Goal: Task Accomplishment & Management: Complete application form

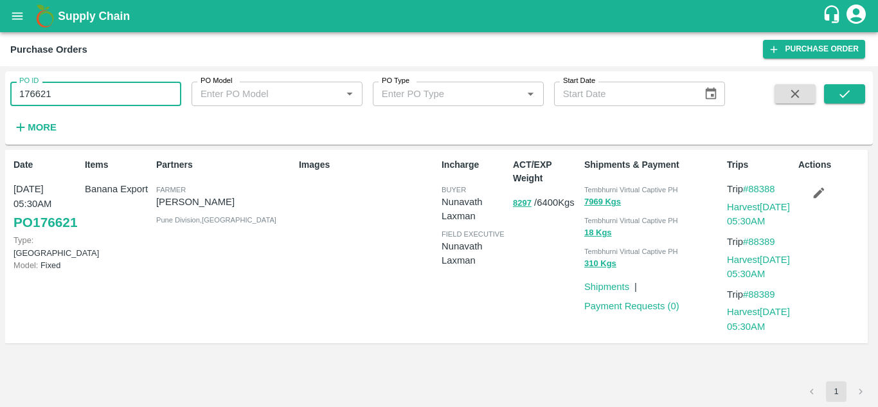
click at [71, 97] on input "176621" at bounding box center [95, 94] width 171 height 24
type input "1"
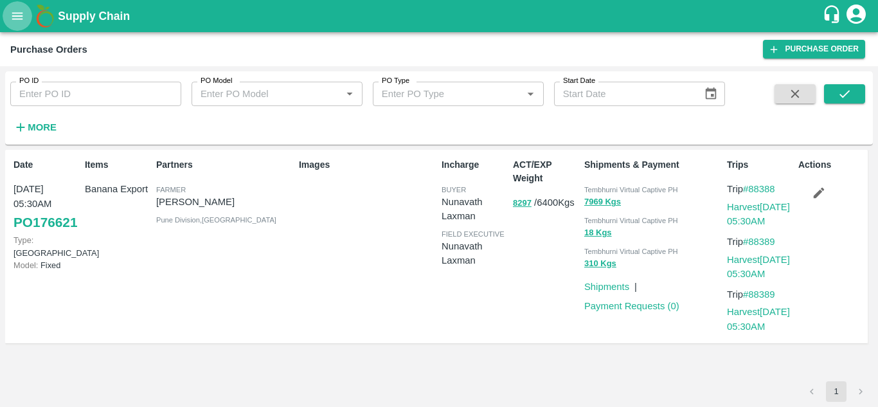
click at [15, 16] on icon "open drawer" at bounding box center [17, 15] width 11 height 7
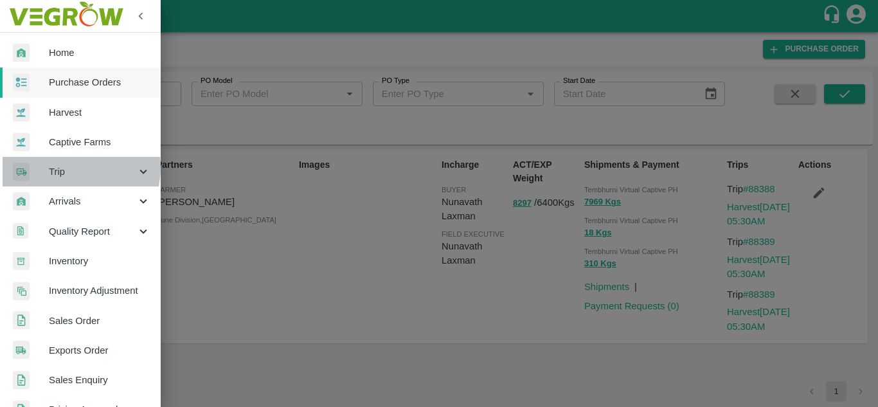
click at [68, 167] on span "Trip" at bounding box center [92, 172] width 87 height 14
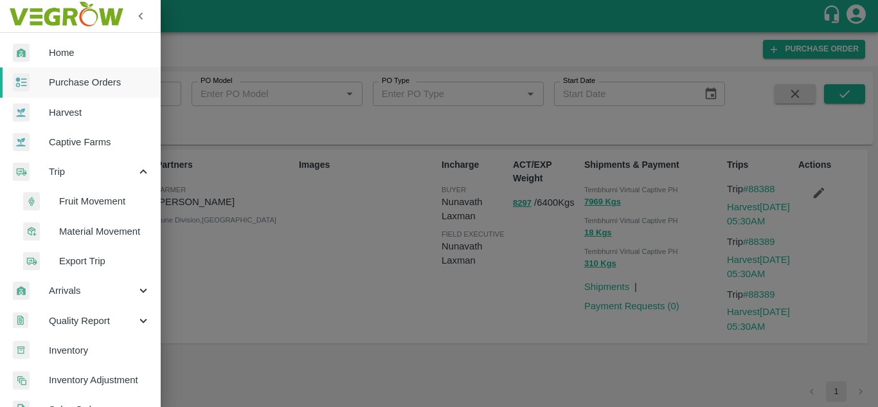
click at [86, 198] on span "Fruit Movement" at bounding box center [104, 201] width 91 height 14
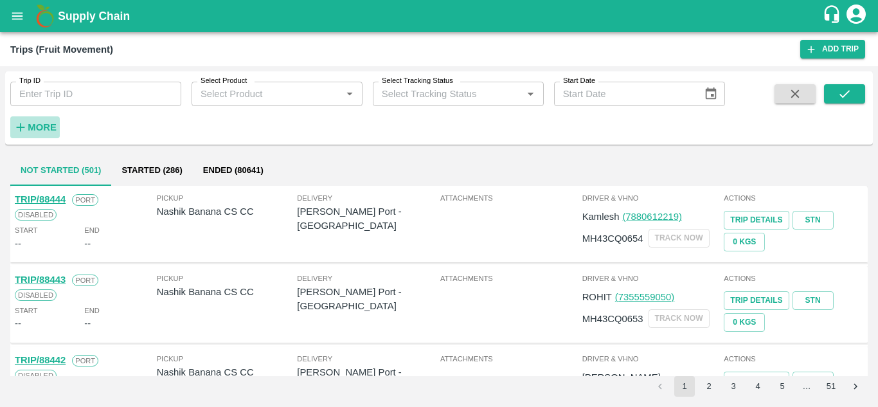
click at [44, 128] on strong "More" at bounding box center [42, 127] width 29 height 10
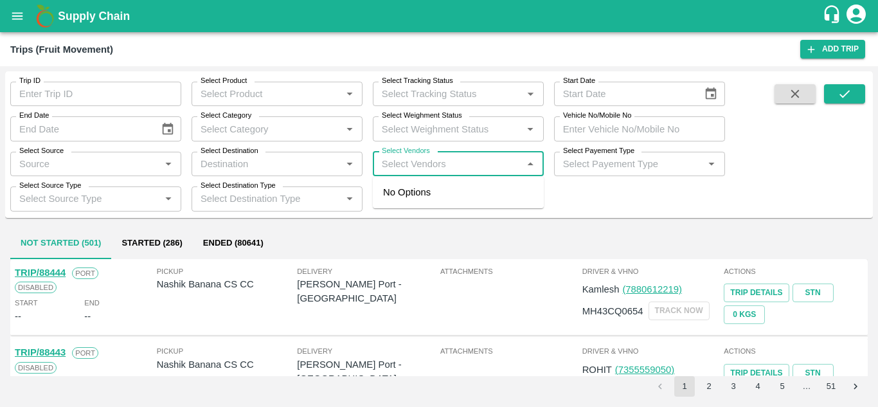
click at [407, 165] on input "Select Vendors" at bounding box center [448, 164] width 142 height 17
type input "dnynesh"
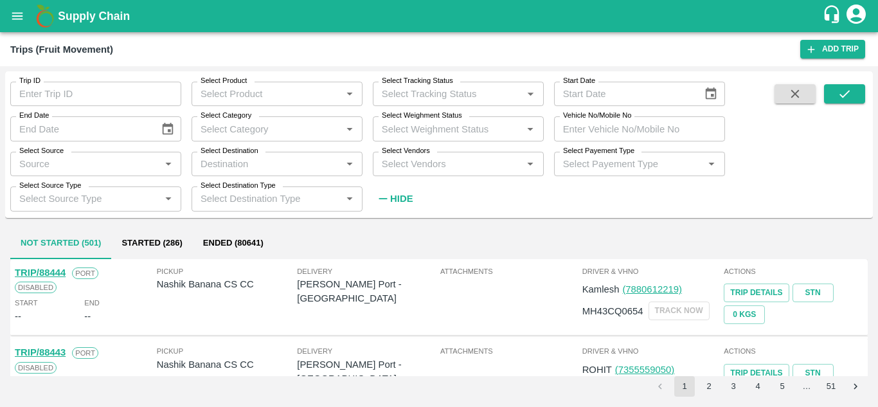
click at [810, 149] on span at bounding box center [795, 146] width 51 height 125
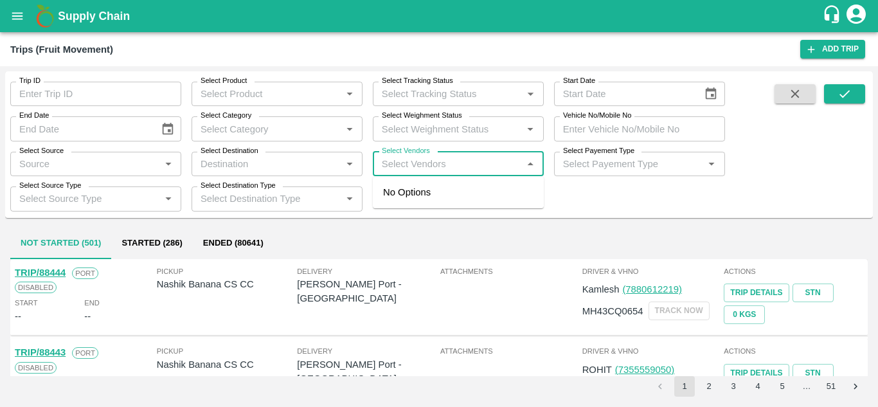
click at [383, 163] on input "Select Vendors" at bounding box center [448, 164] width 142 height 17
type input "dnynesh"
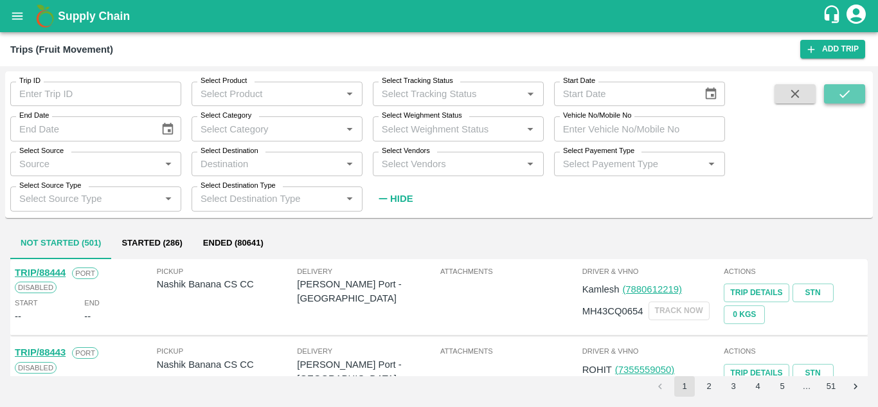
click at [856, 89] on button "submit" at bounding box center [844, 93] width 41 height 19
drag, startPoint x: 408, startPoint y: 152, endPoint x: 390, endPoint y: 157, distance: 18.7
click at [390, 157] on div "Select Vendors Select Vendors   *" at bounding box center [458, 164] width 171 height 24
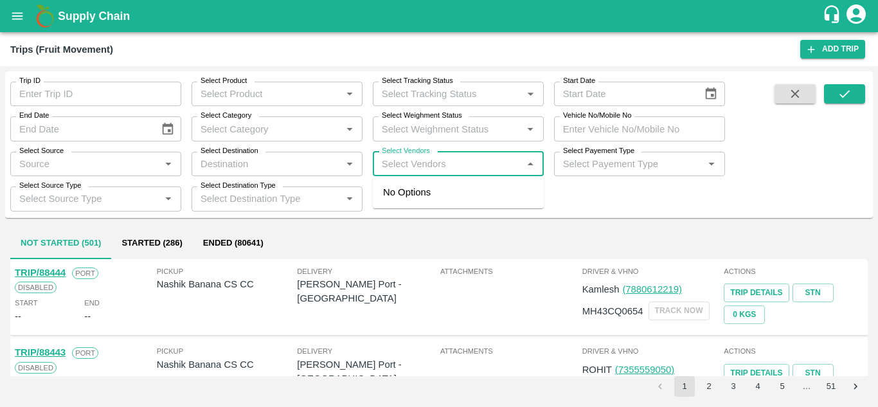
click at [390, 157] on input "Select Vendors" at bounding box center [448, 164] width 142 height 17
type input "DNYANESHWAR"
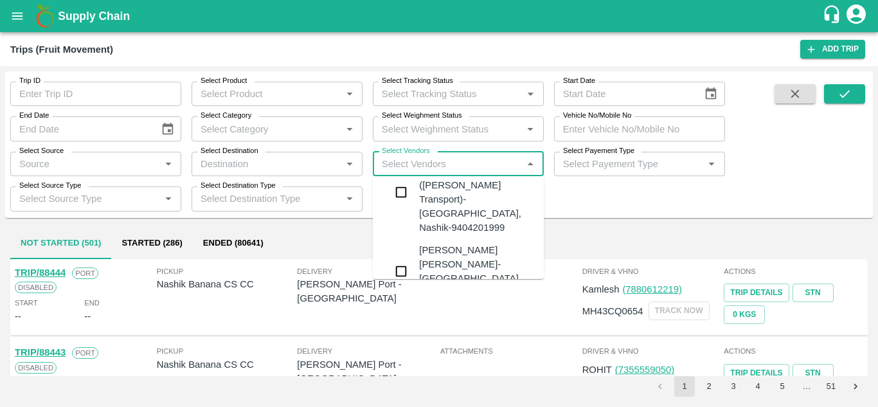
scroll to position [39, 0]
click at [447, 240] on div "Dnyaneshwar Vitthal Godse-Kandar, Solapur-9730316755" at bounding box center [497, 268] width 156 height 57
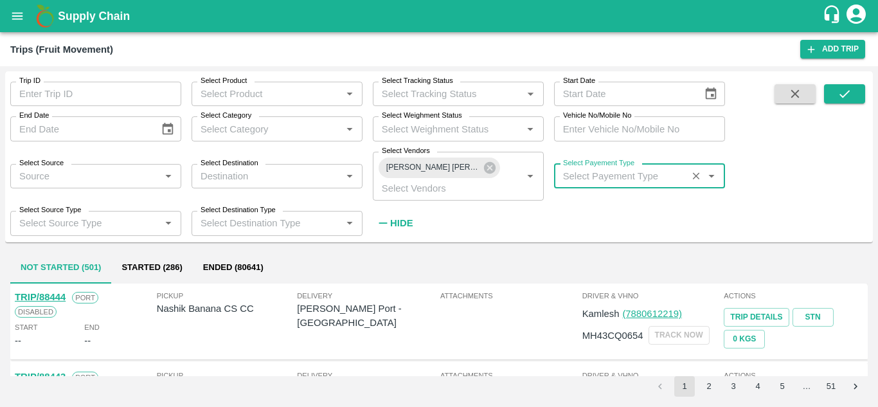
click at [584, 177] on input "Select Payement Type" at bounding box center [620, 176] width 125 height 17
click at [579, 199] on div "Not Raised" at bounding box center [587, 204] width 47 height 14
type input "Not Raised"
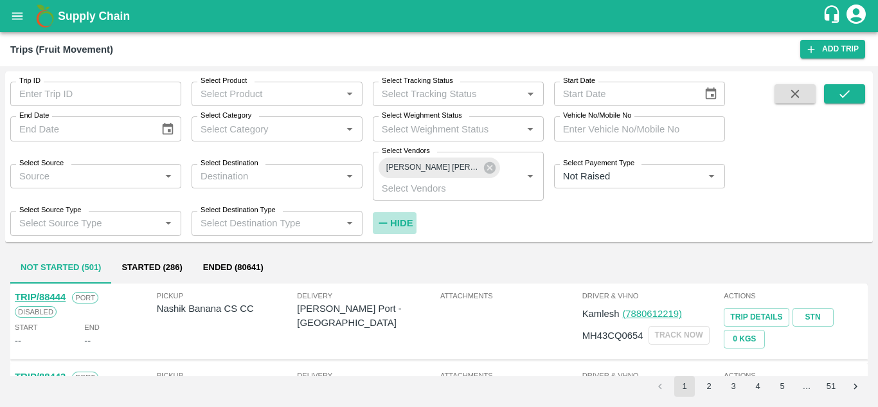
click at [393, 223] on strong "Hide" at bounding box center [401, 223] width 23 height 10
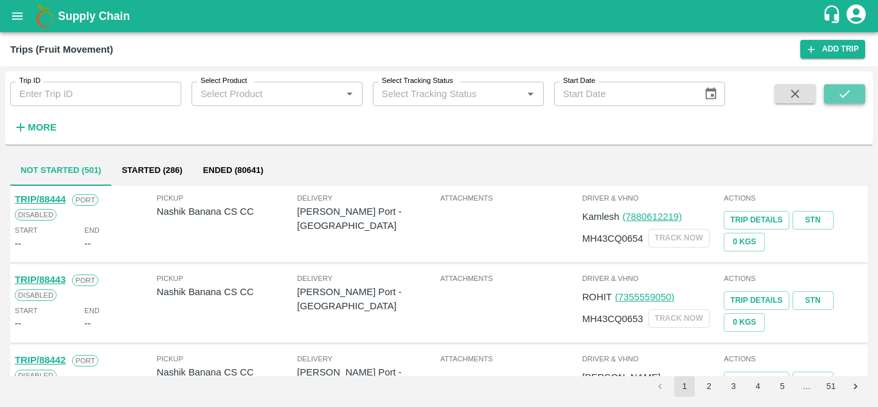
click at [845, 97] on icon "submit" at bounding box center [845, 94] width 14 height 14
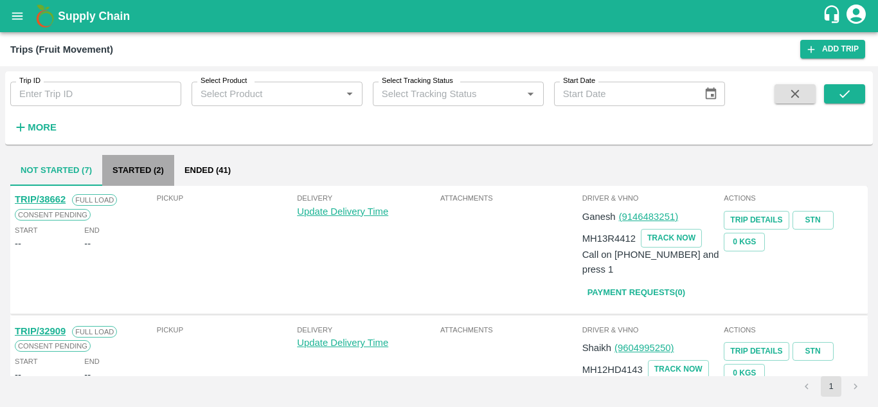
click at [141, 165] on button "Started (2)" at bounding box center [138, 170] width 72 height 31
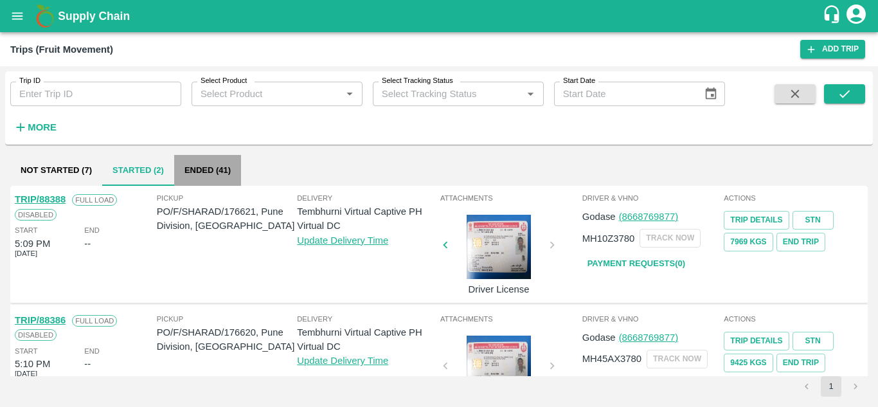
click at [201, 170] on button "Ended (41)" at bounding box center [207, 170] width 67 height 31
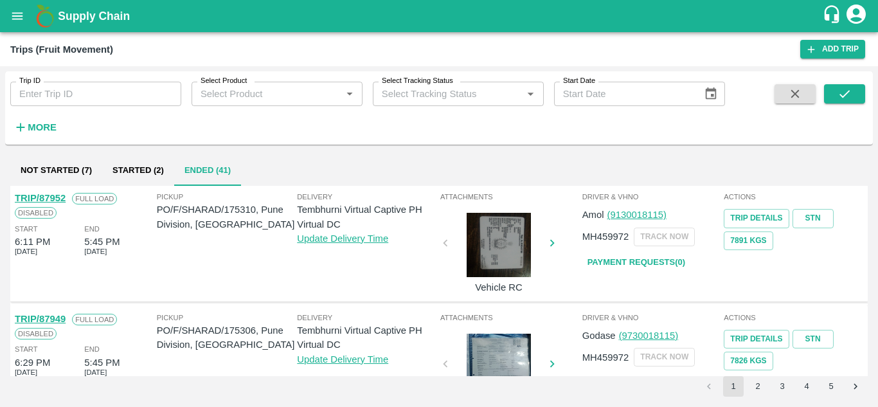
scroll to position [924, 0]
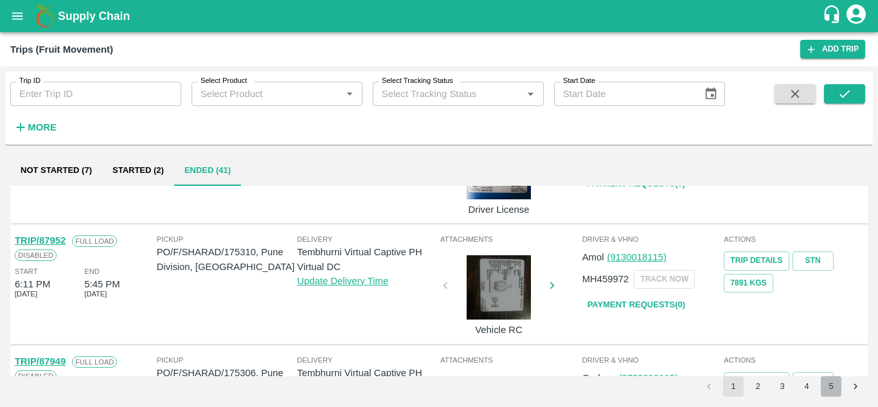
click at [836, 383] on button "5" at bounding box center [831, 386] width 21 height 21
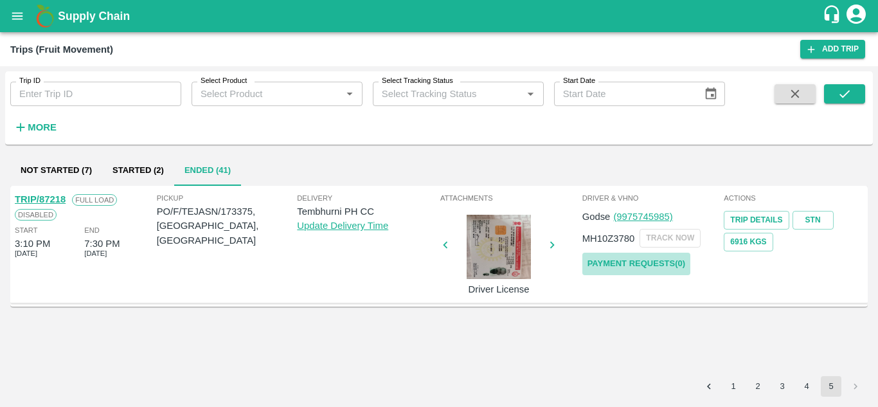
click at [640, 262] on link "Payment Requests( 0 )" at bounding box center [636, 264] width 108 height 23
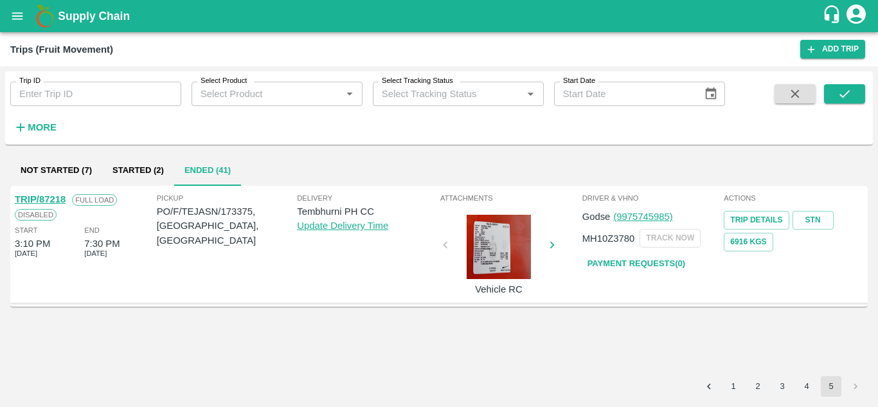
click at [632, 267] on link "Payment Requests( 0 )" at bounding box center [636, 264] width 108 height 23
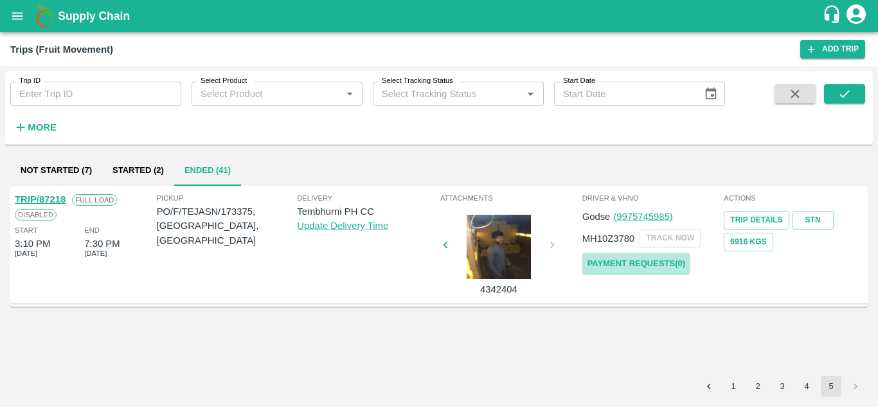
click at [634, 259] on link "Payment Requests( 0 )" at bounding box center [636, 264] width 108 height 23
click at [854, 92] on button "submit" at bounding box center [844, 93] width 41 height 19
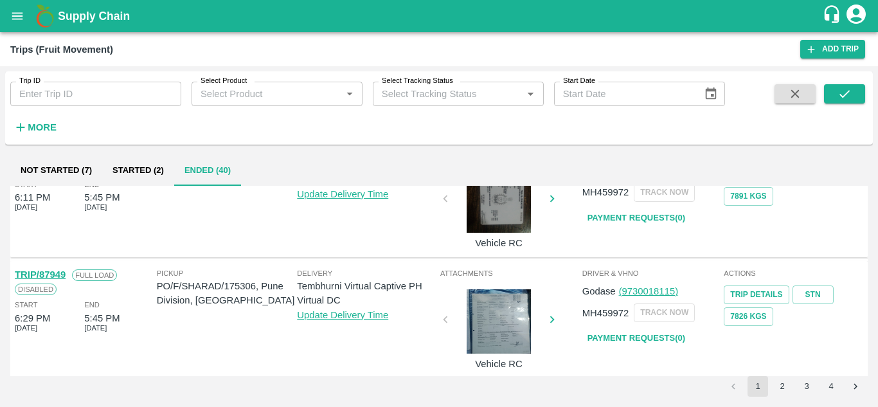
scroll to position [1016, 0]
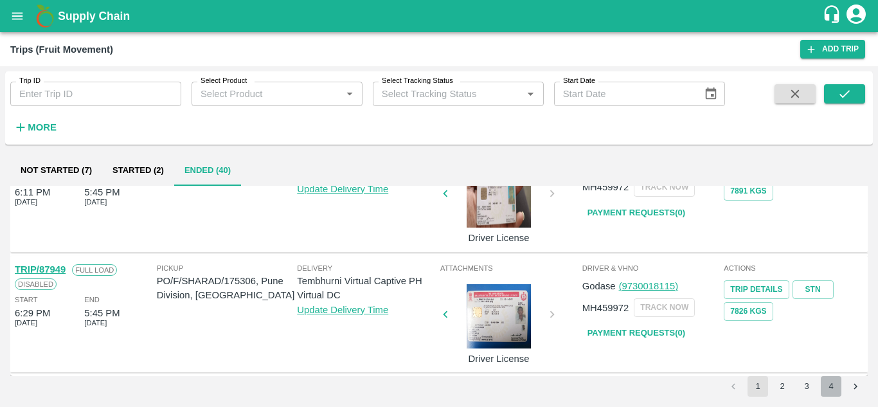
click at [830, 393] on button "4" at bounding box center [831, 386] width 21 height 21
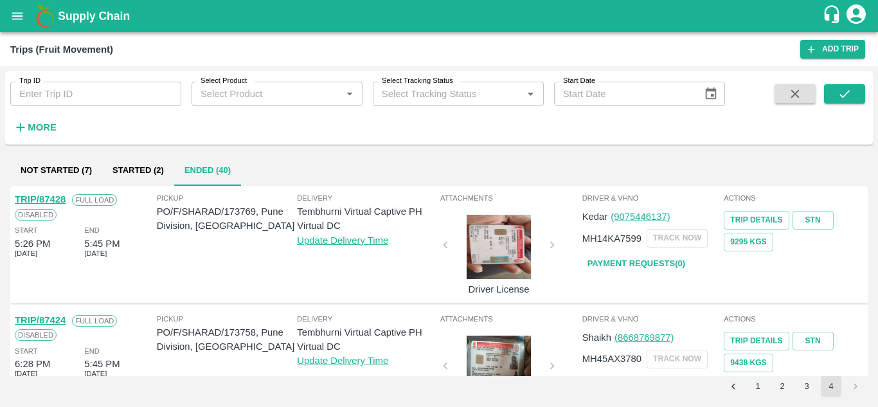
click at [852, 393] on li "pagination navigation" at bounding box center [855, 386] width 24 height 21
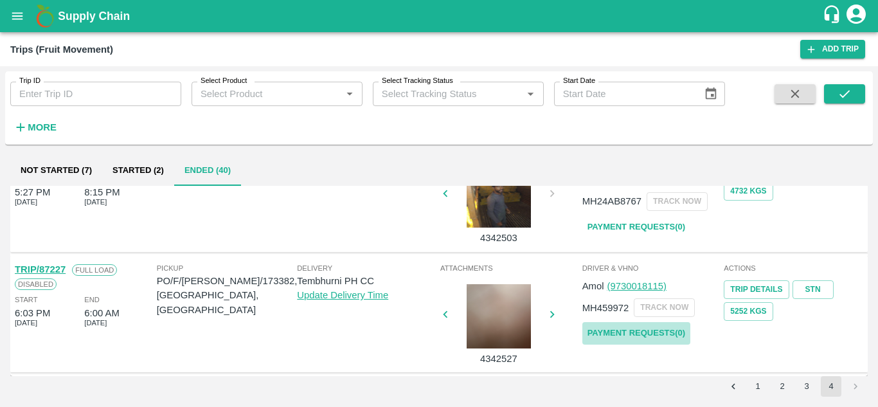
click at [656, 331] on link "Payment Requests( 0 )" at bounding box center [636, 333] width 108 height 23
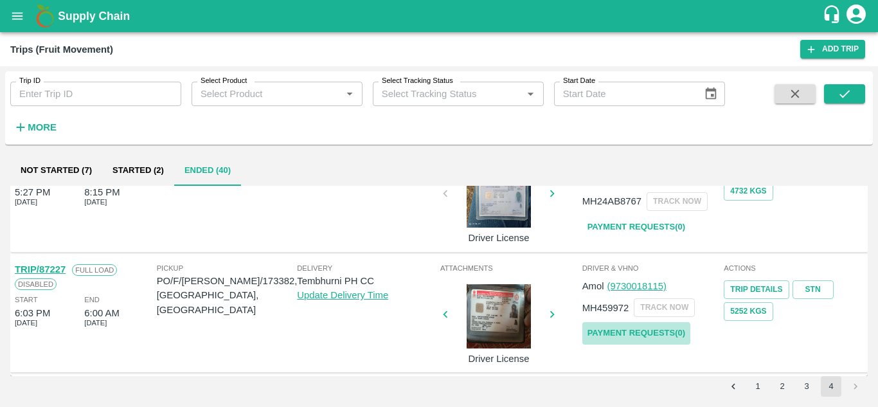
click at [647, 331] on link "Payment Requests( 0 )" at bounding box center [636, 333] width 108 height 23
click at [852, 95] on button "submit" at bounding box center [844, 93] width 41 height 19
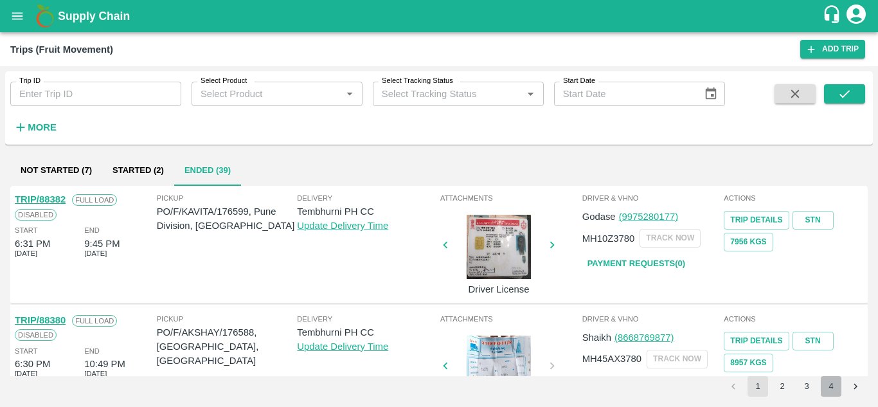
click at [834, 386] on button "4" at bounding box center [831, 386] width 21 height 21
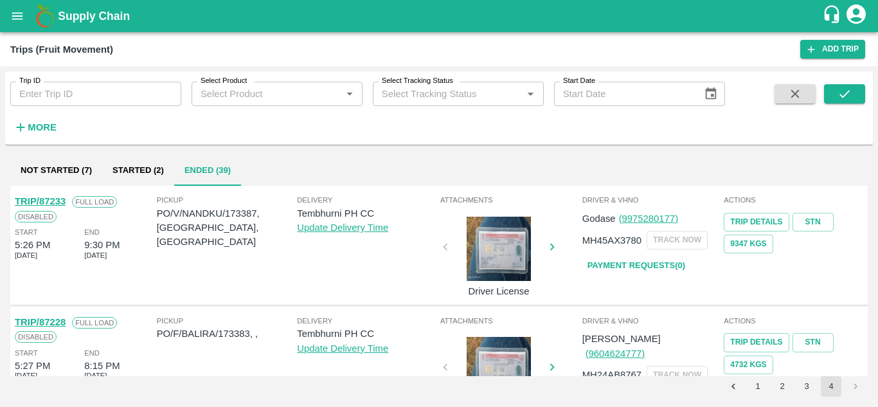
scroll to position [895, 0]
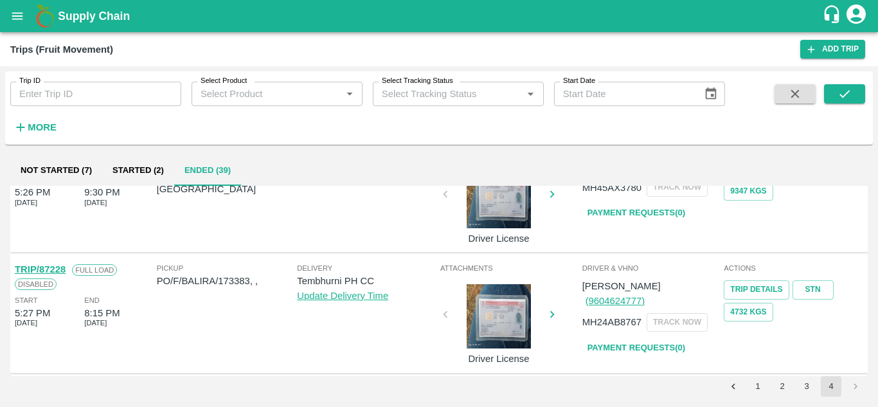
click at [633, 338] on link "Payment Requests( 0 )" at bounding box center [636, 348] width 108 height 23
click at [860, 90] on button "submit" at bounding box center [844, 93] width 41 height 19
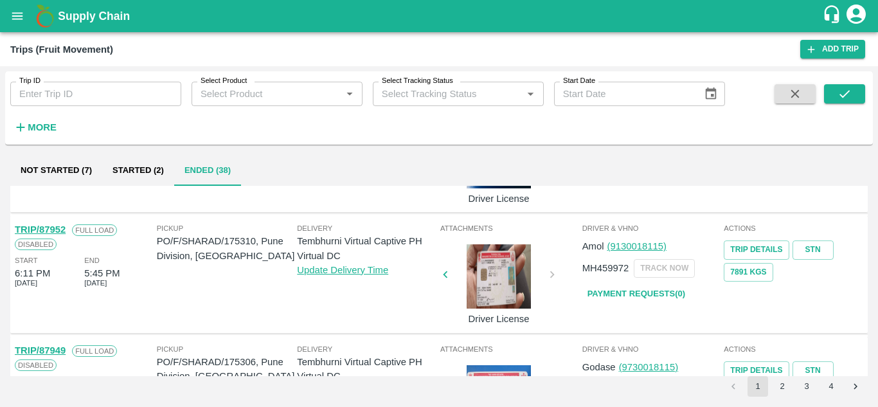
scroll to position [1016, 0]
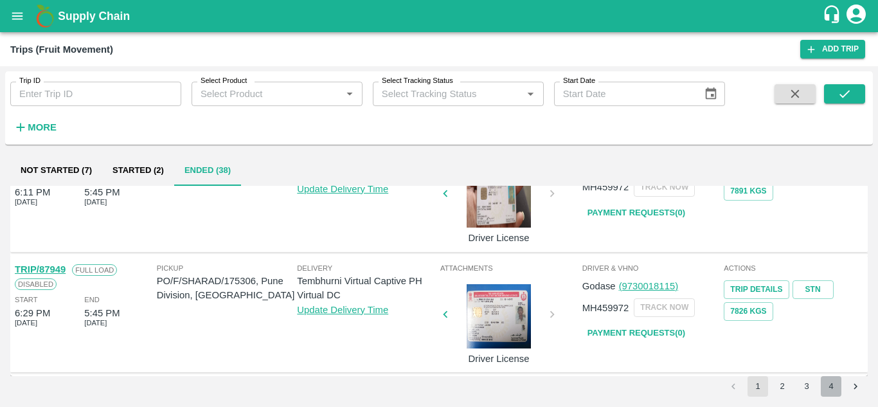
click at [826, 386] on button "4" at bounding box center [831, 386] width 21 height 21
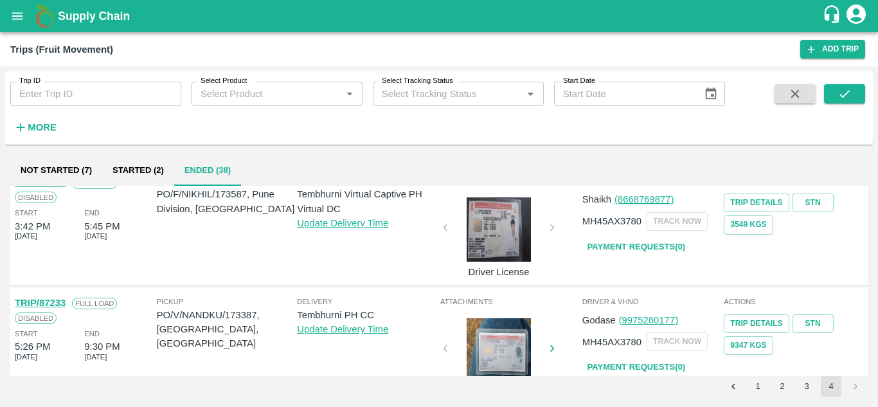
scroll to position [775, 0]
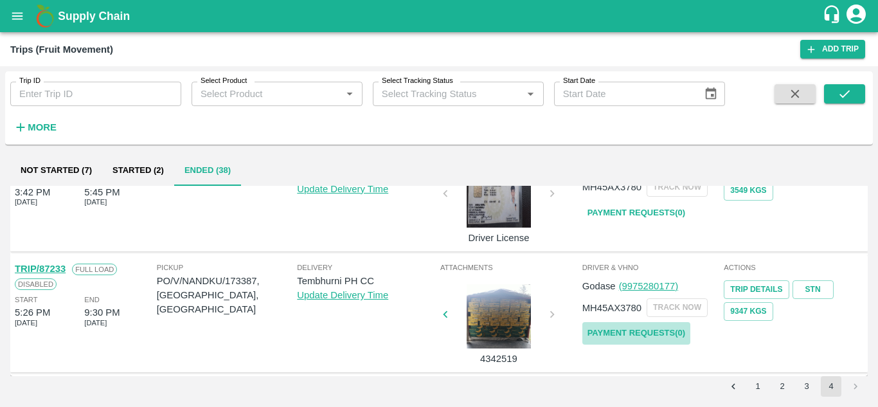
click at [650, 328] on link "Payment Requests( 0 )" at bounding box center [636, 333] width 108 height 23
click at [656, 328] on link "Payment Requests( 0 )" at bounding box center [636, 333] width 108 height 23
click at [861, 86] on button "submit" at bounding box center [844, 93] width 41 height 19
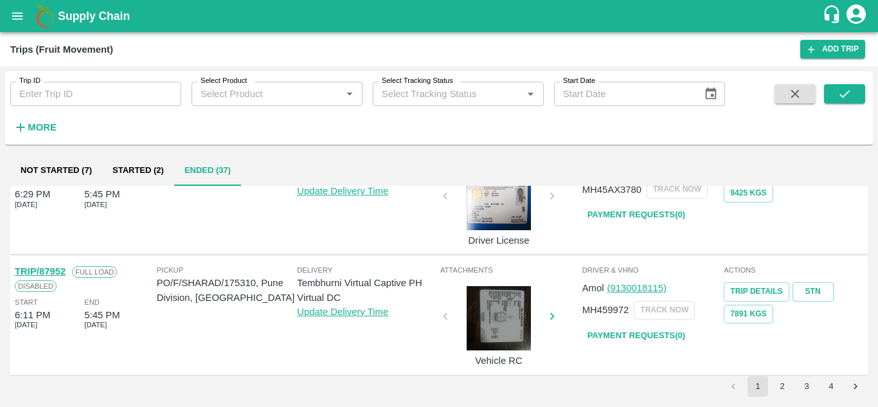
scroll to position [1016, 0]
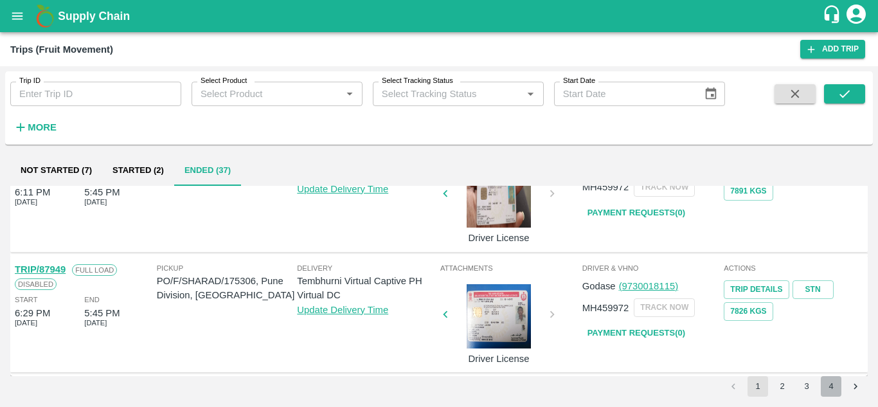
click at [836, 384] on button "4" at bounding box center [831, 386] width 21 height 21
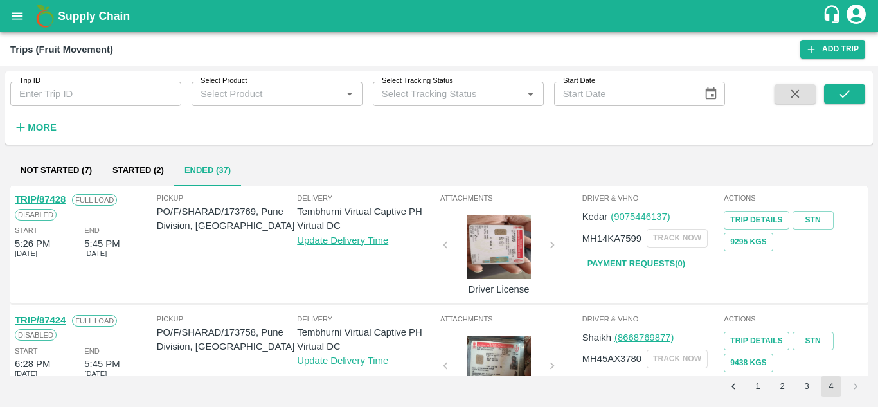
scroll to position [654, 0]
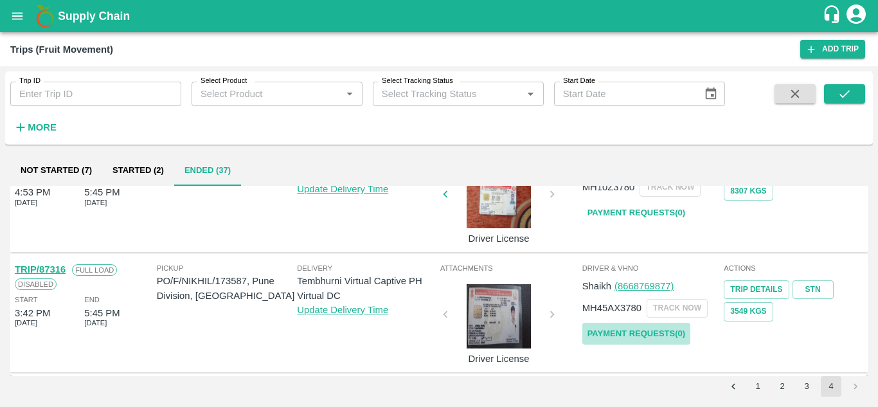
click at [625, 332] on link "Payment Requests( 0 )" at bounding box center [636, 334] width 108 height 23
click at [856, 87] on button "submit" at bounding box center [844, 93] width 41 height 19
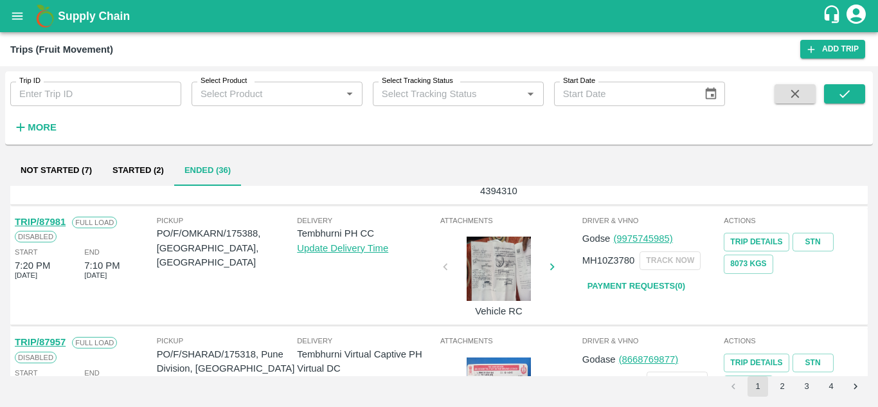
scroll to position [1016, 0]
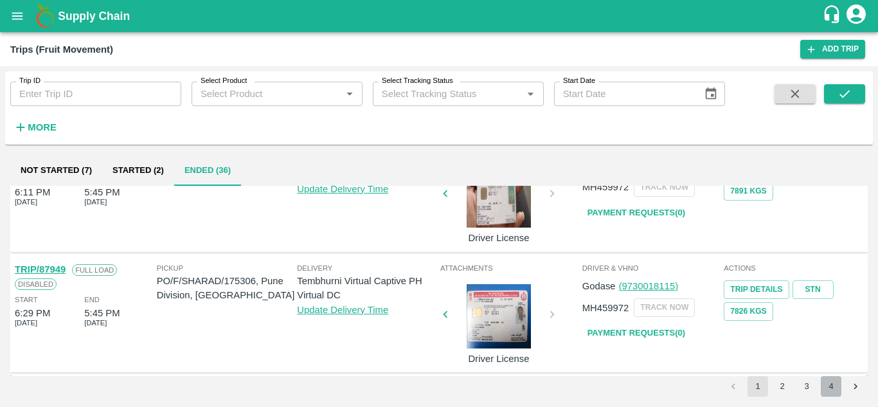
click at [831, 386] on button "4" at bounding box center [831, 386] width 21 height 21
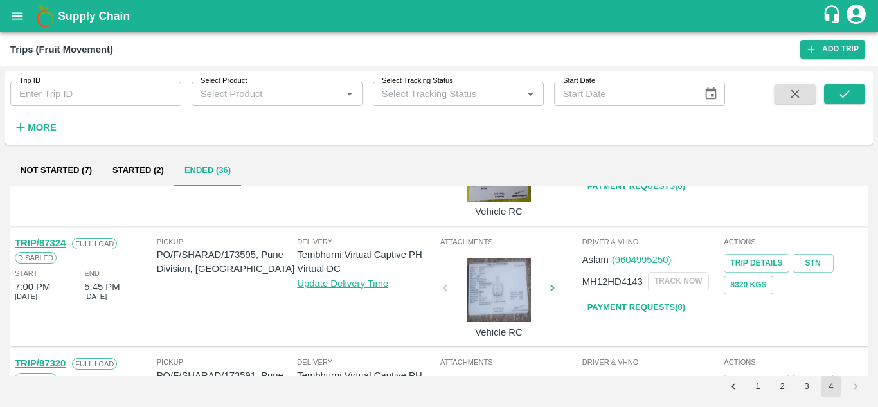
scroll to position [533, 0]
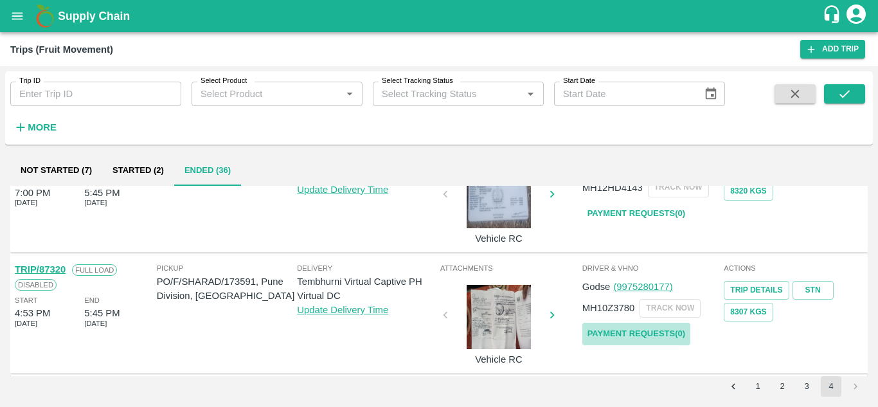
click at [615, 336] on link "Payment Requests( 0 )" at bounding box center [636, 334] width 108 height 23
click at [861, 98] on button "submit" at bounding box center [844, 93] width 41 height 19
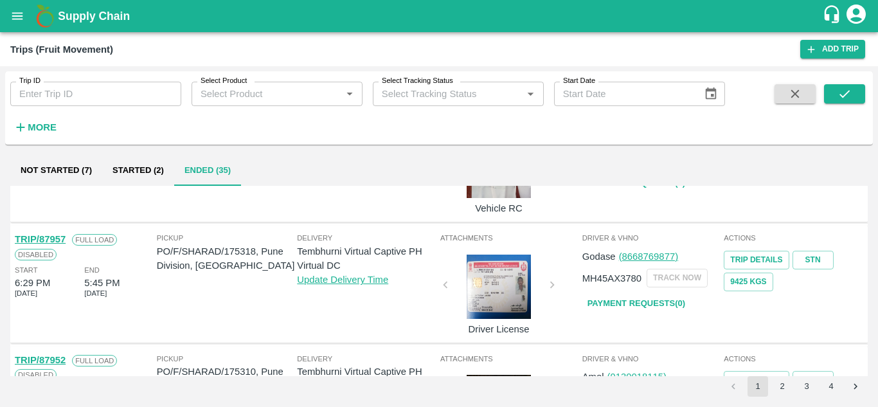
scroll to position [1016, 0]
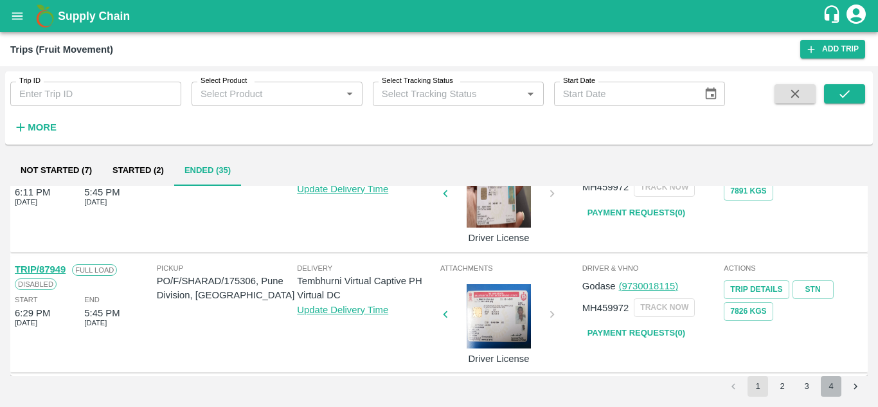
click at [831, 384] on button "4" at bounding box center [831, 386] width 21 height 21
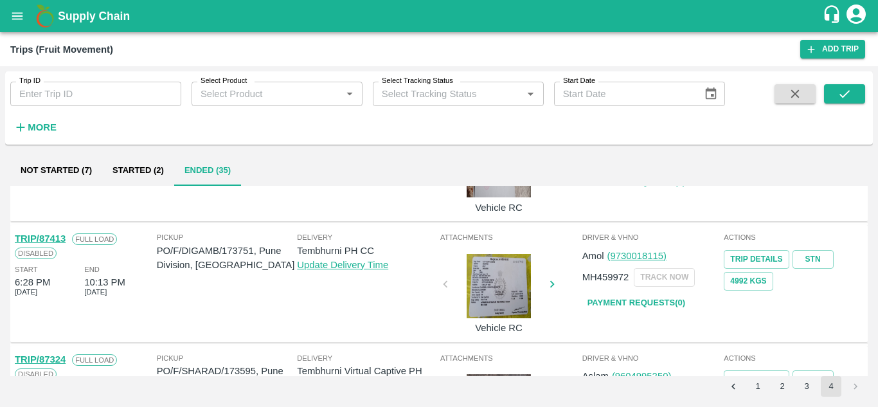
scroll to position [413, 0]
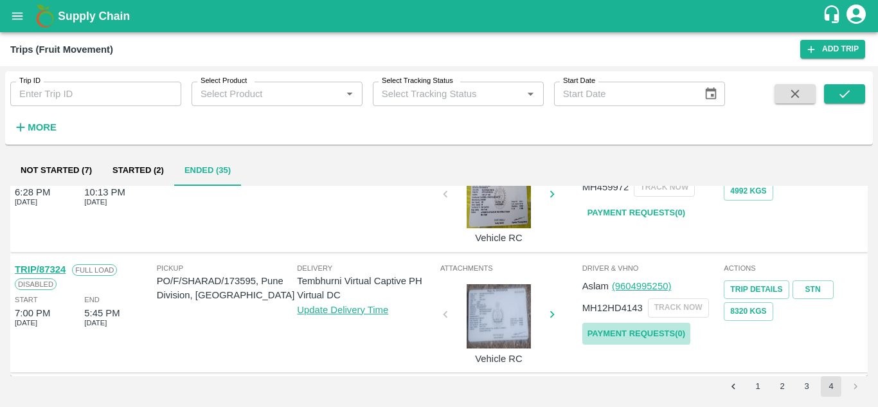
click at [629, 330] on link "Payment Requests( 0 )" at bounding box center [636, 334] width 108 height 23
click at [851, 93] on icon "submit" at bounding box center [845, 94] width 14 height 14
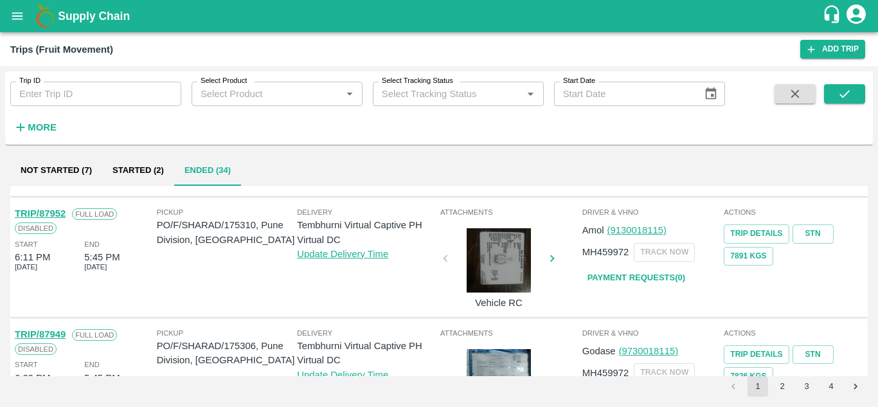
scroll to position [1016, 0]
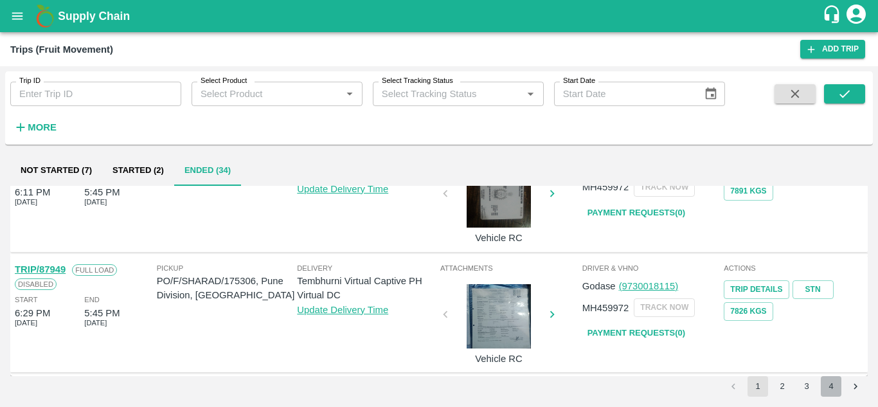
click at [828, 383] on button "4" at bounding box center [831, 386] width 21 height 21
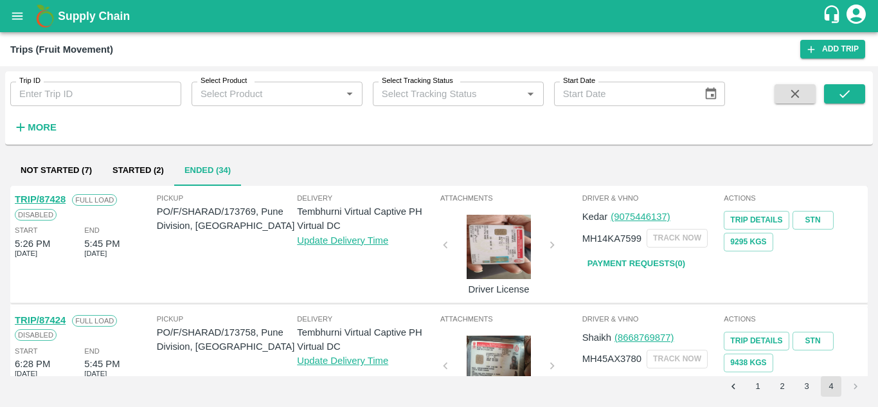
scroll to position [292, 0]
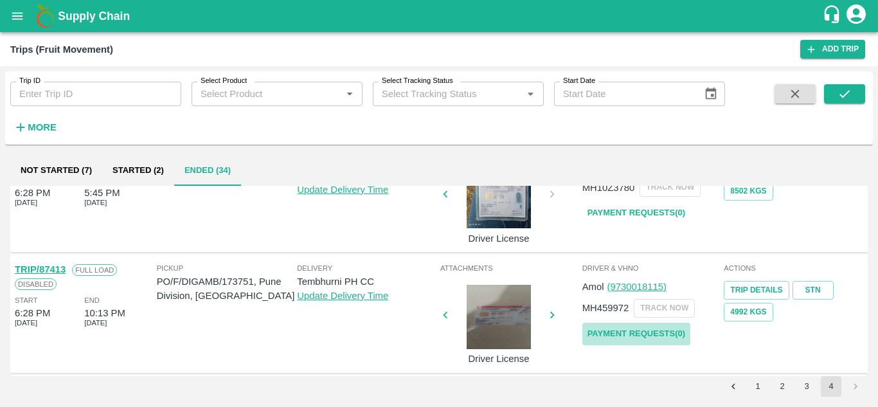
click at [631, 330] on link "Payment Requests( 0 )" at bounding box center [636, 334] width 108 height 23
click at [845, 91] on icon "submit" at bounding box center [845, 94] width 14 height 14
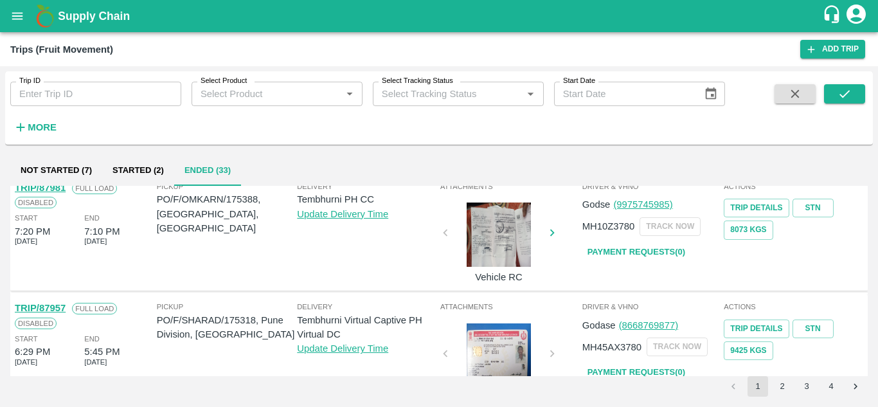
scroll to position [1016, 0]
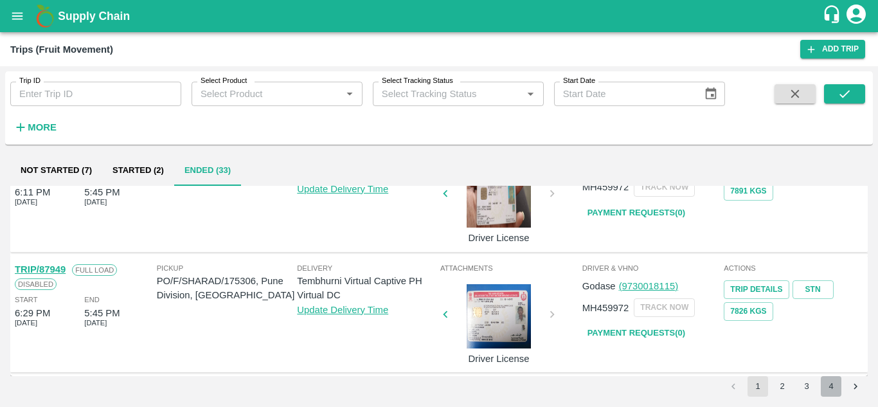
click at [834, 383] on button "4" at bounding box center [831, 386] width 21 height 21
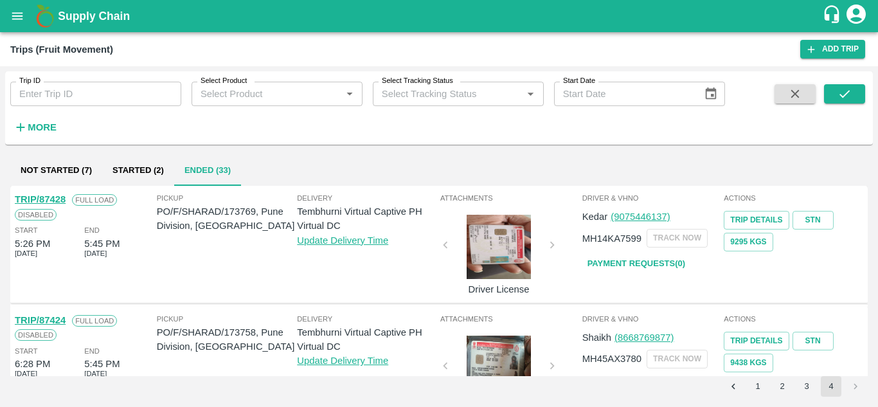
scroll to position [172, 0]
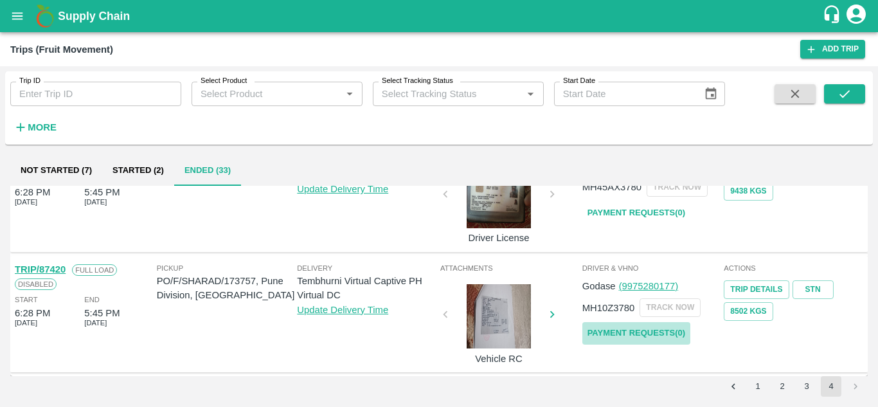
click at [611, 334] on link "Payment Requests( 0 )" at bounding box center [636, 333] width 108 height 23
click at [849, 95] on icon "submit" at bounding box center [845, 94] width 14 height 14
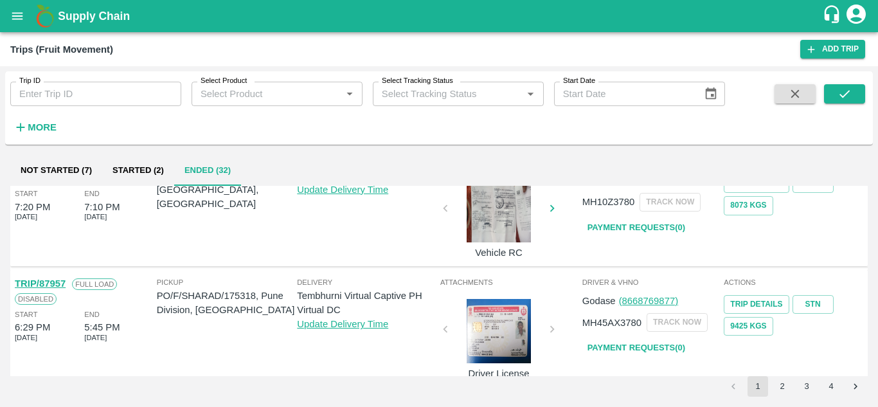
scroll to position [1016, 0]
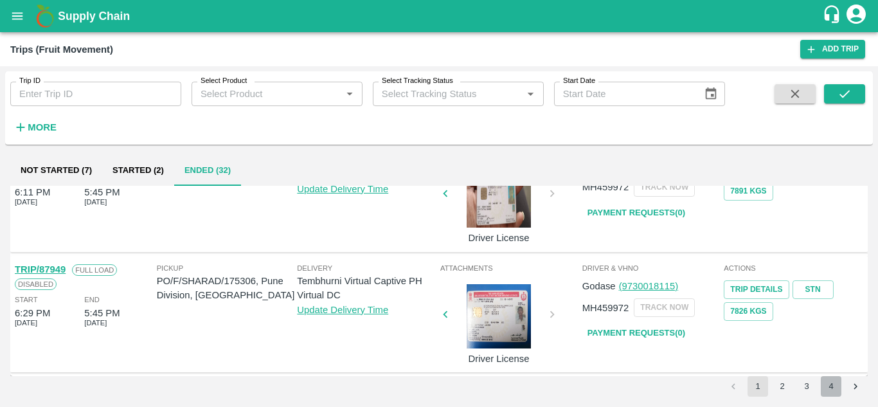
click at [828, 384] on button "4" at bounding box center [831, 386] width 21 height 21
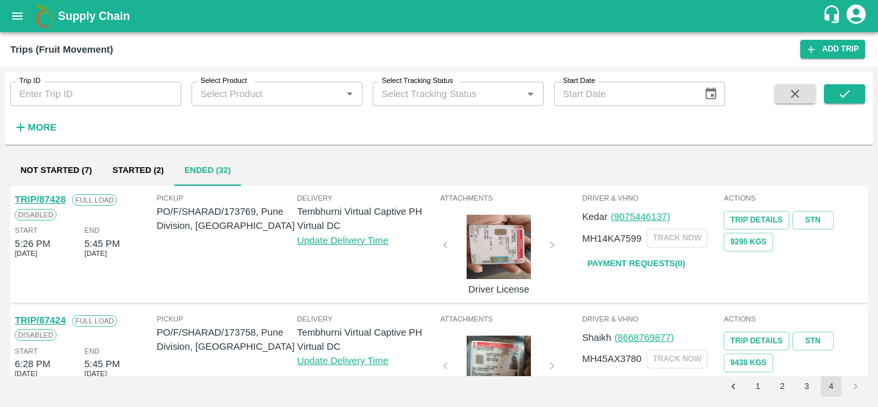
scroll to position [51, 0]
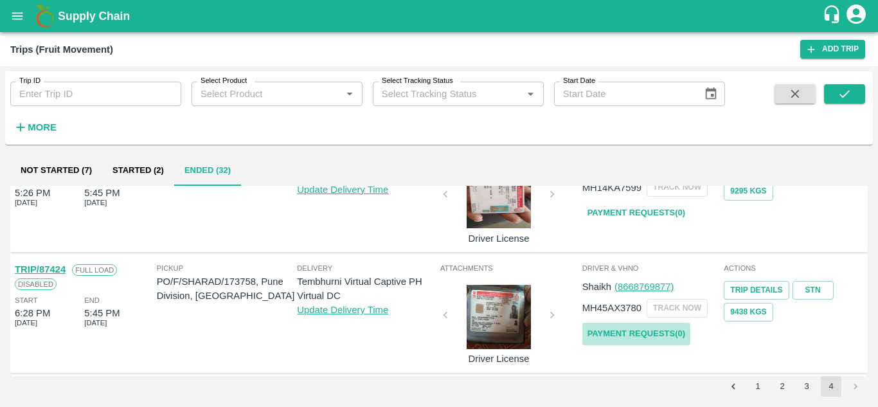
click at [624, 328] on link "Payment Requests( 0 )" at bounding box center [636, 334] width 108 height 23
click at [848, 94] on icon "submit" at bounding box center [845, 94] width 14 height 14
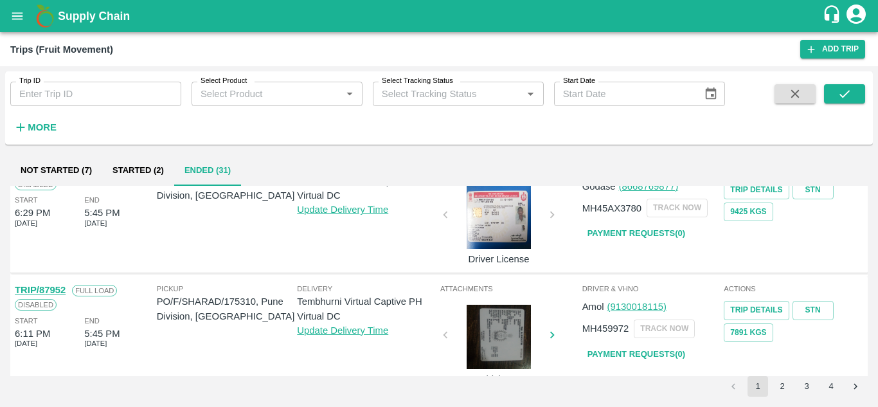
scroll to position [1016, 0]
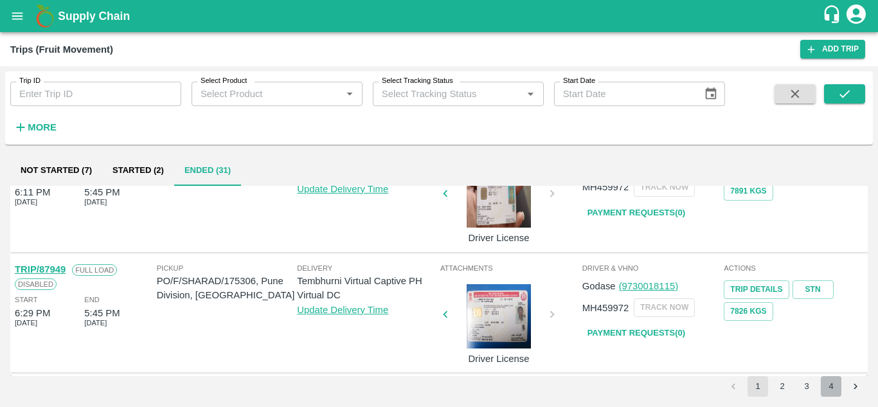
click at [825, 384] on button "4" at bounding box center [831, 386] width 21 height 21
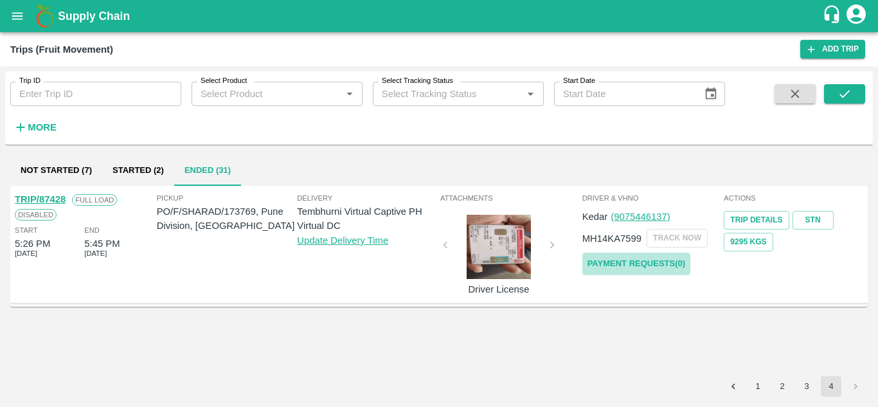
click at [608, 262] on link "Payment Requests( 0 )" at bounding box center [636, 264] width 108 height 23
click at [656, 261] on link "Payment Requests( 0 )" at bounding box center [636, 264] width 108 height 23
click at [842, 84] on button "submit" at bounding box center [844, 93] width 41 height 19
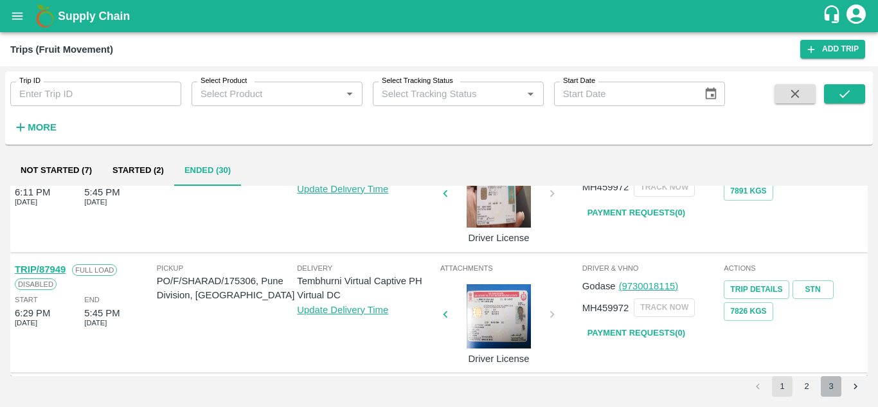
click at [834, 384] on button "3" at bounding box center [831, 386] width 21 height 21
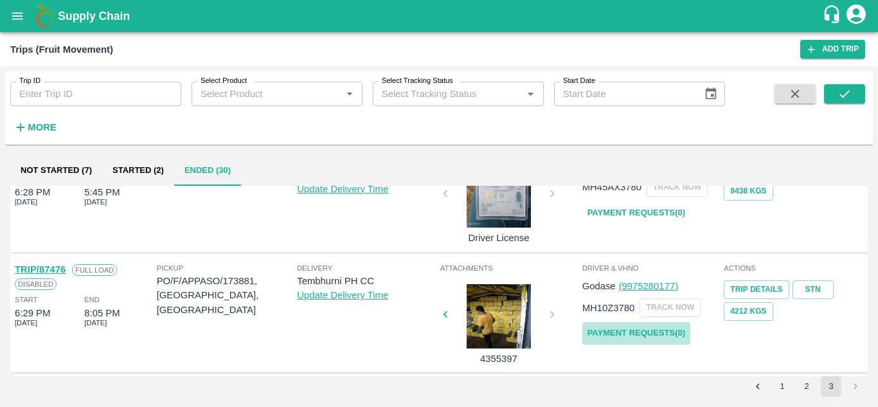
click at [603, 330] on link "Payment Requests( 0 )" at bounding box center [636, 333] width 108 height 23
click at [845, 87] on icon "submit" at bounding box center [845, 94] width 14 height 14
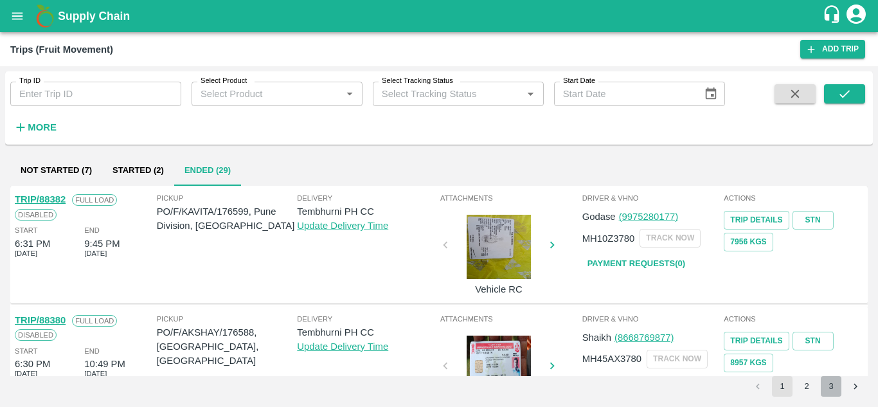
click at [831, 390] on button "3" at bounding box center [831, 386] width 21 height 21
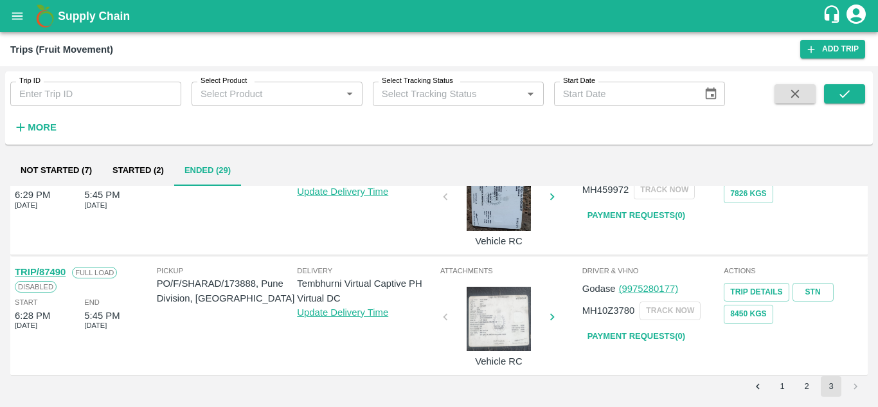
scroll to position [895, 0]
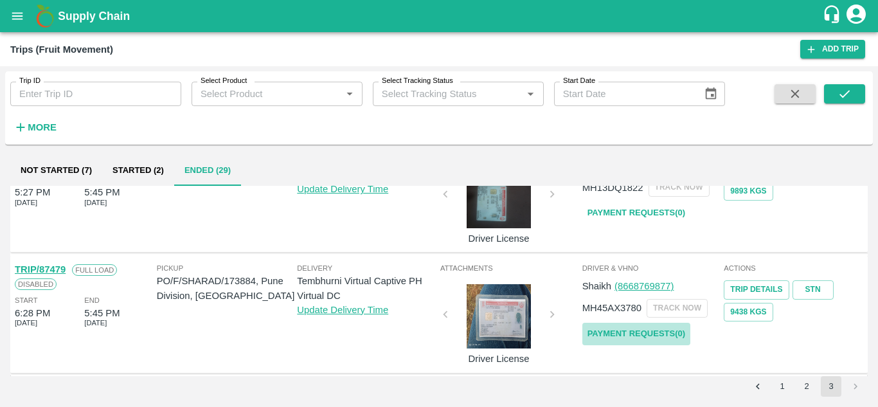
click at [646, 327] on link "Payment Requests( 0 )" at bounding box center [636, 334] width 108 height 23
click at [630, 331] on link "Payment Requests( 0 )" at bounding box center [636, 334] width 108 height 23
click at [835, 96] on button "submit" at bounding box center [844, 93] width 41 height 19
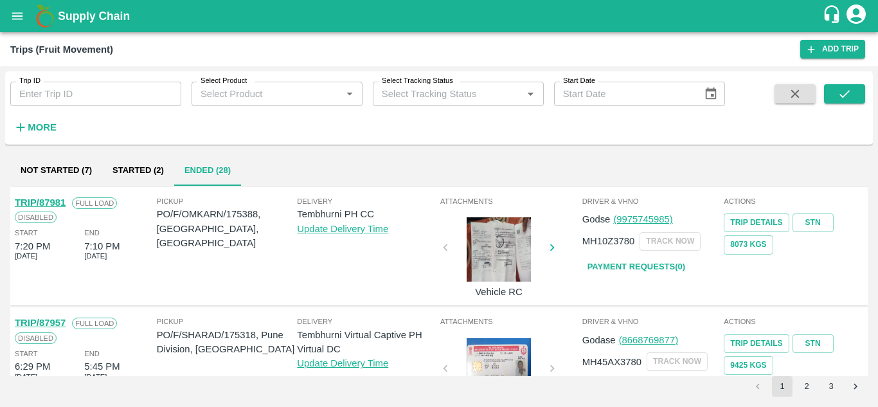
scroll to position [1016, 0]
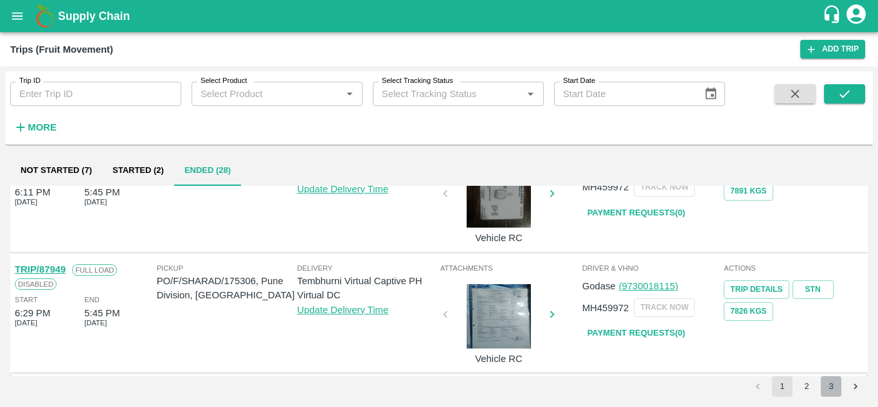
click at [827, 384] on button "3" at bounding box center [831, 386] width 21 height 21
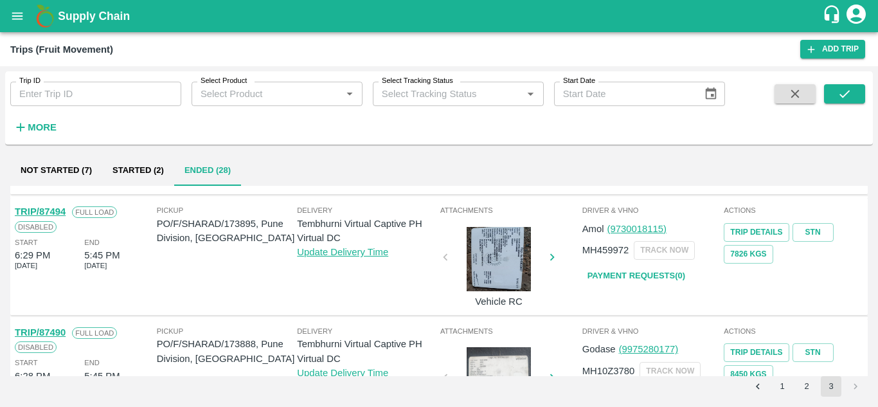
scroll to position [775, 0]
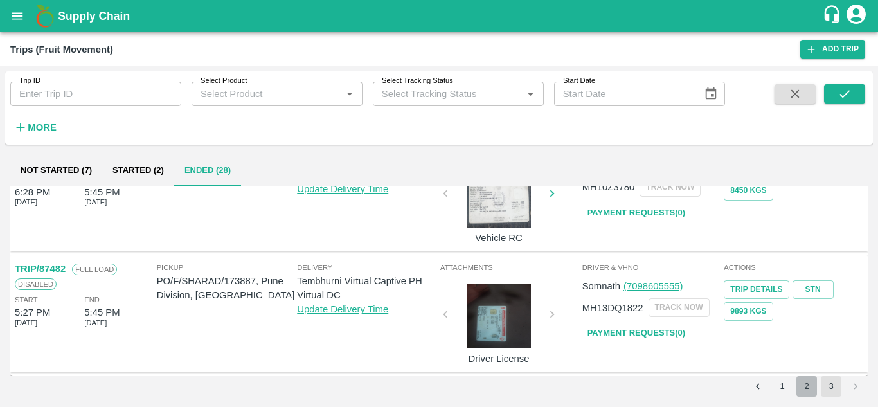
click at [805, 388] on button "2" at bounding box center [807, 386] width 21 height 21
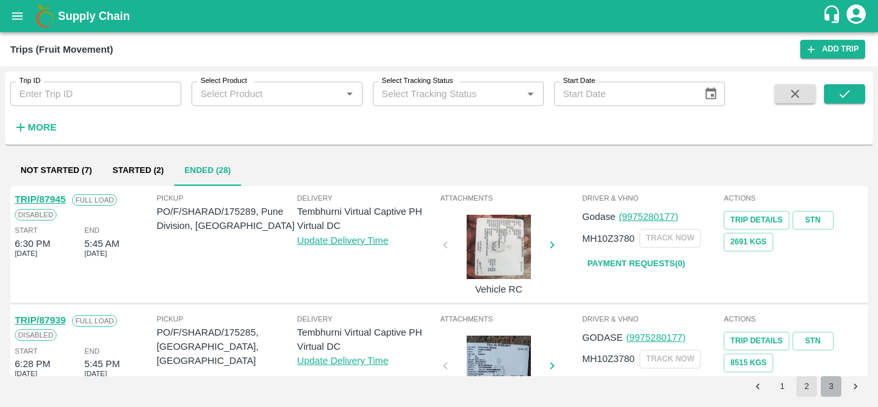
click at [826, 388] on button "3" at bounding box center [831, 386] width 21 height 21
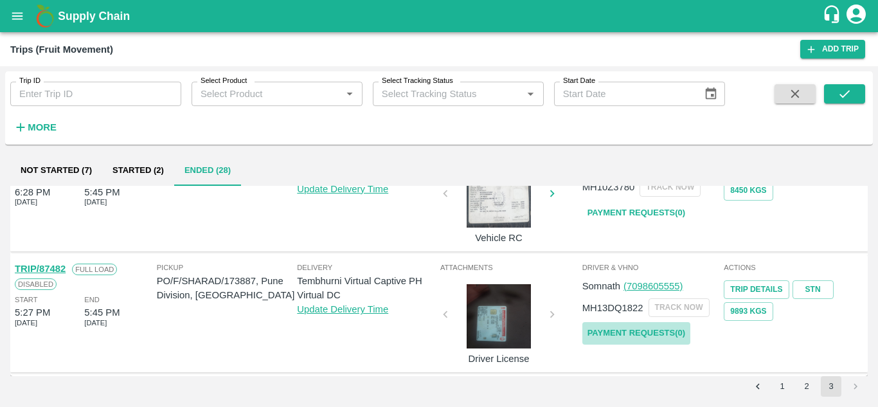
click at [629, 329] on link "Payment Requests( 0 )" at bounding box center [636, 333] width 108 height 23
click at [649, 334] on link "Payment Requests( 0 )" at bounding box center [636, 333] width 108 height 23
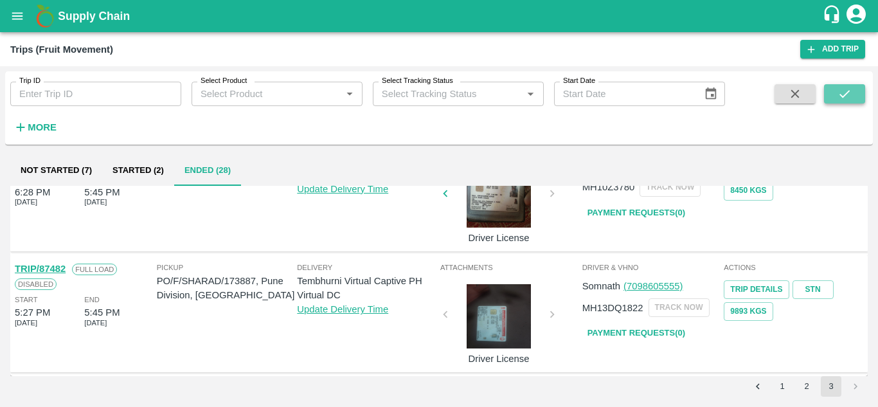
click at [843, 86] on button "submit" at bounding box center [844, 93] width 41 height 19
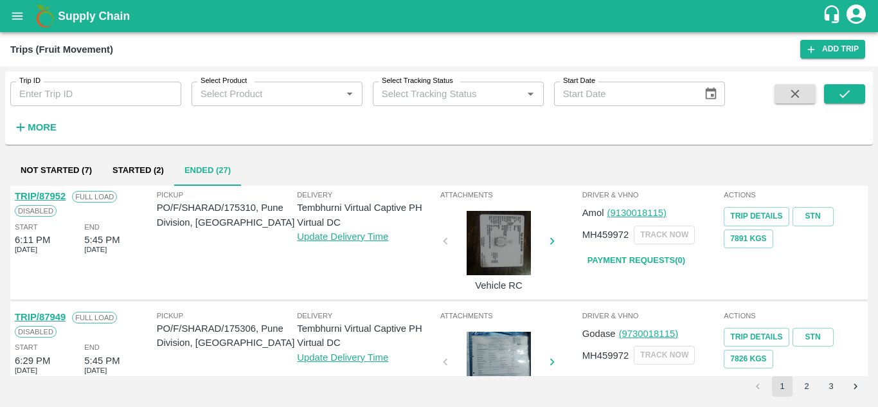
scroll to position [1016, 0]
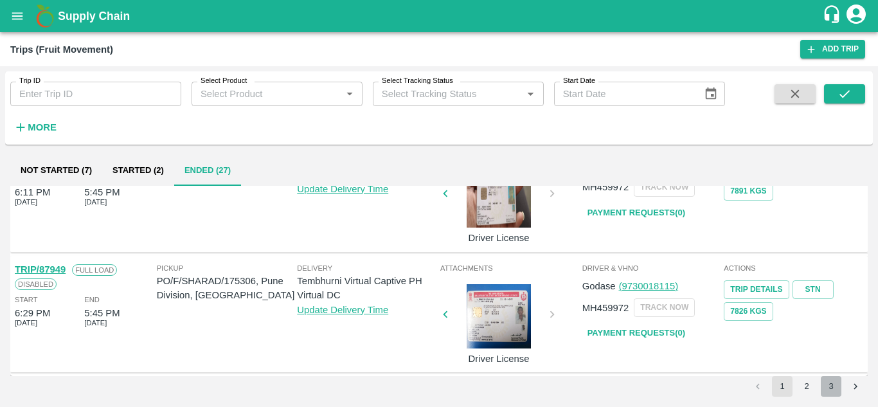
click at [834, 389] on button "3" at bounding box center [831, 386] width 21 height 21
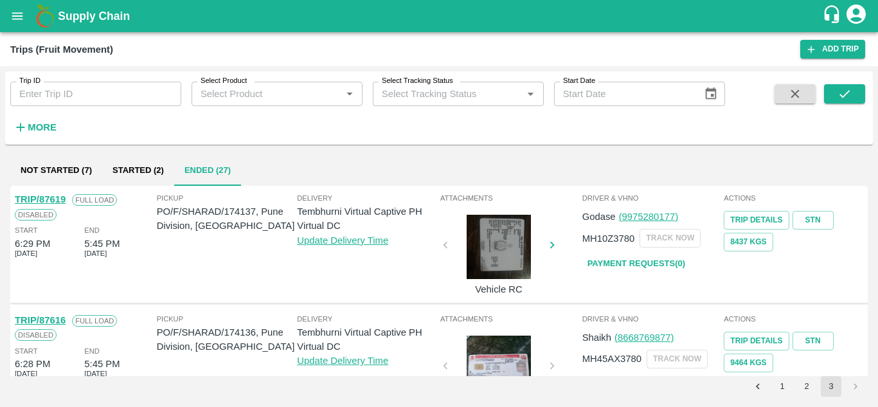
scroll to position [654, 0]
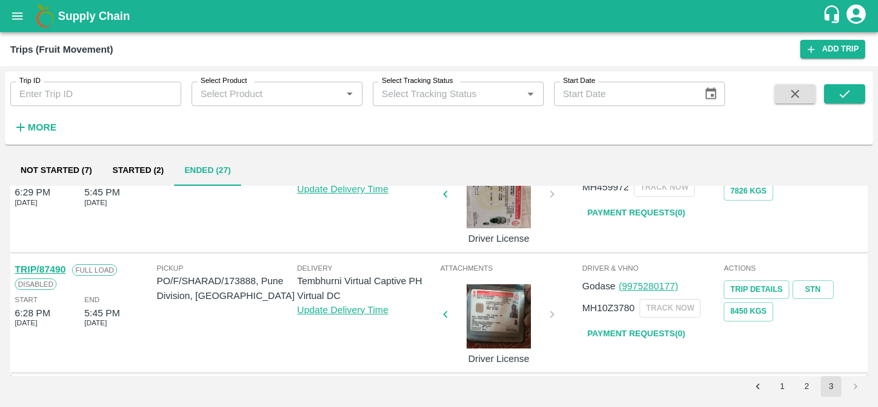
click at [618, 332] on link "Payment Requests( 0 )" at bounding box center [636, 334] width 108 height 23
click at [843, 94] on icon "submit" at bounding box center [845, 94] width 14 height 14
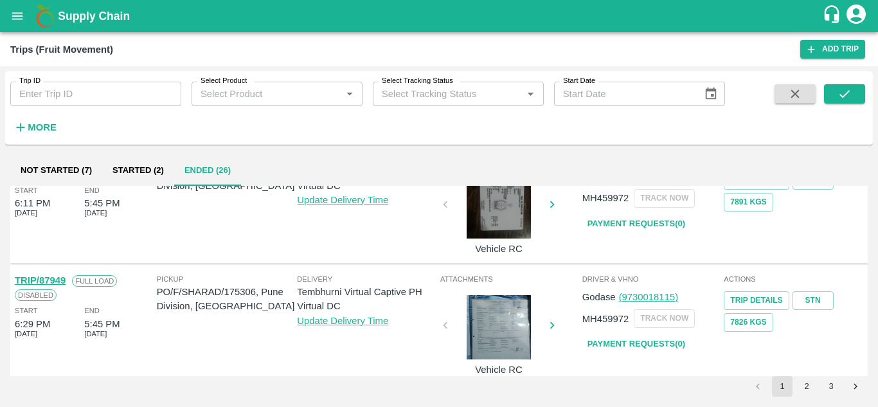
scroll to position [1016, 0]
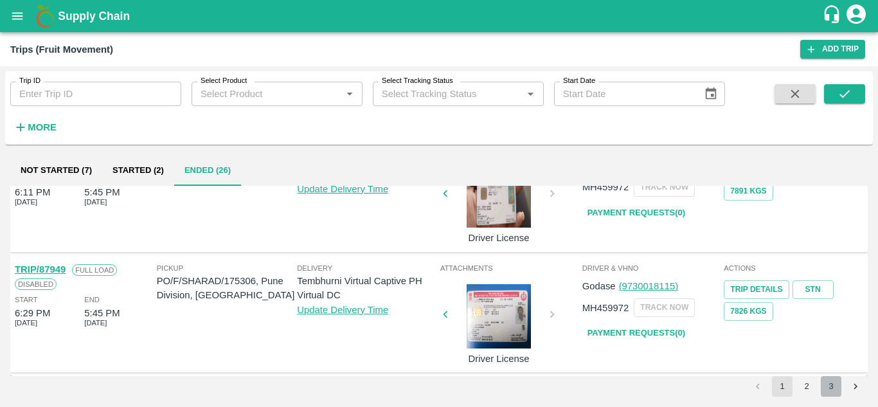
click at [827, 386] on button "3" at bounding box center [831, 386] width 21 height 21
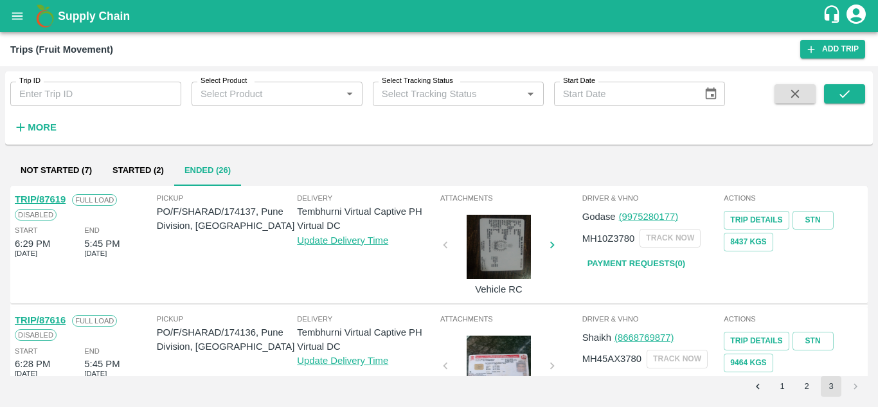
scroll to position [533, 0]
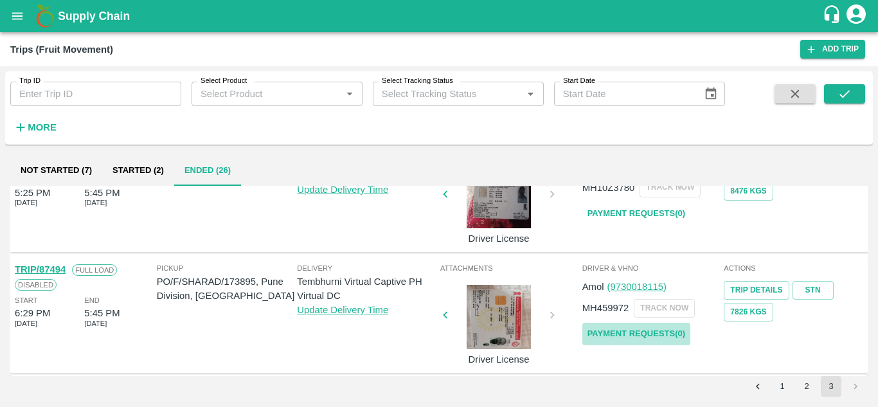
click at [657, 332] on link "Payment Requests( 0 )" at bounding box center [636, 334] width 108 height 23
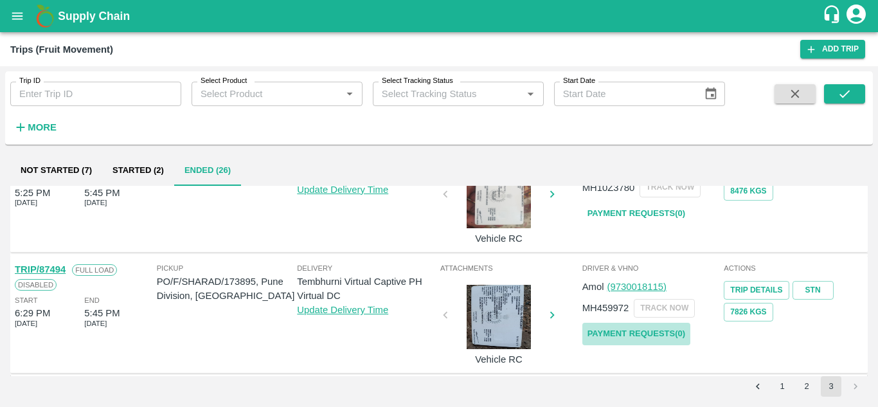
click at [626, 335] on link "Payment Requests( 0 )" at bounding box center [636, 334] width 108 height 23
click at [849, 90] on icon "submit" at bounding box center [845, 94] width 14 height 14
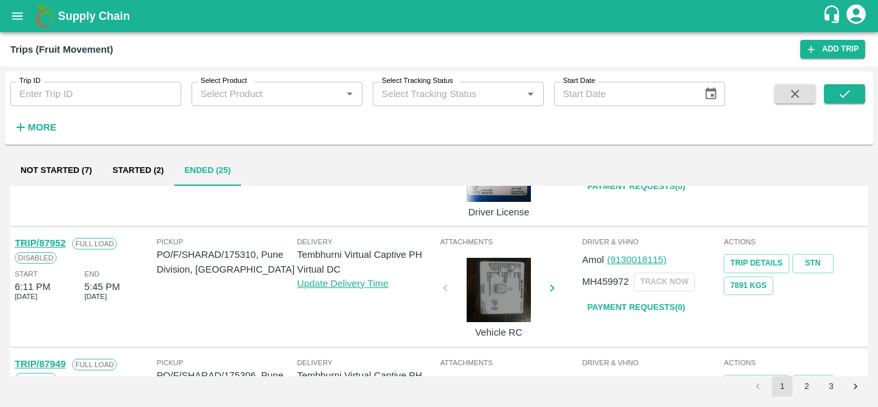
scroll to position [1016, 0]
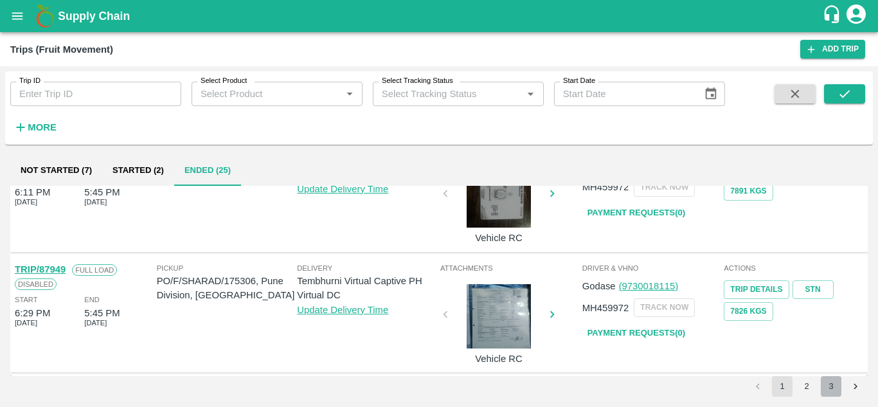
click at [831, 379] on button "3" at bounding box center [831, 386] width 21 height 21
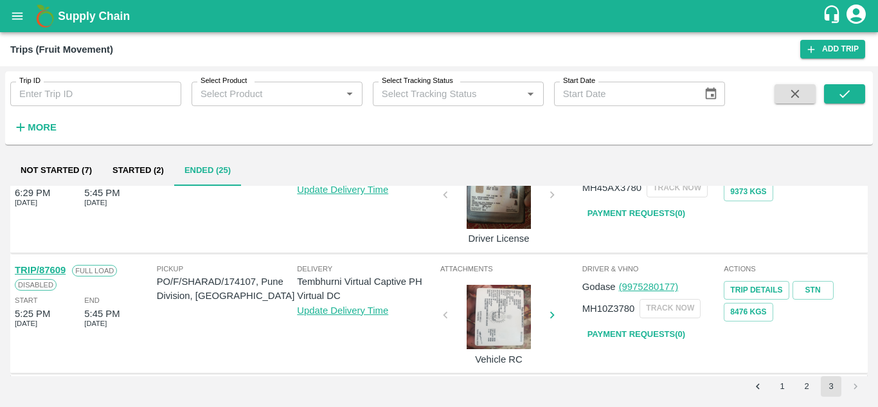
scroll to position [413, 0]
click at [616, 332] on link "Payment Requests( 0 )" at bounding box center [636, 334] width 108 height 23
click at [840, 87] on icon "submit" at bounding box center [845, 94] width 14 height 14
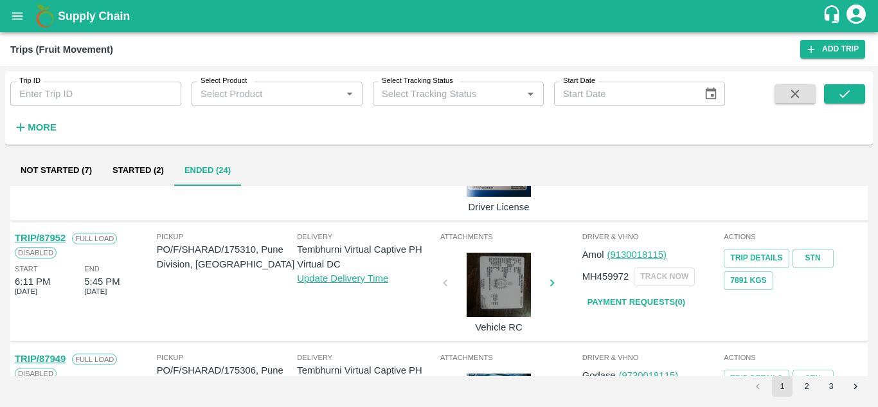
scroll to position [1016, 0]
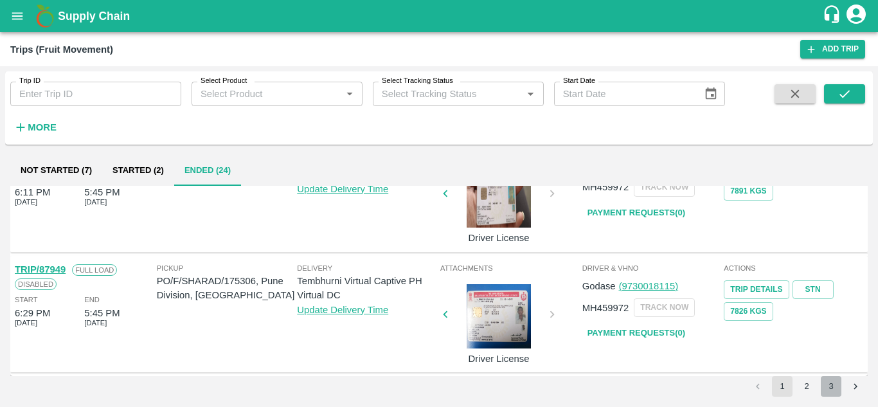
click at [834, 386] on button "3" at bounding box center [831, 386] width 21 height 21
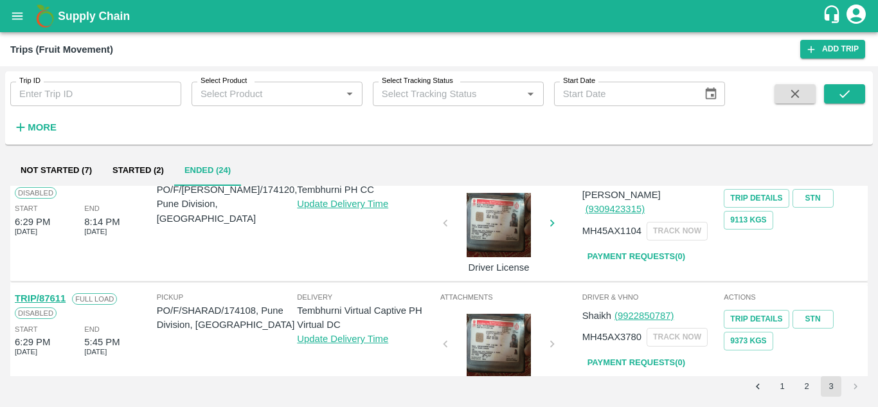
scroll to position [292, 0]
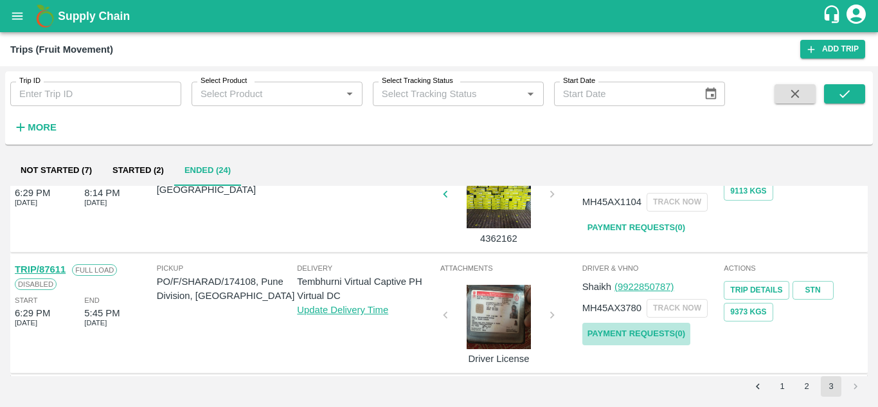
click at [619, 331] on link "Payment Requests( 0 )" at bounding box center [636, 334] width 108 height 23
click at [859, 93] on button "submit" at bounding box center [844, 93] width 41 height 19
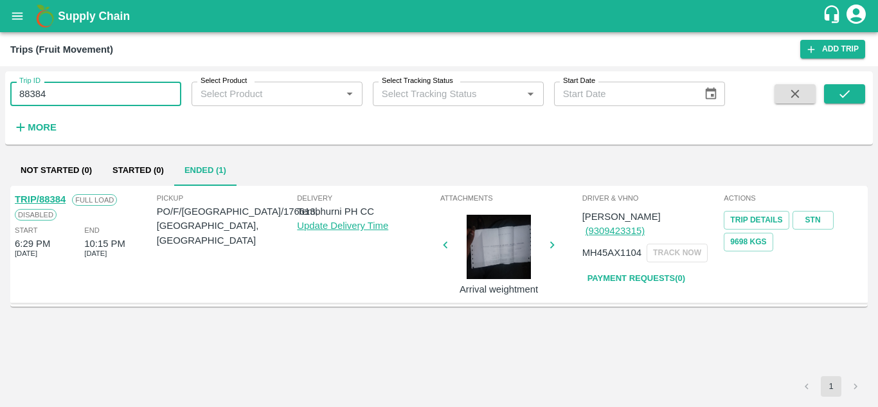
click at [149, 98] on input "88384" at bounding box center [95, 94] width 171 height 24
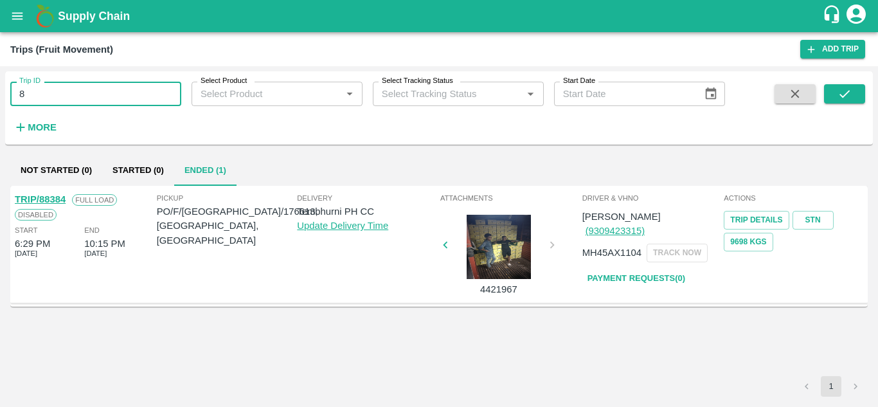
type input "8"
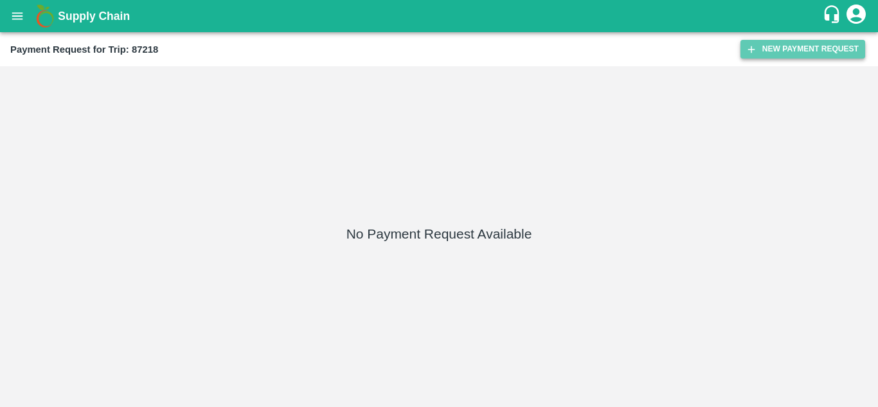
click at [834, 46] on button "New Payment Request" at bounding box center [803, 49] width 125 height 19
click at [798, 53] on button "New Payment Request" at bounding box center [803, 49] width 125 height 19
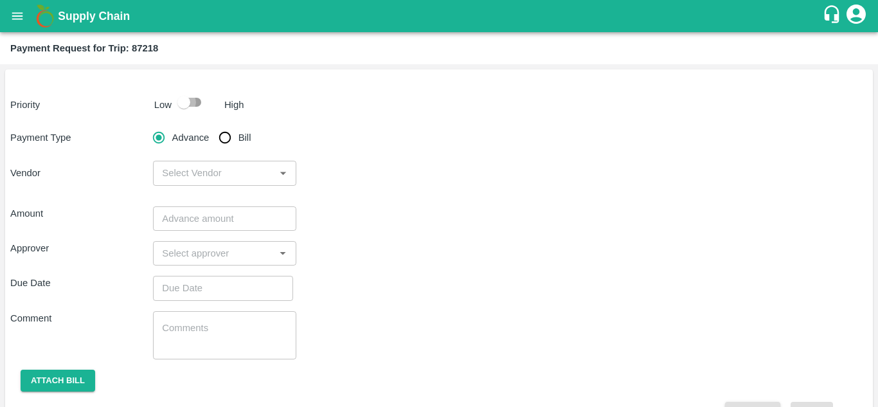
click at [197, 101] on input "checkbox" at bounding box center [183, 102] width 73 height 24
checkbox input "true"
click at [224, 140] on input "Bill" at bounding box center [225, 138] width 26 height 26
radio input "true"
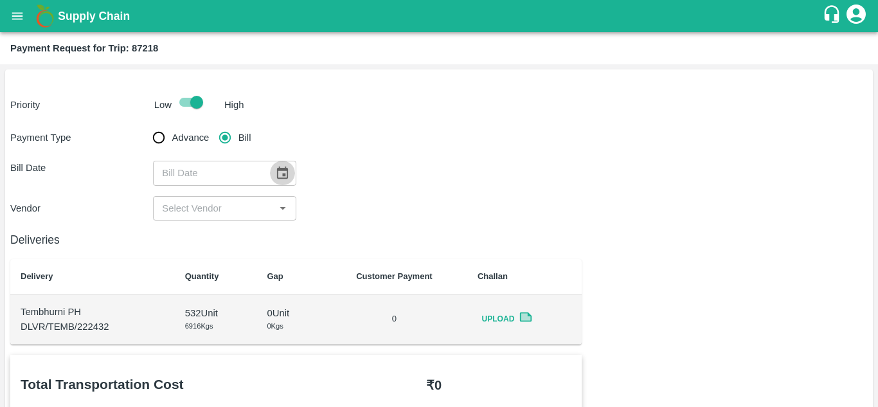
click at [286, 174] on icon "Choose date" at bounding box center [282, 173] width 11 height 12
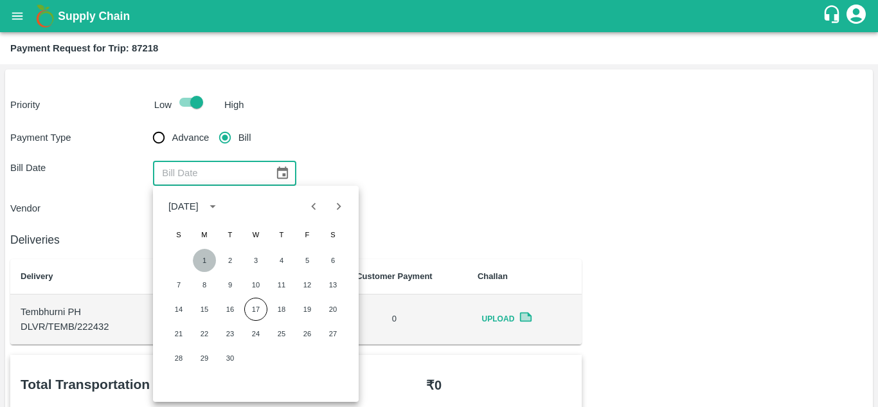
click at [202, 256] on button "1" at bounding box center [204, 260] width 23 height 23
type input "01/09/2025"
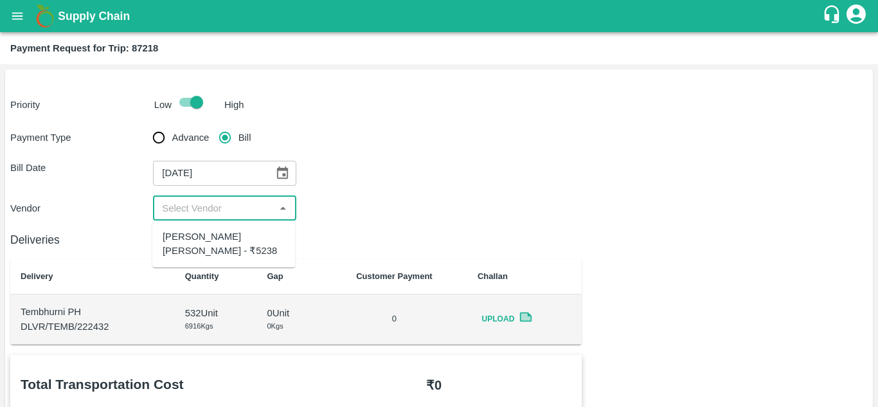
click at [209, 203] on input "input" at bounding box center [214, 208] width 114 height 17
click at [210, 237] on div "Dnyaneshwar Vitthal Godse - ₹5238" at bounding box center [224, 244] width 122 height 29
type input "Dnyaneshwar Vitthal Godse - ₹5238"
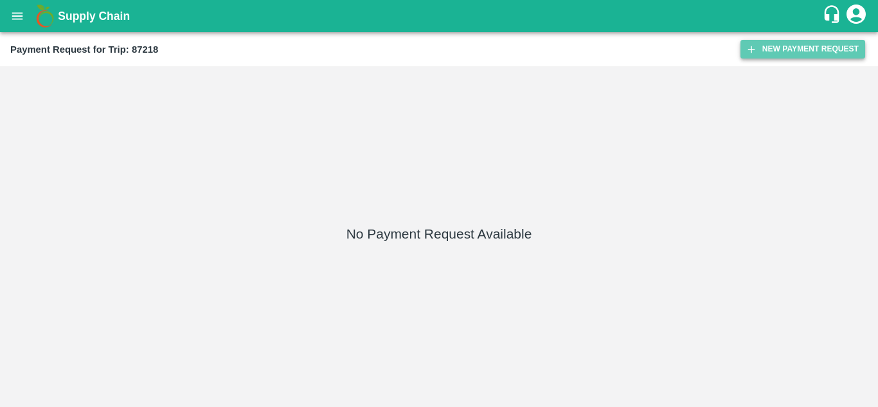
click at [824, 42] on button "New Payment Request" at bounding box center [803, 49] width 125 height 19
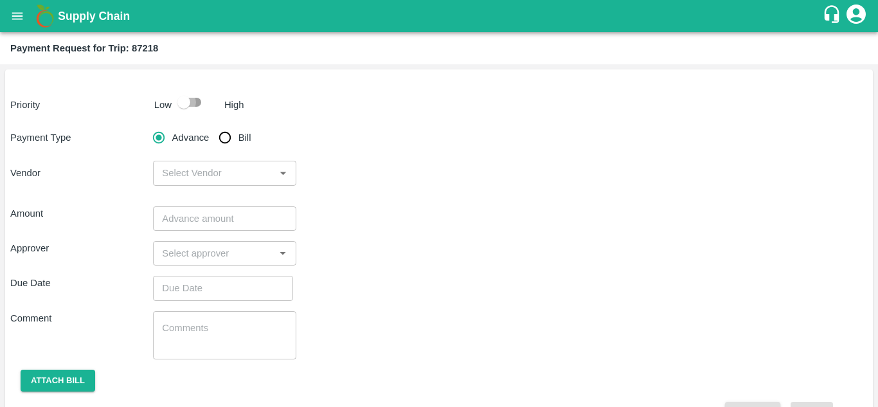
click at [191, 104] on input "checkbox" at bounding box center [183, 102] width 73 height 24
checkbox input "true"
click at [228, 139] on input "Bill" at bounding box center [225, 138] width 26 height 26
radio input "true"
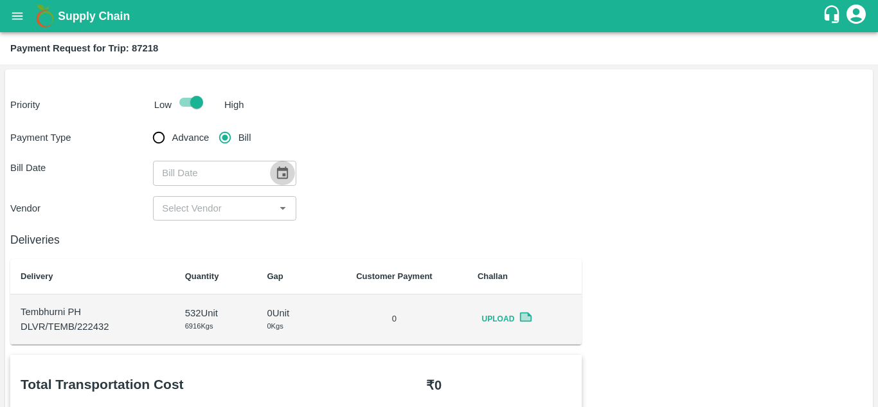
click at [287, 174] on icon "Choose date" at bounding box center [282, 173] width 14 height 14
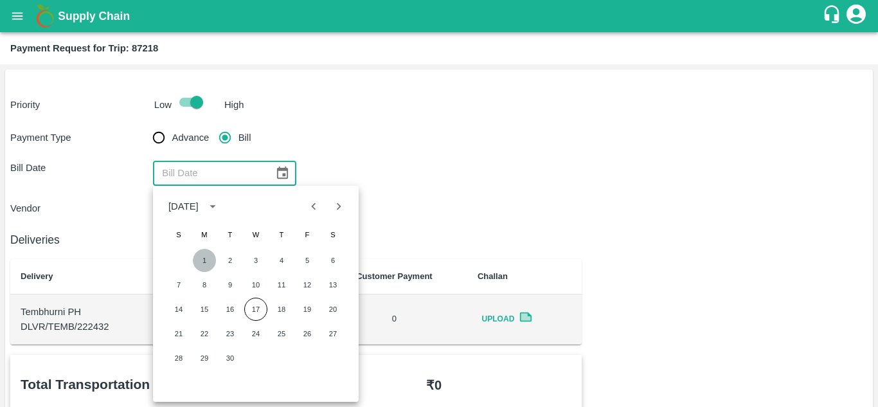
click at [200, 262] on button "1" at bounding box center [204, 260] width 23 height 23
type input "01/09/2025"
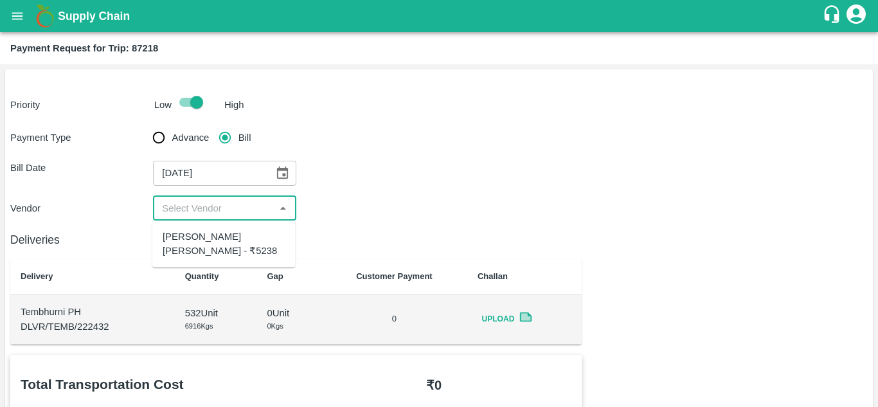
click at [224, 209] on input "input" at bounding box center [214, 208] width 114 height 17
click at [209, 235] on div "Dnyaneshwar Vitthal Godse - ₹5238" at bounding box center [224, 244] width 122 height 29
type input "Dnyaneshwar Vitthal Godse - ₹5238"
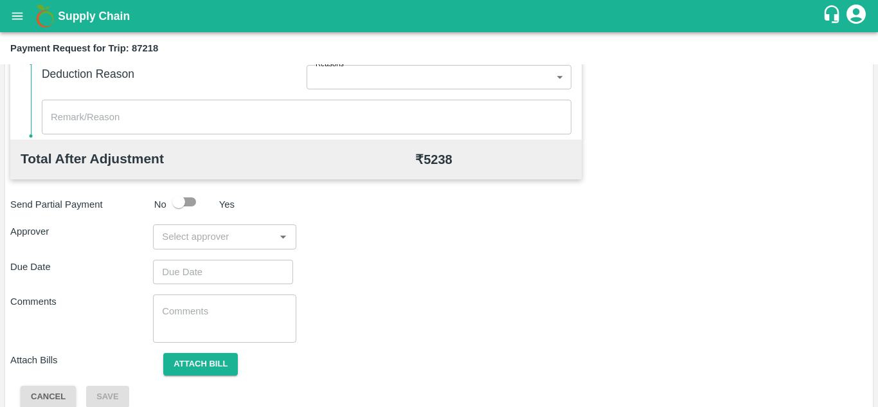
scroll to position [581, 0]
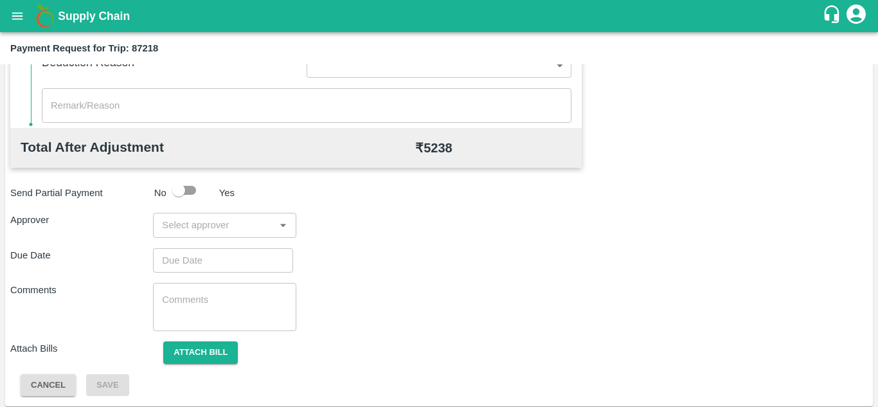
click at [196, 237] on div "​" at bounding box center [224, 225] width 143 height 24
click at [438, 284] on div "Comments x ​" at bounding box center [439, 307] width 858 height 48
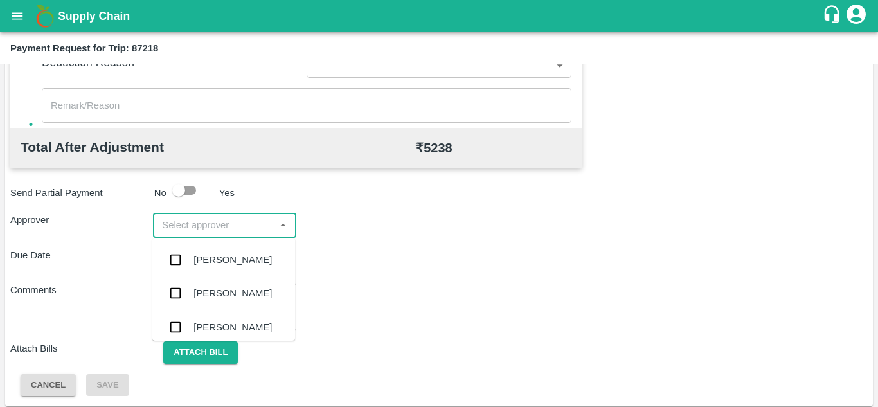
click at [218, 233] on input "input" at bounding box center [214, 225] width 114 height 17
type input "P"
type input "Prasa"
click at [235, 258] on div "[PERSON_NAME]" at bounding box center [233, 260] width 78 height 14
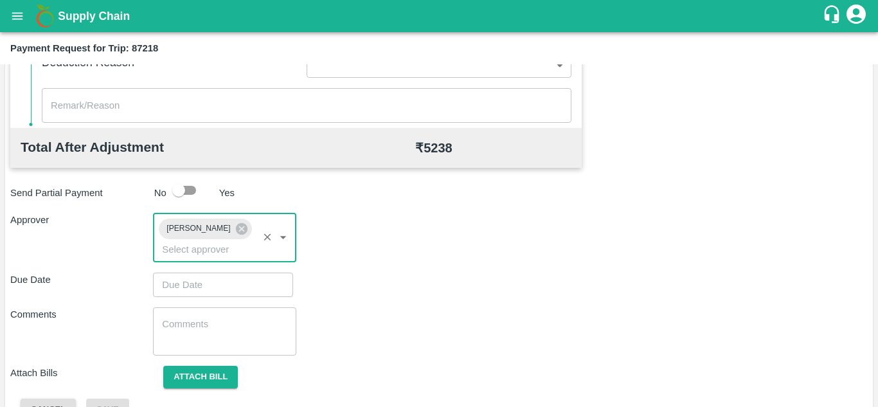
type input "DD/MM/YYYY hh:mm aa"
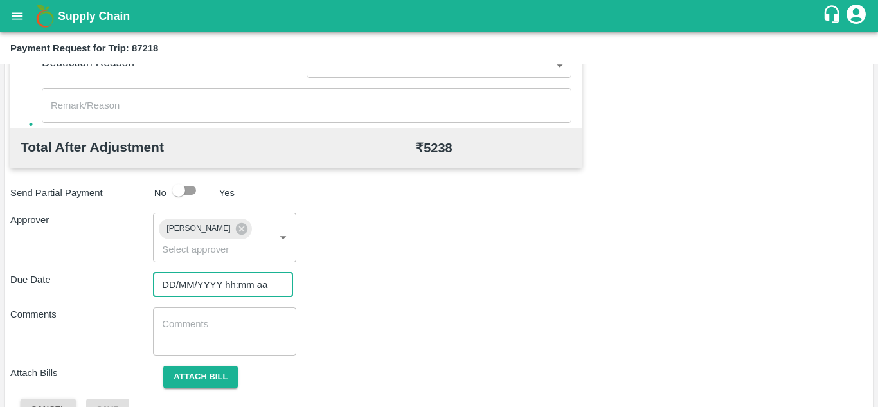
click at [191, 283] on input "DD/MM/YYYY hh:mm aa" at bounding box center [218, 285] width 131 height 24
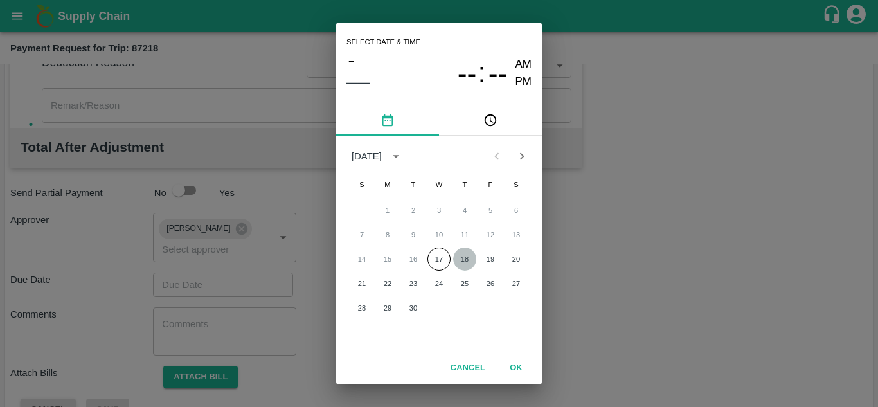
click at [460, 262] on button "18" at bounding box center [464, 259] width 23 height 23
type input "[DATE] 12:00 AM"
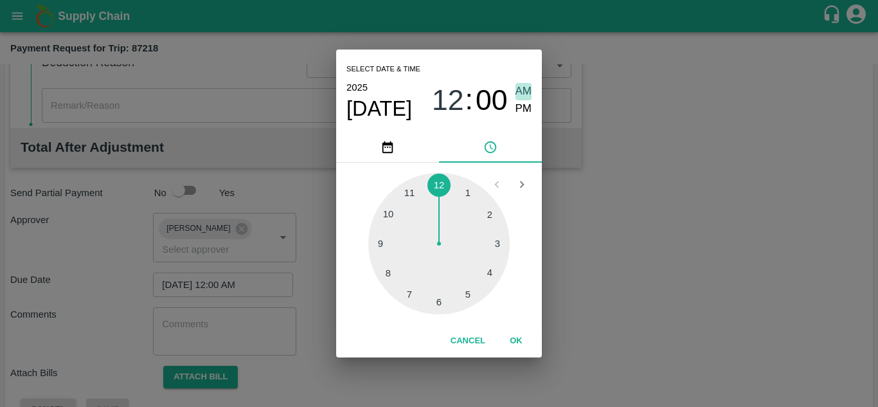
click at [523, 89] on span "AM" at bounding box center [524, 91] width 17 height 17
click at [517, 339] on button "OK" at bounding box center [516, 341] width 41 height 23
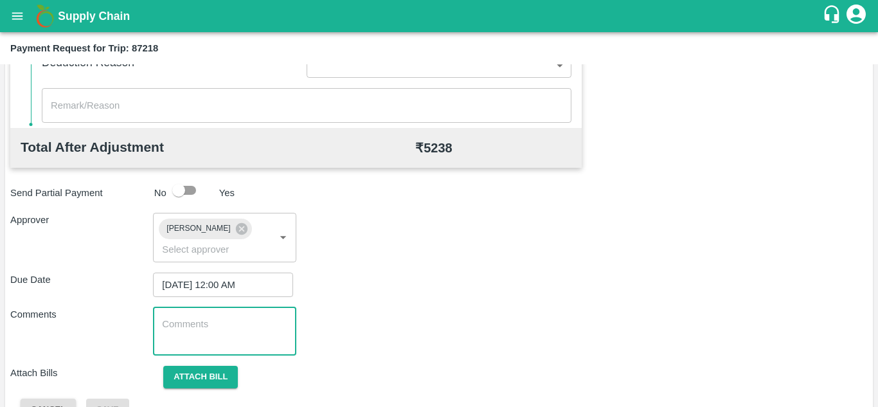
click at [195, 328] on textarea at bounding box center [224, 331] width 125 height 27
type textarea "Transport Bill"
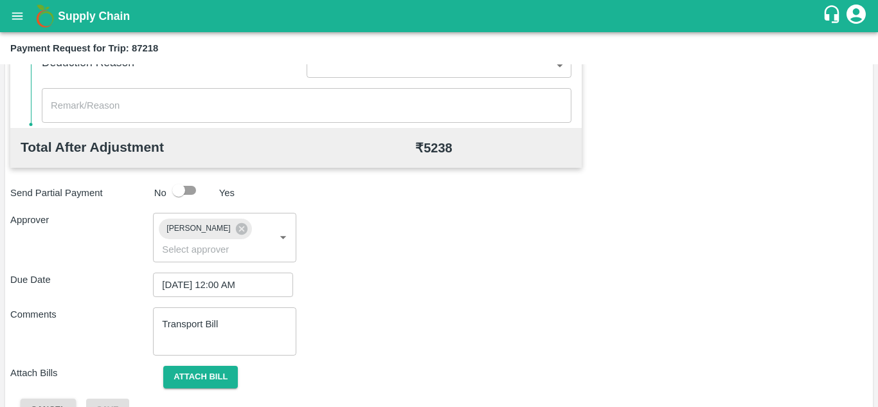
click at [460, 369] on div "Attach Bills Attach bill" at bounding box center [439, 377] width 858 height 23
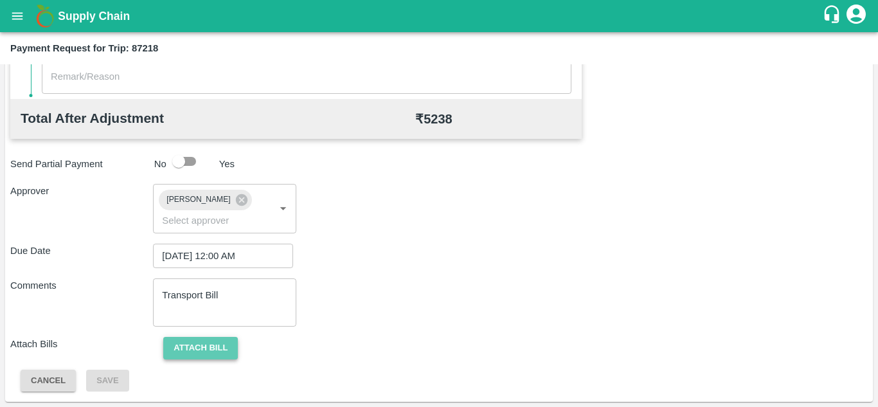
click at [217, 348] on button "Attach bill" at bounding box center [200, 348] width 75 height 23
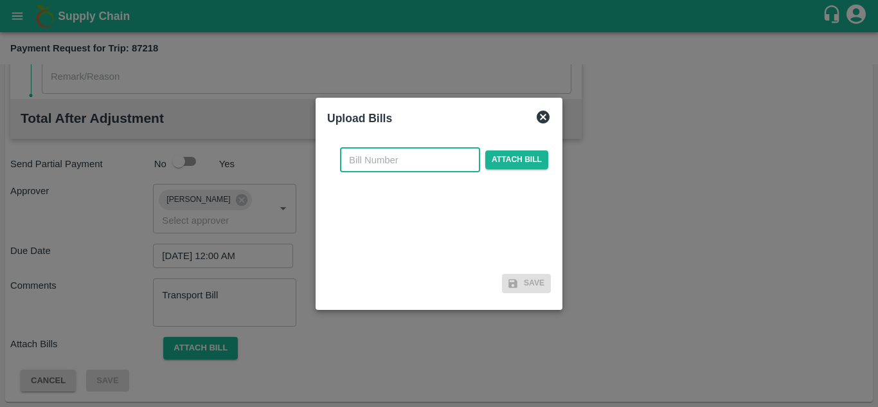
click at [347, 159] on input "text" at bounding box center [410, 160] width 140 height 24
type input "276"
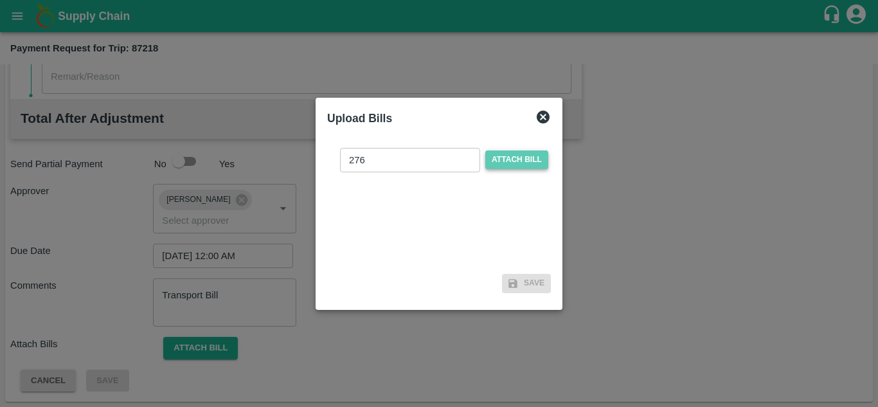
click at [516, 156] on span "Attach bill" at bounding box center [516, 159] width 63 height 19
click at [0, 0] on input "Attach bill" at bounding box center [0, 0] width 0 height 0
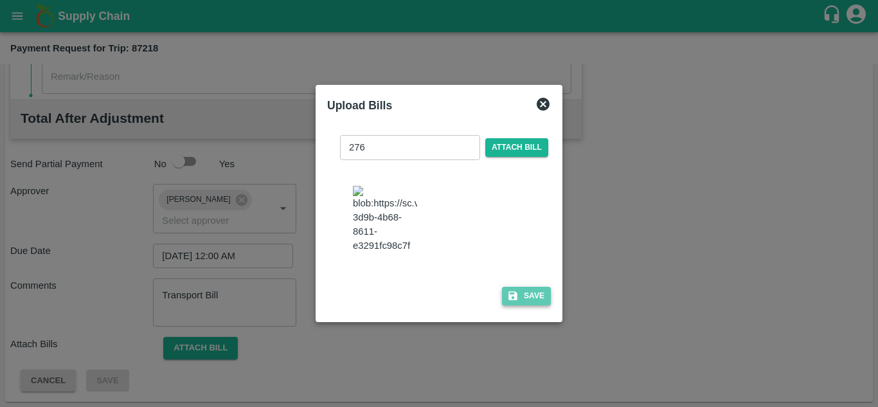
click at [537, 302] on button "Save" at bounding box center [526, 296] width 49 height 19
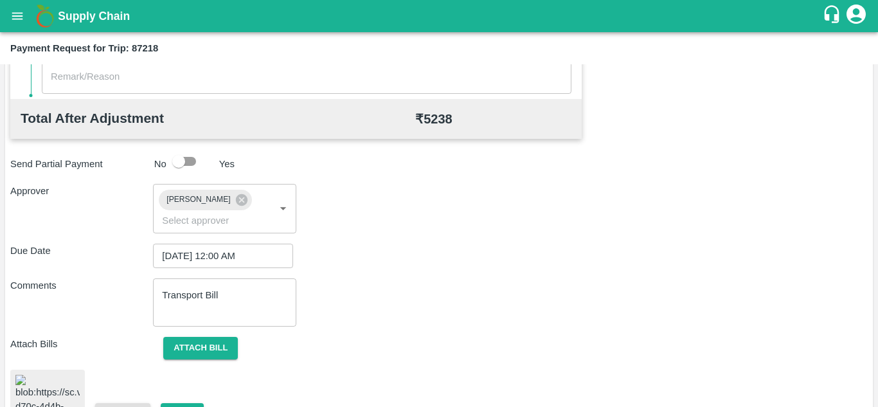
scroll to position [699, 0]
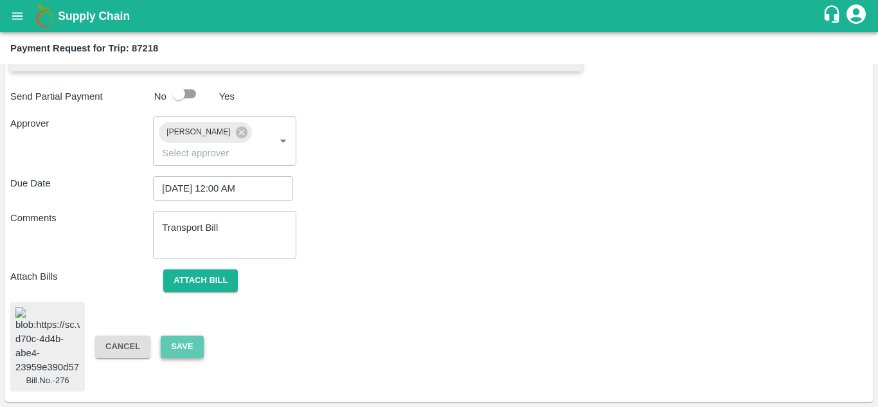
click at [179, 336] on button "Save" at bounding box center [182, 347] width 42 height 23
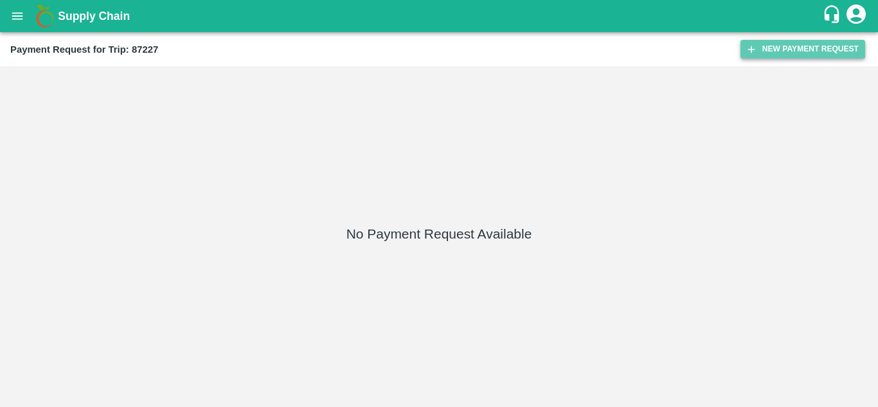
click at [790, 46] on button "New Payment Request" at bounding box center [803, 49] width 125 height 19
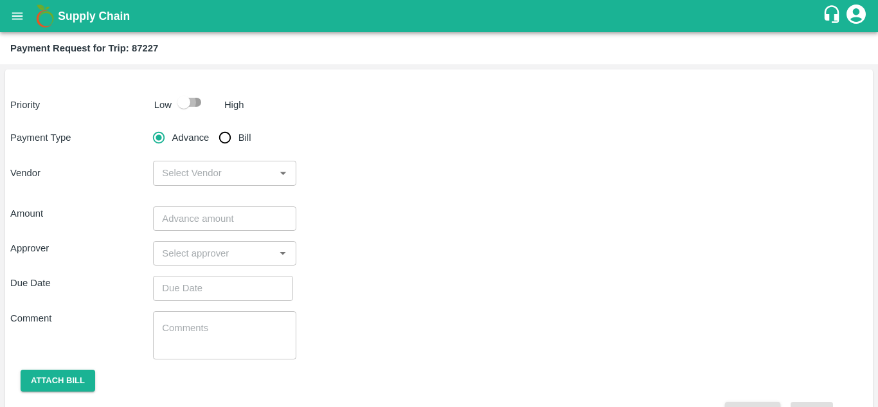
click at [190, 106] on input "checkbox" at bounding box center [183, 102] width 73 height 24
checkbox input "true"
click at [219, 136] on input "Bill" at bounding box center [225, 138] width 26 height 26
radio input "true"
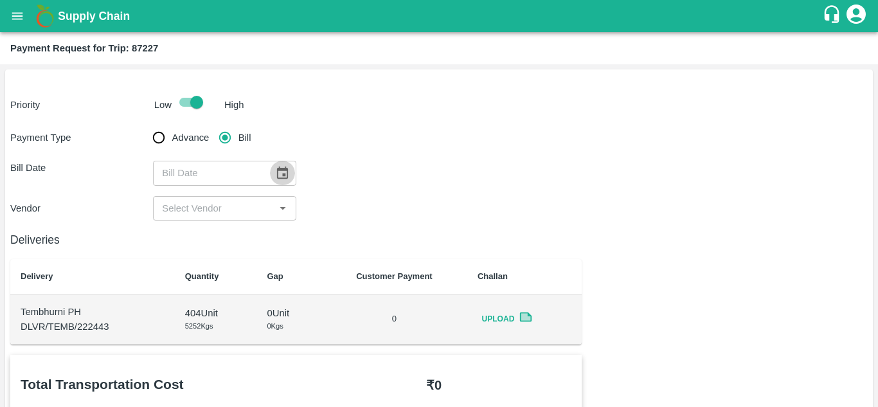
click at [278, 173] on icon "Choose date" at bounding box center [282, 173] width 14 height 14
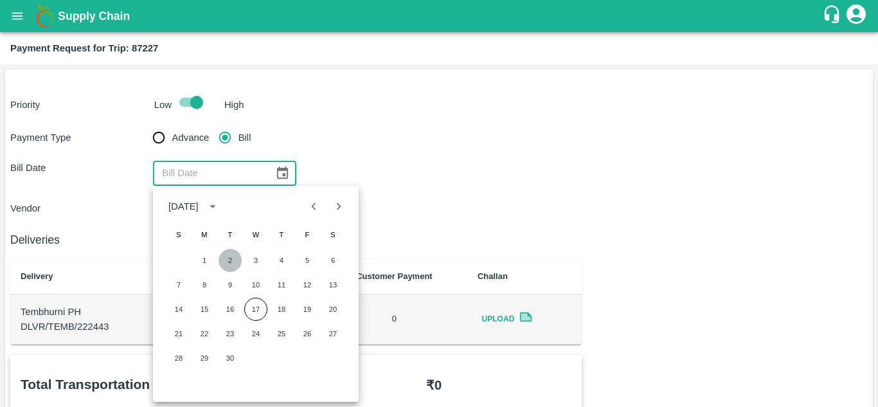
click at [228, 262] on button "2" at bounding box center [230, 260] width 23 height 23
type input "02/09/2025"
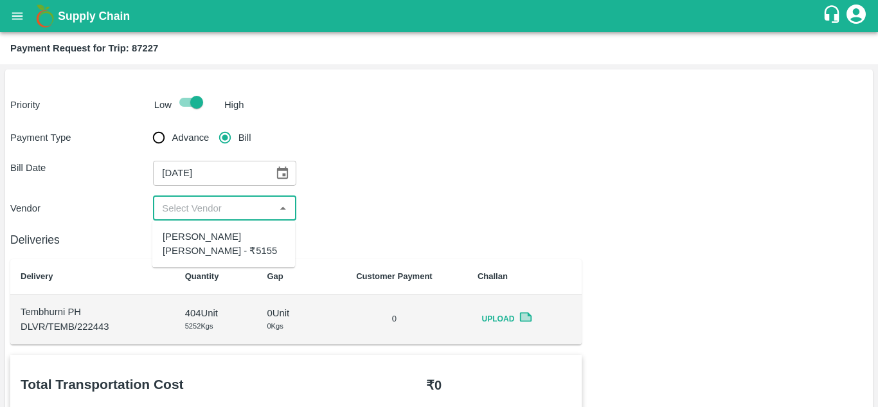
click at [242, 202] on input "input" at bounding box center [214, 208] width 114 height 17
click at [221, 239] on div "Dnyaneshwar Vitthal Godse - ₹5155" at bounding box center [224, 244] width 122 height 29
type input "Dnyaneshwar Vitthal Godse - ₹5155"
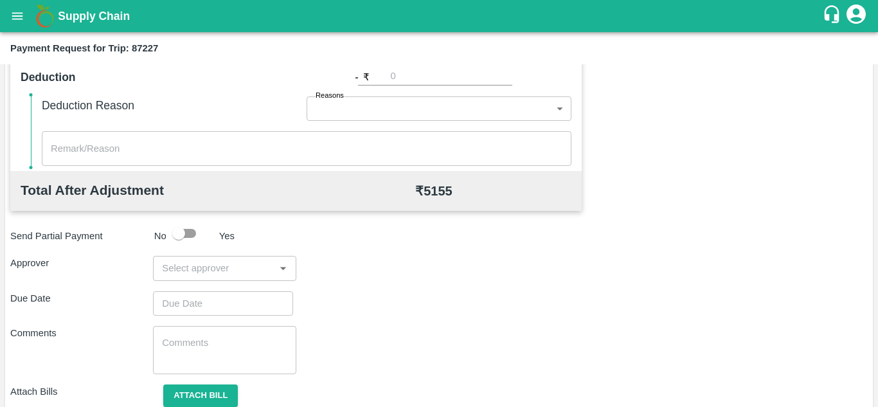
scroll to position [539, 0]
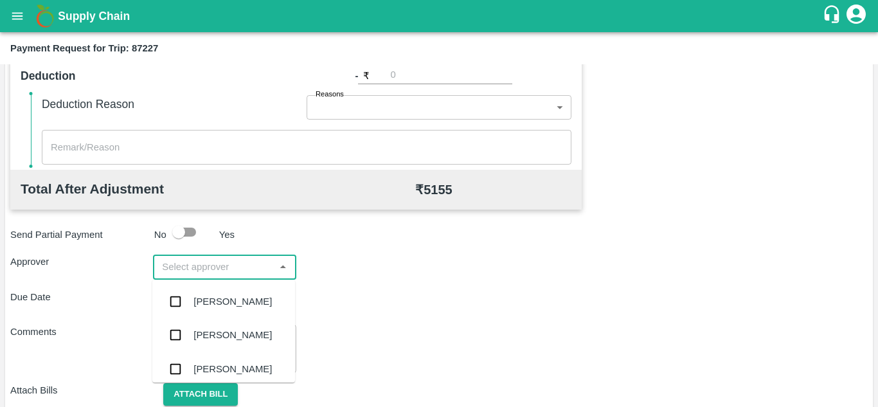
click at [188, 275] on input "input" at bounding box center [214, 266] width 114 height 17
type input "PRASAD"
click at [211, 302] on div "[PERSON_NAME]" at bounding box center [233, 301] width 78 height 14
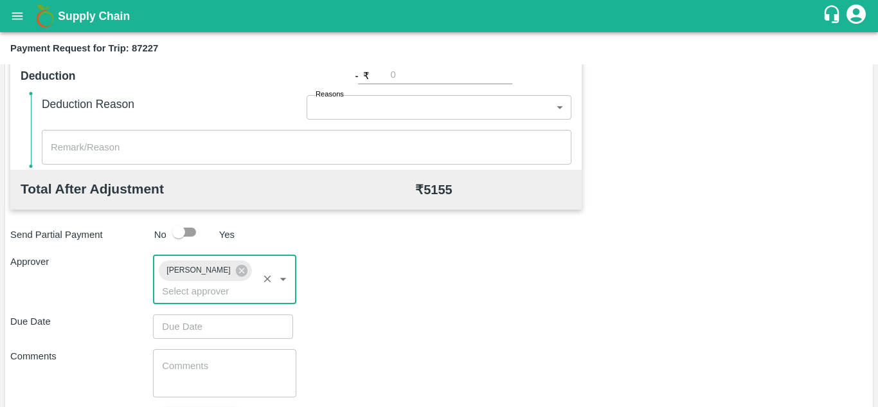
type input "DD/MM/YYYY hh:mm aa"
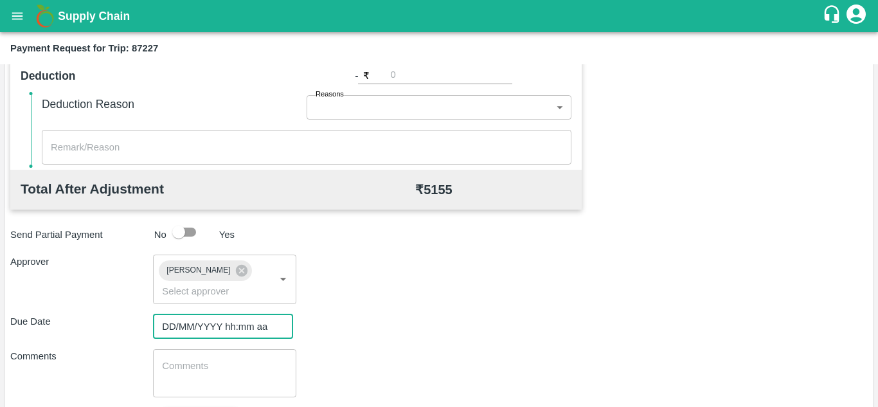
click at [222, 323] on input "DD/MM/YYYY hh:mm aa" at bounding box center [218, 326] width 131 height 24
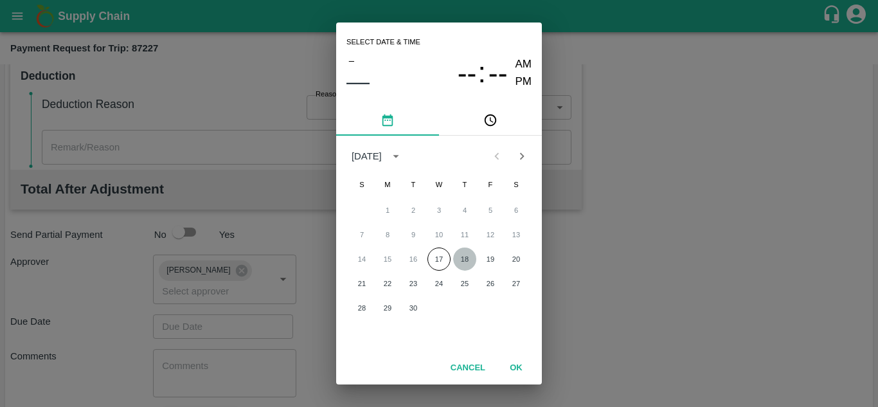
click at [464, 260] on button "18" at bounding box center [464, 259] width 23 height 23
type input "[DATE] 12:00 AM"
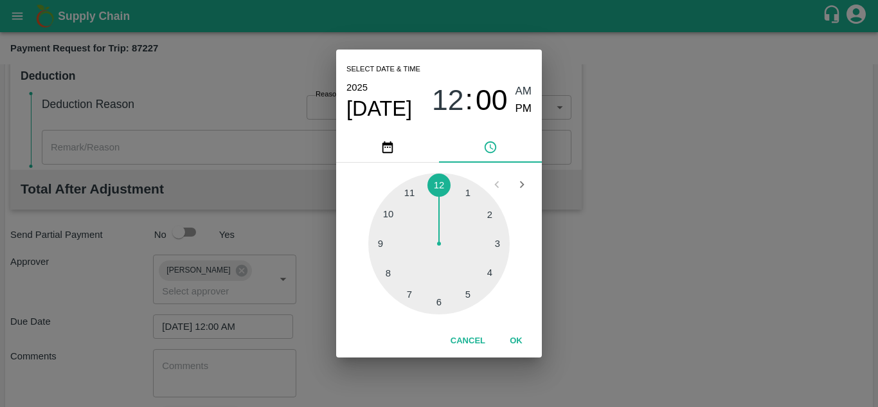
click at [524, 87] on span "AM" at bounding box center [524, 91] width 17 height 17
click at [517, 340] on button "OK" at bounding box center [516, 341] width 41 height 23
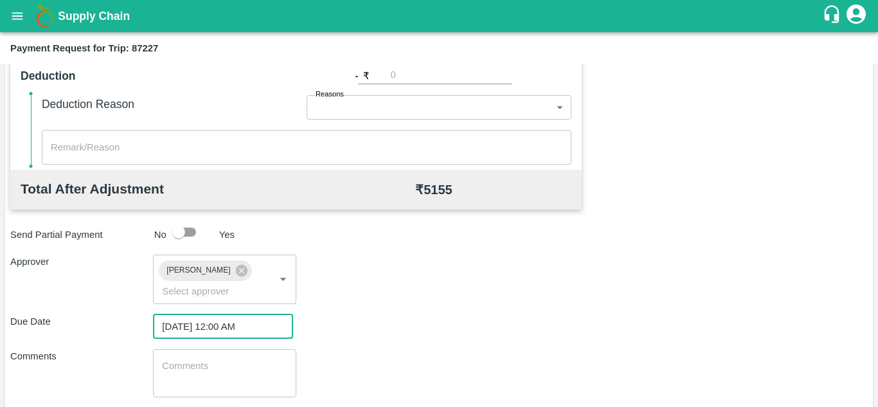
scroll to position [609, 0]
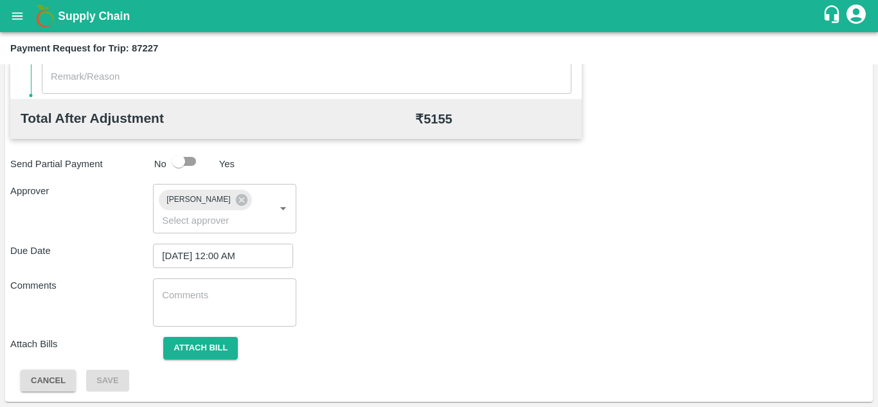
click at [167, 284] on div "x ​" at bounding box center [224, 302] width 143 height 48
paste textarea "Transport Bill"
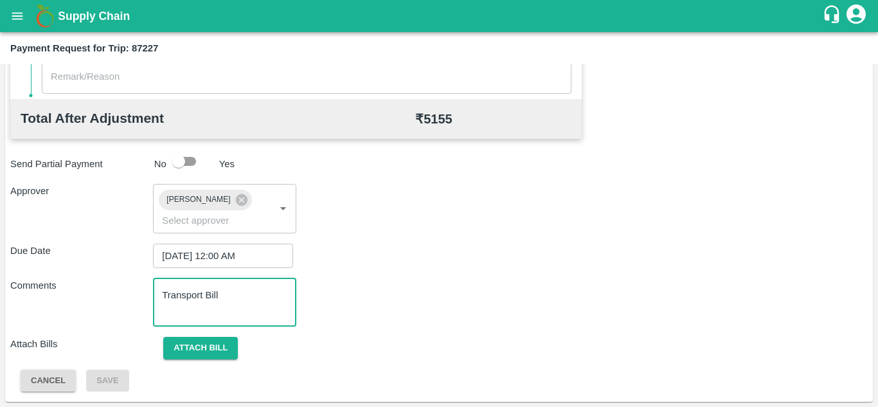
type textarea "Transport Bill"
click at [440, 298] on div "Comments Transport Bill x ​" at bounding box center [439, 302] width 858 height 48
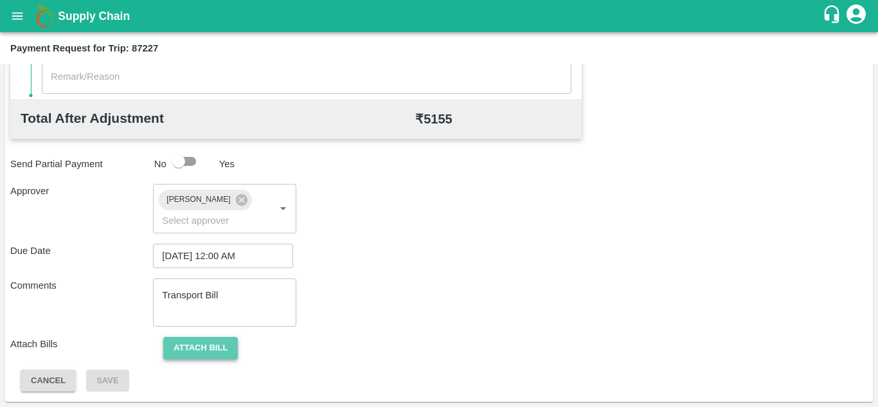
click at [217, 347] on button "Attach bill" at bounding box center [200, 348] width 75 height 23
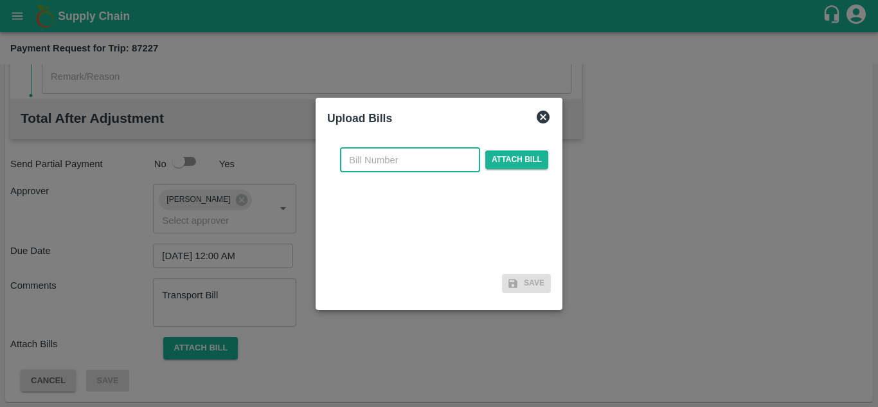
click at [385, 165] on input "text" at bounding box center [410, 160] width 140 height 24
type input "277"
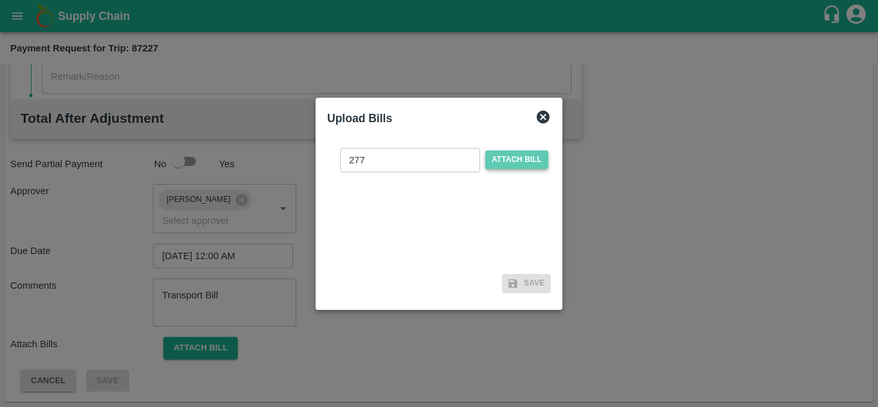
click at [516, 153] on span "Attach bill" at bounding box center [516, 159] width 63 height 19
click at [0, 0] on input "Attach bill" at bounding box center [0, 0] width 0 height 0
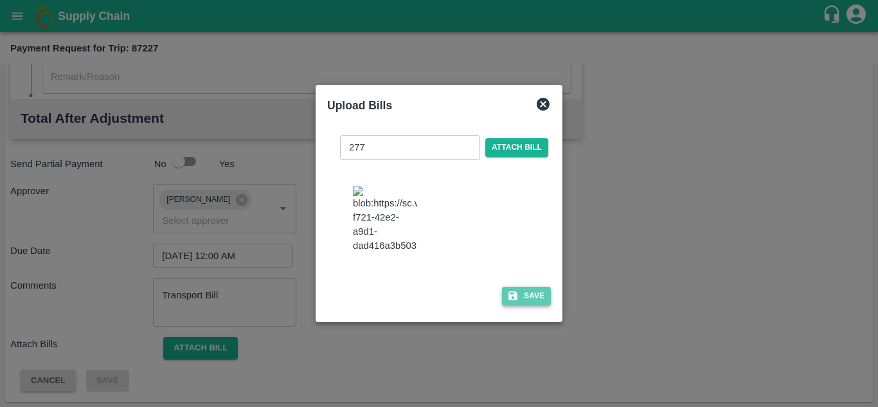
click at [534, 303] on button "Save" at bounding box center [526, 296] width 49 height 19
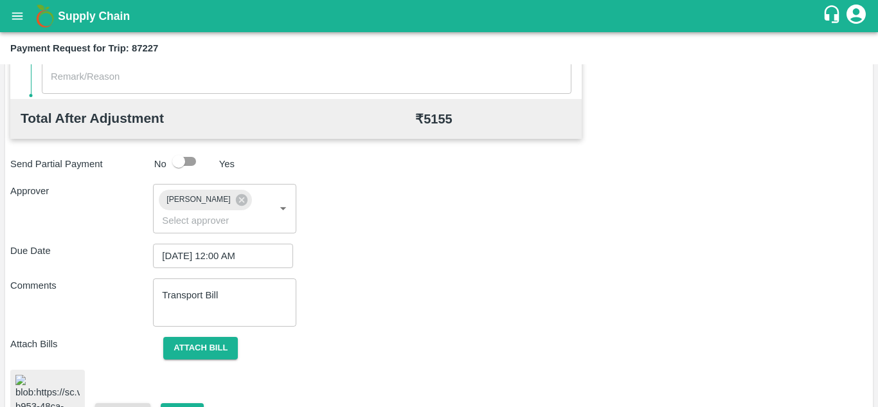
scroll to position [694, 0]
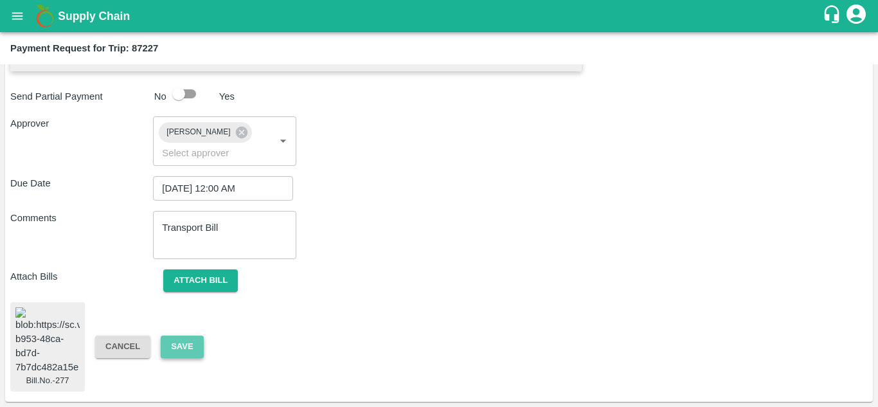
click at [186, 336] on button "Save" at bounding box center [182, 347] width 42 height 23
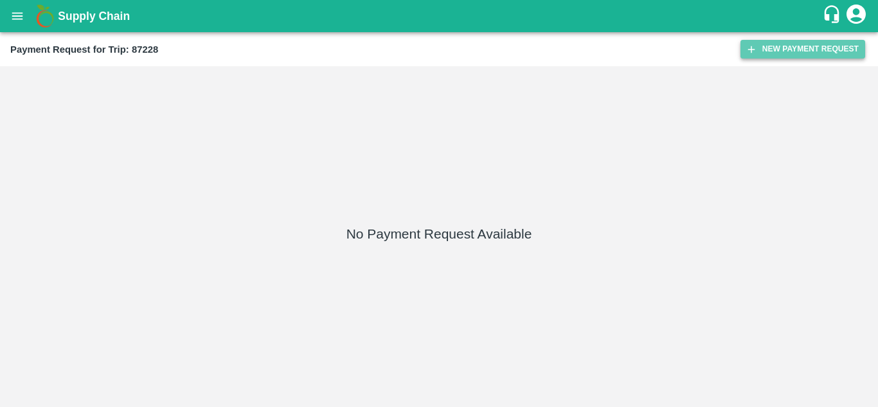
click at [788, 52] on button "New Payment Request" at bounding box center [803, 49] width 125 height 19
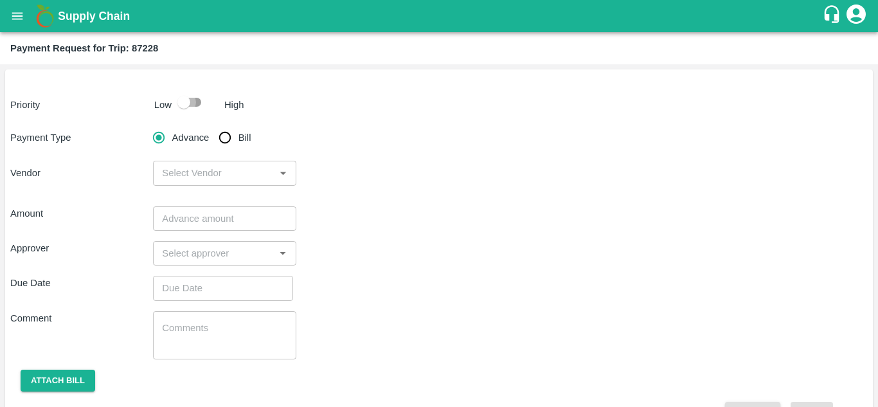
click at [199, 98] on input "checkbox" at bounding box center [183, 102] width 73 height 24
checkbox input "true"
click at [226, 134] on input "Bill" at bounding box center [225, 138] width 26 height 26
radio input "true"
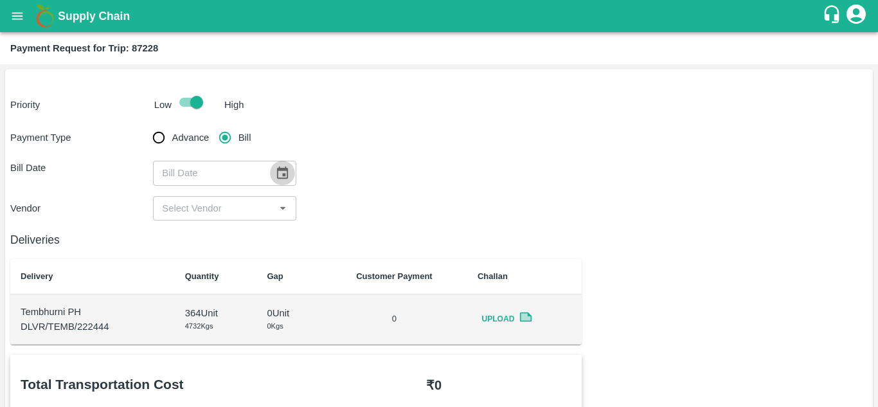
click at [283, 173] on icon "Choose date" at bounding box center [282, 173] width 14 height 14
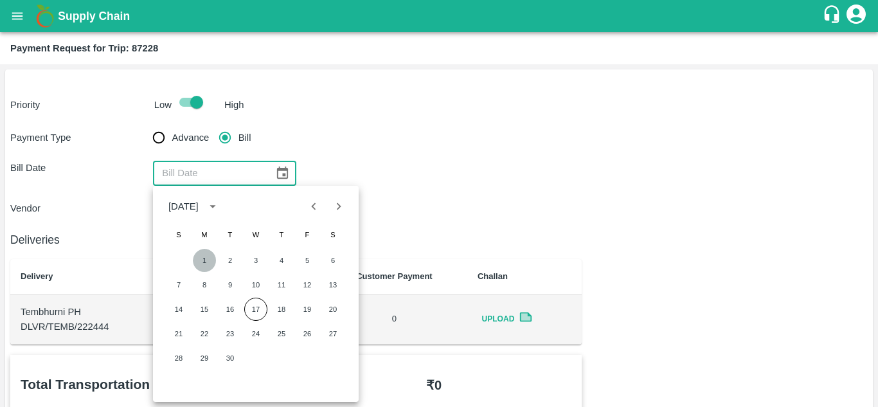
click at [206, 262] on button "1" at bounding box center [204, 260] width 23 height 23
type input "[DATE]"
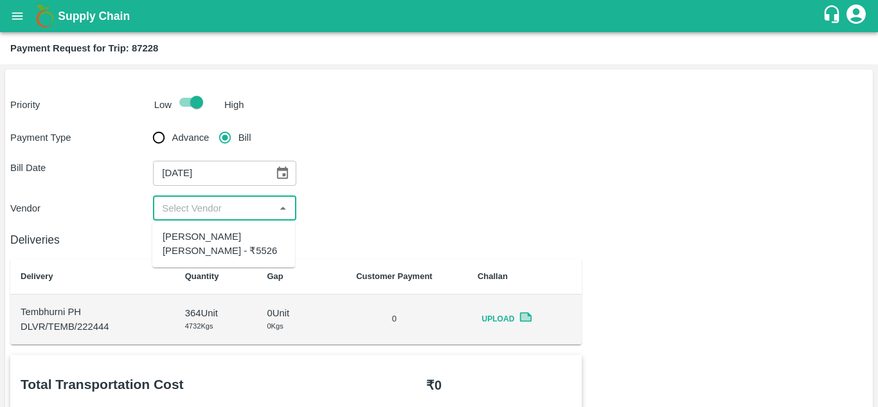
click at [195, 205] on input "input" at bounding box center [214, 208] width 114 height 17
click at [203, 238] on div "[PERSON_NAME] [PERSON_NAME] - ₹5526" at bounding box center [224, 244] width 122 height 29
type input "[PERSON_NAME] [PERSON_NAME] - ₹5526"
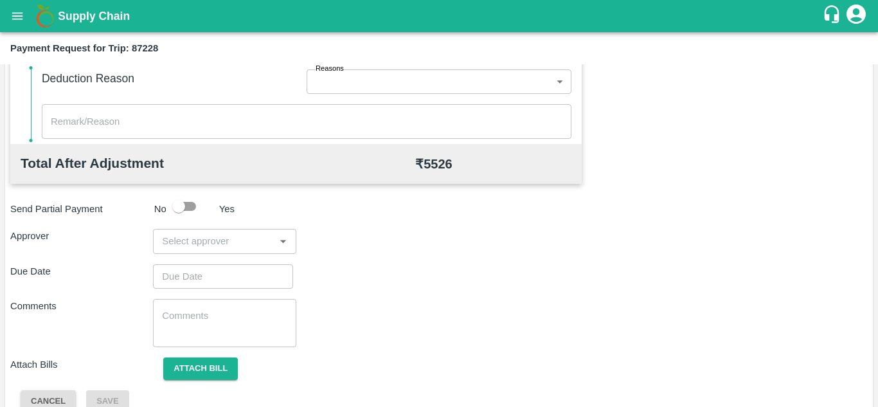
scroll to position [566, 0]
click at [212, 247] on input "input" at bounding box center [214, 239] width 114 height 17
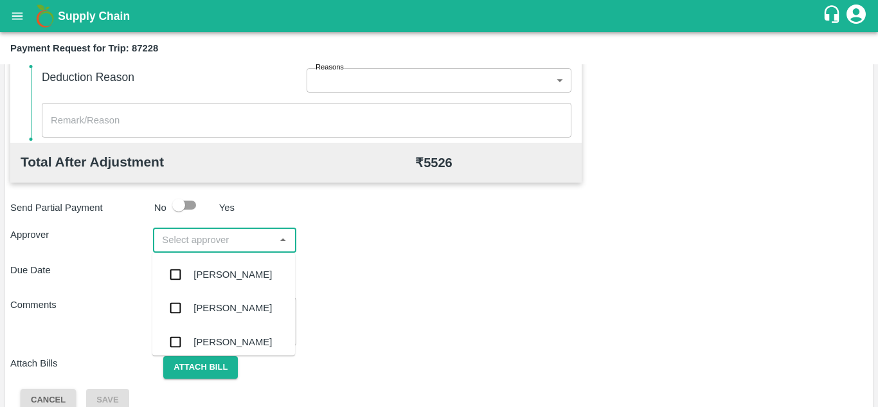
click at [170, 240] on input "input" at bounding box center [214, 239] width 114 height 17
type input "PRASAD"
click at [217, 270] on div "[PERSON_NAME]" at bounding box center [233, 274] width 78 height 14
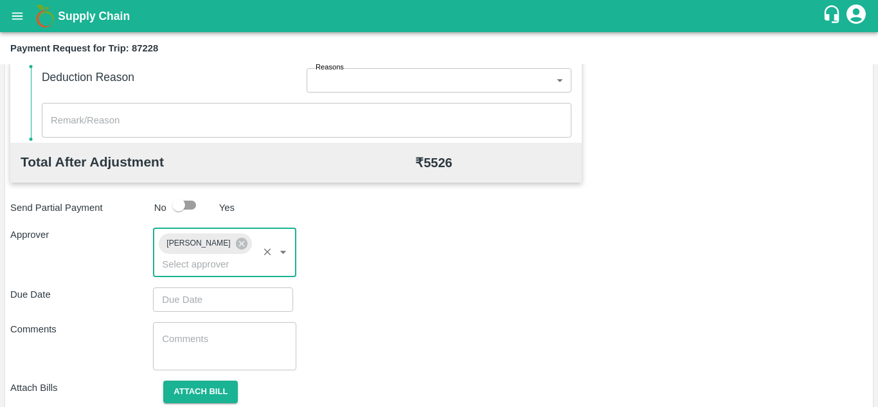
type input "DD/MM/YYYY hh:mm aa"
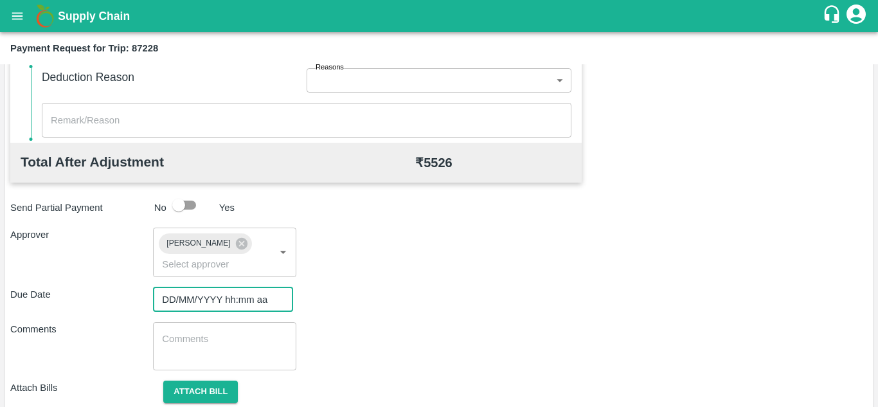
click at [174, 306] on input "DD/MM/YYYY hh:mm aa" at bounding box center [218, 299] width 131 height 24
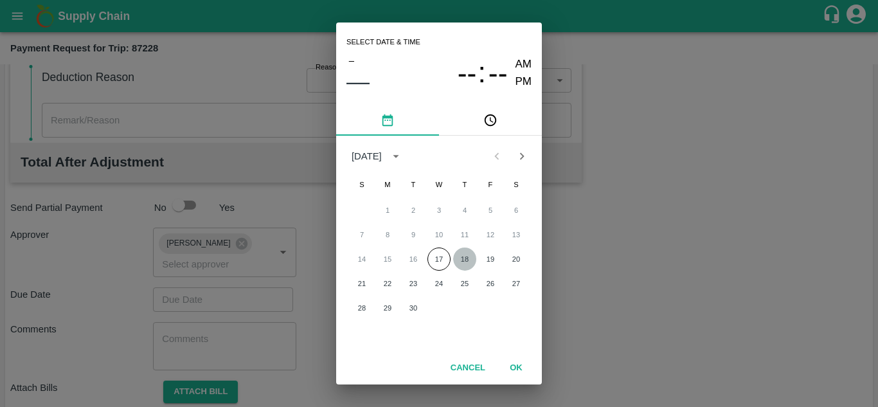
click at [465, 255] on button "18" at bounding box center [464, 259] width 23 height 23
type input "[DATE] 12:00 AM"
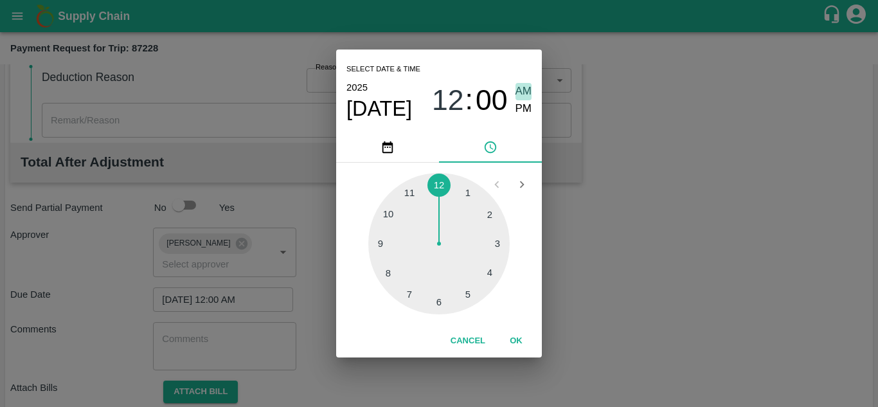
click at [523, 94] on span "AM" at bounding box center [524, 91] width 17 height 17
click at [514, 333] on button "OK" at bounding box center [516, 341] width 41 height 23
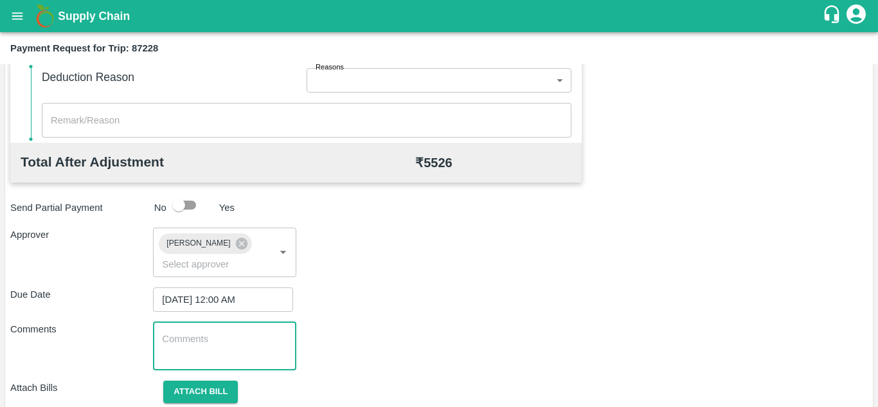
click at [216, 347] on textarea at bounding box center [224, 345] width 125 height 27
paste textarea "Transport Bill"
type textarea "Transport Bill"
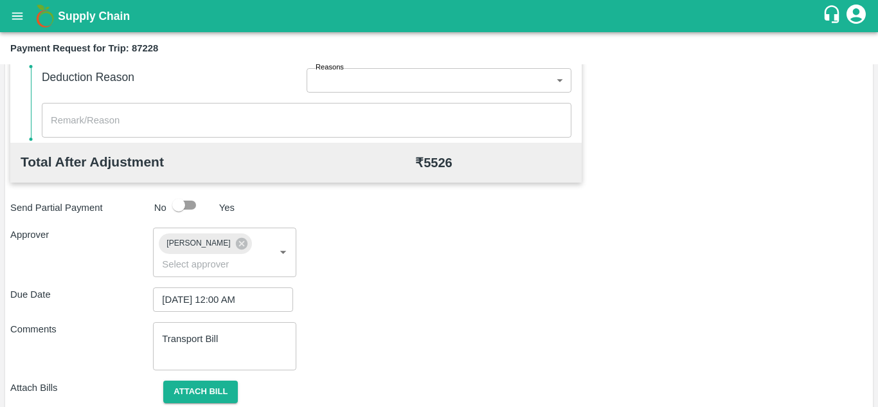
click at [460, 345] on div "Comments Transport Bill x ​" at bounding box center [439, 346] width 858 height 48
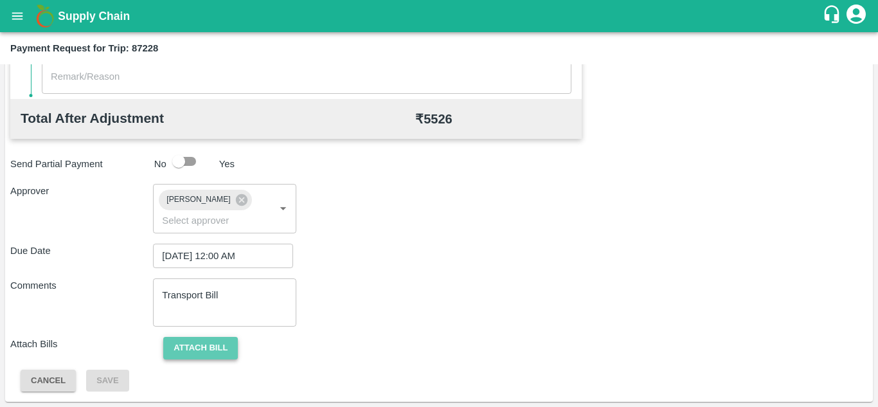
click at [215, 343] on button "Attach bill" at bounding box center [200, 348] width 75 height 23
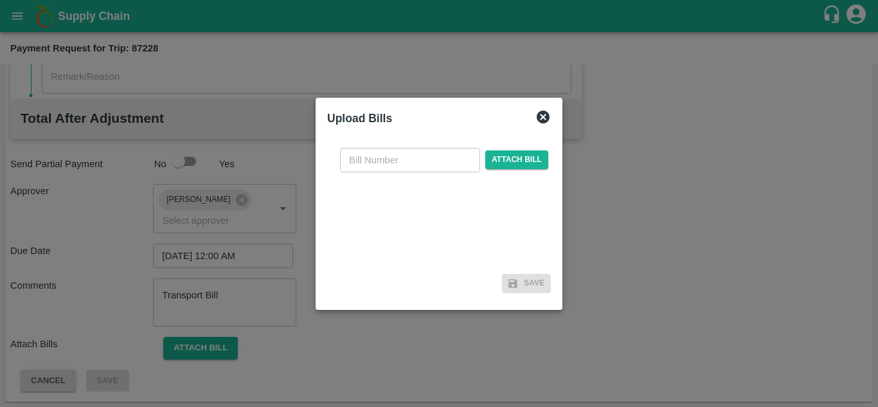
click at [541, 116] on icon at bounding box center [543, 116] width 15 height 15
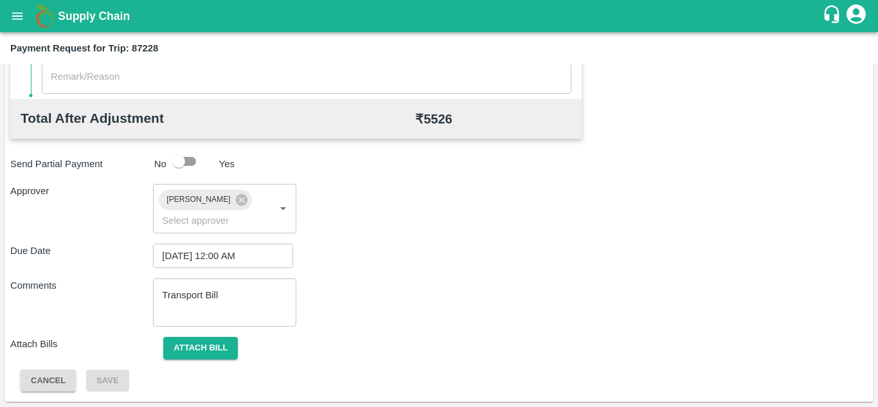
click at [453, 246] on div "Due Date 18/09/2025 12:00 AM ​" at bounding box center [439, 256] width 858 height 24
click at [204, 348] on button "Attach bill" at bounding box center [200, 348] width 75 height 23
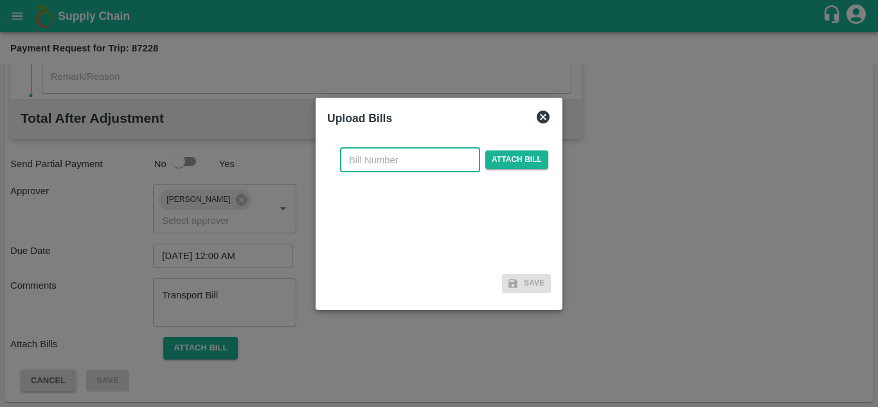
click at [379, 165] on input "text" at bounding box center [410, 160] width 140 height 24
type input "278"
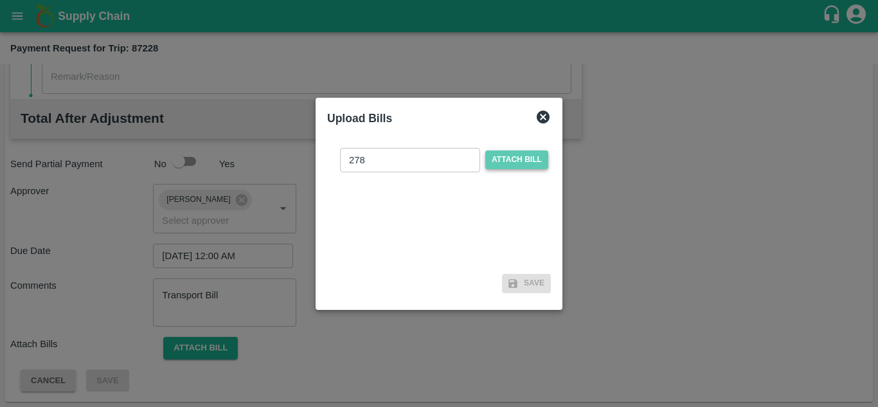
click at [528, 154] on span "Attach bill" at bounding box center [516, 159] width 63 height 19
click at [0, 0] on input "Attach bill" at bounding box center [0, 0] width 0 height 0
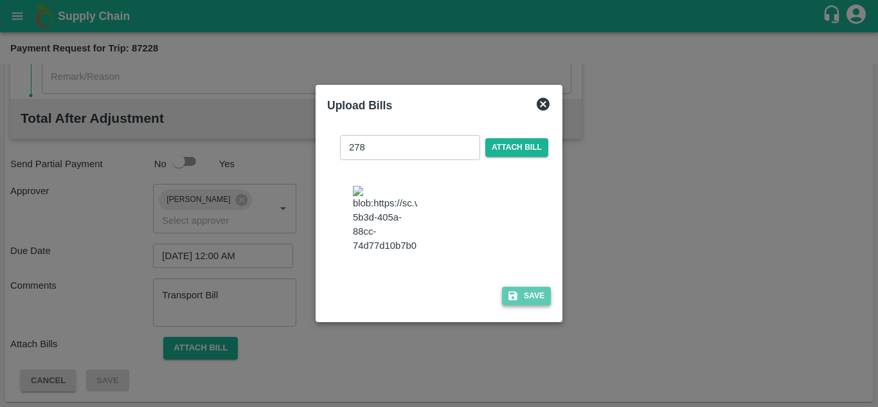
click at [532, 305] on button "Save" at bounding box center [526, 296] width 49 height 19
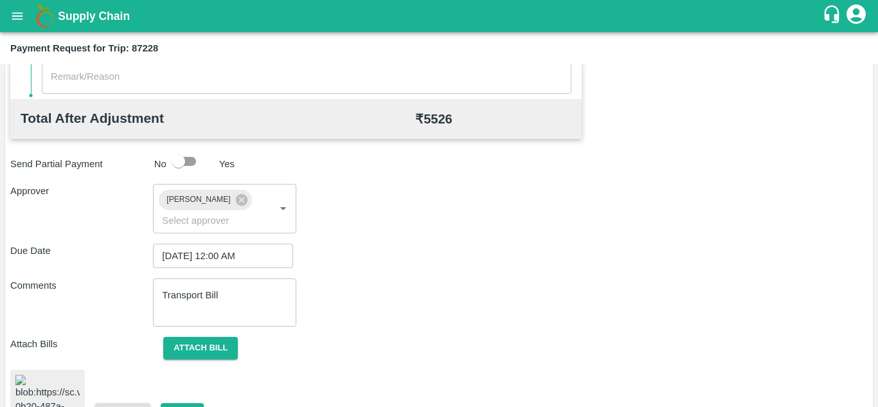
scroll to position [696, 0]
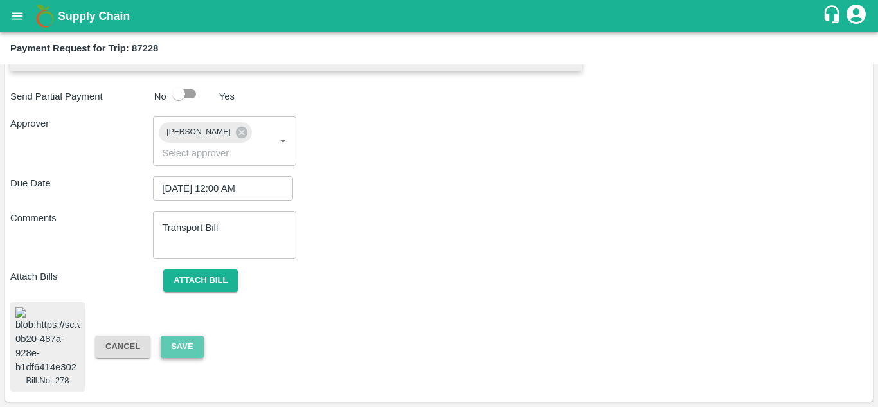
click at [192, 336] on button "Save" at bounding box center [182, 347] width 42 height 23
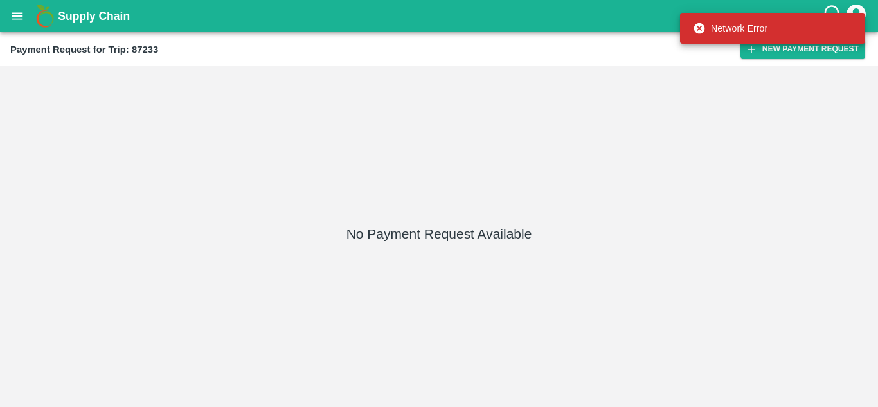
click at [811, 48] on div "Network Error" at bounding box center [772, 28] width 185 height 39
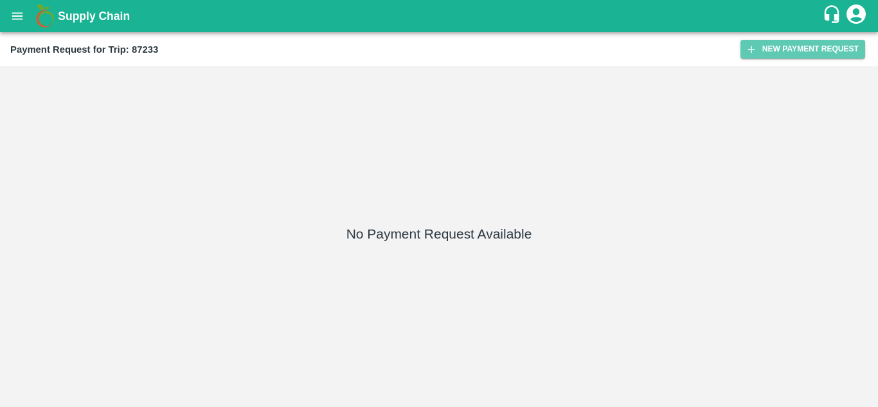
click at [811, 48] on button "New Payment Request" at bounding box center [803, 49] width 125 height 19
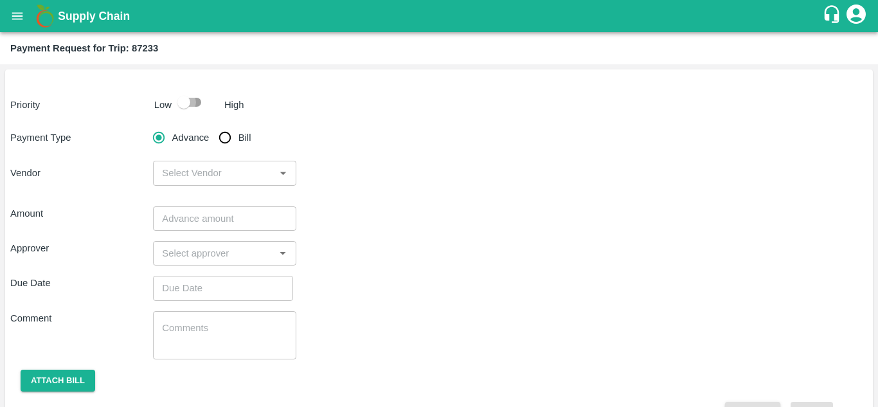
click at [195, 103] on input "checkbox" at bounding box center [183, 102] width 73 height 24
checkbox input "true"
click at [226, 135] on input "Bill" at bounding box center [225, 138] width 26 height 26
radio input "true"
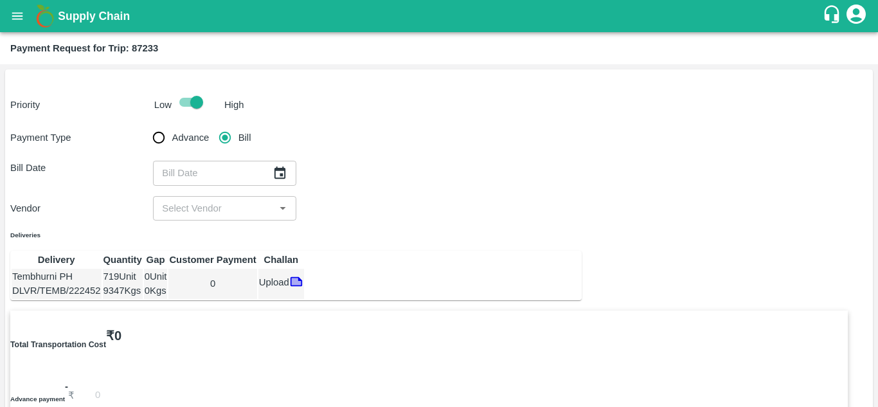
click at [282, 180] on icon "Choose date" at bounding box center [280, 173] width 14 height 14
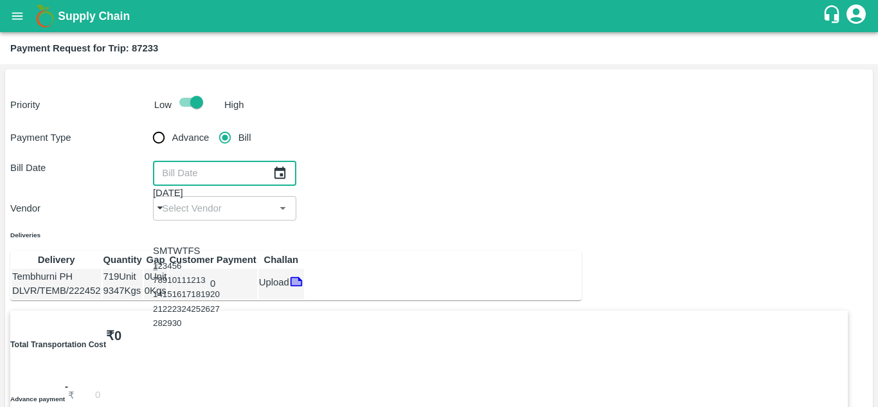
click at [158, 261] on button "1" at bounding box center [155, 266] width 5 height 10
type input "[DATE]"
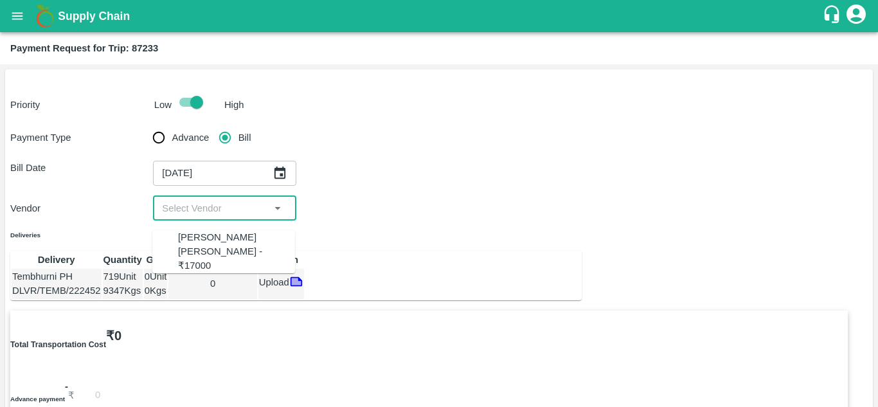
click at [250, 203] on input "input" at bounding box center [214, 208] width 114 height 17
click at [220, 235] on div "[PERSON_NAME] [PERSON_NAME] - ₹17000" at bounding box center [236, 251] width 117 height 43
type input "[PERSON_NAME] [PERSON_NAME] - ₹17000"
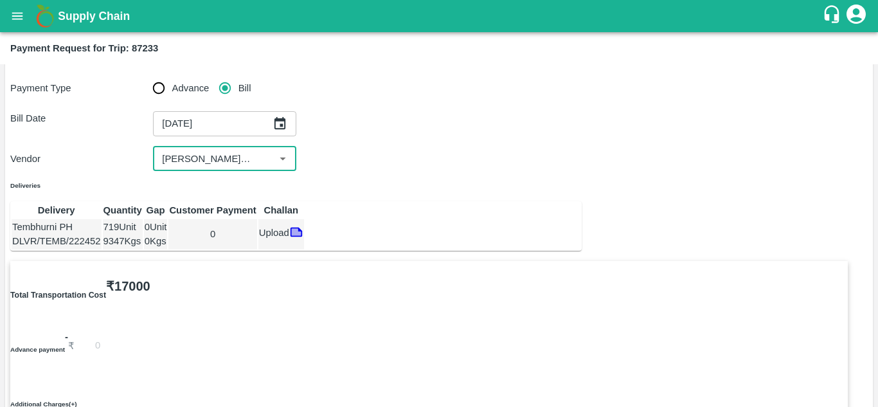
scroll to position [50, 0]
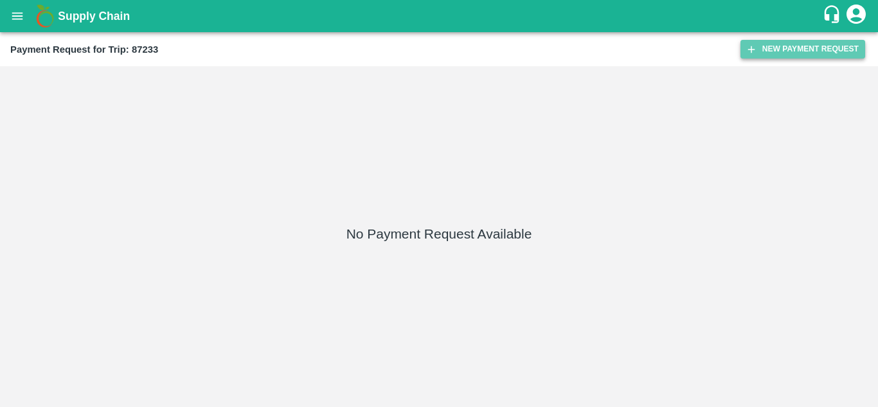
click at [786, 50] on button "New Payment Request" at bounding box center [803, 49] width 125 height 19
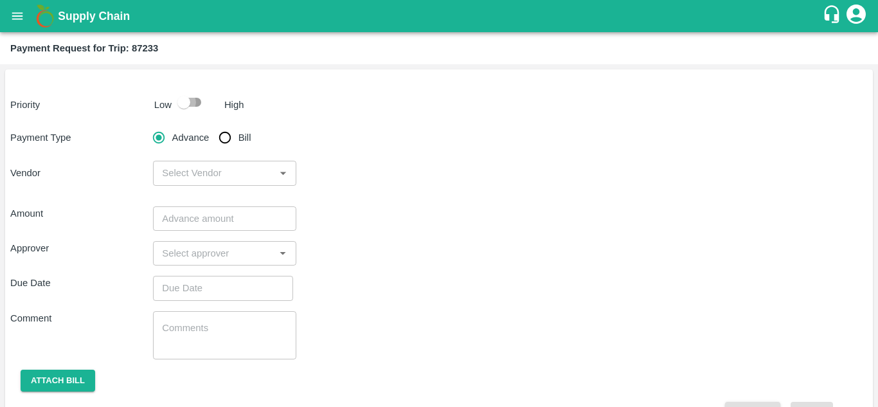
click at [193, 105] on input "checkbox" at bounding box center [183, 102] width 73 height 24
checkbox input "true"
click at [222, 138] on input "Bill" at bounding box center [225, 138] width 26 height 26
radio input "true"
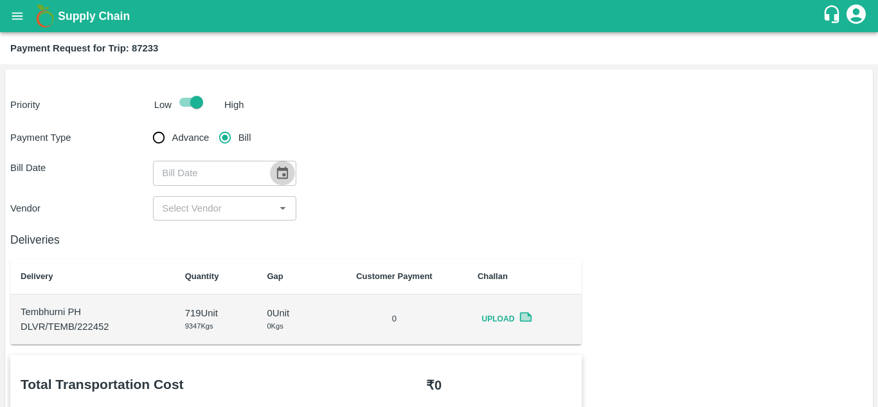
click at [282, 163] on button "Choose date" at bounding box center [282, 173] width 24 height 24
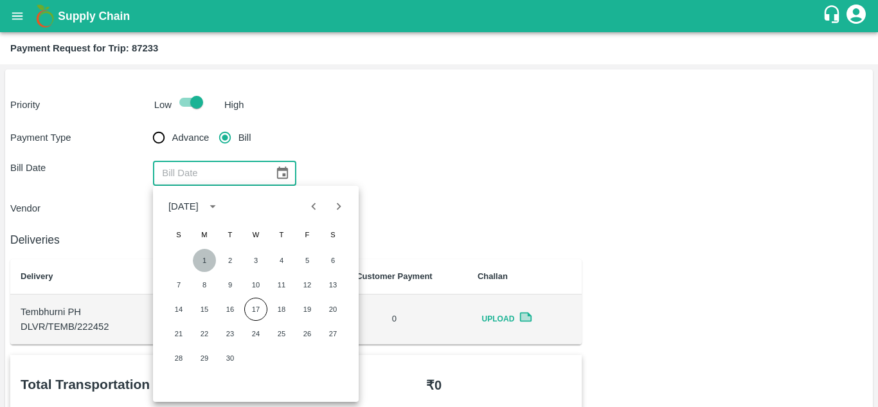
click at [207, 261] on button "1" at bounding box center [204, 260] width 23 height 23
type input "01/09/2025"
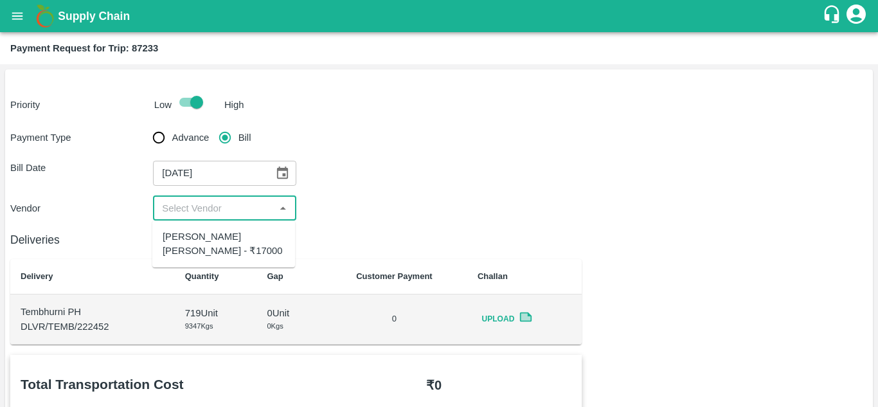
click at [229, 213] on input "input" at bounding box center [214, 208] width 114 height 17
click at [203, 258] on div "Dnyaneshwar Vitthal Godse - ₹17000" at bounding box center [223, 244] width 143 height 37
type input "Dnyaneshwar Vitthal Godse - ₹17000"
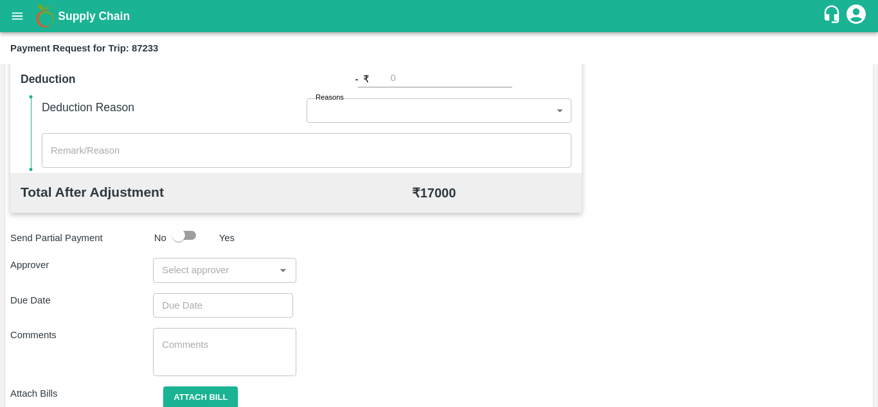
scroll to position [585, 0]
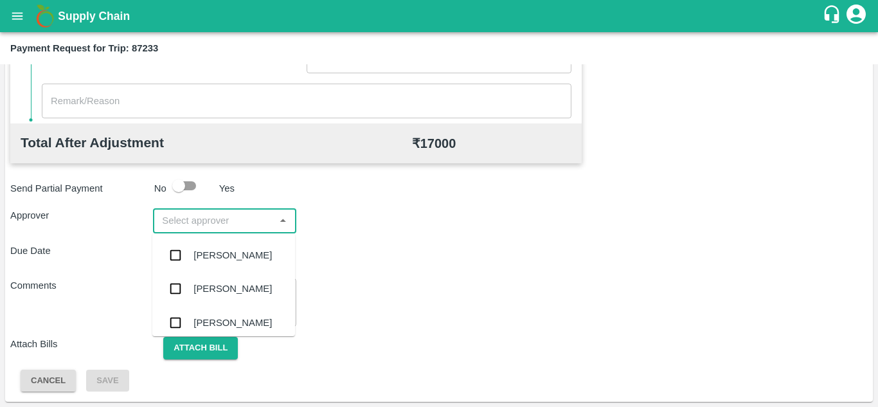
click at [199, 215] on input "input" at bounding box center [214, 220] width 114 height 17
type input "PRASAD"
click at [212, 251] on div "[PERSON_NAME]" at bounding box center [233, 255] width 78 height 14
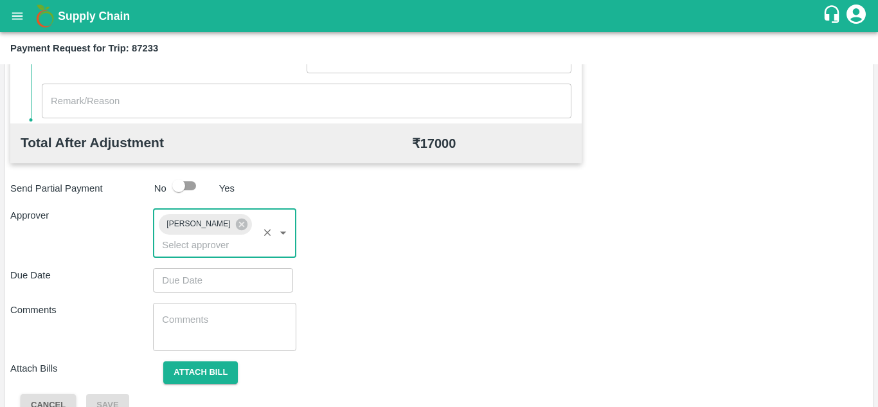
type input "DD/MM/YYYY hh:mm aa"
click at [203, 284] on input "DD/MM/YYYY hh:mm aa" at bounding box center [218, 280] width 131 height 24
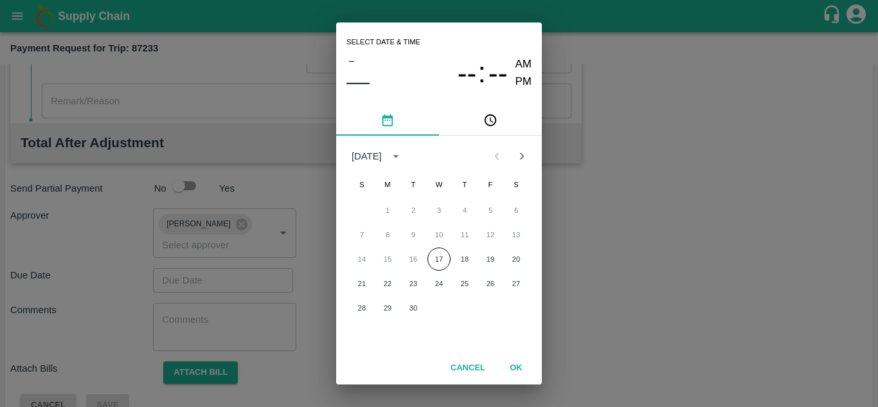
click at [388, 209] on div "1 2 3 4 5 6" at bounding box center [439, 210] width 206 height 23
click at [462, 264] on button "18" at bounding box center [464, 259] width 23 height 23
type input "[DATE] 12:00 AM"
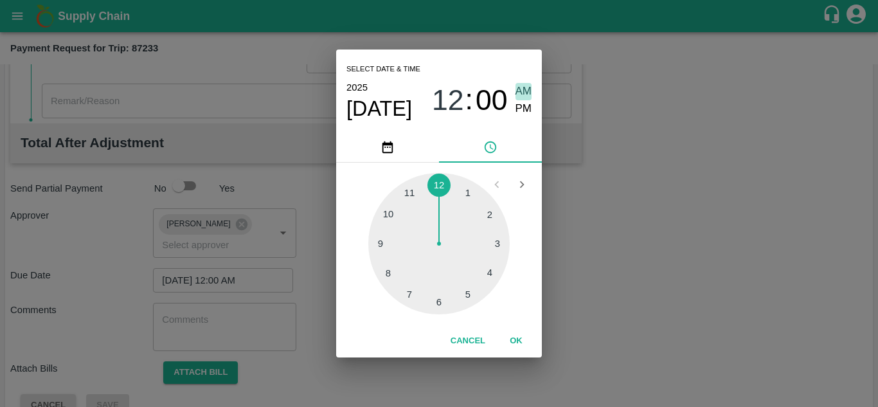
click at [530, 91] on span "AM" at bounding box center [524, 91] width 17 height 17
click at [516, 338] on button "OK" at bounding box center [516, 341] width 41 height 23
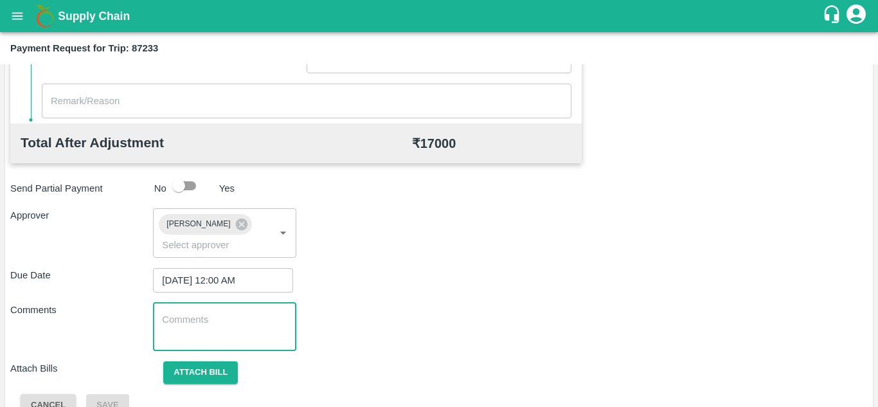
click at [228, 338] on textarea at bounding box center [224, 326] width 125 height 27
paste textarea "Transport Bill"
type textarea "Transport Bill"
click at [453, 334] on div "Comments Transport Bill x ​" at bounding box center [439, 327] width 858 height 48
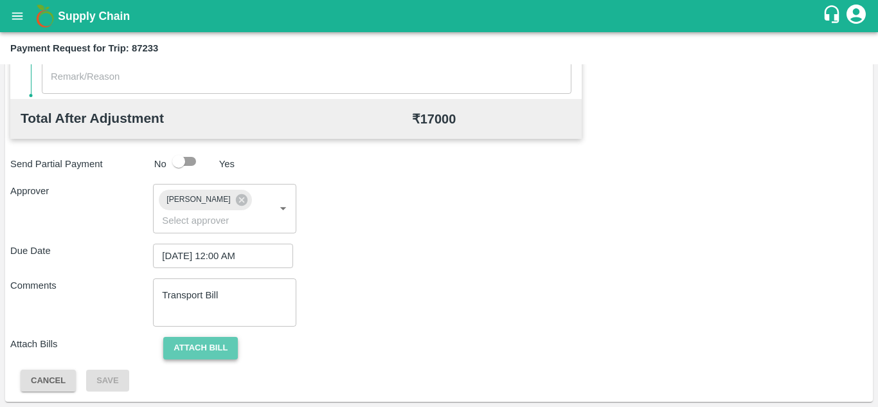
click at [228, 344] on button "Attach bill" at bounding box center [200, 348] width 75 height 23
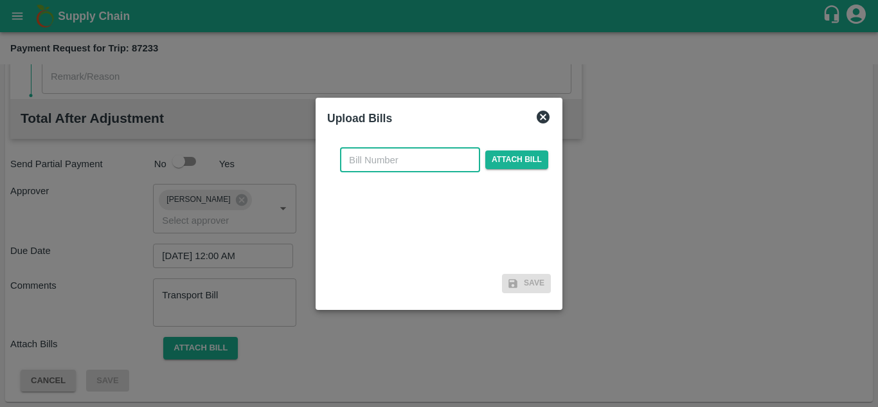
click at [365, 161] on input "text" at bounding box center [410, 160] width 140 height 24
type input "279"
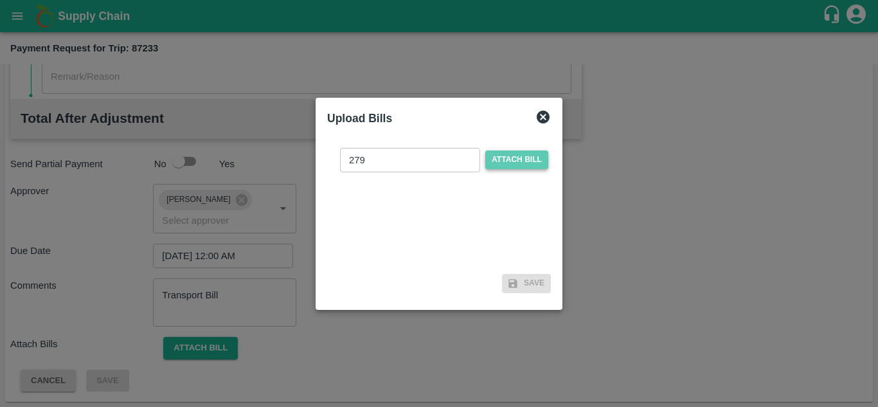
click at [500, 159] on span "Attach bill" at bounding box center [516, 159] width 63 height 19
click at [0, 0] on input "Attach bill" at bounding box center [0, 0] width 0 height 0
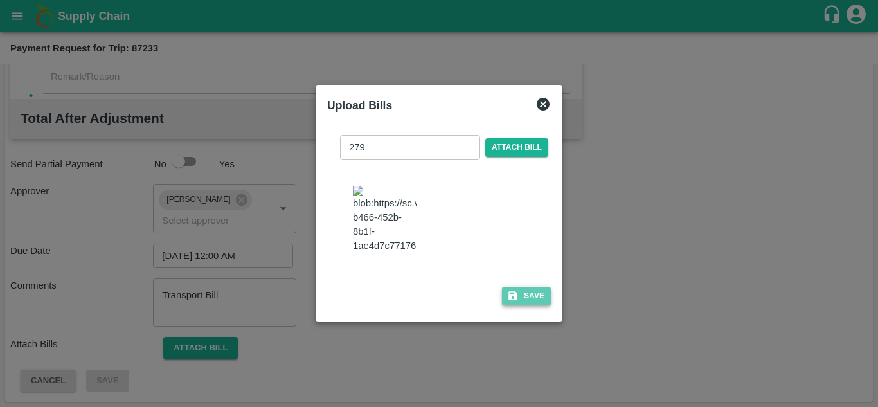
click at [543, 301] on button "Save" at bounding box center [526, 296] width 49 height 19
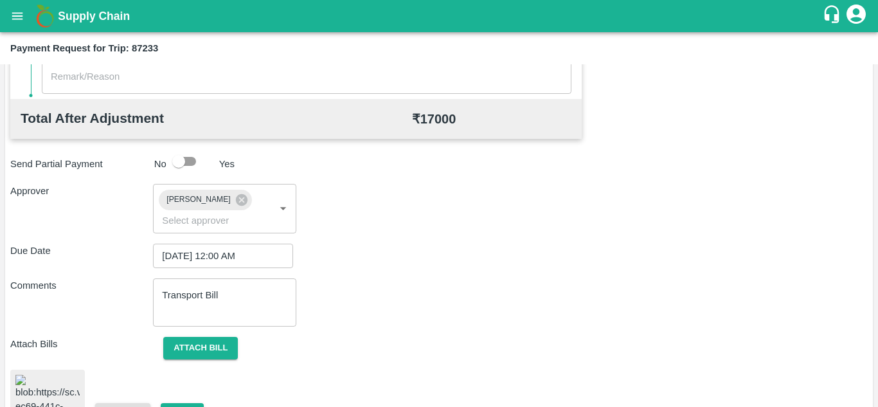
scroll to position [694, 0]
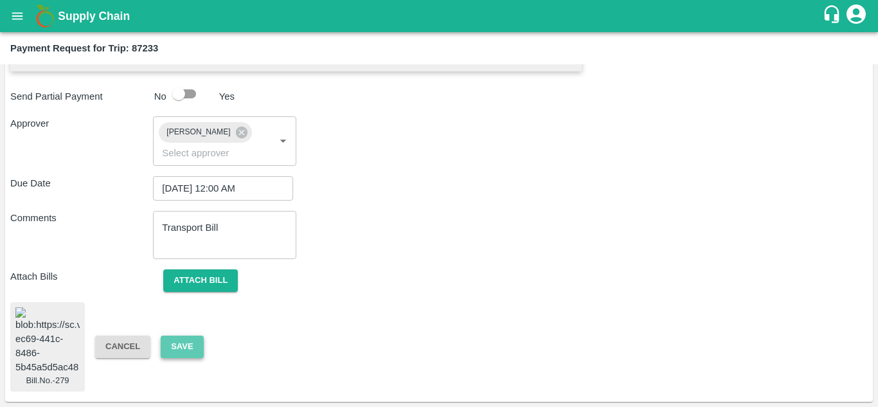
click at [183, 336] on button "Save" at bounding box center [182, 347] width 42 height 23
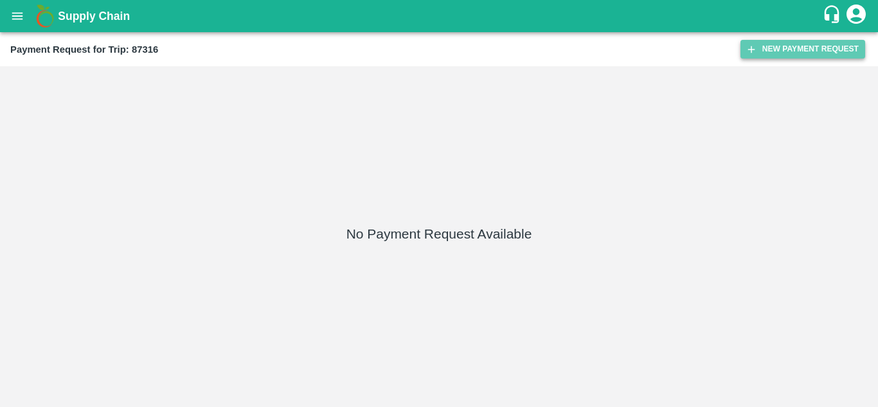
click at [793, 48] on button "New Payment Request" at bounding box center [803, 49] width 125 height 19
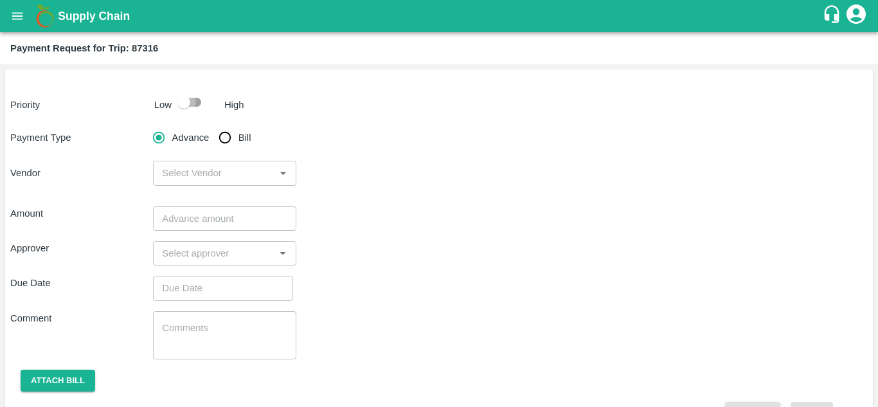
click at [194, 104] on input "checkbox" at bounding box center [183, 102] width 73 height 24
checkbox input "true"
click at [224, 140] on input "Bill" at bounding box center [225, 138] width 26 height 26
radio input "true"
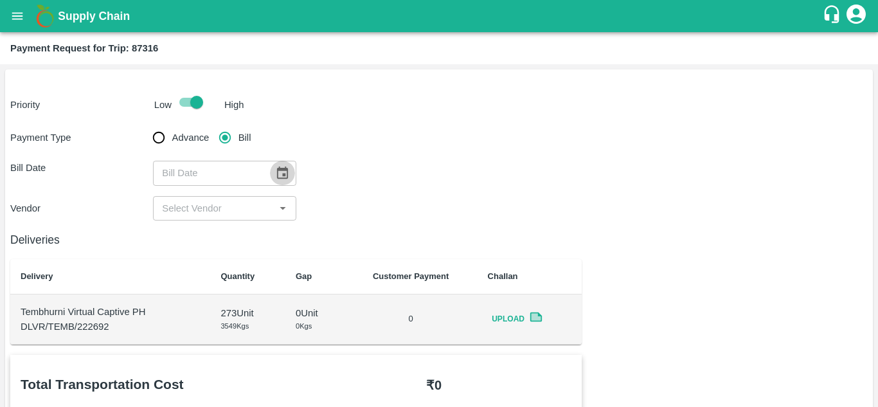
click at [282, 168] on icon "Choose date" at bounding box center [282, 173] width 11 height 12
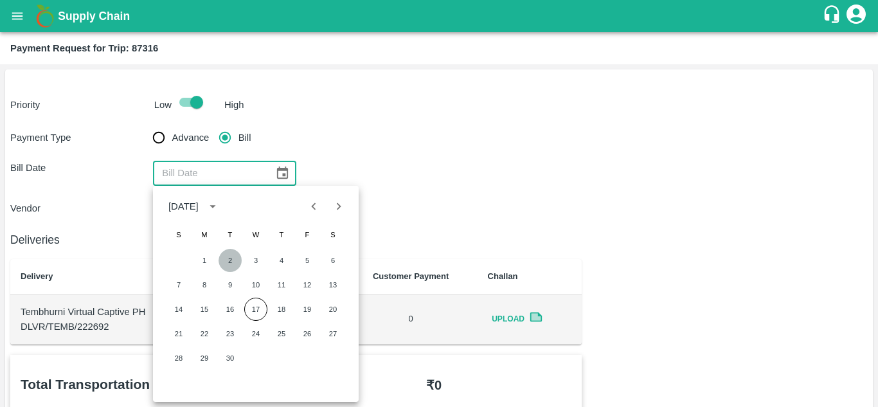
click at [230, 258] on button "2" at bounding box center [230, 260] width 23 height 23
type input "[DATE]"
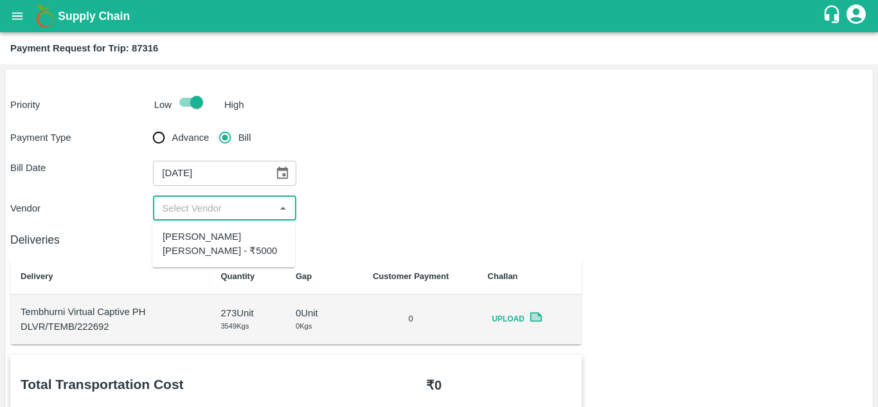
click at [194, 201] on input "input" at bounding box center [214, 208] width 114 height 17
click at [197, 243] on div "[PERSON_NAME] [PERSON_NAME] - ₹5000" at bounding box center [224, 244] width 122 height 29
type input "[PERSON_NAME] [PERSON_NAME] - ₹5000"
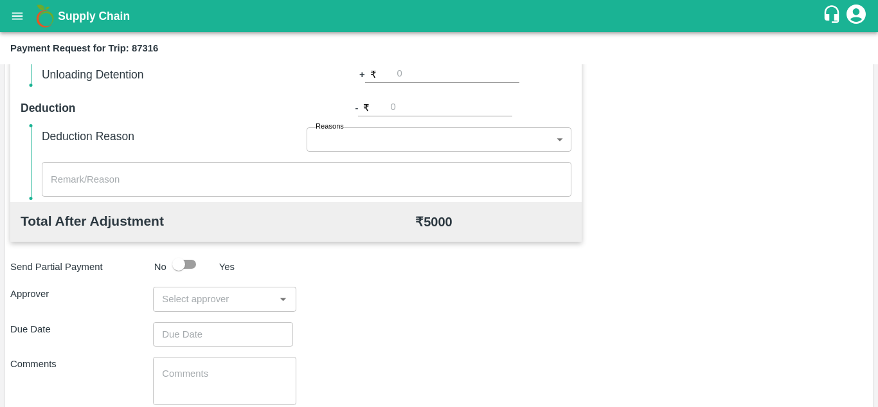
scroll to position [509, 0]
click at [181, 294] on input "input" at bounding box center [214, 297] width 114 height 17
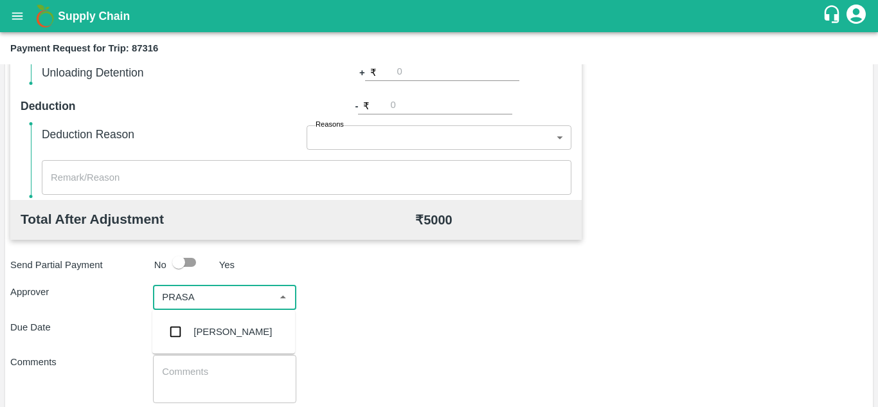
type input "PRASAD"
click at [226, 332] on div "[PERSON_NAME]" at bounding box center [233, 332] width 78 height 14
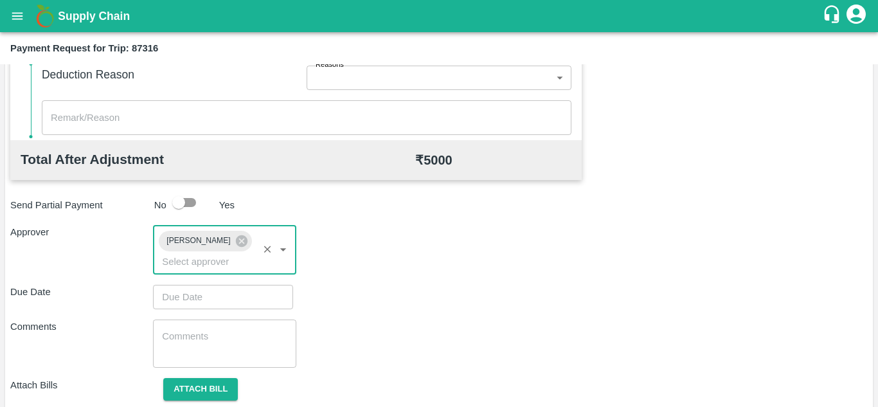
scroll to position [570, 0]
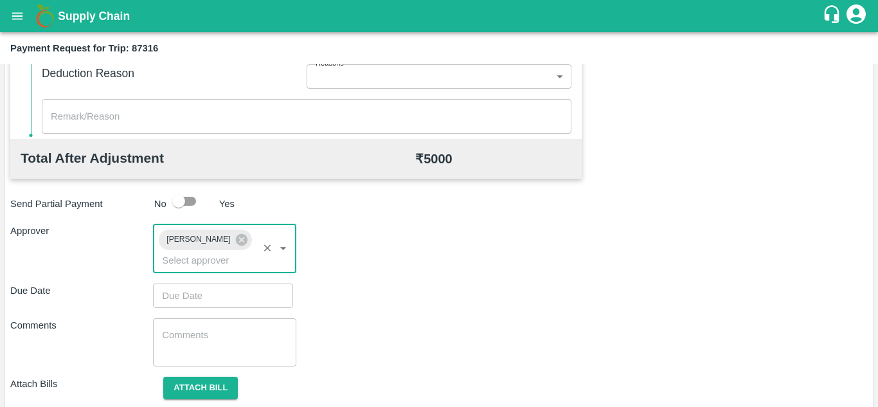
type input "DD/MM/YYYY hh:mm aa"
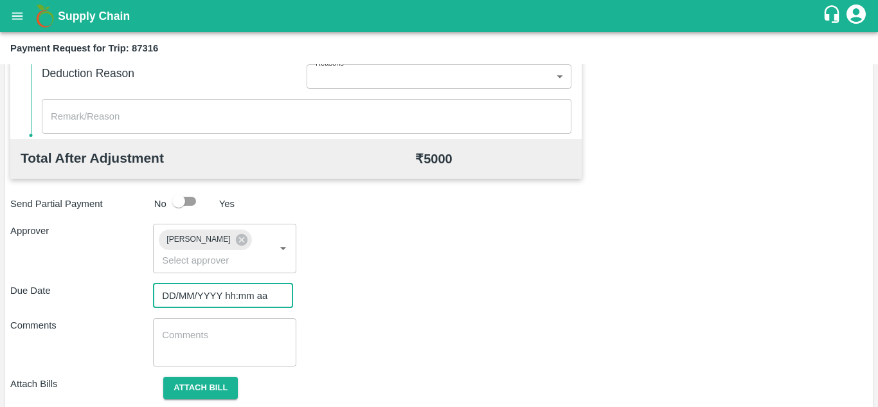
click at [190, 302] on input "DD/MM/YYYY hh:mm aa" at bounding box center [218, 296] width 131 height 24
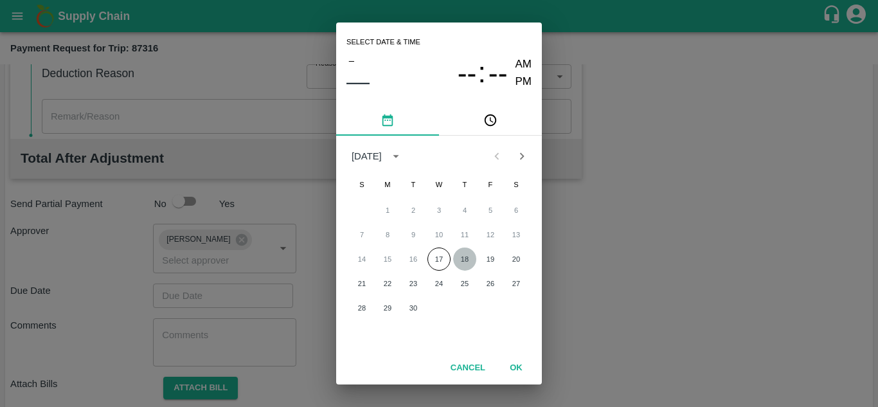
click at [466, 259] on button "18" at bounding box center [464, 259] width 23 height 23
type input "[DATE] 12:00 AM"
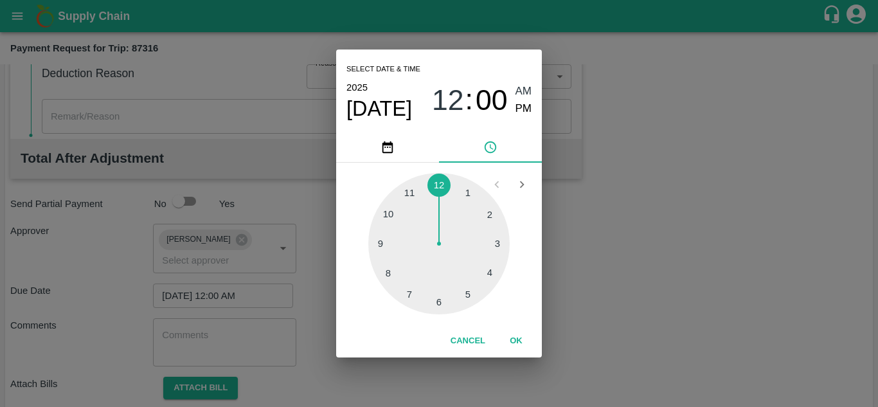
click at [524, 90] on span "AM" at bounding box center [524, 91] width 17 height 17
click at [516, 335] on button "OK" at bounding box center [516, 341] width 41 height 23
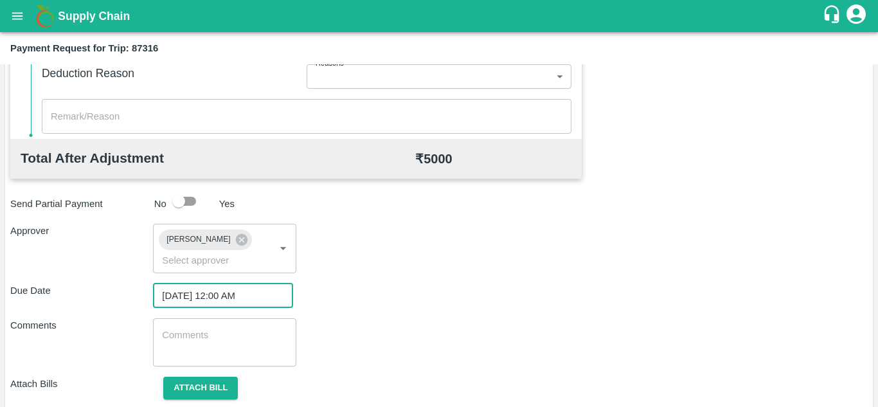
scroll to position [609, 0]
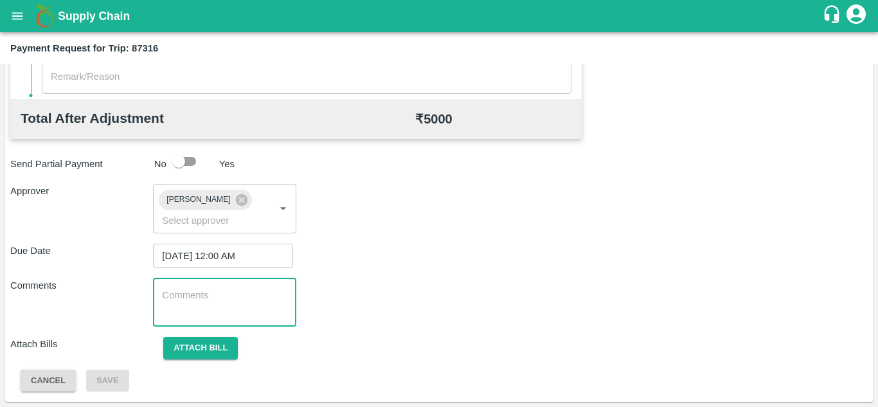
click at [199, 311] on textarea at bounding box center [224, 302] width 125 height 27
paste textarea "Transport Bill"
type textarea "Transport Bill"
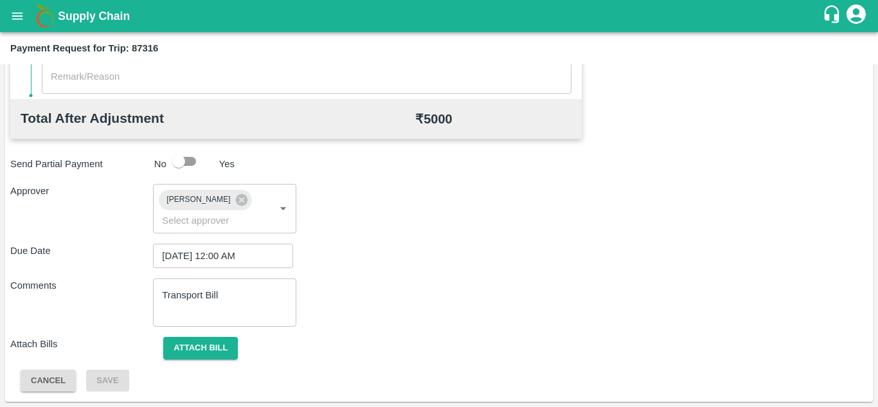
click at [420, 302] on div "Comments Transport Bill x ​" at bounding box center [439, 302] width 858 height 48
click at [213, 347] on button "Attach bill" at bounding box center [200, 348] width 75 height 23
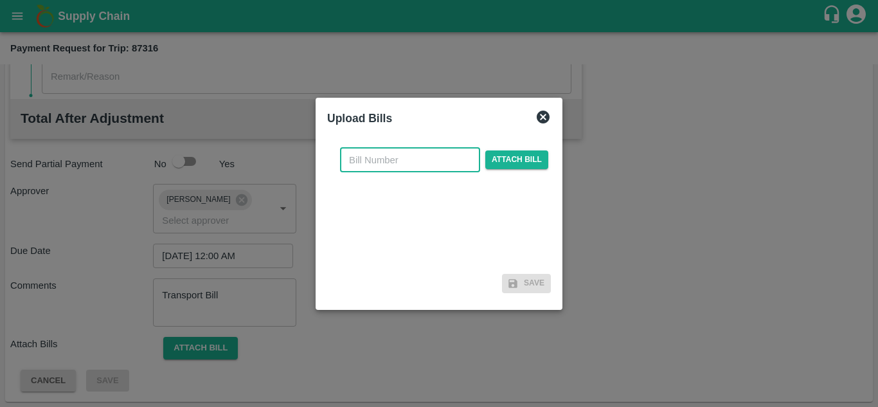
click at [384, 165] on input "text" at bounding box center [410, 160] width 140 height 24
type input "280"
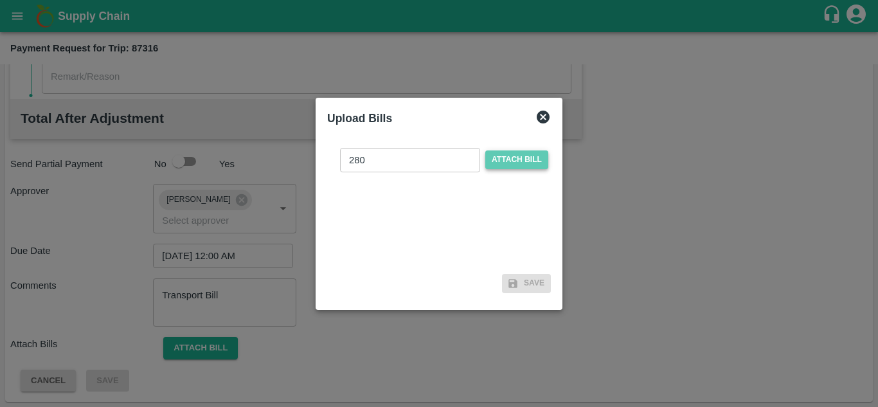
click at [528, 161] on span "Attach bill" at bounding box center [516, 159] width 63 height 19
click at [0, 0] on input "Attach bill" at bounding box center [0, 0] width 0 height 0
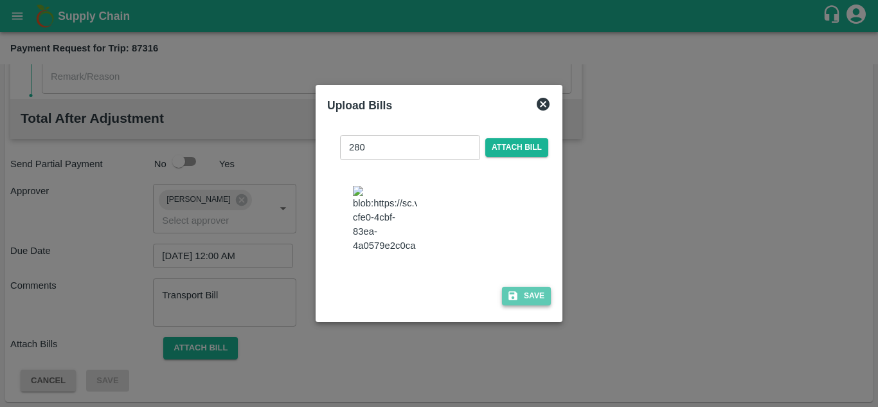
click at [534, 304] on button "Save" at bounding box center [526, 296] width 49 height 19
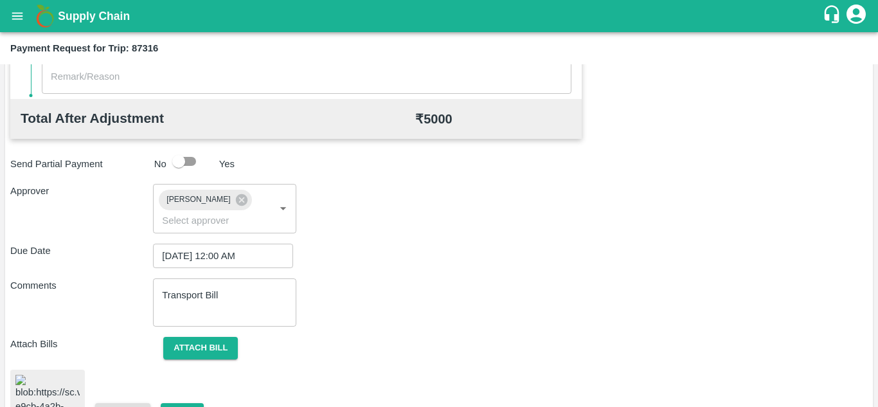
scroll to position [696, 0]
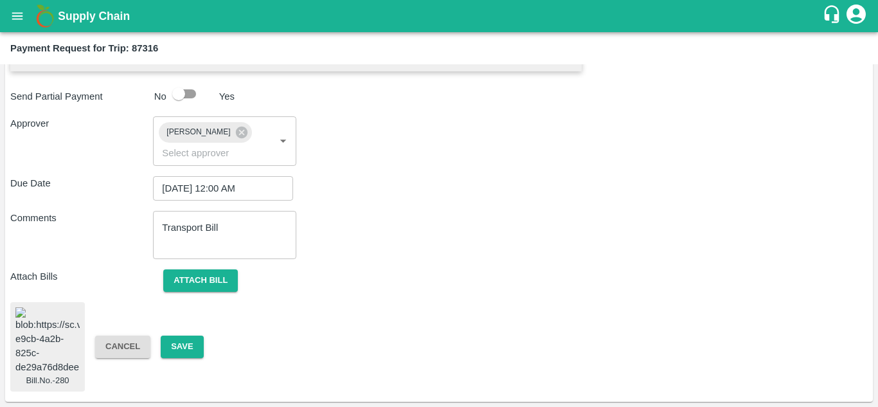
click at [33, 328] on img at bounding box center [47, 341] width 64 height 68
click at [184, 343] on button "Save" at bounding box center [182, 347] width 42 height 23
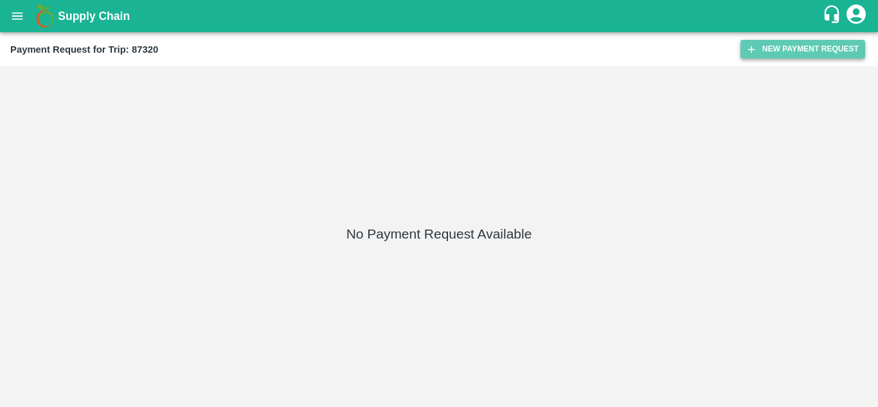
click at [788, 48] on button "New Payment Request" at bounding box center [803, 49] width 125 height 19
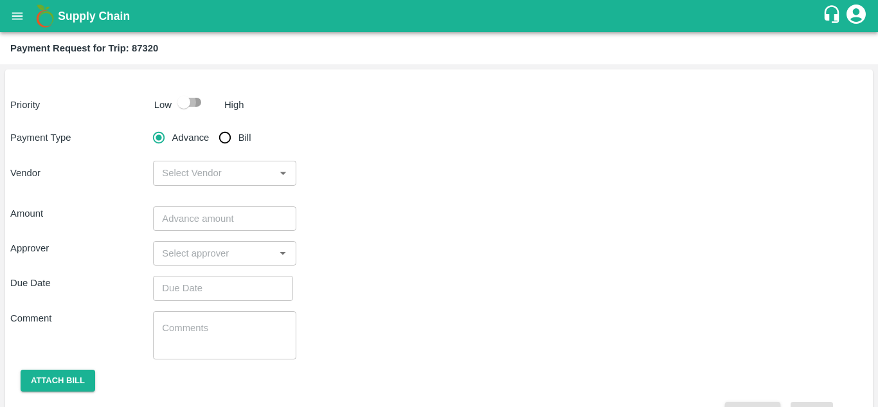
click at [197, 102] on input "checkbox" at bounding box center [183, 102] width 73 height 24
checkbox input "true"
click at [227, 134] on input "Bill" at bounding box center [225, 138] width 26 height 26
radio input "true"
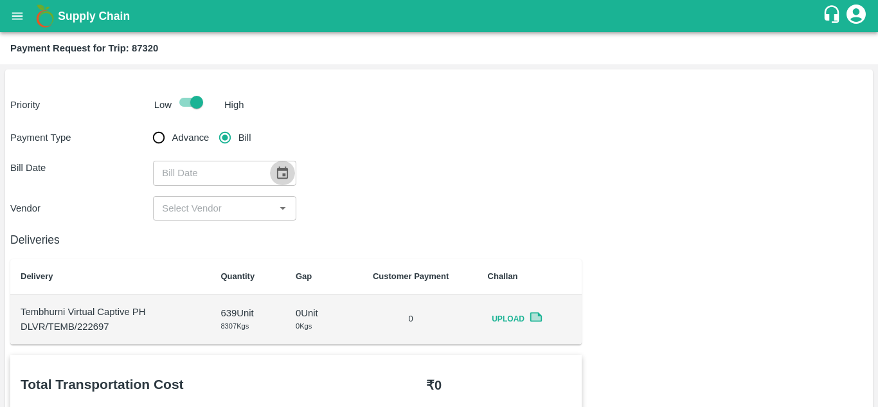
click at [280, 174] on icon "Choose date" at bounding box center [282, 173] width 14 height 14
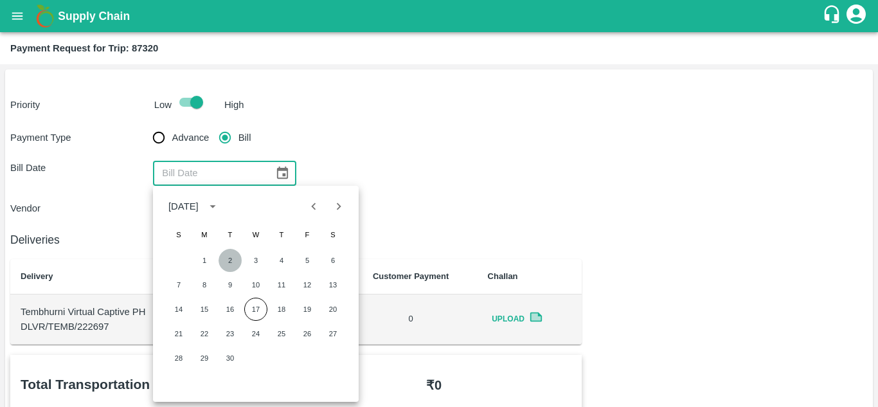
click at [228, 258] on button "2" at bounding box center [230, 260] width 23 height 23
type input "[DATE]"
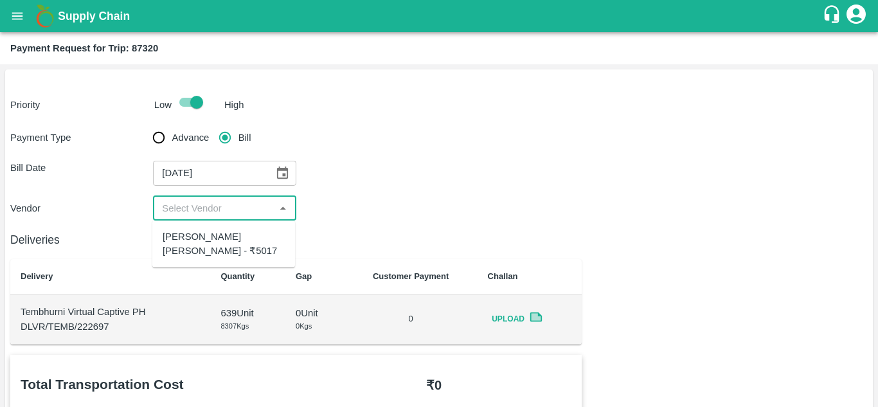
click at [208, 207] on input "input" at bounding box center [214, 208] width 114 height 17
click at [213, 237] on div "Dnyaneshwar Vitthal Godse - ₹5017" at bounding box center [224, 244] width 122 height 29
type input "Dnyaneshwar Vitthal Godse - ₹5017"
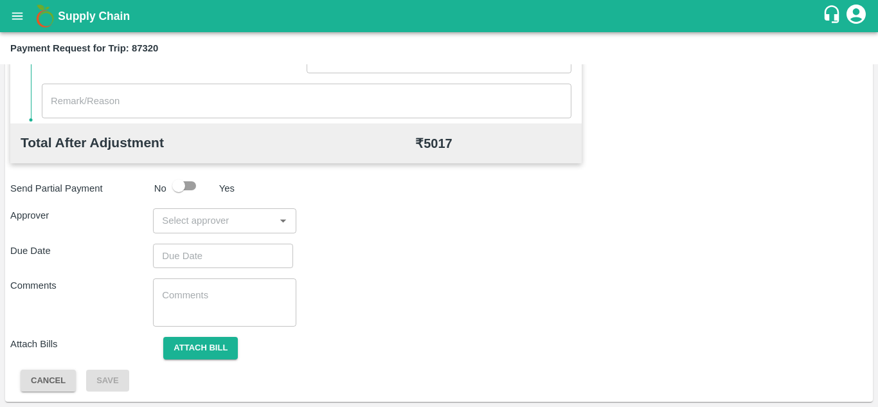
scroll to position [567, 0]
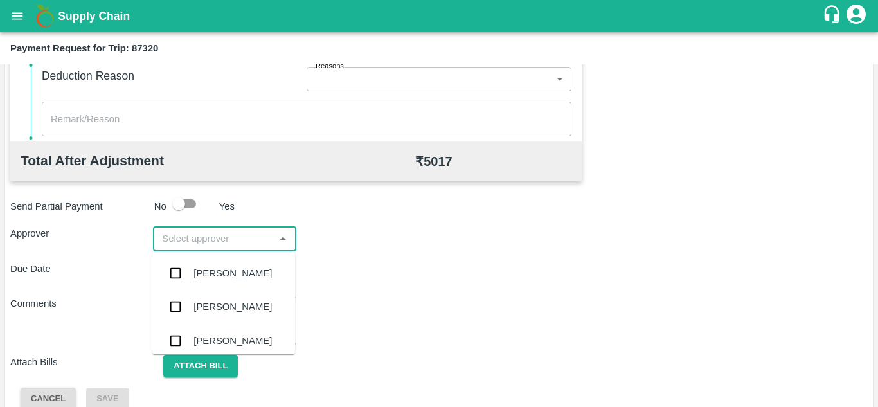
click at [194, 246] on input "input" at bounding box center [214, 238] width 114 height 17
type input "PRASA"
click at [221, 276] on div "[PERSON_NAME]" at bounding box center [233, 273] width 78 height 14
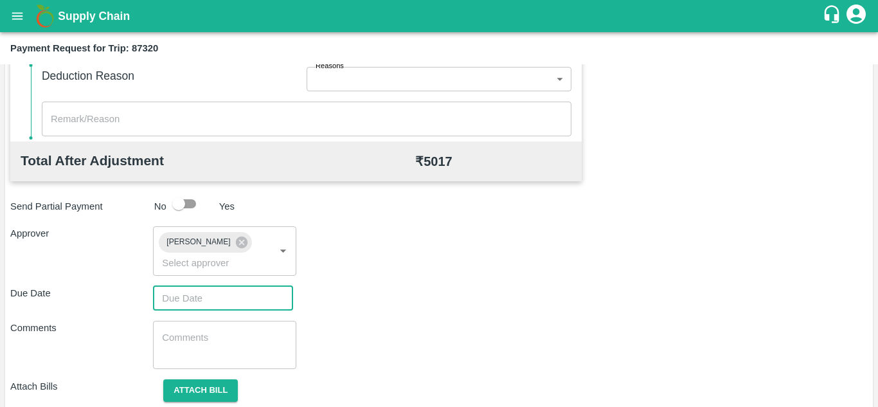
type input "DD/MM/YYYY hh:mm aa"
click at [169, 303] on input "DD/MM/YYYY hh:mm aa" at bounding box center [218, 298] width 131 height 24
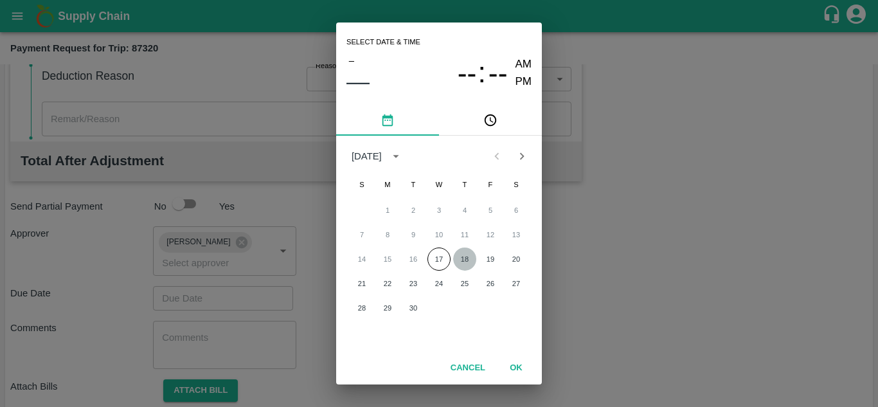
click at [465, 262] on button "18" at bounding box center [464, 259] width 23 height 23
type input "[DATE] 12:00 AM"
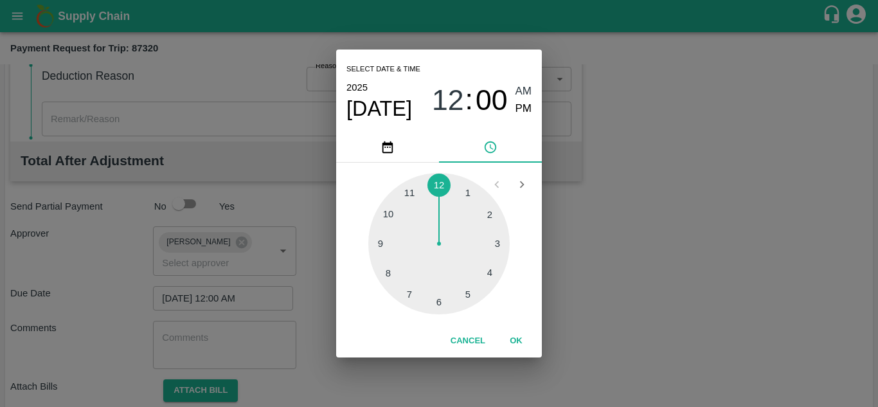
click at [525, 89] on span "AM" at bounding box center [524, 91] width 17 height 17
click at [512, 339] on button "OK" at bounding box center [516, 341] width 41 height 23
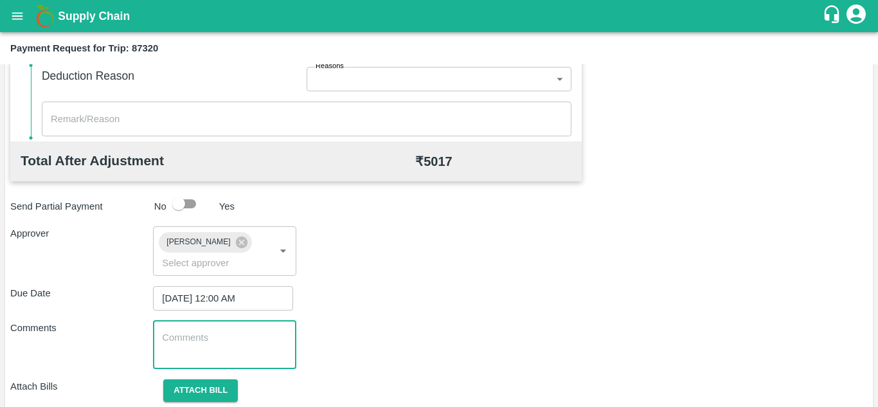
click at [185, 332] on textarea at bounding box center [224, 344] width 125 height 27
paste textarea "Transport Bill"
type textarea "Transport Bill"
click at [397, 334] on div "Comments Transport Bill x ​" at bounding box center [439, 345] width 858 height 48
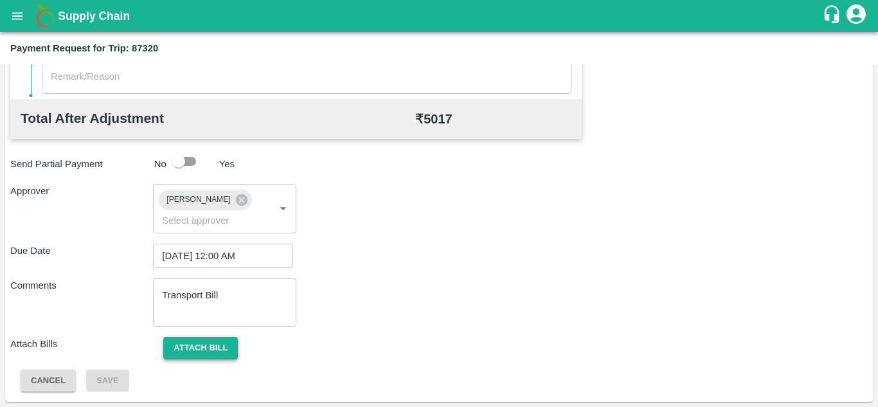
click at [211, 346] on button "Attach bill" at bounding box center [200, 348] width 75 height 23
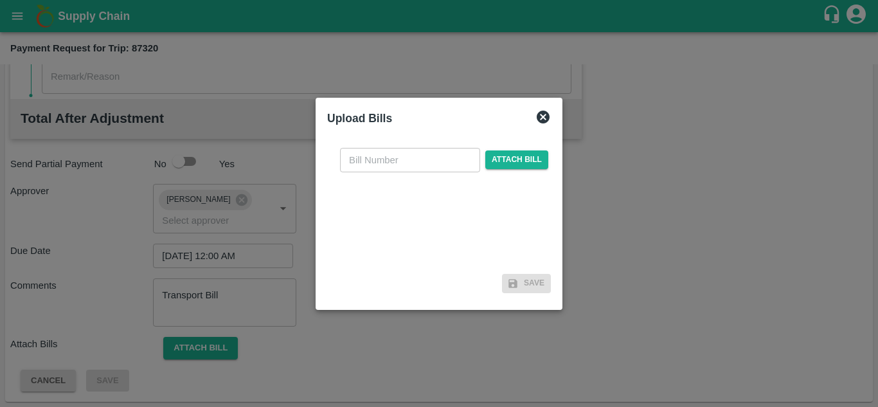
click at [358, 171] on input "text" at bounding box center [410, 160] width 140 height 24
type input "281"
click at [509, 158] on span "Attach bill" at bounding box center [516, 159] width 63 height 19
click at [0, 0] on input "Attach bill" at bounding box center [0, 0] width 0 height 0
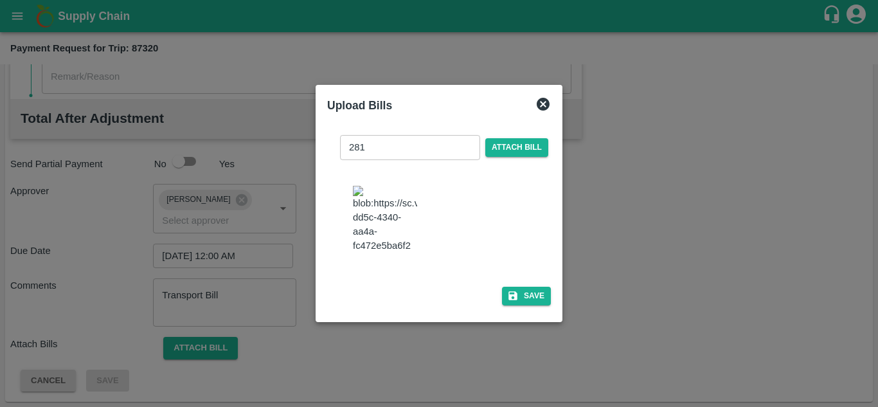
click at [387, 228] on img at bounding box center [385, 220] width 64 height 68
click at [512, 138] on span "Attach bill" at bounding box center [516, 147] width 63 height 19
click at [0, 0] on input "Attach bill" at bounding box center [0, 0] width 0 height 0
click at [532, 305] on button "Save" at bounding box center [526, 296] width 49 height 19
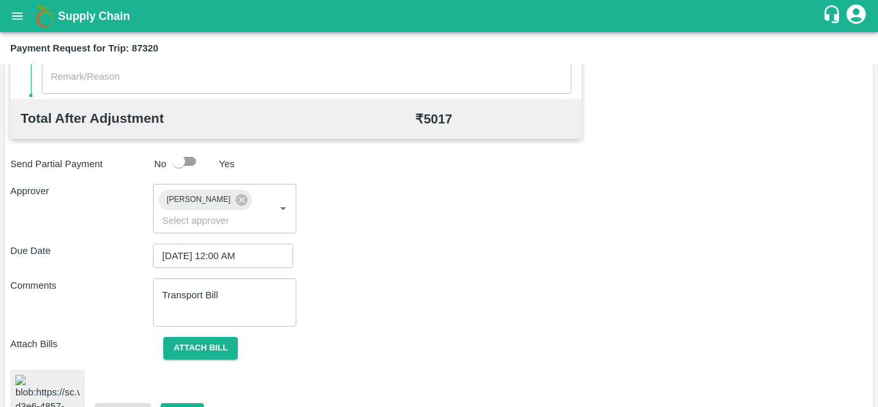
scroll to position [708, 0]
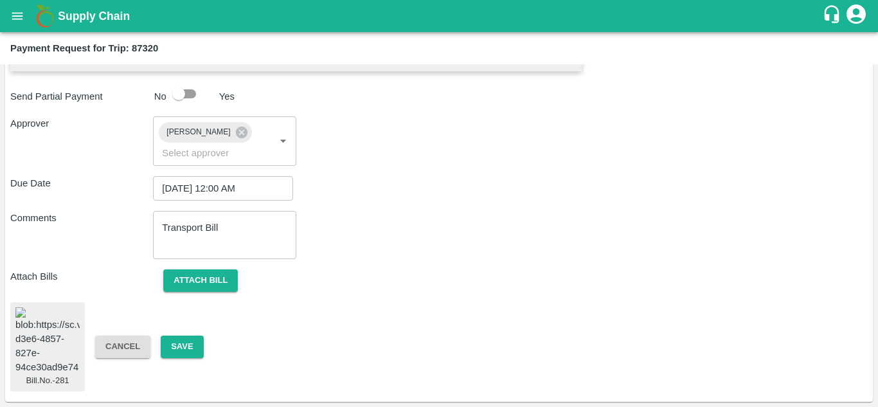
click at [45, 330] on img at bounding box center [47, 341] width 64 height 68
click at [189, 336] on button "Save" at bounding box center [182, 347] width 42 height 23
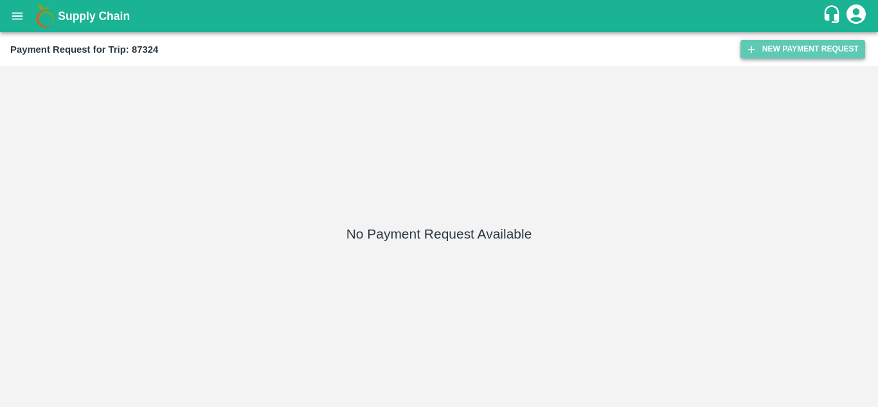
click at [791, 44] on button "New Payment Request" at bounding box center [803, 49] width 125 height 19
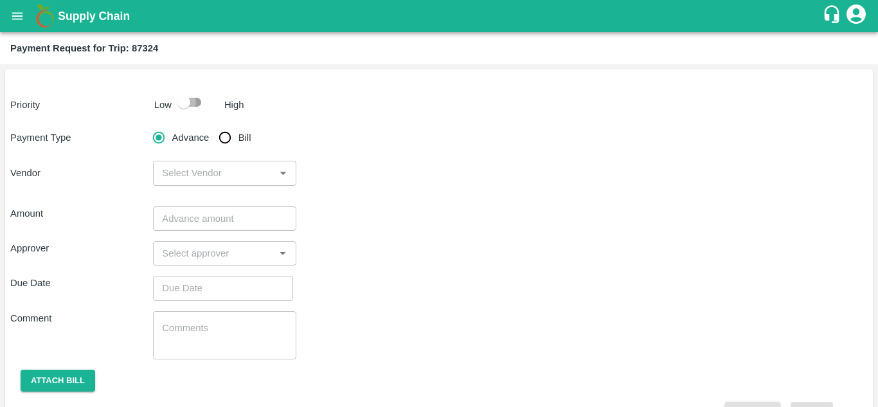
click at [192, 102] on input "checkbox" at bounding box center [183, 102] width 73 height 24
checkbox input "true"
click at [227, 136] on input "Bill" at bounding box center [225, 138] width 26 height 26
radio input "true"
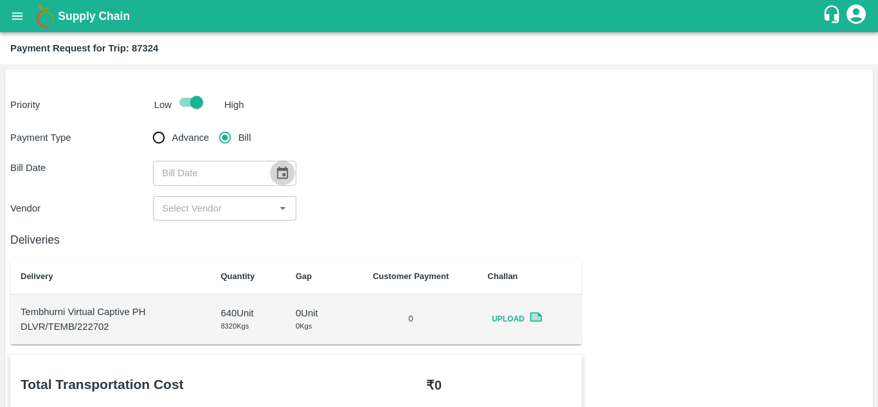
click at [284, 174] on icon "Choose date" at bounding box center [282, 173] width 11 height 12
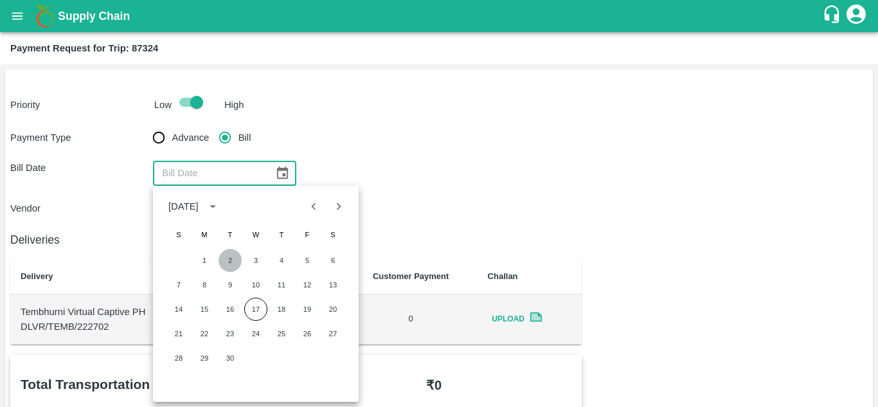
click at [230, 258] on button "2" at bounding box center [230, 260] width 23 height 23
type input "[DATE]"
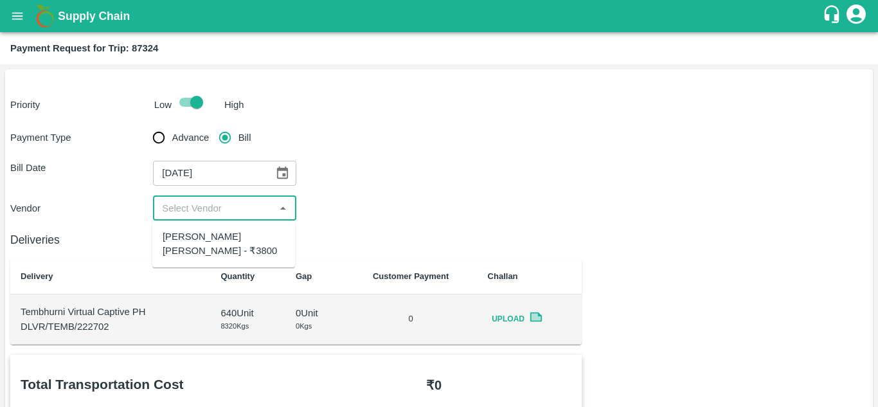
click at [221, 216] on input "input" at bounding box center [214, 208] width 114 height 17
click at [206, 234] on div "Dnyaneshwar Vitthal Godse - ₹3800" at bounding box center [224, 244] width 122 height 29
type input "Dnyaneshwar Vitthal Godse - ₹3800"
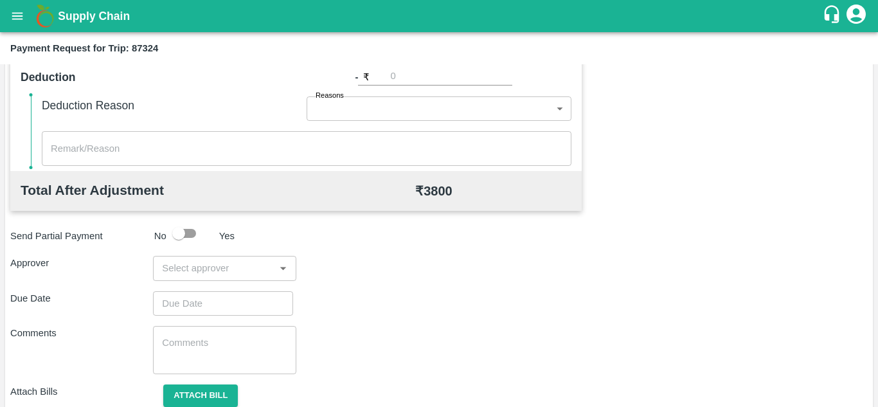
scroll to position [538, 0]
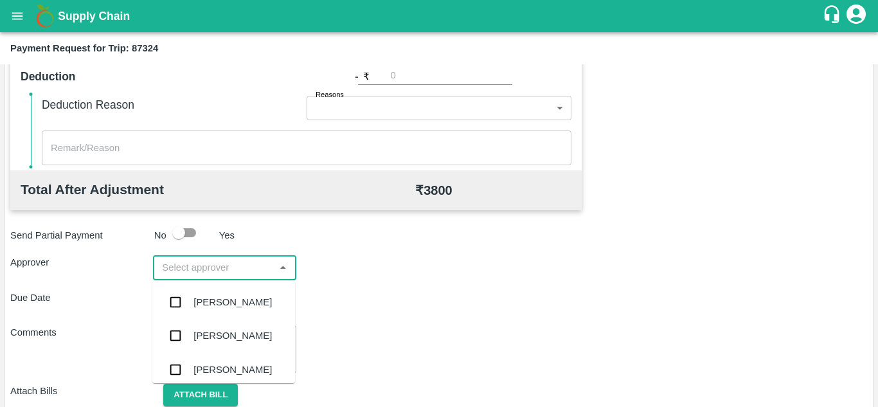
click at [199, 266] on input "input" at bounding box center [214, 267] width 114 height 17
type input "PRASA"
click at [228, 302] on div "[PERSON_NAME]" at bounding box center [233, 302] width 78 height 14
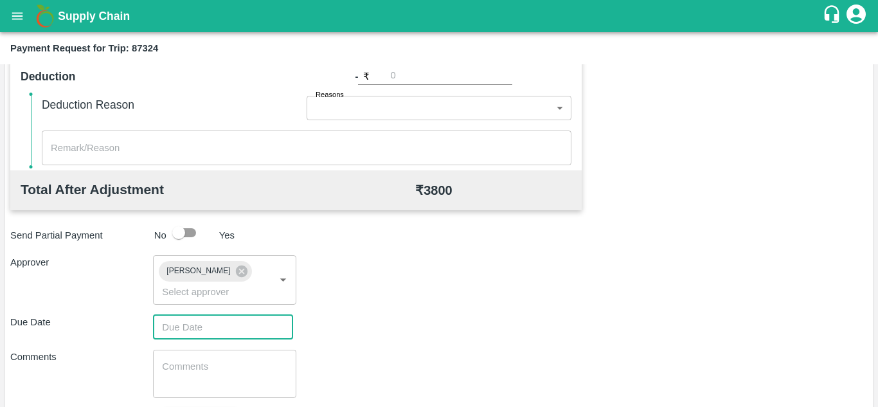
type input "DD/MM/YYYY hh:mm aa"
click at [190, 338] on input "DD/MM/YYYY hh:mm aa" at bounding box center [218, 327] width 131 height 24
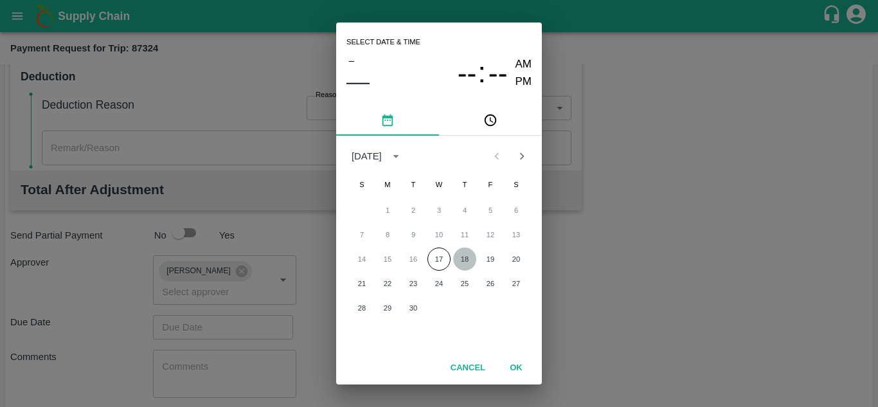
click at [468, 254] on button "18" at bounding box center [464, 259] width 23 height 23
type input "[DATE] 12:00 AM"
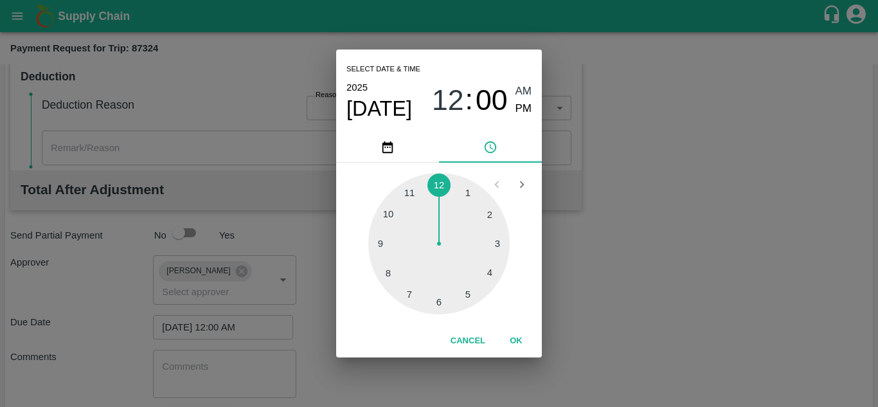
click at [525, 93] on span "AM" at bounding box center [524, 91] width 17 height 17
click at [518, 341] on button "OK" at bounding box center [516, 341] width 41 height 23
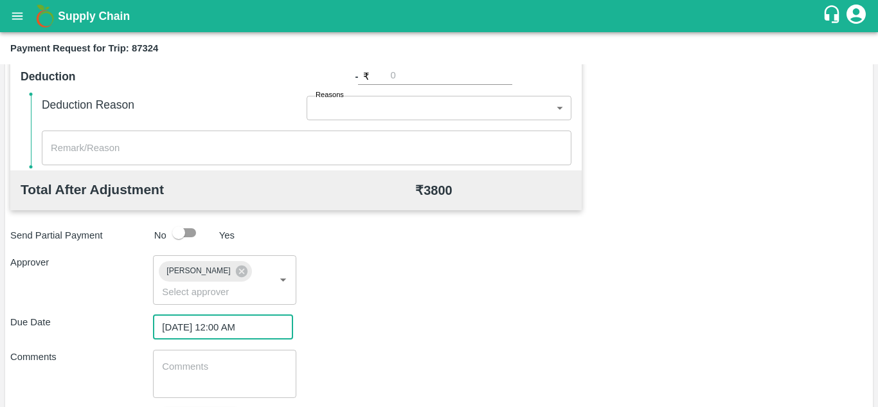
scroll to position [609, 0]
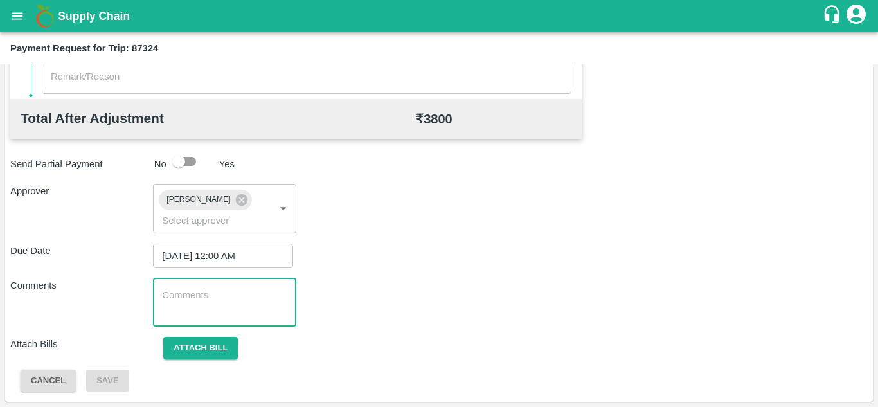
click at [209, 290] on textarea at bounding box center [224, 302] width 125 height 27
paste textarea "Transport Bill"
type textarea "Transport Bill"
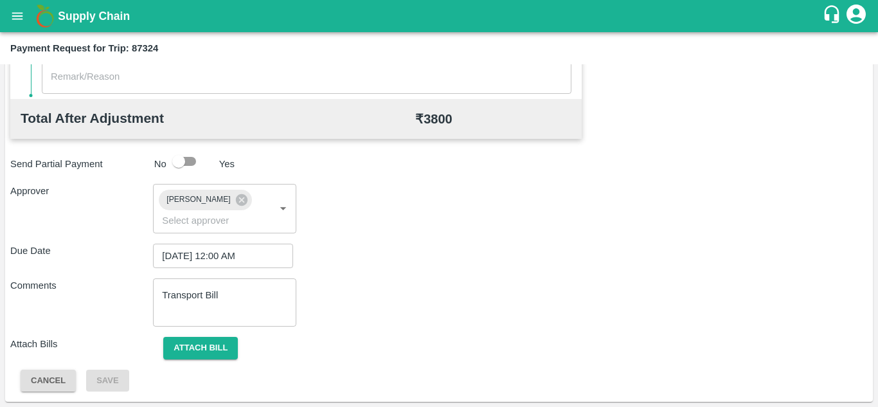
click at [511, 249] on div "Due Date 18/09/2025 12:00 AM ​" at bounding box center [439, 256] width 858 height 24
click at [216, 344] on button "Attach bill" at bounding box center [200, 348] width 75 height 23
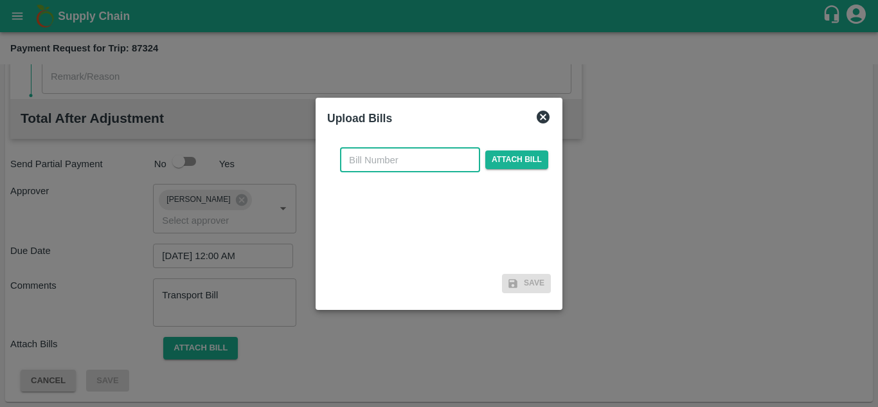
click at [377, 158] on input "text" at bounding box center [410, 160] width 140 height 24
type input "282"
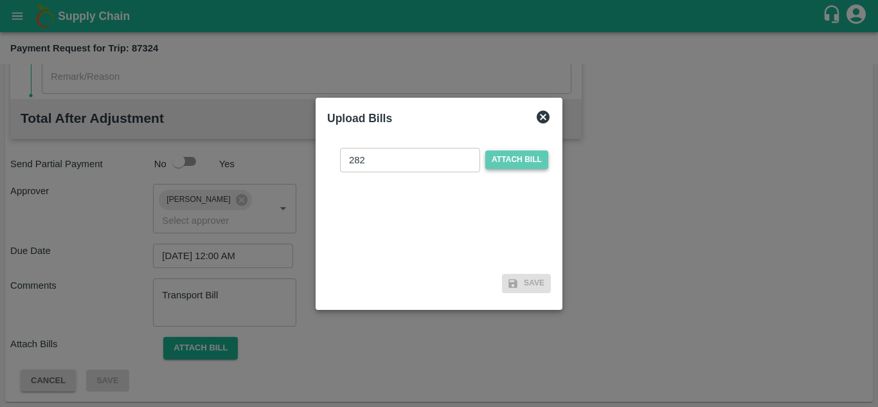
click at [533, 154] on span "Attach bill" at bounding box center [516, 159] width 63 height 19
click at [0, 0] on input "Attach bill" at bounding box center [0, 0] width 0 height 0
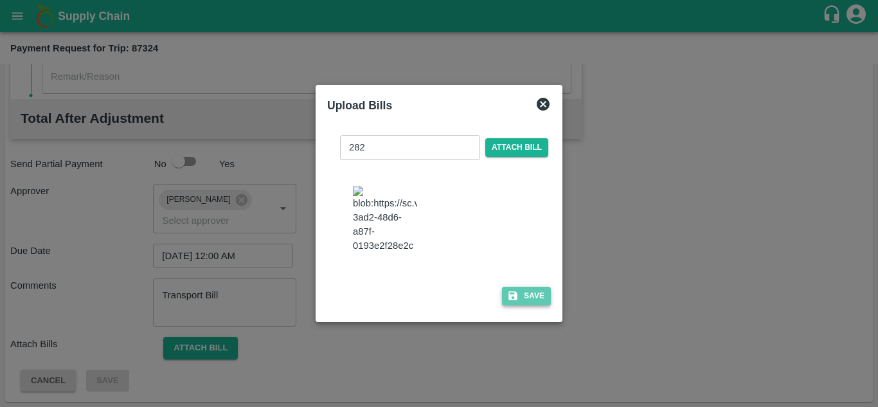
click at [539, 305] on button "Save" at bounding box center [526, 296] width 49 height 19
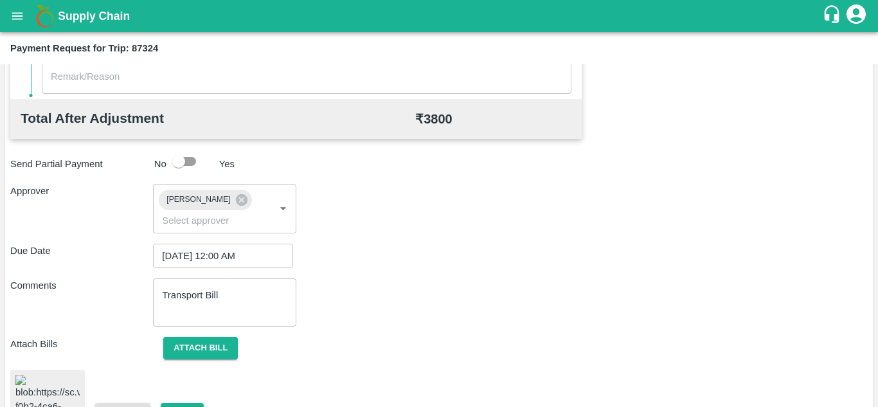
scroll to position [701, 0]
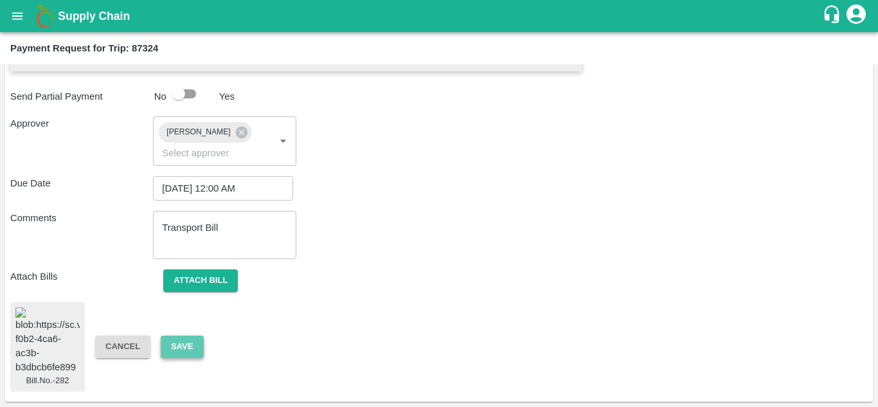
click at [183, 336] on button "Save" at bounding box center [182, 347] width 42 height 23
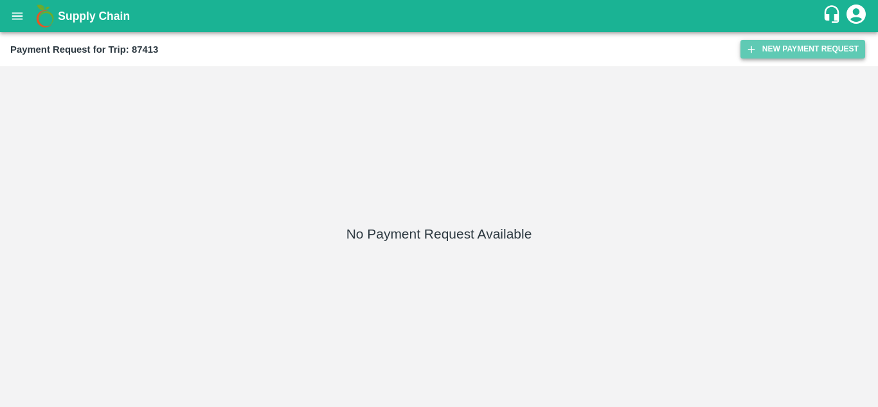
click at [795, 46] on button "New Payment Request" at bounding box center [803, 49] width 125 height 19
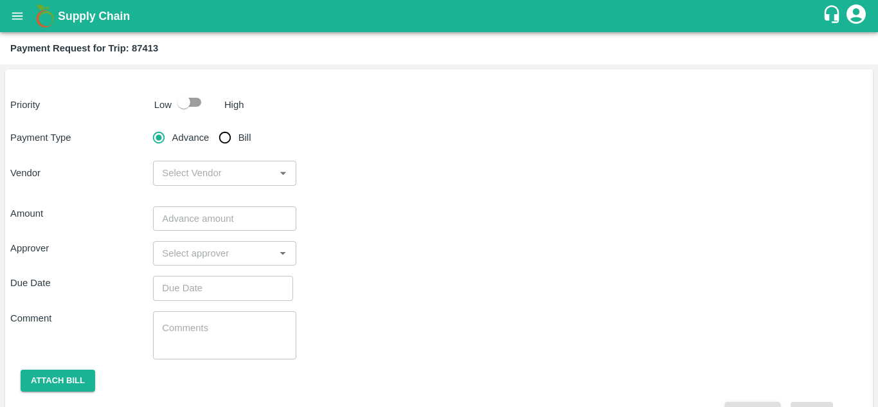
click at [483, 194] on div "Amount ​ Approver ​ Due Date ​ Comment x ​ Attach bill Cancel Save" at bounding box center [439, 305] width 858 height 239
click at [197, 100] on input "checkbox" at bounding box center [183, 102] width 73 height 24
checkbox input "true"
click at [226, 137] on input "Bill" at bounding box center [225, 138] width 26 height 26
radio input "true"
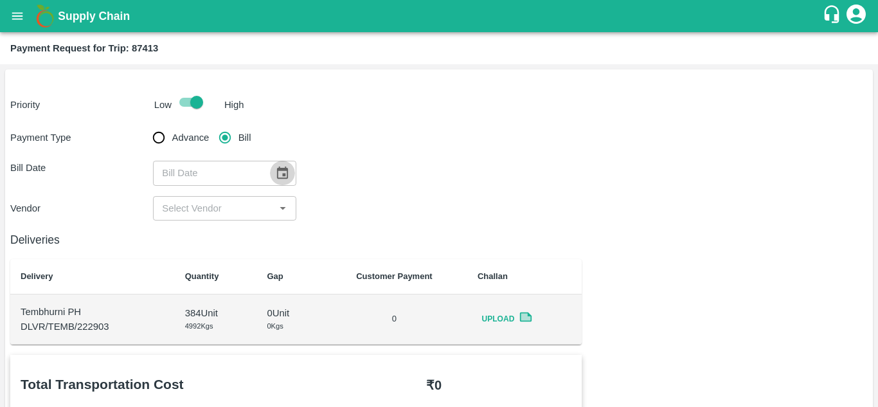
click at [283, 172] on icon "Choose date" at bounding box center [282, 173] width 14 height 14
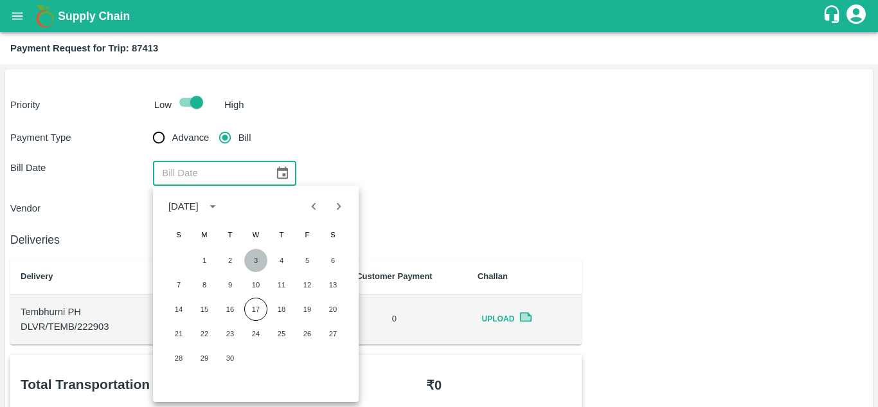
click at [256, 257] on button "3" at bounding box center [255, 260] width 23 height 23
type input "[DATE]"
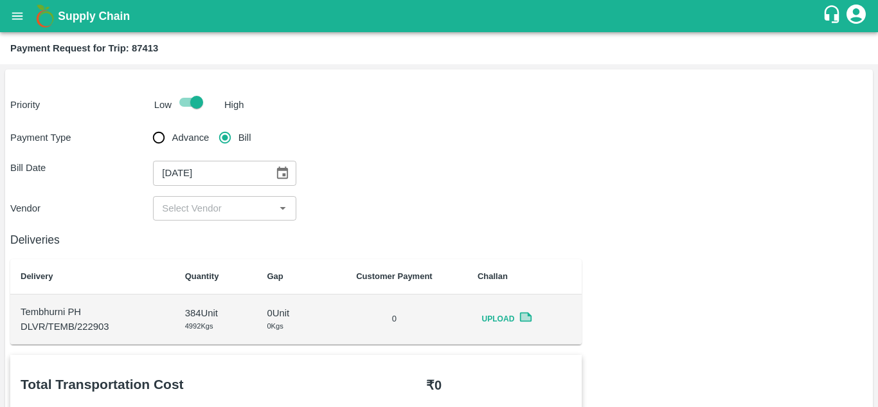
click at [209, 199] on div "​" at bounding box center [224, 208] width 143 height 24
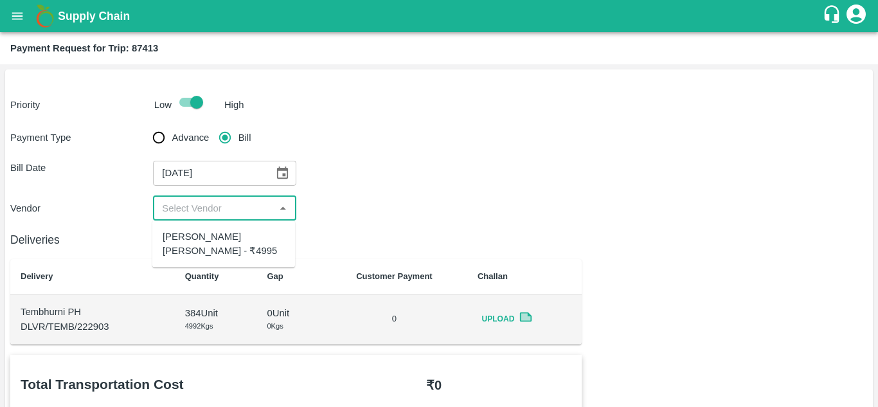
click at [191, 248] on div "[PERSON_NAME] [PERSON_NAME] - ₹4995" at bounding box center [224, 244] width 122 height 29
type input "[PERSON_NAME] [PERSON_NAME] - ₹4995"
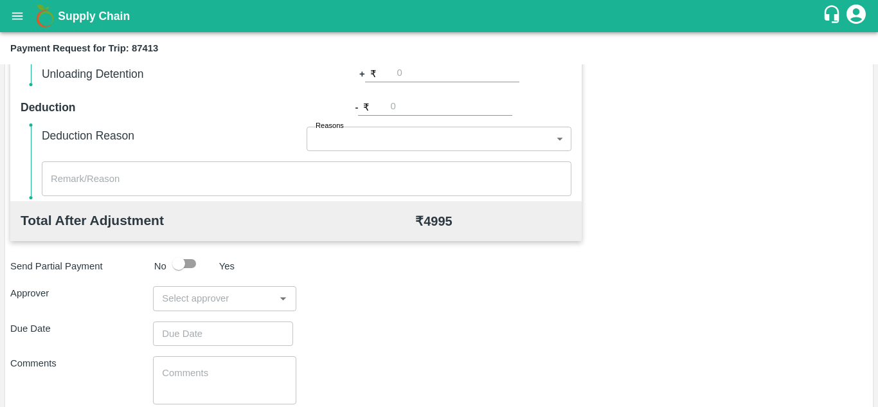
scroll to position [509, 0]
click at [209, 300] on input "input" at bounding box center [214, 296] width 114 height 17
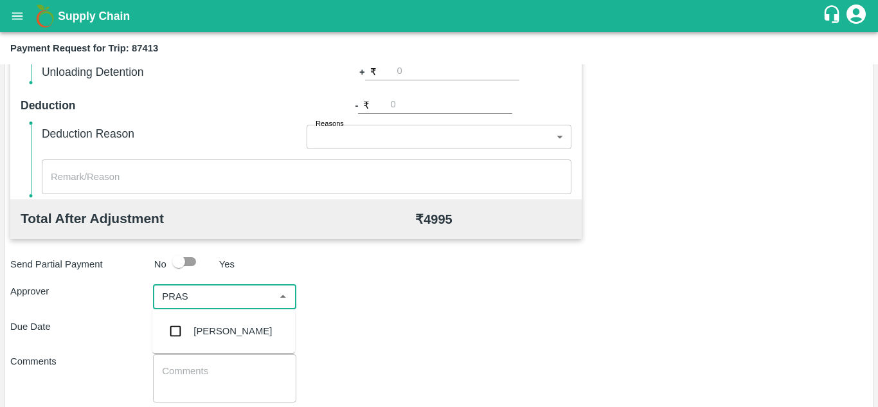
type input "PRASA"
click at [222, 327] on div "[PERSON_NAME]" at bounding box center [233, 331] width 78 height 14
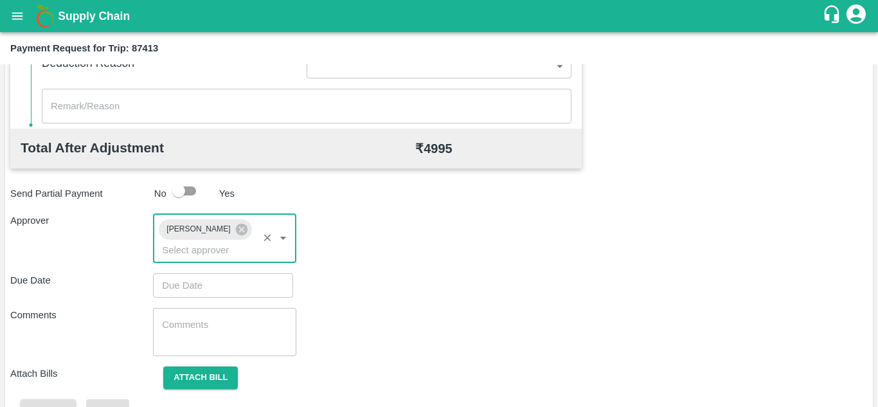
scroll to position [593, 0]
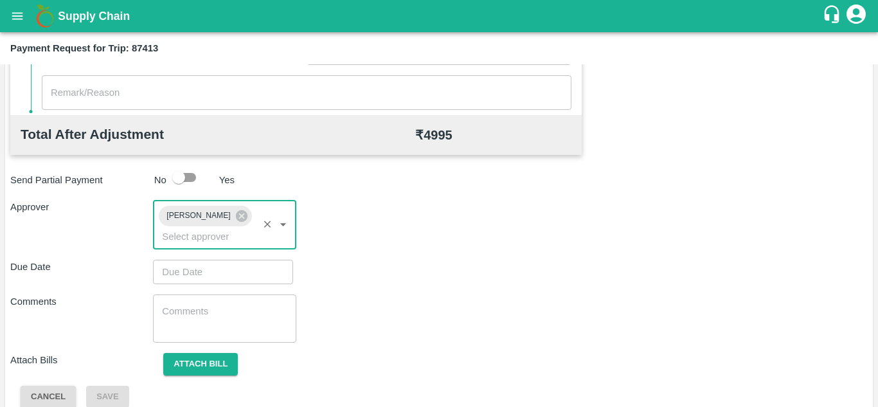
type input "DD/MM/YYYY hh:mm aa"
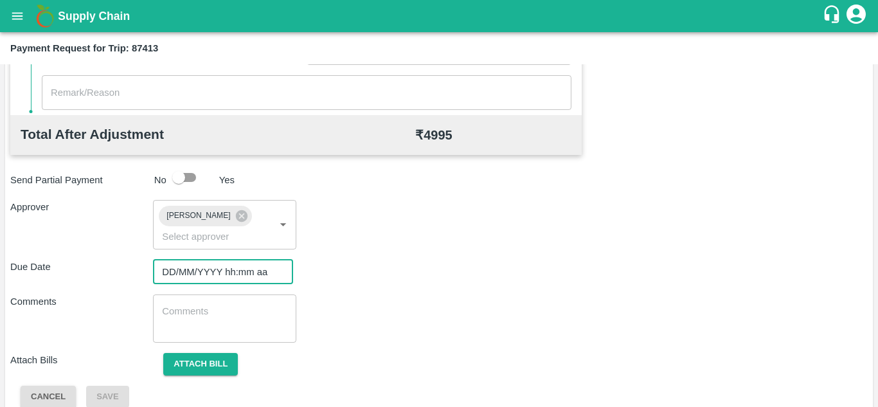
click at [177, 276] on input "DD/MM/YYYY hh:mm aa" at bounding box center [218, 272] width 131 height 24
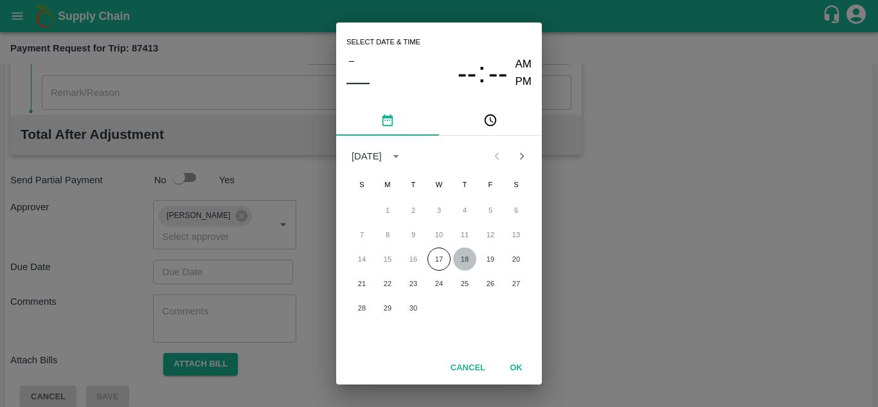
click at [471, 258] on button "18" at bounding box center [464, 259] width 23 height 23
type input "[DATE] 12:00 AM"
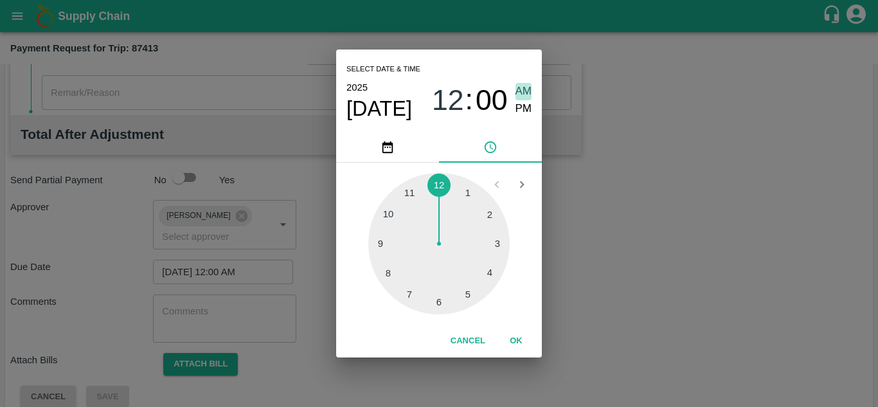
click at [525, 87] on span "AM" at bounding box center [524, 91] width 17 height 17
click at [512, 336] on button "OK" at bounding box center [516, 341] width 41 height 23
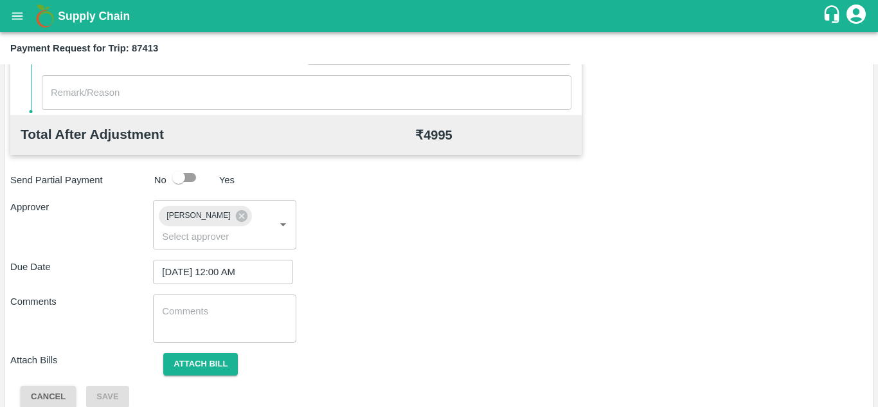
click at [152, 315] on div "Comments" at bounding box center [81, 318] width 143 height 48
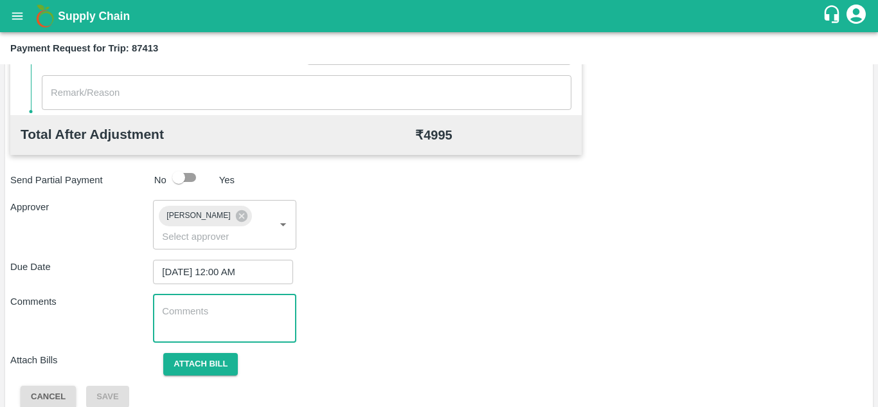
click at [199, 313] on textarea at bounding box center [224, 318] width 125 height 27
paste textarea "Transport Bill"
type textarea "Transport Bill"
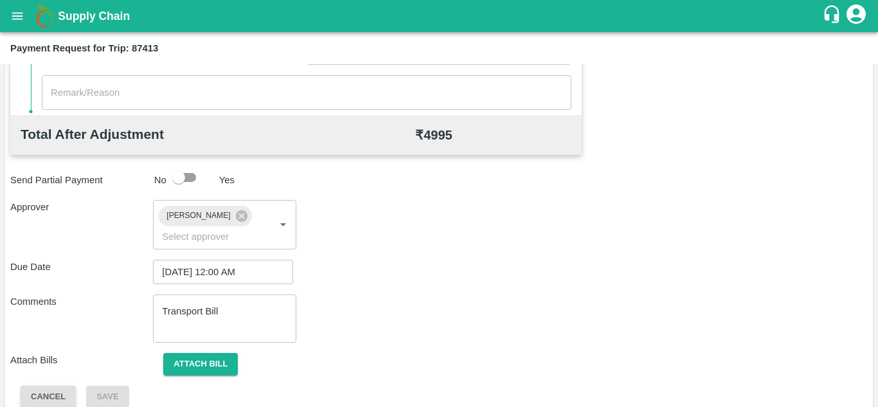
click at [437, 285] on div "Total Transportation Cost ₹ 4995 Advance payment - ₹ Additional Charges(+) Inam…" at bounding box center [439, 84] width 858 height 647
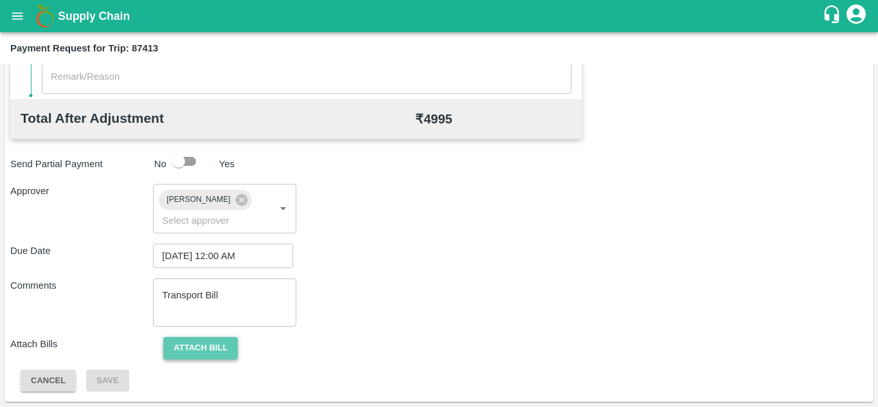
click at [211, 343] on button "Attach bill" at bounding box center [200, 348] width 75 height 23
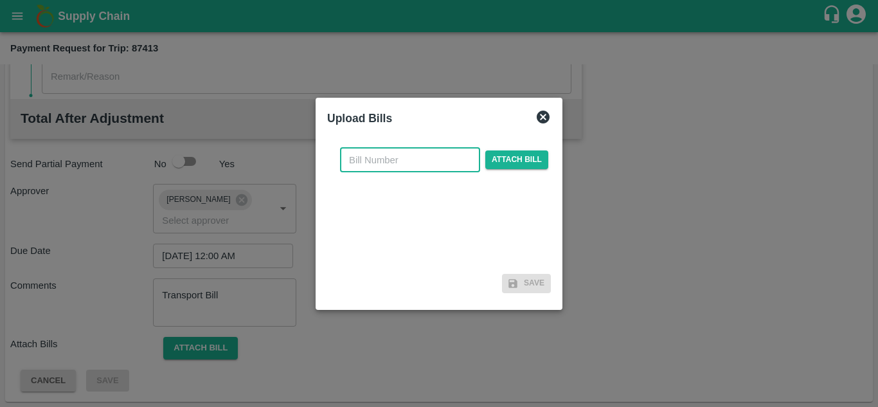
click at [384, 158] on input "text" at bounding box center [410, 160] width 140 height 24
type input "283"
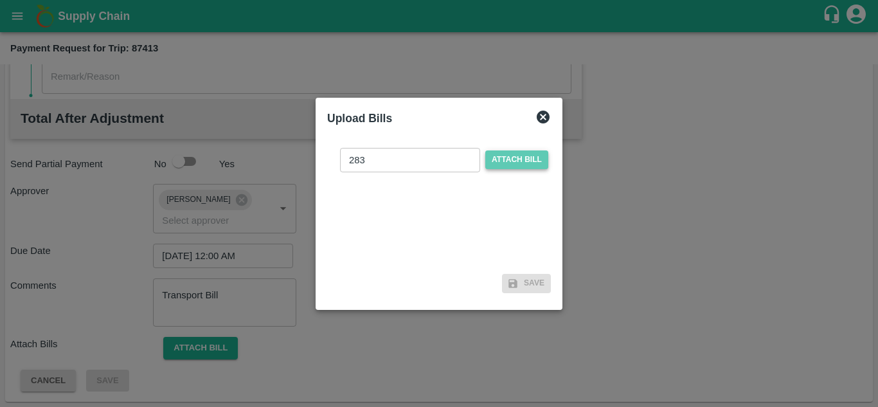
click at [522, 160] on span "Attach bill" at bounding box center [516, 159] width 63 height 19
click at [0, 0] on input "Attach bill" at bounding box center [0, 0] width 0 height 0
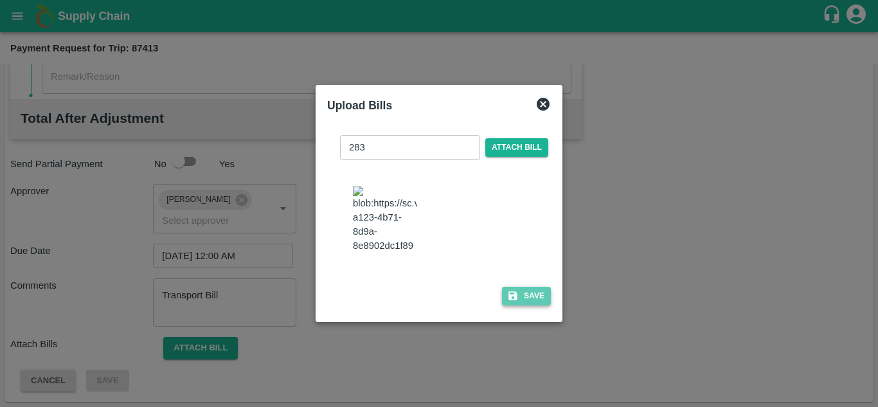
click at [533, 305] on button "Save" at bounding box center [526, 296] width 49 height 19
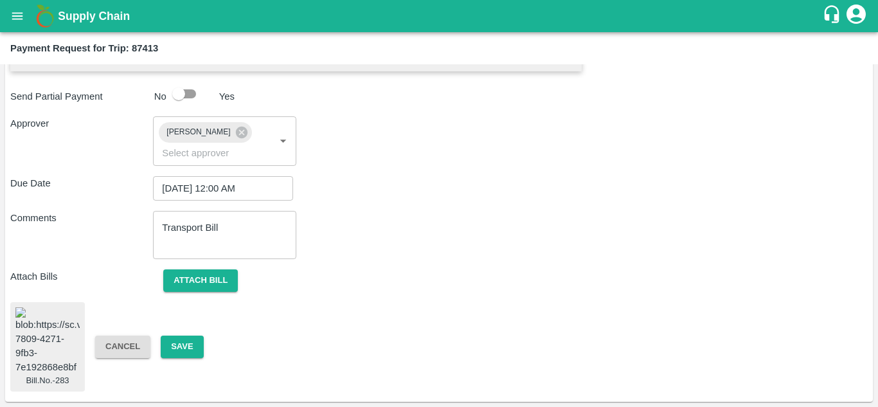
scroll to position [701, 0]
click at [192, 336] on button "Save" at bounding box center [182, 347] width 42 height 23
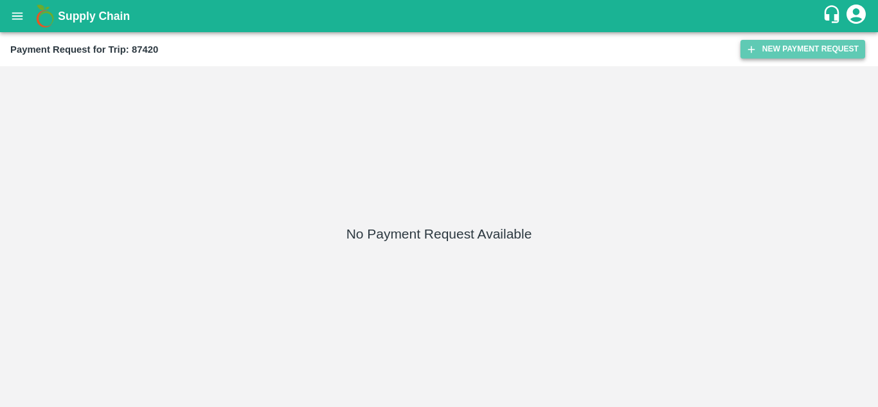
click at [788, 48] on button "New Payment Request" at bounding box center [803, 49] width 125 height 19
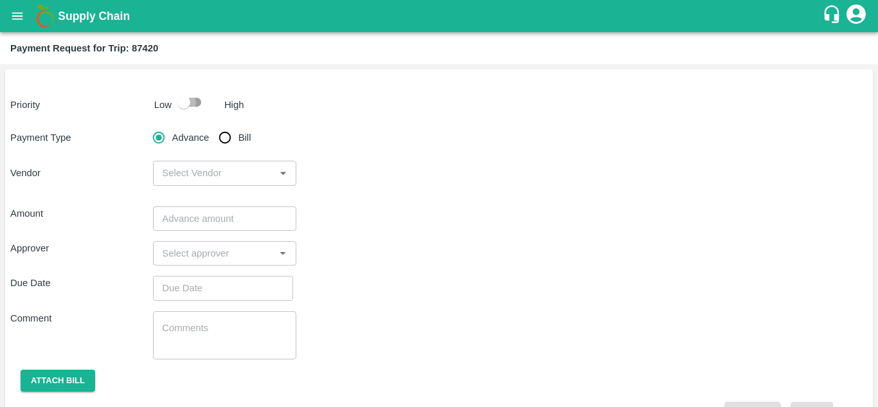
click at [199, 100] on input "checkbox" at bounding box center [183, 102] width 73 height 24
checkbox input "true"
click at [228, 140] on input "Bill" at bounding box center [225, 138] width 26 height 26
radio input "true"
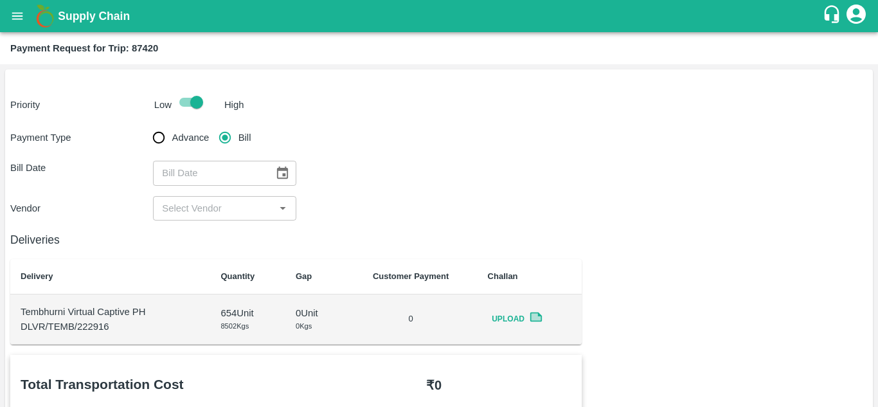
click at [283, 177] on icon "Choose date" at bounding box center [282, 173] width 14 height 14
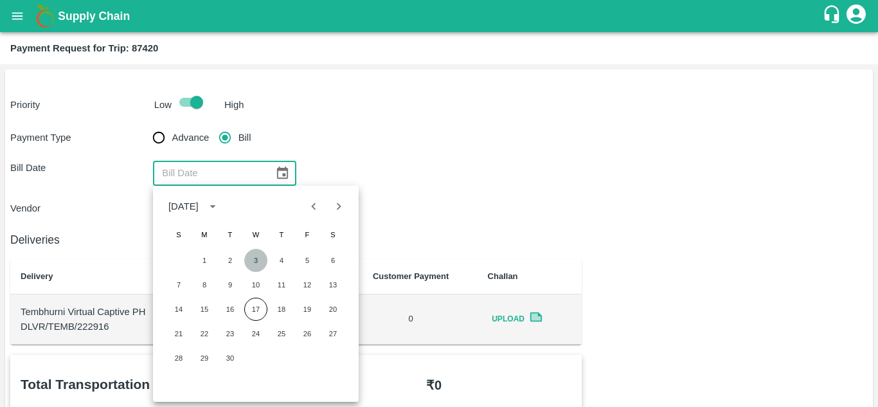
click at [255, 260] on button "3" at bounding box center [255, 260] width 23 height 23
type input "[DATE]"
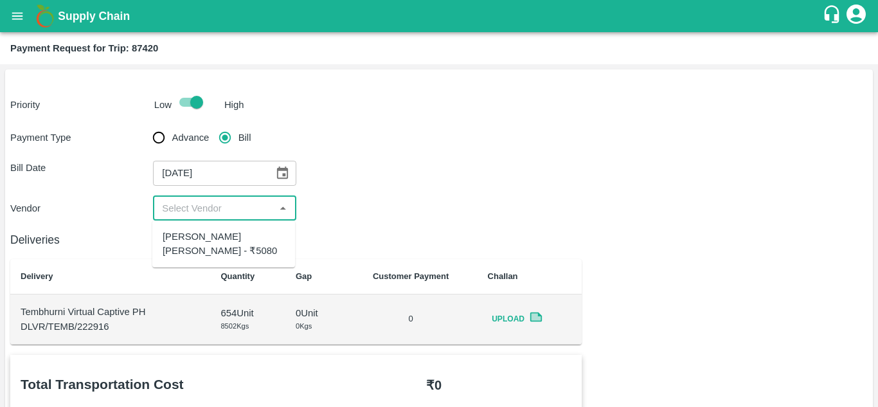
click at [203, 204] on input "input" at bounding box center [214, 208] width 114 height 17
click at [207, 239] on div "Dnyaneshwar Vitthal Godse - ₹5080" at bounding box center [224, 244] width 122 height 29
type input "Dnyaneshwar Vitthal Godse - ₹5080"
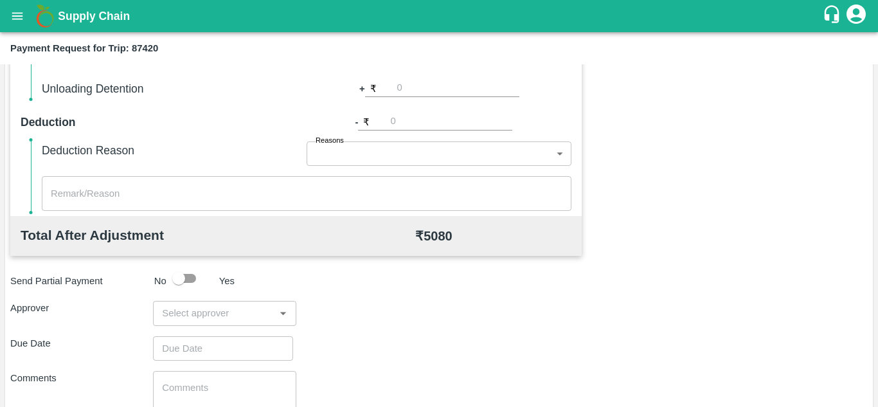
scroll to position [585, 0]
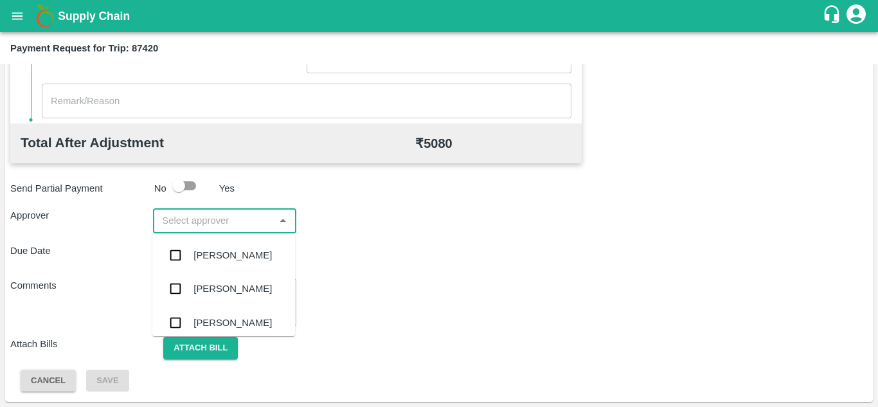
click at [175, 229] on input "input" at bounding box center [214, 220] width 114 height 17
type input "PRASA"
click at [221, 260] on div "[PERSON_NAME]" at bounding box center [233, 255] width 78 height 14
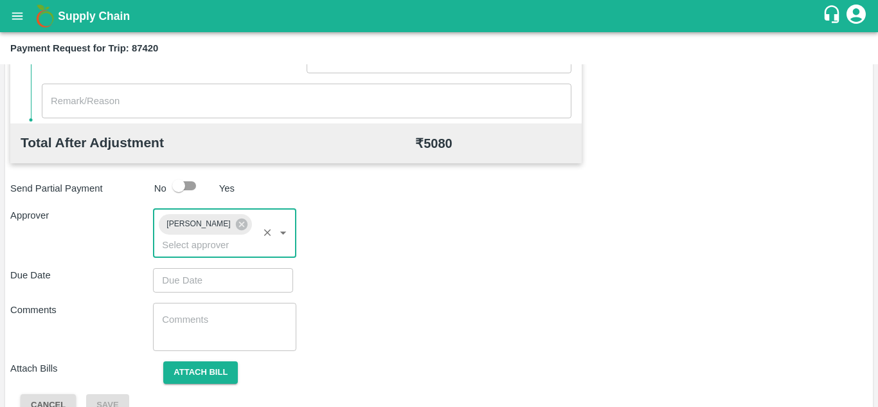
type input "DD/MM/YYYY hh:mm aa"
click at [224, 285] on input "DD/MM/YYYY hh:mm aa" at bounding box center [218, 280] width 131 height 24
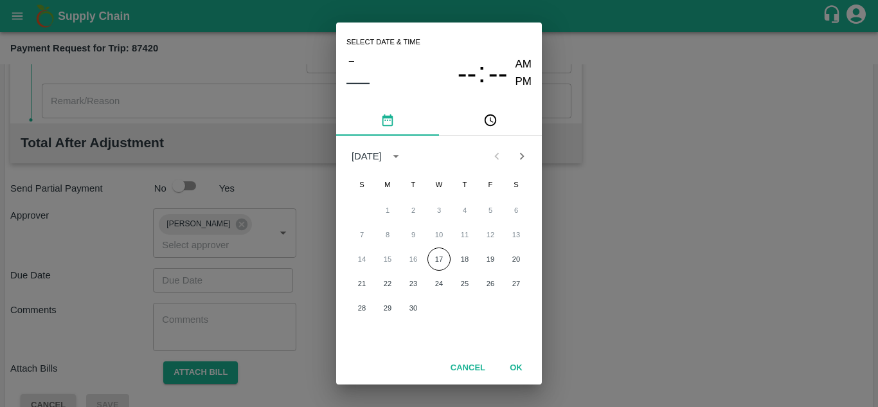
click at [440, 212] on div "1 2 3 4 5 6" at bounding box center [439, 210] width 206 height 23
click at [460, 264] on button "18" at bounding box center [464, 259] width 23 height 23
type input "[DATE] 12:00 AM"
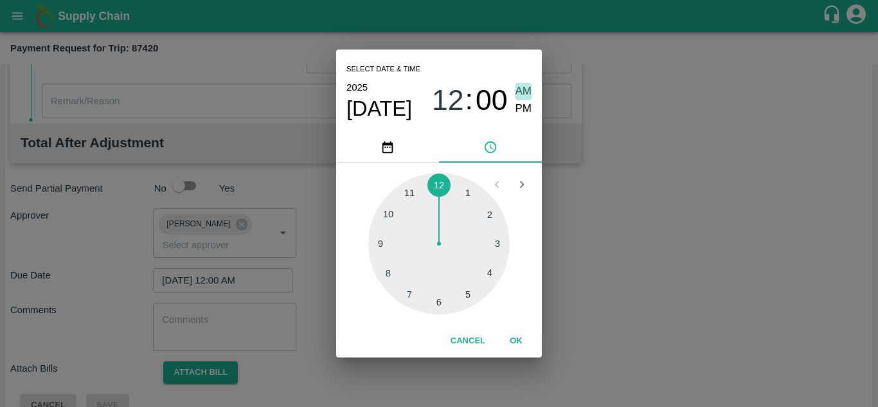
click at [520, 89] on span "AM" at bounding box center [524, 91] width 17 height 17
click at [515, 334] on button "OK" at bounding box center [516, 341] width 41 height 23
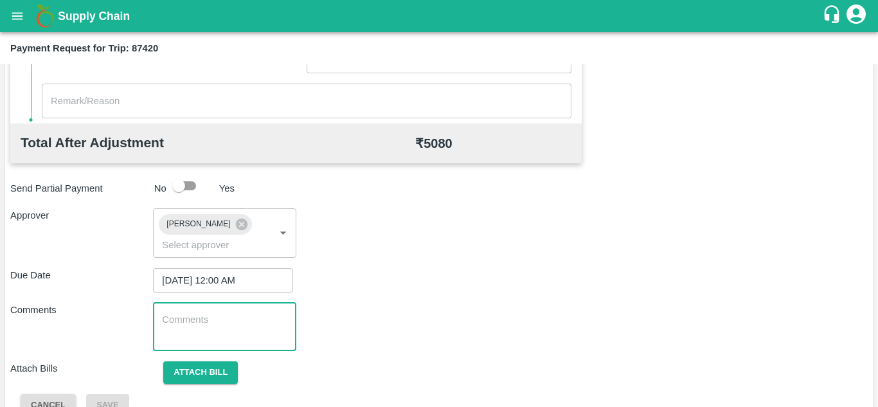
click at [212, 327] on textarea at bounding box center [224, 326] width 125 height 27
paste textarea "Transport Bill"
type textarea "Transport Bill"
click at [415, 302] on div "Total Transportation Cost ₹ 5080 Advance payment - ₹ Additional Charges(+) Inam…" at bounding box center [439, 93] width 858 height 647
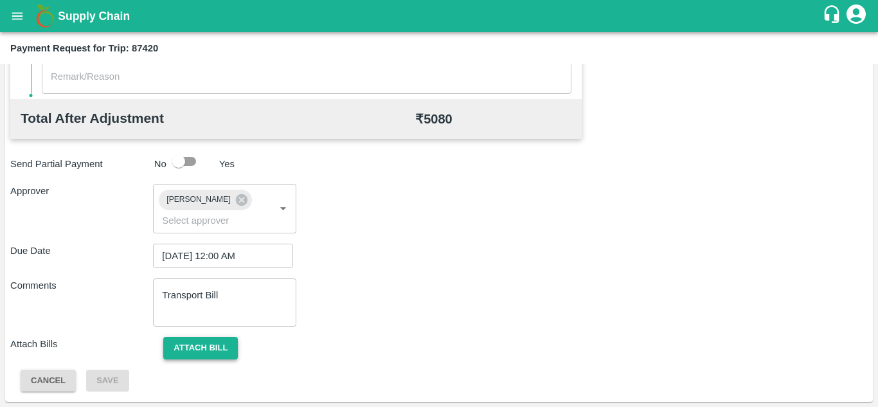
click at [205, 352] on button "Attach bill" at bounding box center [200, 348] width 75 height 23
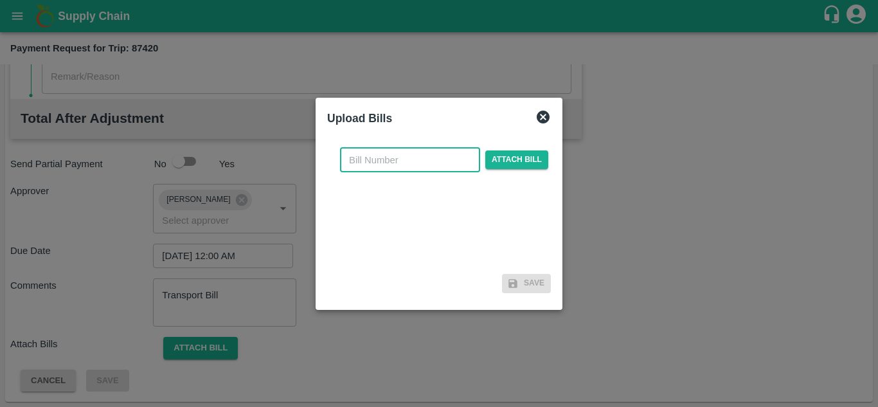
click at [365, 158] on input "text" at bounding box center [410, 160] width 140 height 24
type input "284"
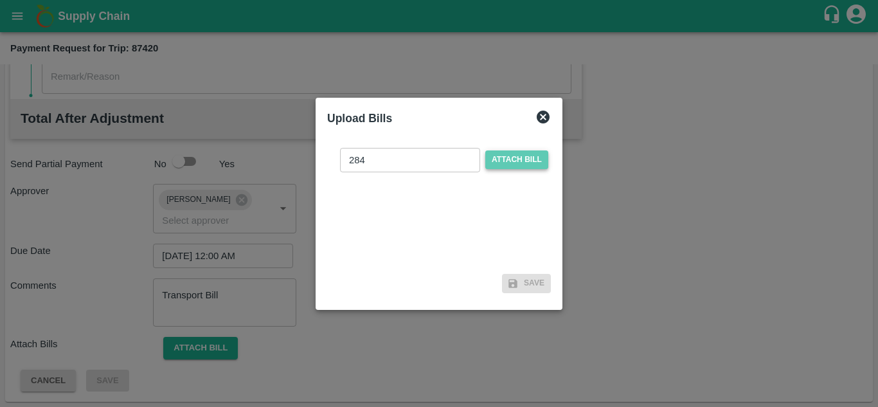
click at [532, 156] on span "Attach bill" at bounding box center [516, 159] width 63 height 19
click at [0, 0] on input "Attach bill" at bounding box center [0, 0] width 0 height 0
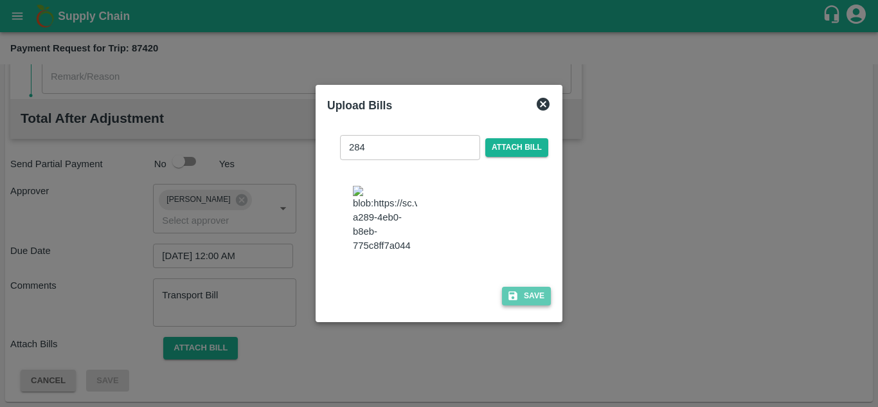
click at [535, 305] on button "Save" at bounding box center [526, 296] width 49 height 19
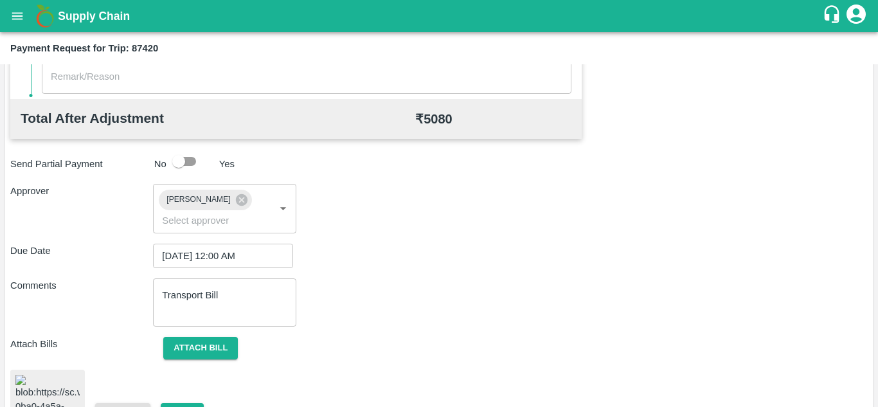
scroll to position [703, 0]
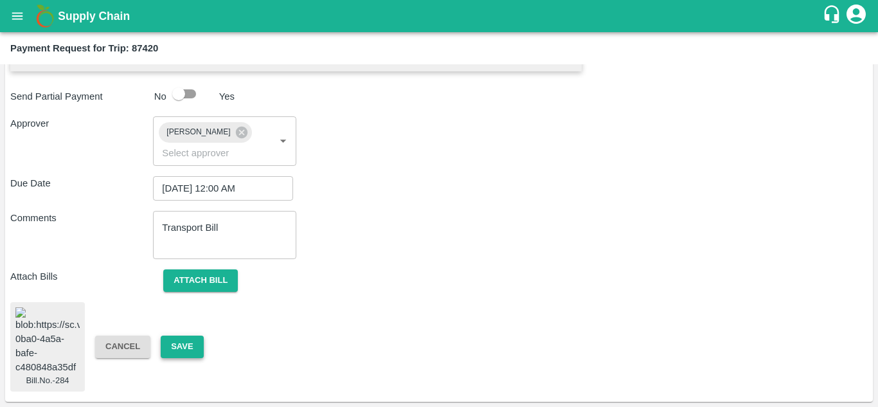
click at [185, 336] on button "Save" at bounding box center [182, 347] width 42 height 23
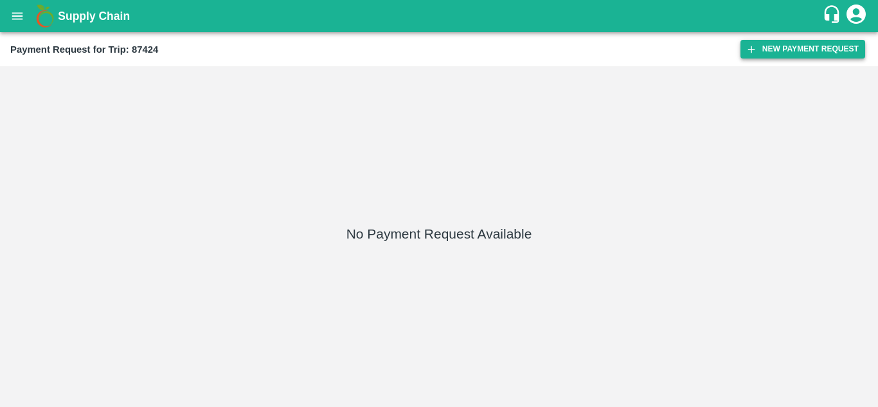
click at [794, 50] on button "New Payment Request" at bounding box center [803, 49] width 125 height 19
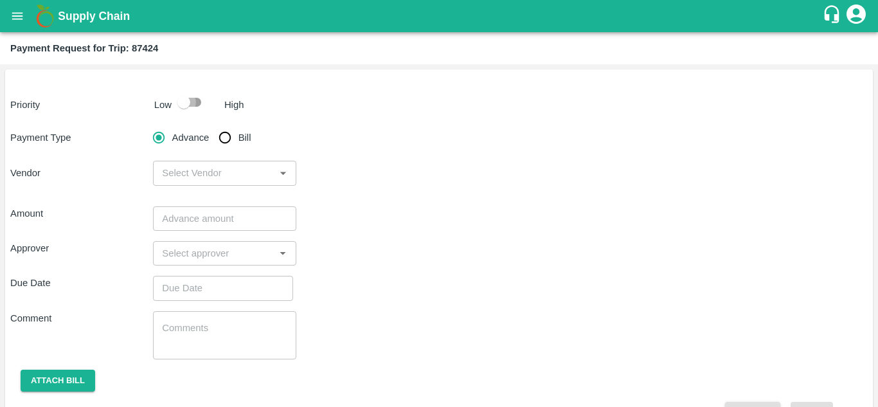
click at [199, 97] on input "checkbox" at bounding box center [183, 102] width 73 height 24
checkbox input "true"
click at [228, 138] on input "Bill" at bounding box center [225, 138] width 26 height 26
radio input "true"
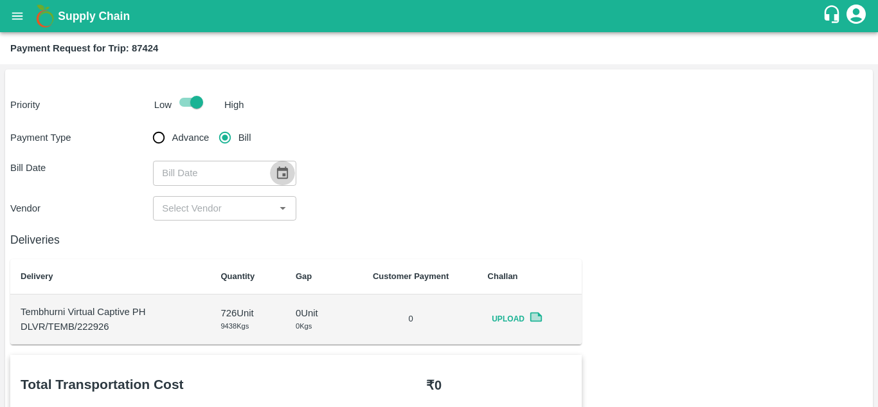
click at [273, 173] on button "Choose date" at bounding box center [282, 173] width 24 height 24
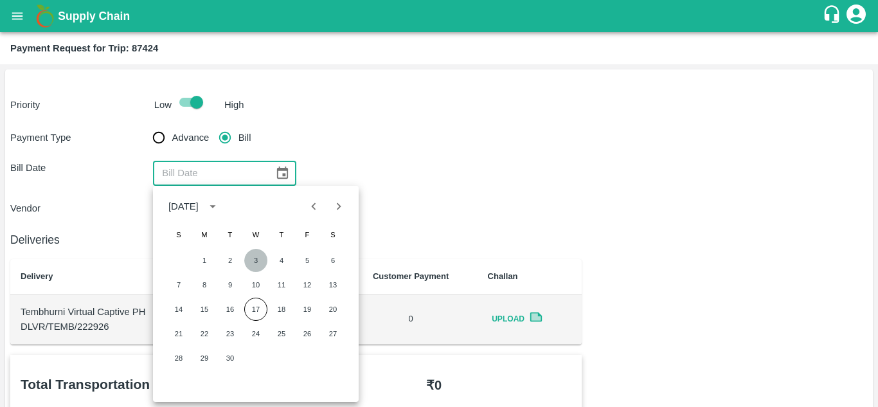
click at [257, 255] on button "3" at bounding box center [255, 260] width 23 height 23
type input "[DATE]"
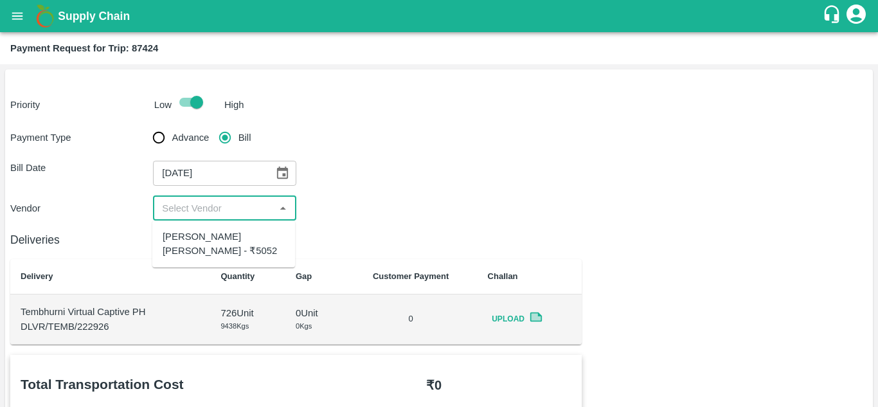
click at [232, 209] on input "input" at bounding box center [214, 208] width 114 height 17
click at [214, 242] on div "[PERSON_NAME] [PERSON_NAME] - ₹5052" at bounding box center [224, 244] width 122 height 29
type input "[PERSON_NAME] [PERSON_NAME] - ₹5052"
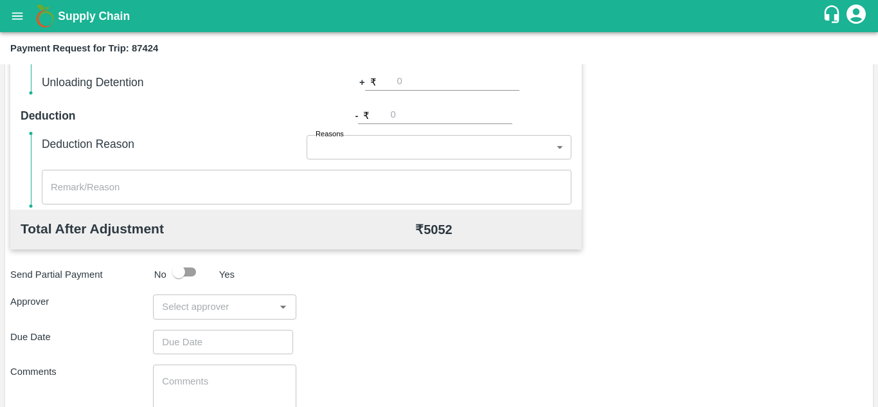
scroll to position [585, 0]
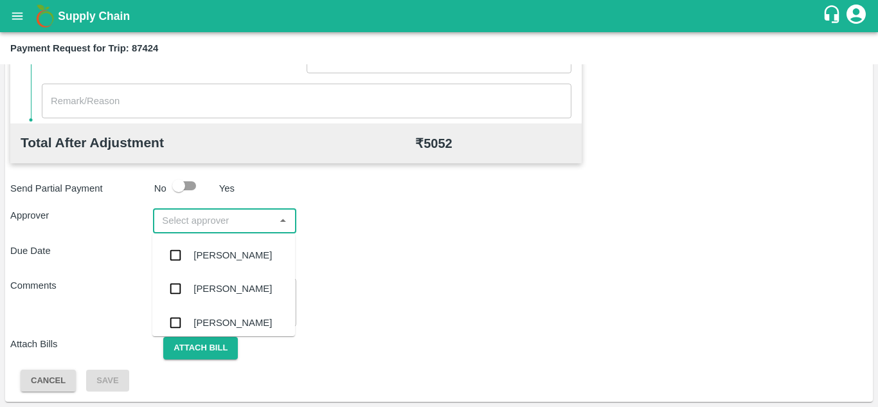
click at [210, 217] on input "input" at bounding box center [214, 220] width 114 height 17
type input "PRASA"
click at [213, 262] on div "Prasad Waghade" at bounding box center [233, 255] width 78 height 14
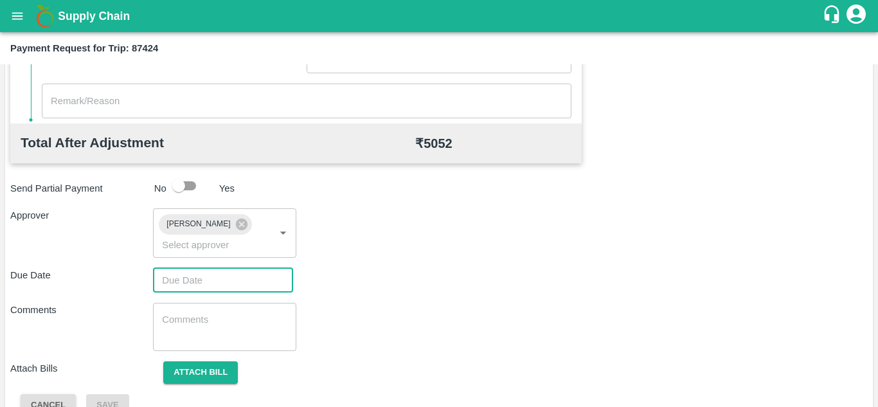
type input "DD/MM/YYYY hh:mm aa"
click at [189, 279] on input "DD/MM/YYYY hh:mm aa" at bounding box center [218, 280] width 131 height 24
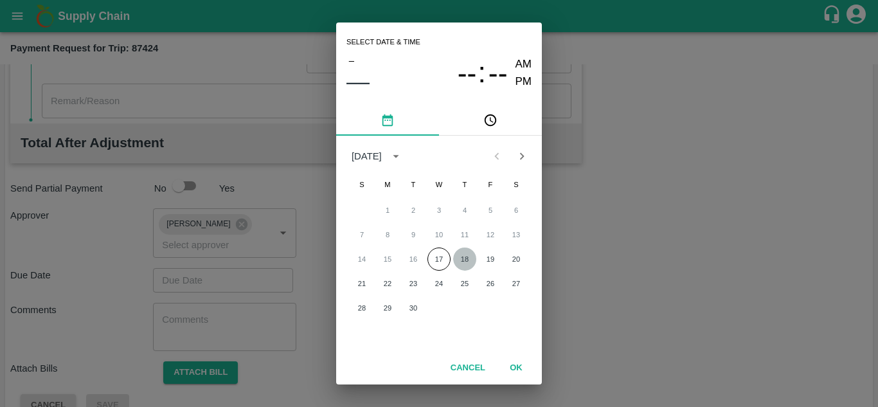
click at [471, 263] on button "18" at bounding box center [464, 259] width 23 height 23
type input "[DATE] 12:00 AM"
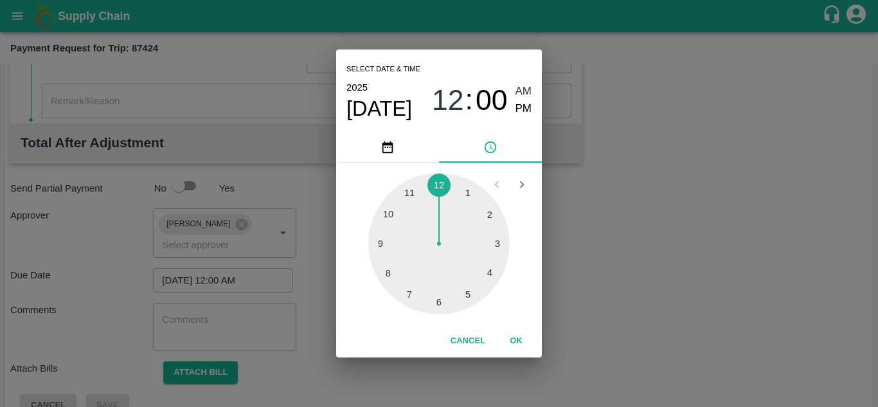
click at [521, 82] on div "2025 Sep 18 12 : 00 AM PM" at bounding box center [439, 100] width 185 height 42
click at [523, 95] on span "AM" at bounding box center [524, 91] width 17 height 17
click at [514, 336] on button "OK" at bounding box center [516, 341] width 41 height 23
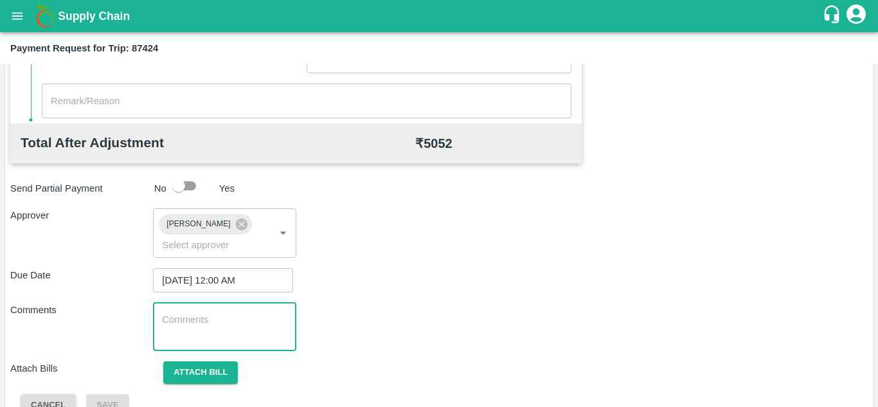
click at [231, 326] on textarea at bounding box center [224, 326] width 125 height 27
paste textarea "Transport Bill"
type textarea "Transport Bill"
click at [464, 303] on div "Comments Transport Bill x ​" at bounding box center [439, 327] width 858 height 48
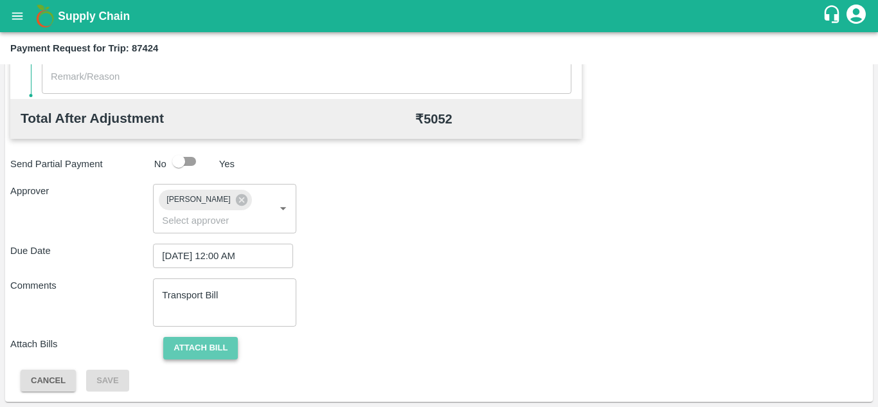
click at [204, 350] on button "Attach bill" at bounding box center [200, 348] width 75 height 23
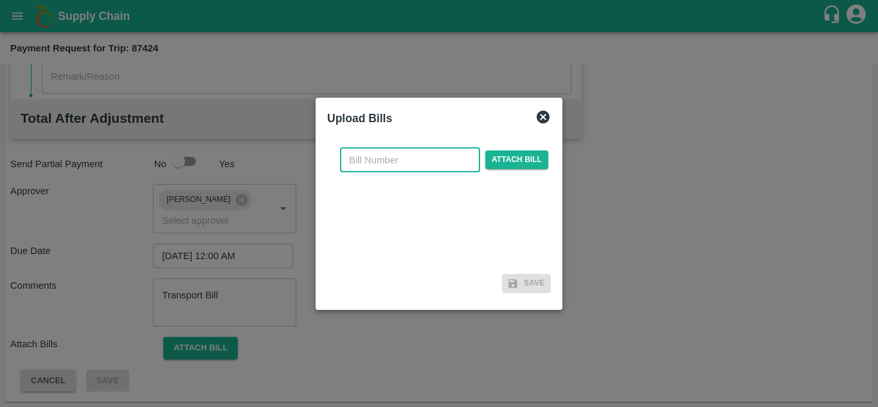
click at [373, 159] on input "text" at bounding box center [410, 160] width 140 height 24
type input "285"
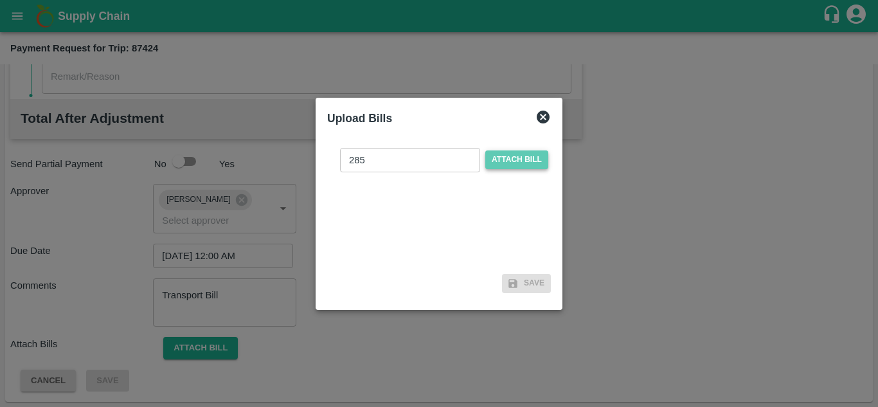
click at [512, 158] on span "Attach bill" at bounding box center [516, 159] width 63 height 19
click at [0, 0] on input "Attach bill" at bounding box center [0, 0] width 0 height 0
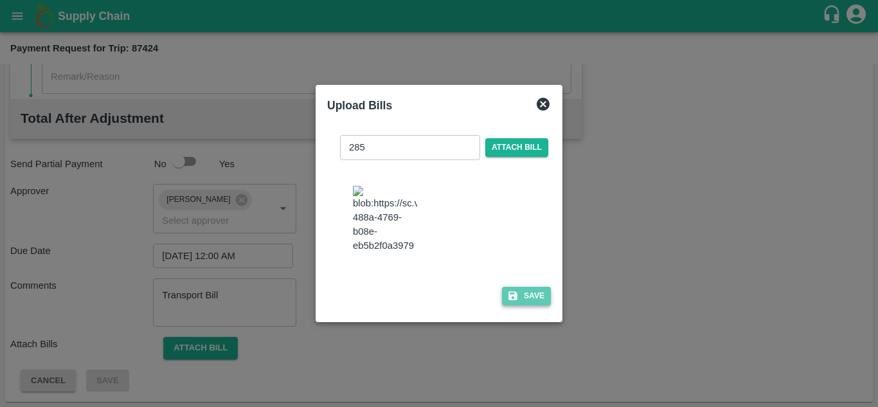
click at [534, 300] on button "Save" at bounding box center [526, 296] width 49 height 19
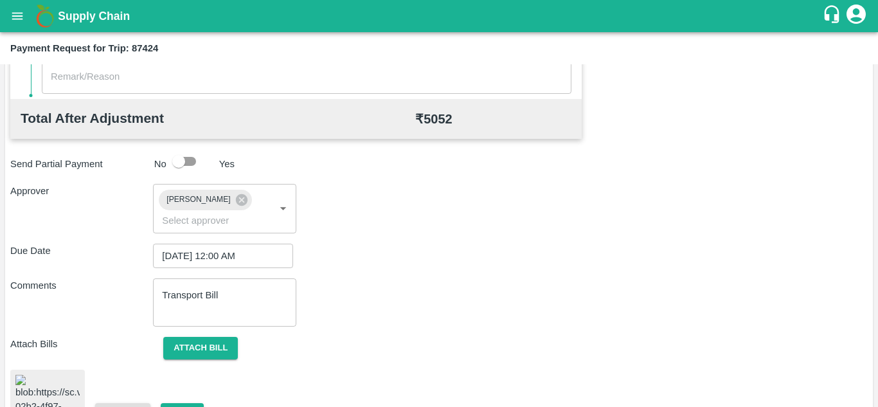
scroll to position [698, 0]
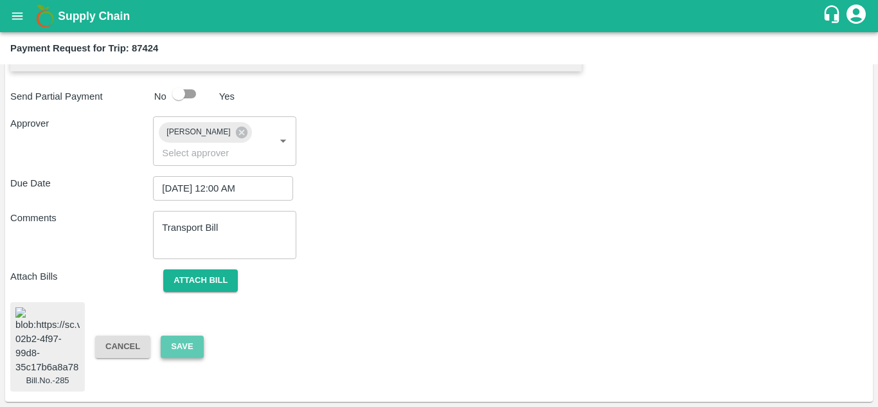
click at [188, 336] on button "Save" at bounding box center [182, 347] width 42 height 23
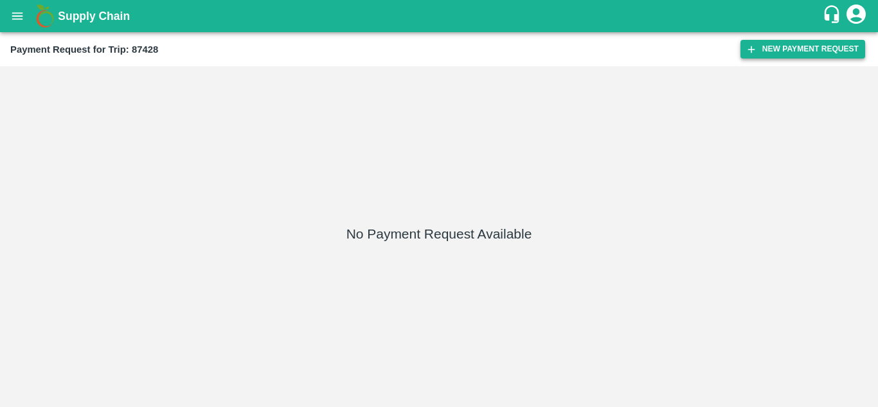
click at [781, 55] on button "New Payment Request" at bounding box center [803, 49] width 125 height 19
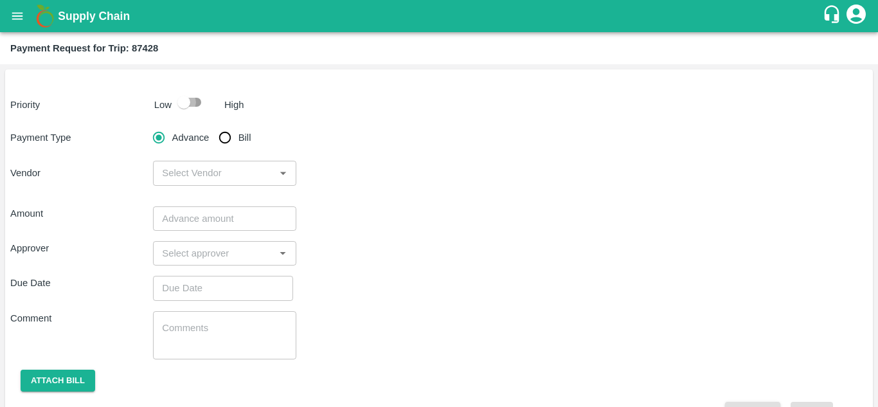
click at [196, 102] on input "checkbox" at bounding box center [183, 102] width 73 height 24
checkbox input "true"
click at [228, 142] on input "Bill" at bounding box center [225, 138] width 26 height 26
radio input "true"
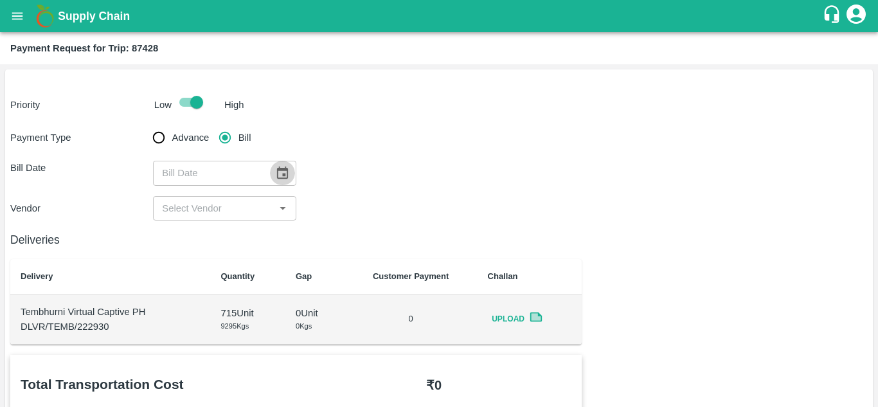
click at [285, 170] on icon "Choose date" at bounding box center [282, 173] width 11 height 12
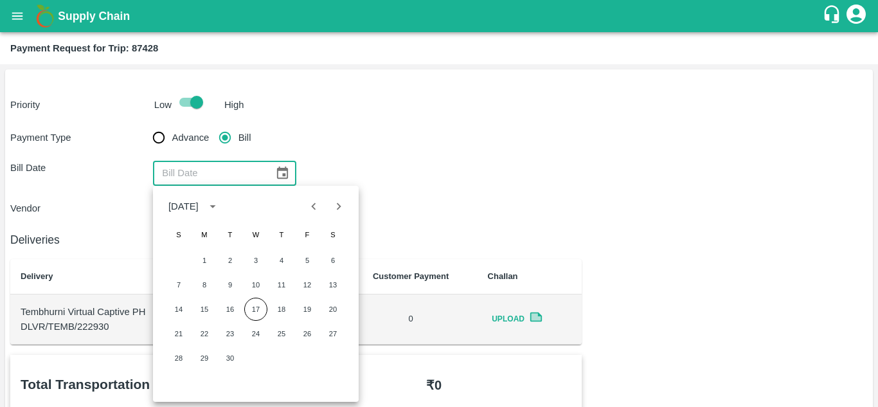
click at [447, 112] on div "Priority Low High" at bounding box center [436, 102] width 863 height 24
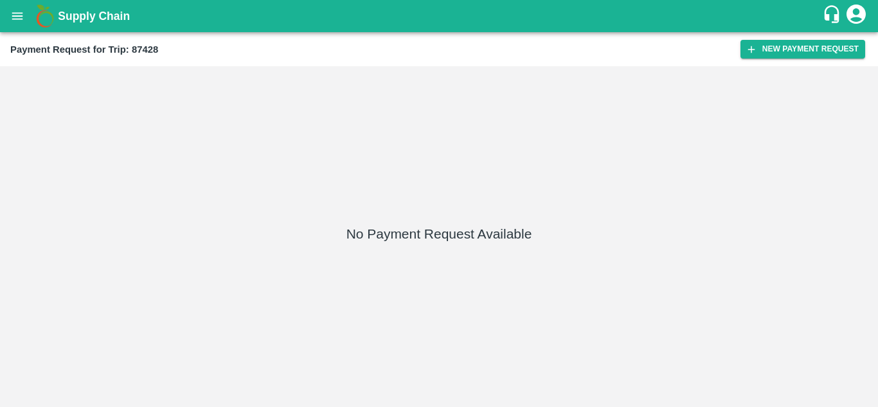
click at [786, 39] on div "Payment Request for Trip: 87428 New Payment Request" at bounding box center [439, 49] width 878 height 34
click at [791, 44] on button "New Payment Request" at bounding box center [803, 49] width 125 height 19
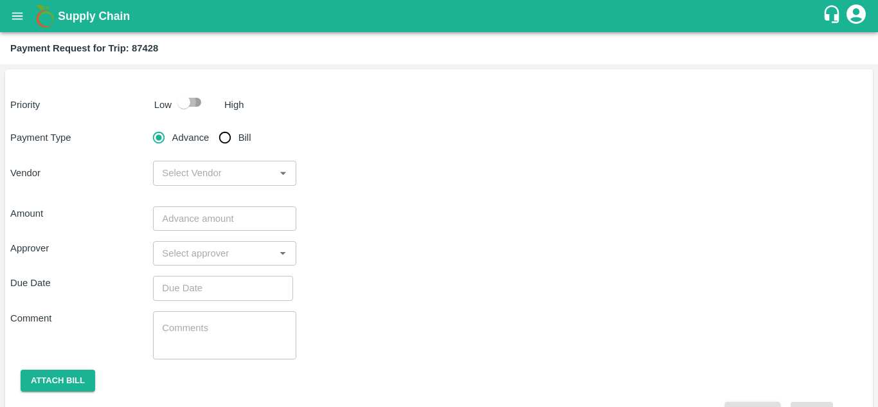
click at [192, 101] on input "checkbox" at bounding box center [183, 102] width 73 height 24
checkbox input "true"
click at [225, 138] on input "Bill" at bounding box center [225, 138] width 26 height 26
radio input "true"
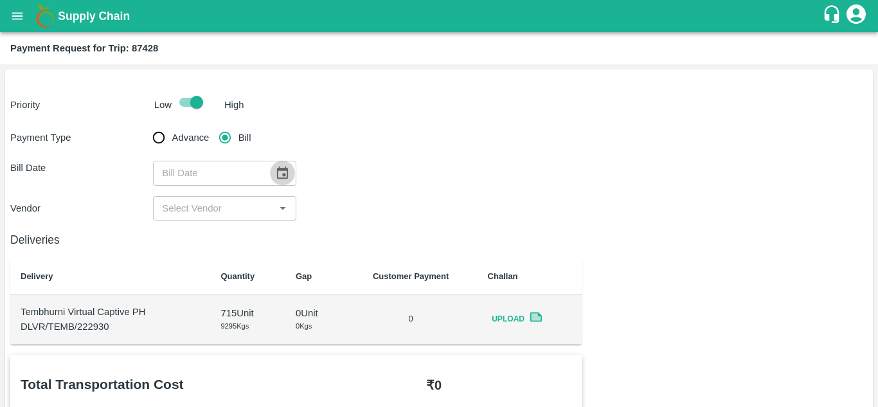
click at [283, 177] on icon "Choose date" at bounding box center [282, 173] width 11 height 12
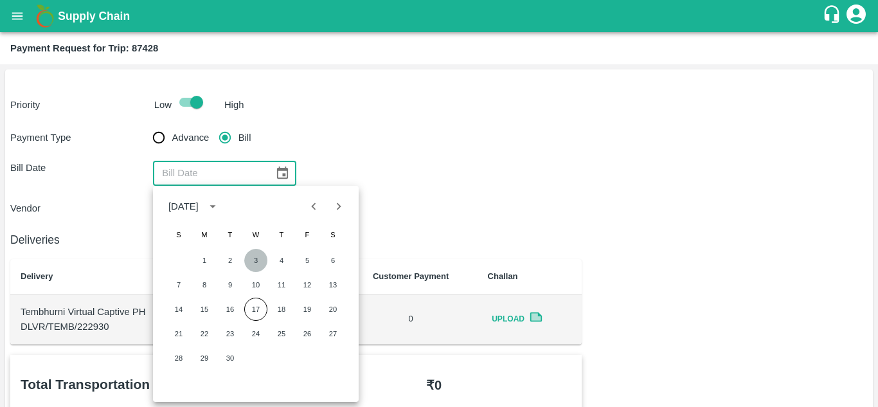
click at [254, 260] on button "3" at bounding box center [255, 260] width 23 height 23
type input "[DATE]"
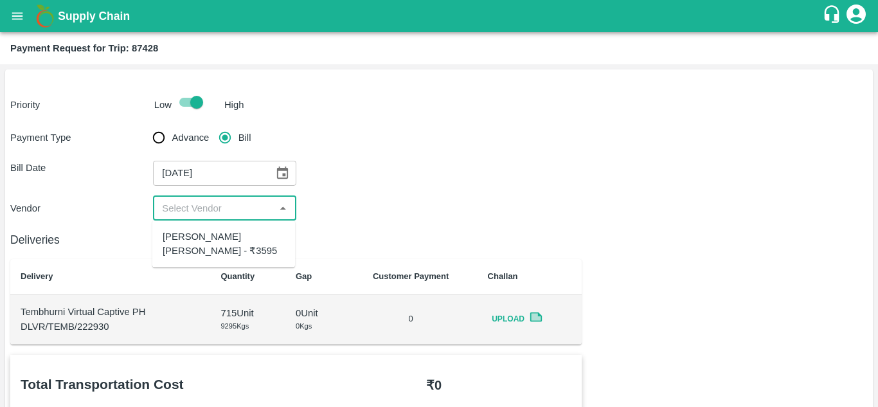
click at [258, 207] on input "input" at bounding box center [214, 208] width 114 height 17
click at [243, 236] on div "[PERSON_NAME] [PERSON_NAME] - ₹3595" at bounding box center [224, 244] width 122 height 29
type input "[PERSON_NAME] [PERSON_NAME] - ₹3595"
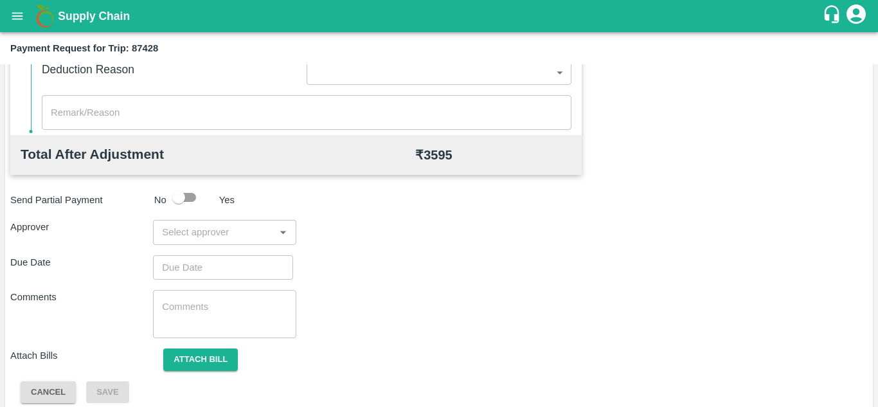
scroll to position [585, 0]
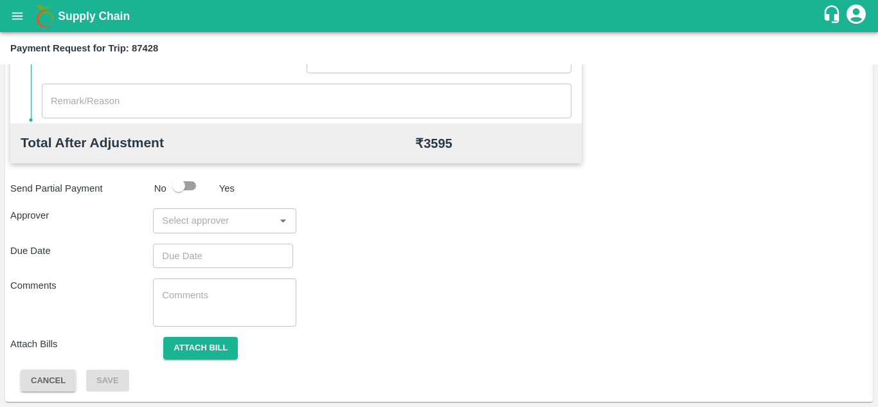
click at [192, 222] on input "input" at bounding box center [214, 220] width 114 height 17
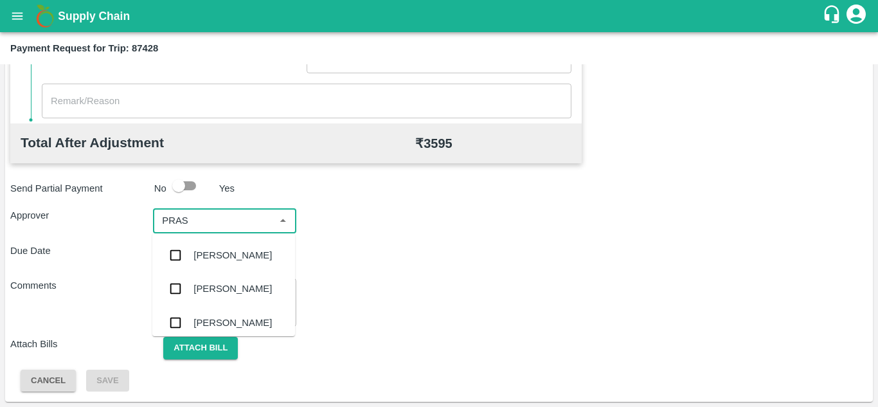
type input "PRASA"
click at [225, 252] on div "[PERSON_NAME]" at bounding box center [233, 255] width 78 height 14
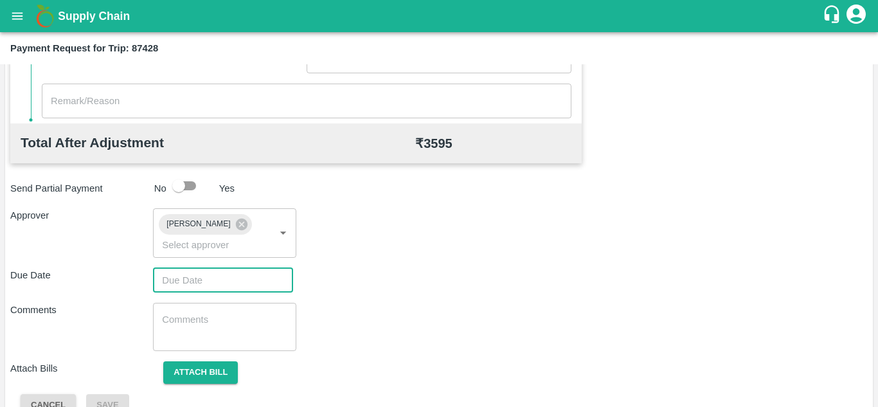
type input "DD/MM/YYYY hh:mm aa"
click at [195, 275] on input "DD/MM/YYYY hh:mm aa" at bounding box center [218, 280] width 131 height 24
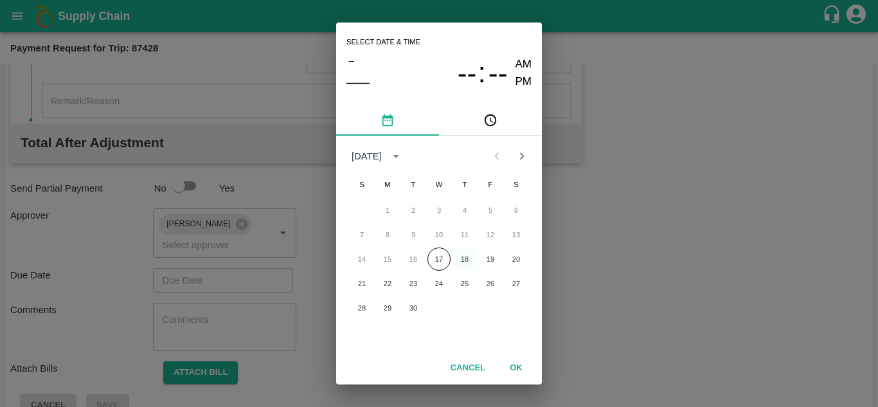
click at [466, 260] on button "18" at bounding box center [464, 259] width 23 height 23
type input "[DATE] 12:00 AM"
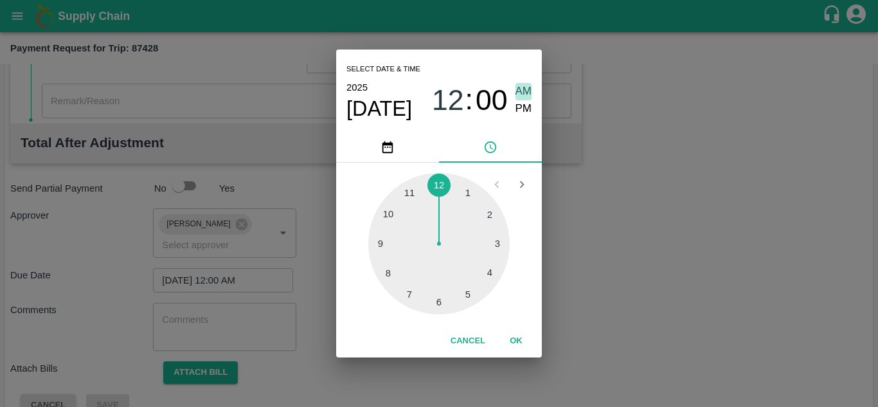
click at [527, 88] on span "AM" at bounding box center [524, 91] width 17 height 17
click at [516, 337] on button "OK" at bounding box center [516, 341] width 41 height 23
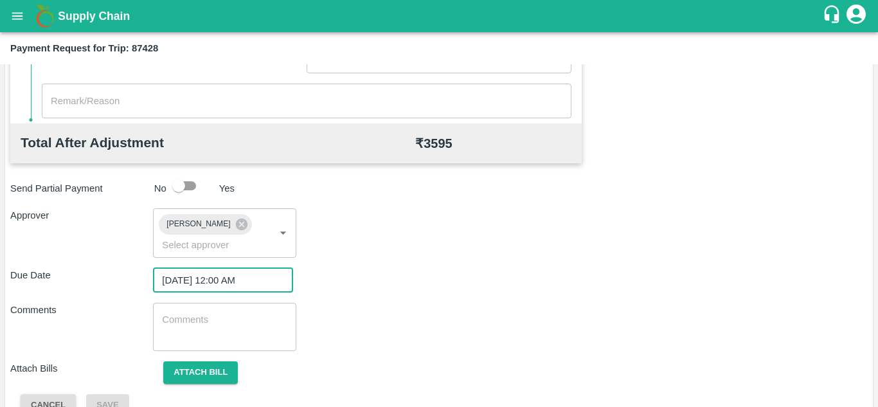
scroll to position [609, 0]
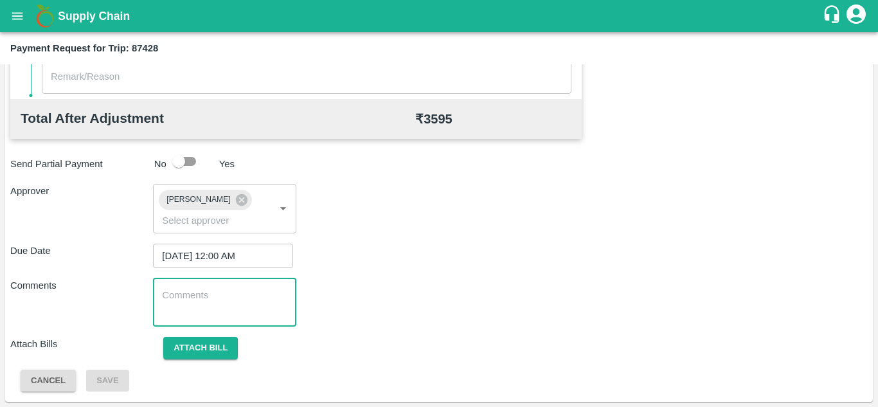
click at [188, 292] on textarea at bounding box center [224, 302] width 125 height 27
type textarea "t"
paste textarea "Transport Bill"
type textarea "Transport Bill"
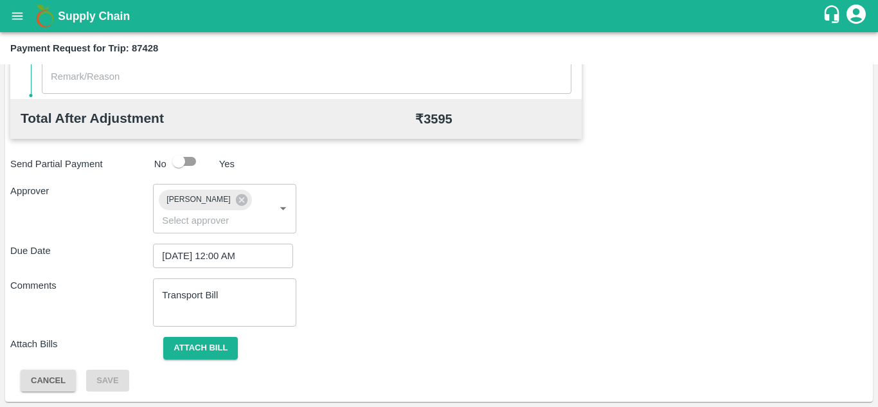
click at [432, 285] on div "Comments Transport Bill x ​" at bounding box center [439, 302] width 858 height 48
click at [206, 350] on button "Attach bill" at bounding box center [200, 348] width 75 height 23
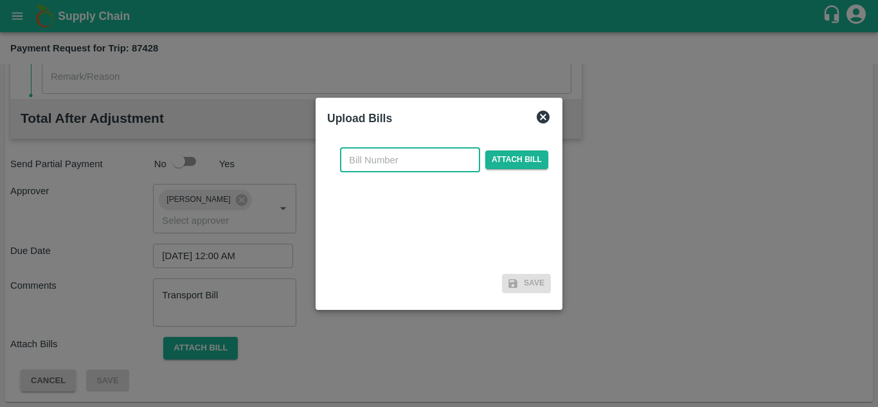
click at [370, 160] on input "text" at bounding box center [410, 160] width 140 height 24
type input "286"
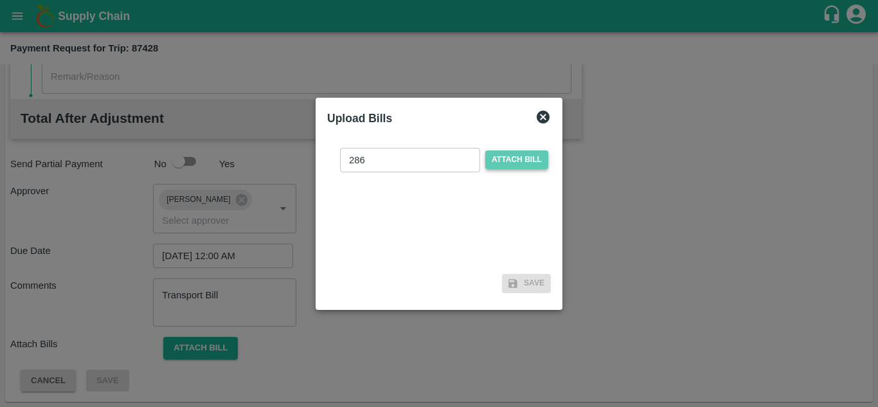
click at [519, 156] on span "Attach bill" at bounding box center [516, 159] width 63 height 19
click at [0, 0] on input "Attach bill" at bounding box center [0, 0] width 0 height 0
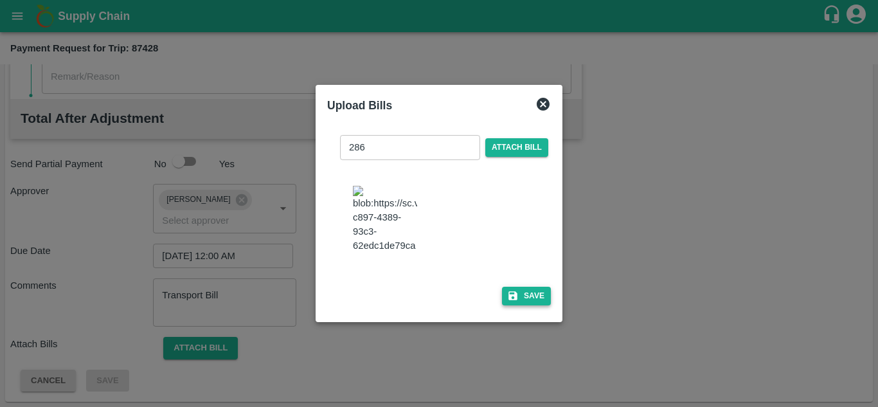
click at [522, 301] on button "Save" at bounding box center [526, 296] width 49 height 19
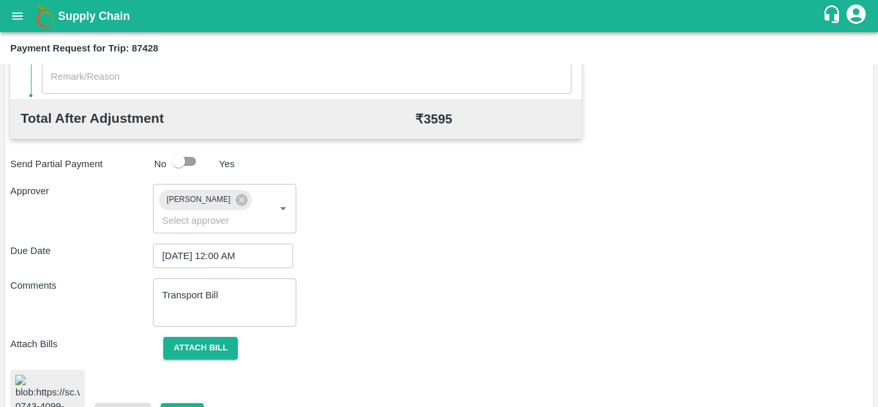
scroll to position [698, 0]
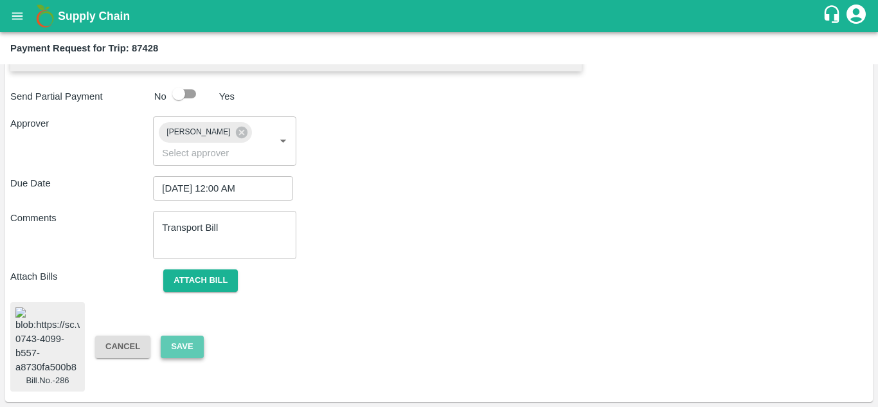
click at [184, 336] on button "Save" at bounding box center [182, 347] width 42 height 23
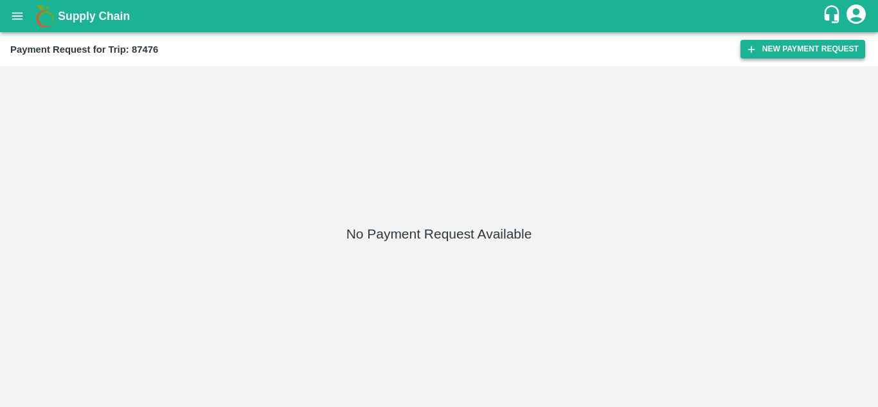
click at [773, 47] on button "New Payment Request" at bounding box center [803, 49] width 125 height 19
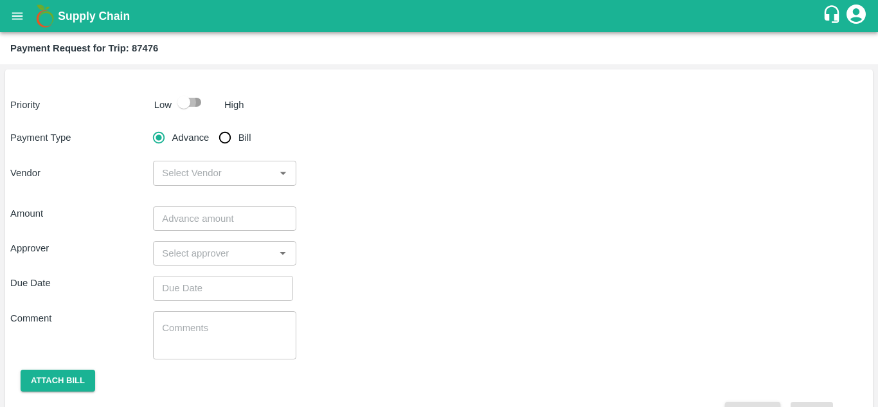
click at [197, 104] on input "checkbox" at bounding box center [183, 102] width 73 height 24
checkbox input "true"
click at [223, 143] on input "Bill" at bounding box center [225, 138] width 26 height 26
radio input "true"
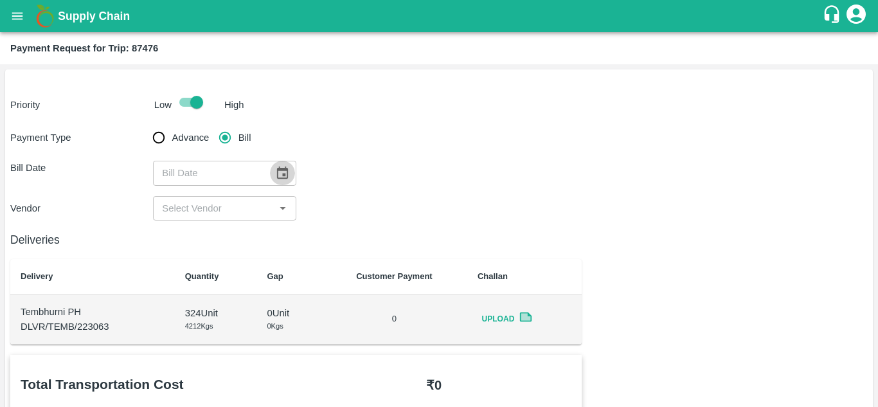
click at [284, 173] on icon "Choose date" at bounding box center [282, 173] width 14 height 14
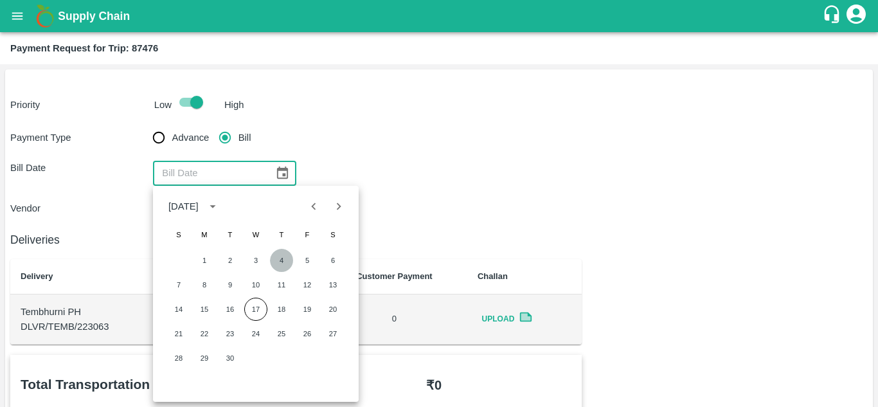
click at [287, 257] on button "4" at bounding box center [281, 260] width 23 height 23
type input "[DATE]"
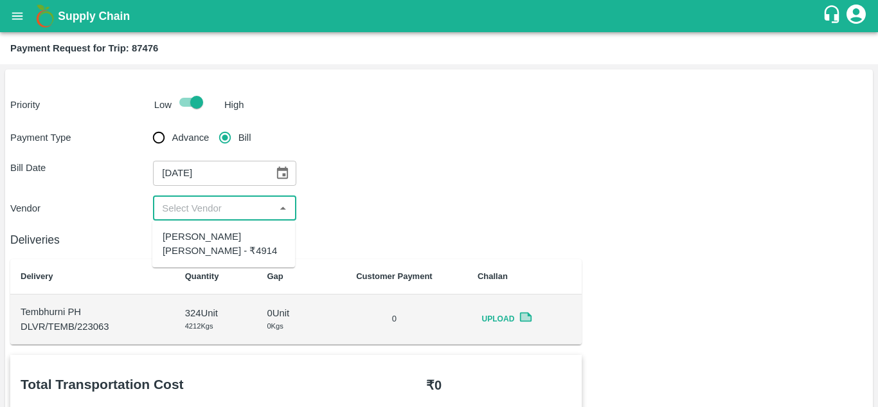
click at [219, 204] on input "input" at bounding box center [214, 208] width 114 height 17
click at [213, 244] on div "[PERSON_NAME] [PERSON_NAME] - ₹4914" at bounding box center [224, 244] width 122 height 29
type input "[PERSON_NAME] [PERSON_NAME] - ₹4914"
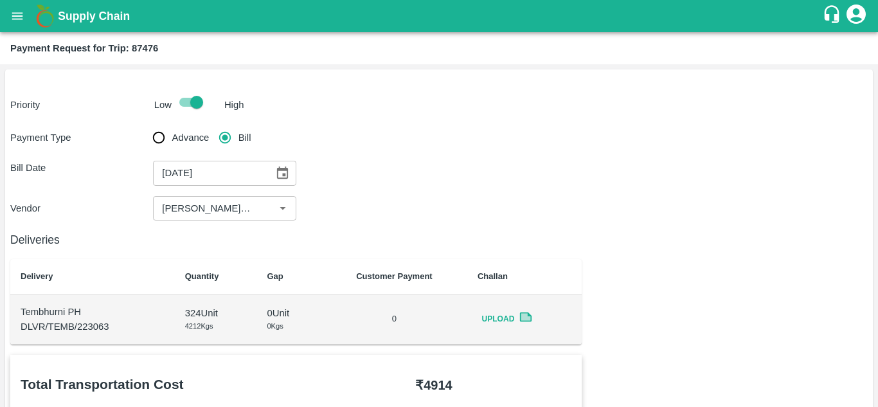
click at [446, 229] on div "Deliveries Delivery Quantity Gap Customer Payment Challan Tembhurni PH DLVR/TEM…" at bounding box center [296, 283] width 572 height 124
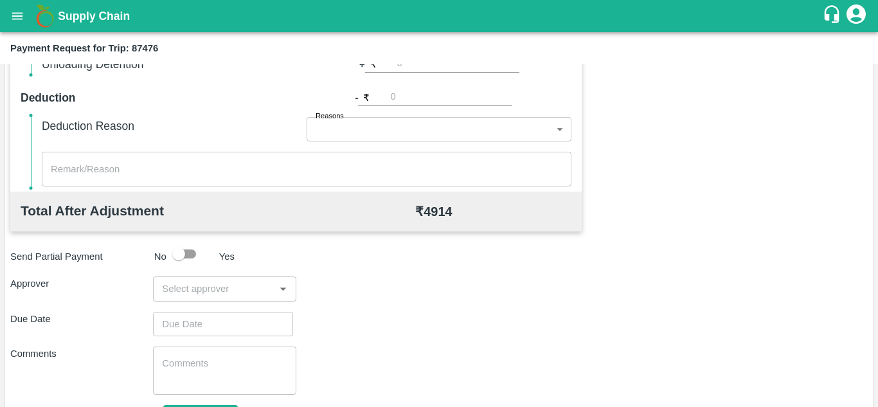
scroll to position [518, 0]
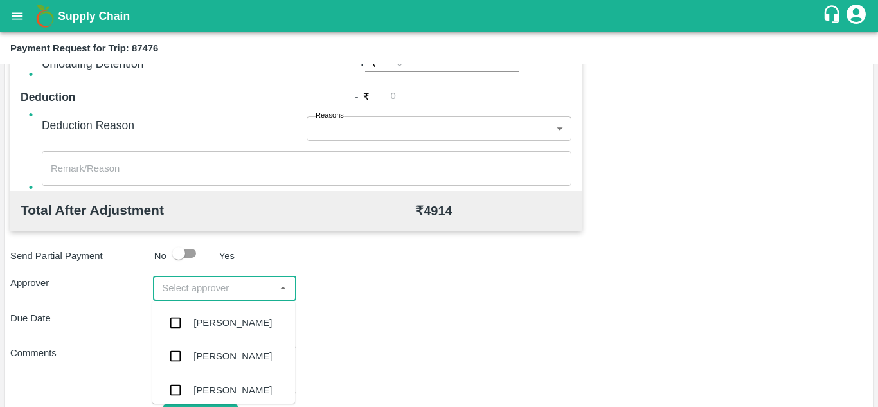
click at [197, 289] on input "input" at bounding box center [214, 288] width 114 height 17
type input "PRASA"
click at [220, 322] on div "[PERSON_NAME]" at bounding box center [233, 323] width 78 height 14
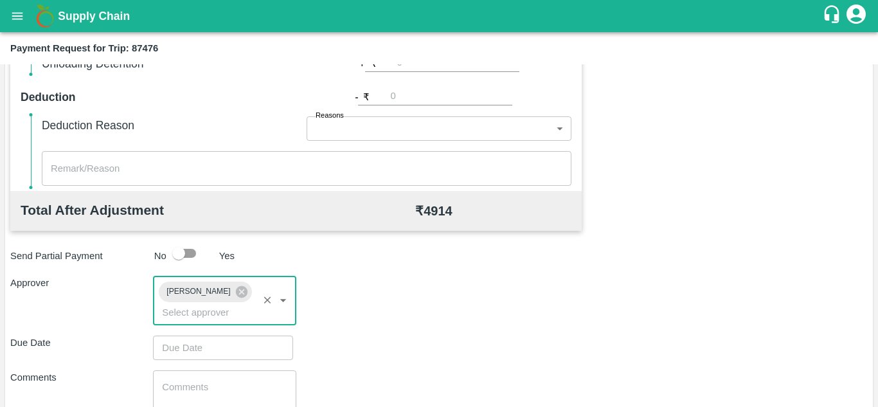
type input "DD/MM/YYYY hh:mm aa"
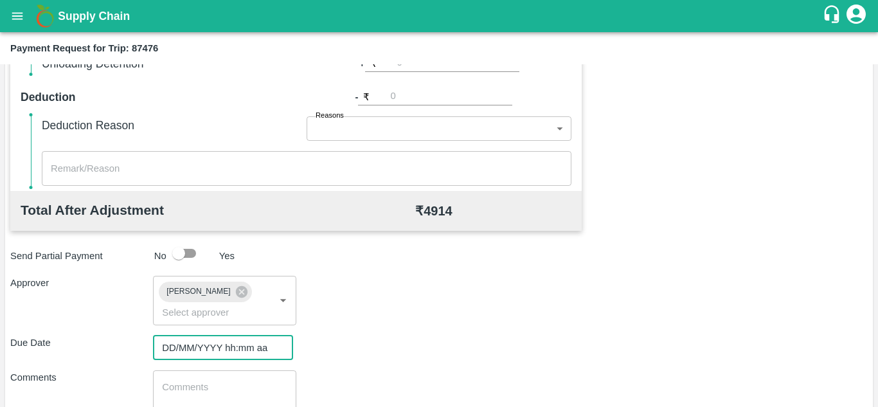
click at [203, 346] on input "DD/MM/YYYY hh:mm aa" at bounding box center [218, 348] width 131 height 24
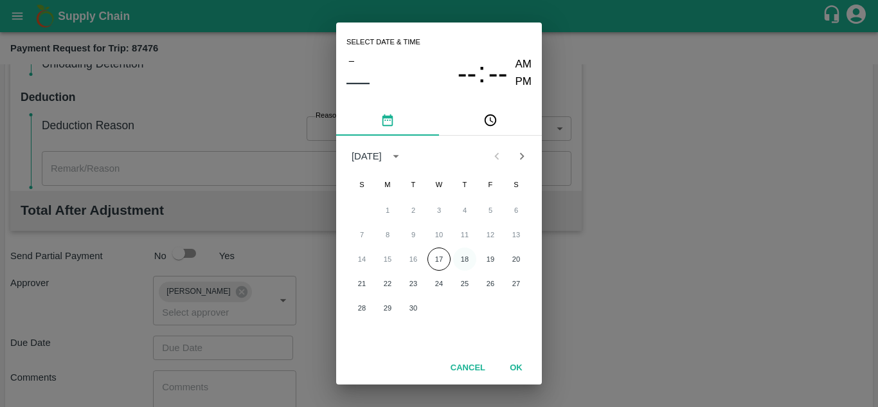
click at [462, 262] on button "18" at bounding box center [464, 259] width 23 height 23
type input "[DATE] 12:00 AM"
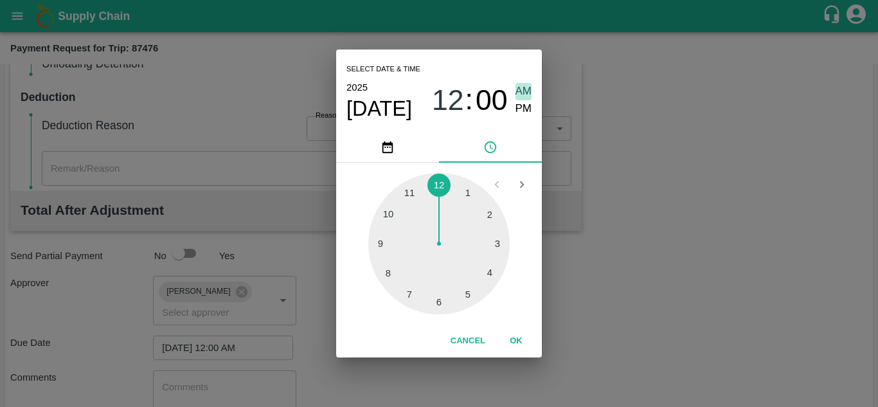
click at [527, 88] on span "AM" at bounding box center [524, 91] width 17 height 17
click at [514, 338] on button "OK" at bounding box center [516, 341] width 41 height 23
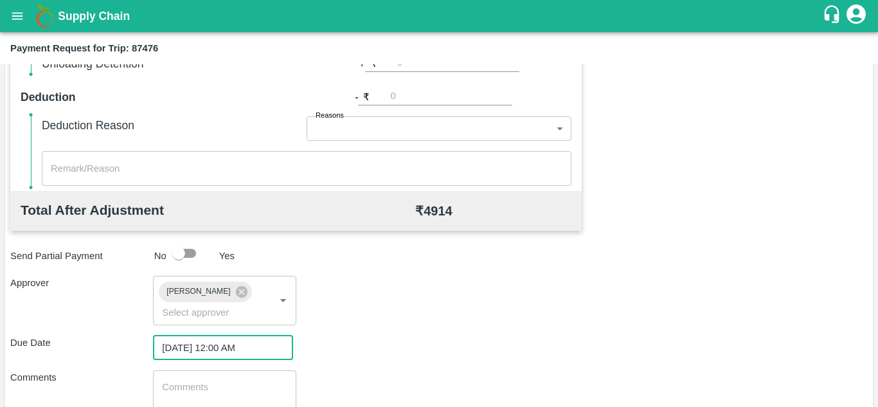
scroll to position [609, 0]
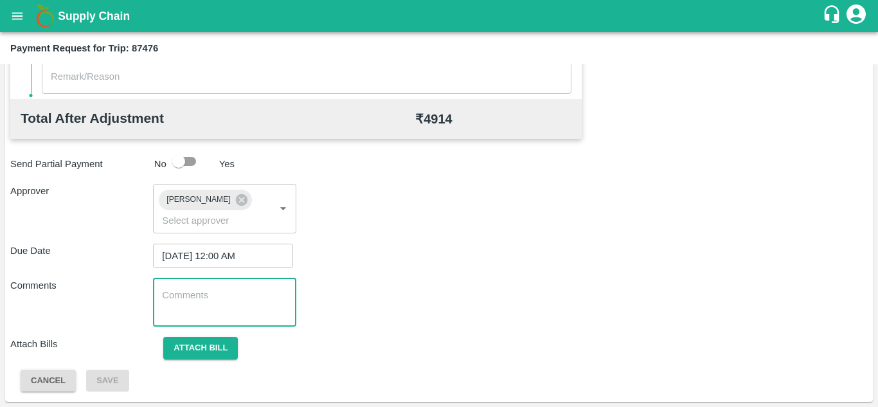
click at [188, 302] on textarea at bounding box center [224, 302] width 125 height 27
paste textarea "Transport Bill"
type textarea "Transport Bill"
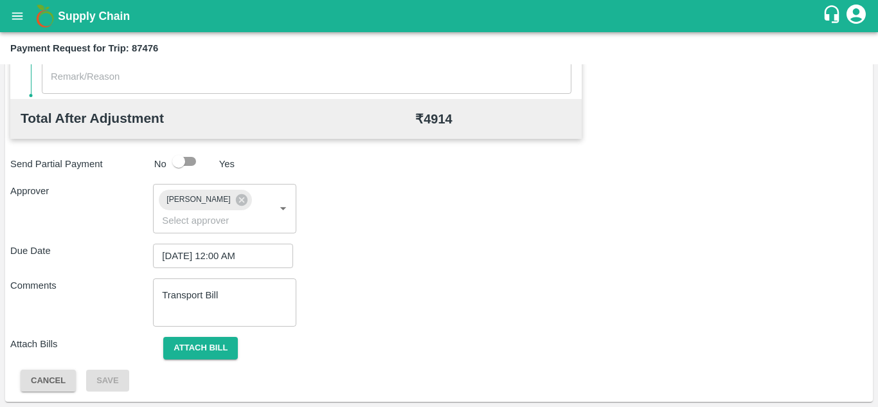
click at [404, 293] on div "Comments Transport Bill x ​" at bounding box center [439, 302] width 858 height 48
click at [216, 343] on button "Attach bill" at bounding box center [200, 348] width 75 height 23
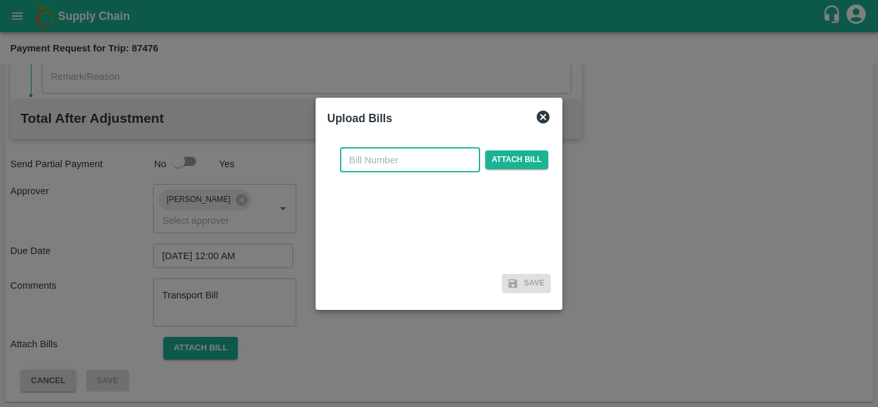
click at [384, 164] on input "text" at bounding box center [410, 160] width 140 height 24
type input "287"
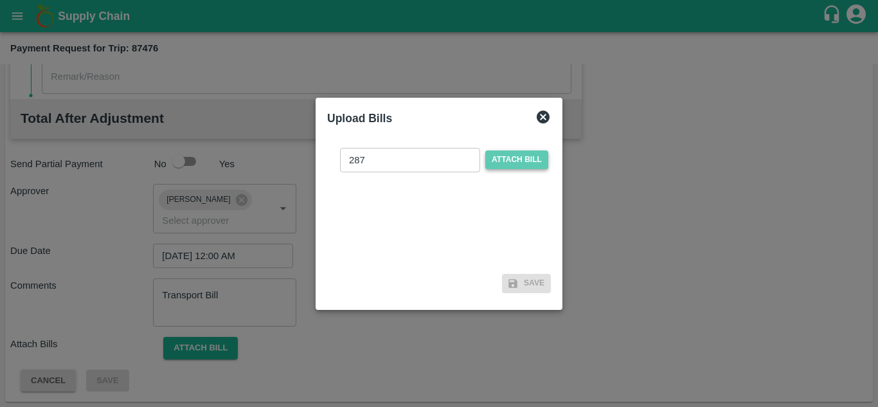
click at [514, 161] on span "Attach bill" at bounding box center [516, 159] width 63 height 19
click at [0, 0] on input "Attach bill" at bounding box center [0, 0] width 0 height 0
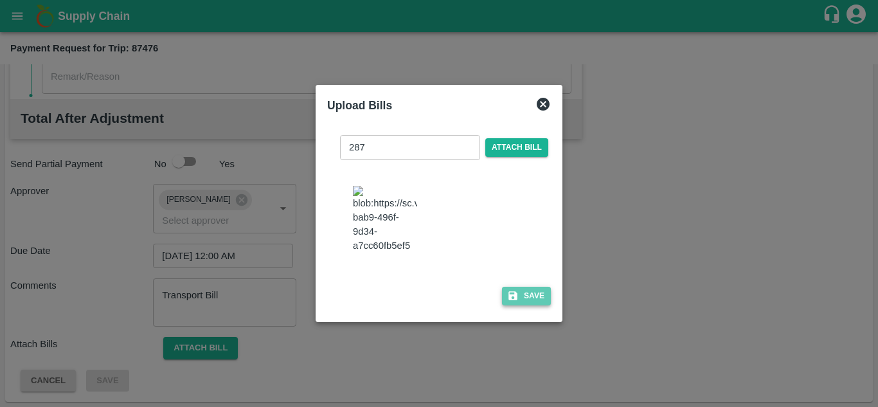
click at [535, 305] on button "Save" at bounding box center [526, 296] width 49 height 19
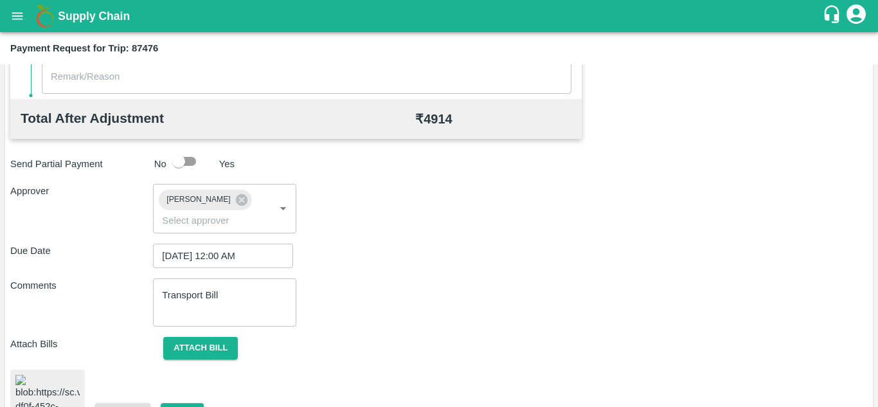
scroll to position [698, 0]
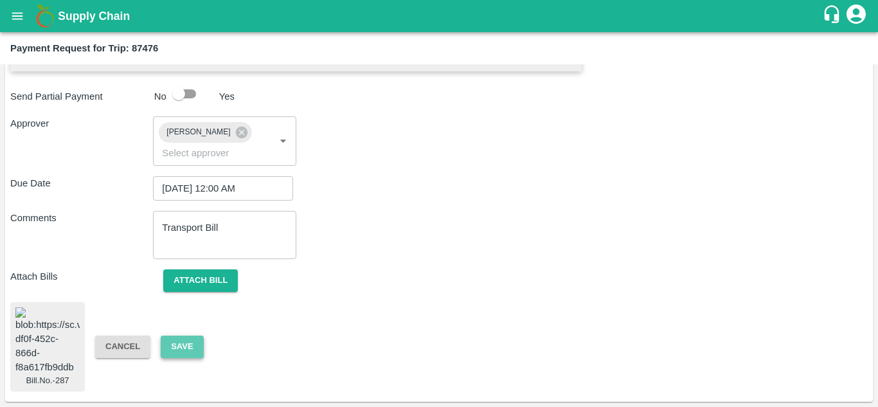
click at [186, 336] on button "Save" at bounding box center [182, 347] width 42 height 23
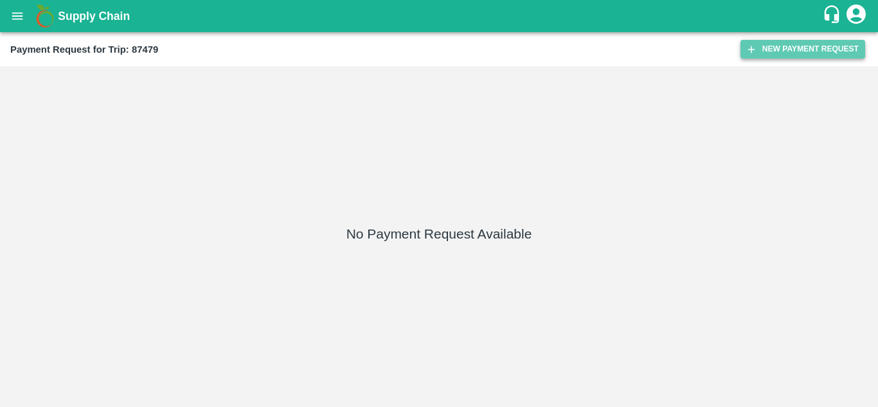
click at [790, 48] on button "New Payment Request" at bounding box center [803, 49] width 125 height 19
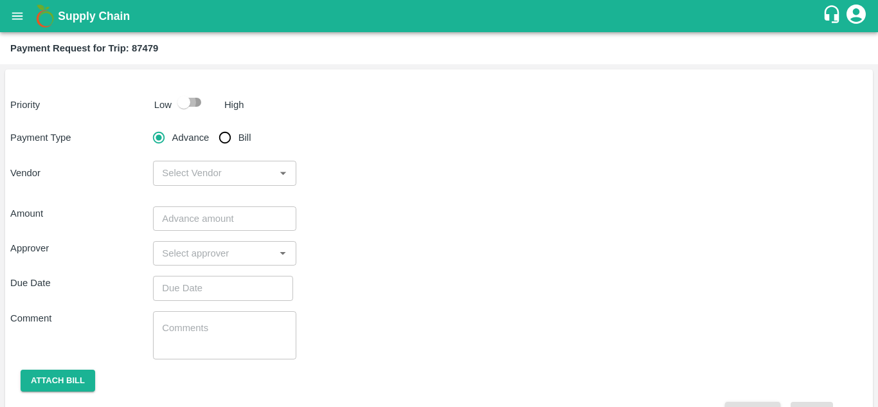
click at [195, 99] on input "checkbox" at bounding box center [183, 102] width 73 height 24
checkbox input "true"
click at [224, 138] on input "Bill" at bounding box center [225, 138] width 26 height 26
radio input "true"
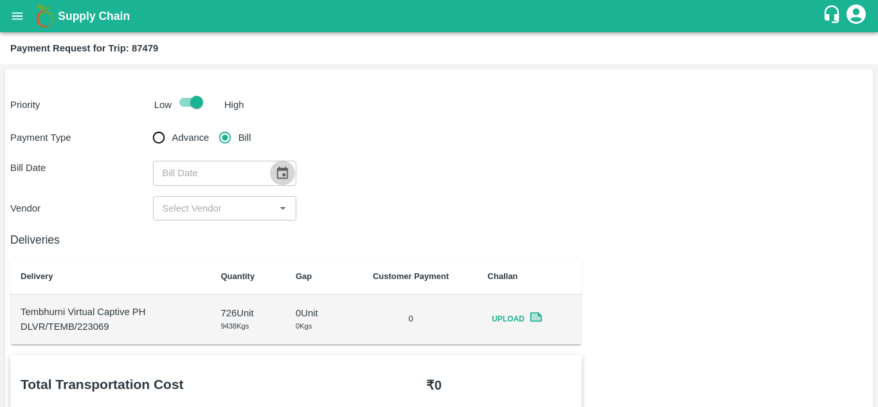
click at [278, 174] on icon "Choose date" at bounding box center [282, 173] width 14 height 14
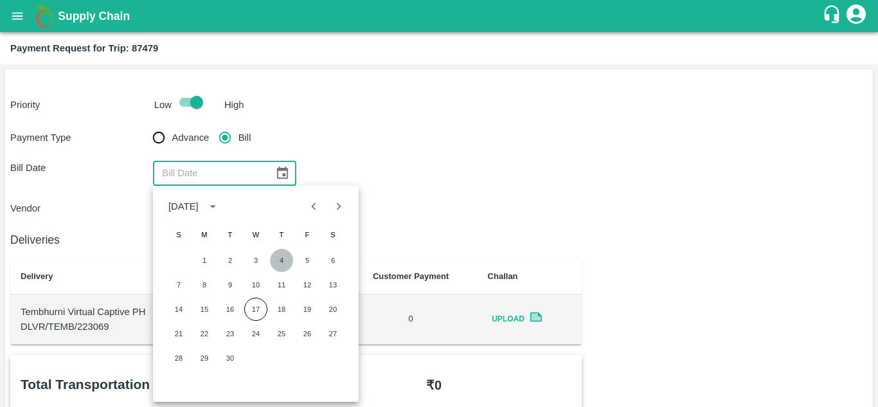
click at [278, 261] on button "4" at bounding box center [281, 260] width 23 height 23
type input "[DATE]"
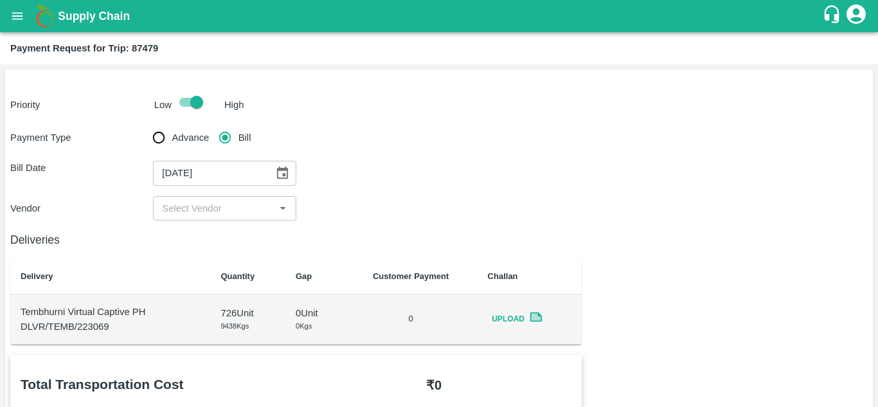
click at [226, 202] on input "input" at bounding box center [214, 208] width 114 height 17
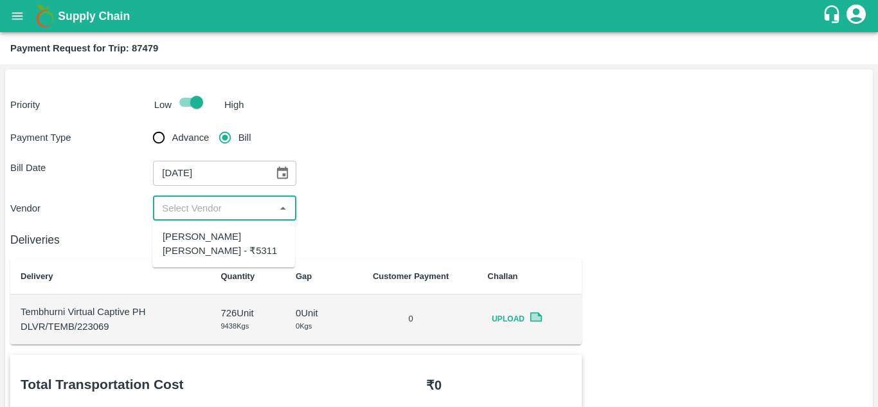
click at [201, 244] on div "[PERSON_NAME] [PERSON_NAME] - ₹5311" at bounding box center [224, 244] width 122 height 29
type input "[PERSON_NAME] [PERSON_NAME] - ₹5311"
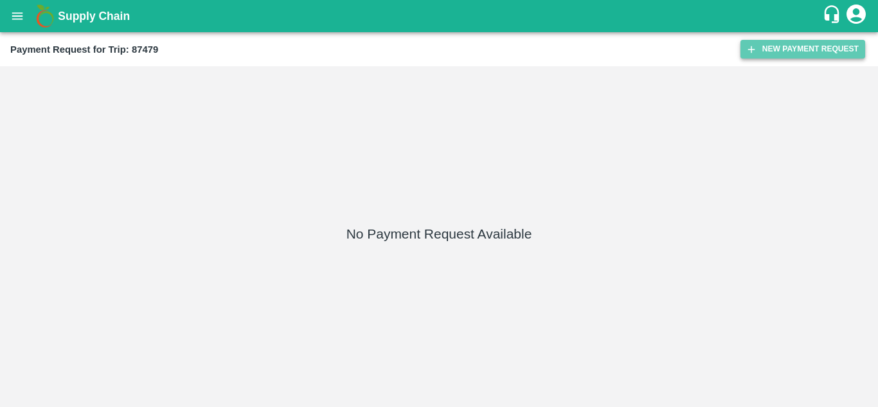
click at [804, 53] on button "New Payment Request" at bounding box center [803, 49] width 125 height 19
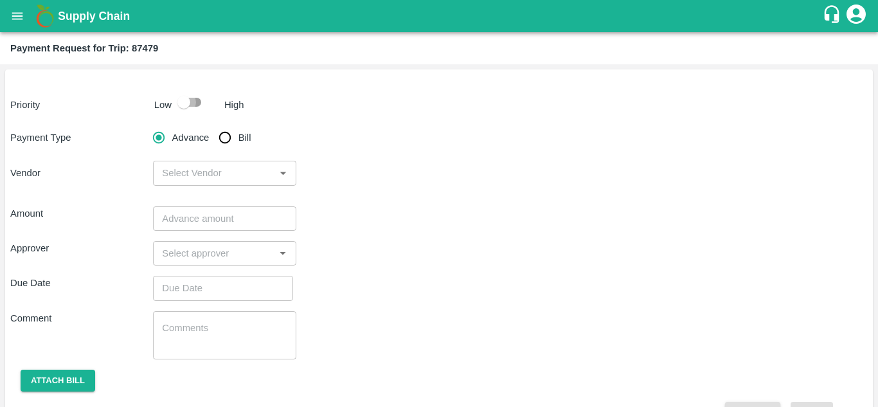
click at [192, 95] on input "checkbox" at bounding box center [183, 102] width 73 height 24
checkbox input "true"
click at [221, 136] on input "Bill" at bounding box center [225, 138] width 26 height 26
radio input "true"
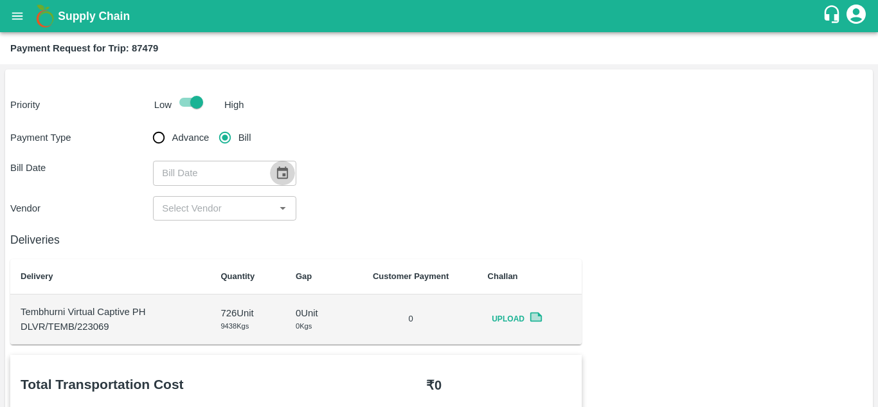
click at [286, 169] on icon "Choose date" at bounding box center [282, 173] width 11 height 12
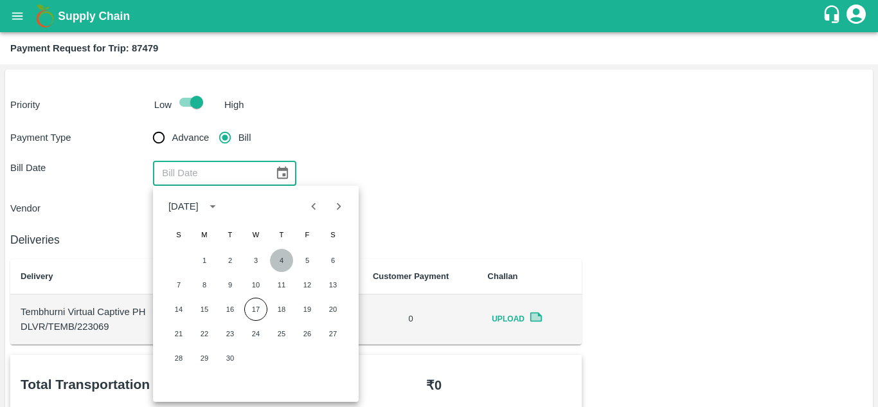
click at [276, 254] on button "4" at bounding box center [281, 260] width 23 height 23
type input "[DATE]"
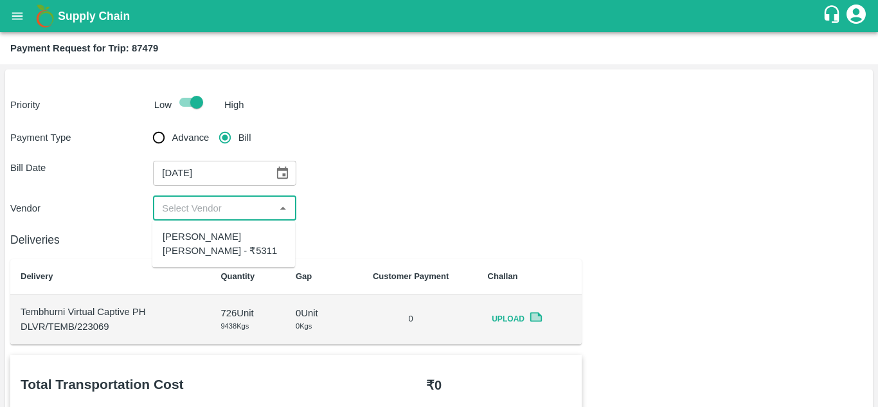
click at [213, 210] on input "input" at bounding box center [214, 208] width 114 height 17
click at [188, 242] on div "[PERSON_NAME] [PERSON_NAME] - ₹5311" at bounding box center [224, 244] width 122 height 29
type input "[PERSON_NAME] [PERSON_NAME] - ₹5311"
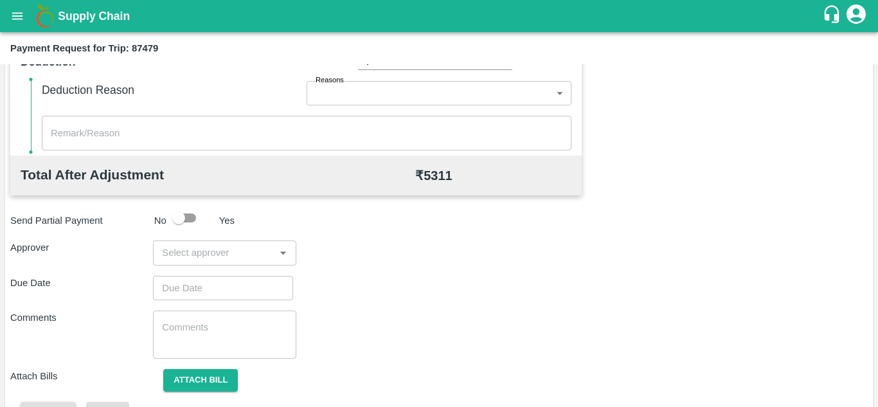
scroll to position [585, 0]
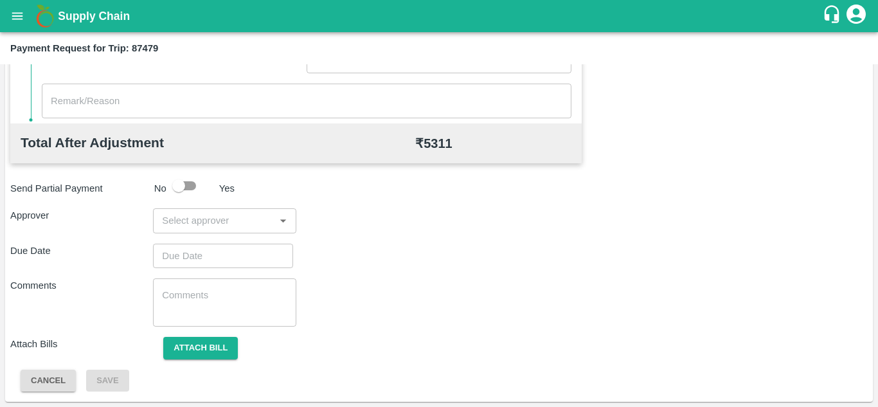
click at [198, 219] on input "input" at bounding box center [214, 220] width 114 height 17
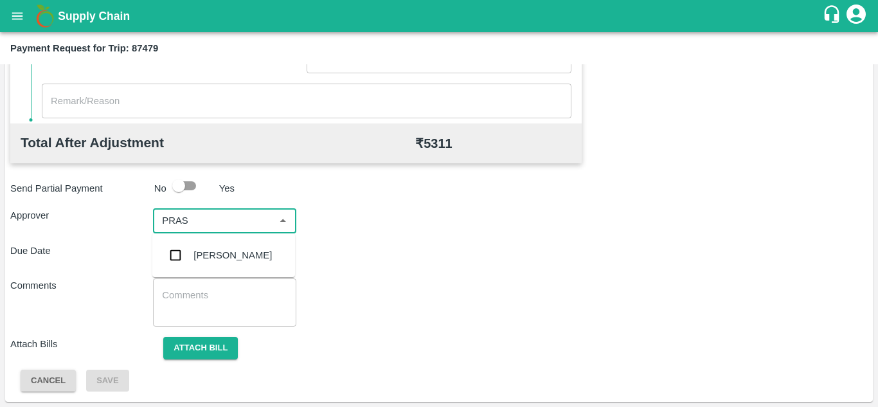
type input "PRASA"
click at [227, 253] on div "[PERSON_NAME]" at bounding box center [233, 255] width 78 height 14
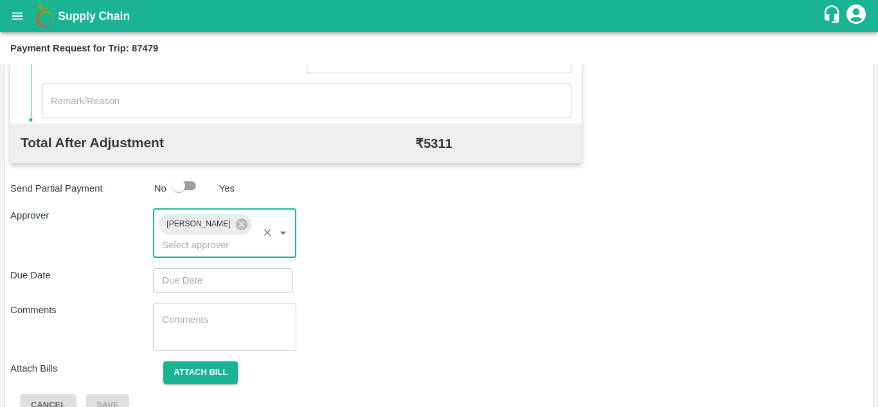
type input "DD/MM/YYYY hh:mm aa"
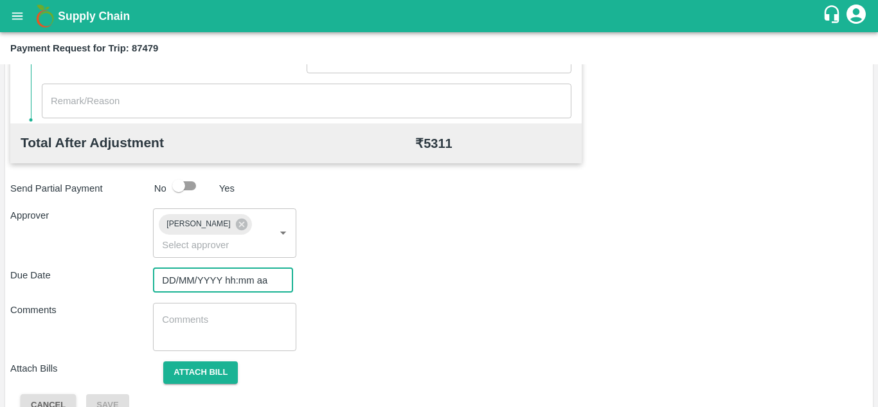
click at [185, 272] on input "DD/MM/YYYY hh:mm aa" at bounding box center [218, 280] width 131 height 24
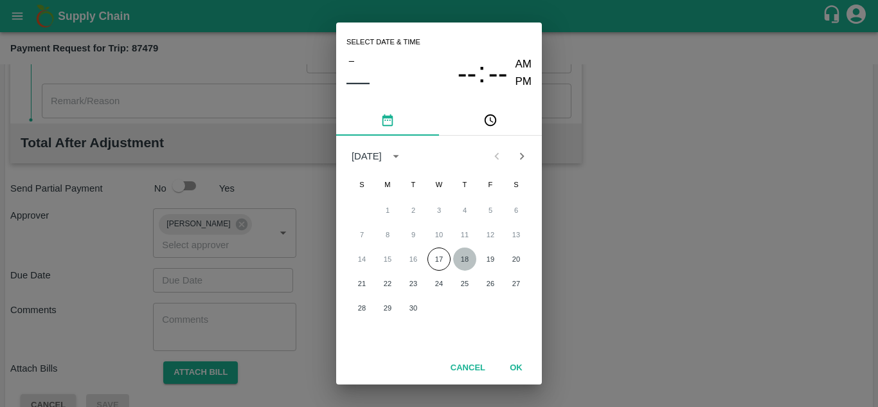
click at [471, 258] on button "18" at bounding box center [464, 259] width 23 height 23
type input "[DATE] 12:00 AM"
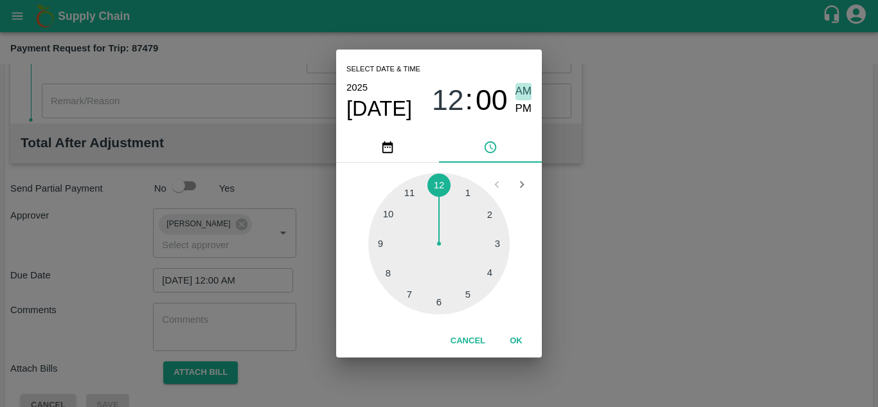
click at [522, 85] on span "AM" at bounding box center [524, 91] width 17 height 17
click at [519, 334] on button "OK" at bounding box center [516, 341] width 41 height 23
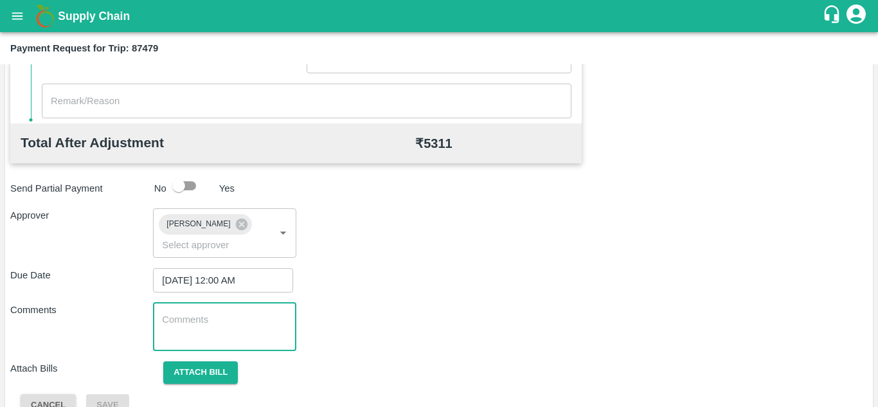
click at [181, 325] on textarea at bounding box center [224, 326] width 125 height 27
paste textarea "Transport Bill"
type textarea "Transport Bill"
click at [396, 307] on div "Comments Transport Bill x ​" at bounding box center [439, 327] width 858 height 48
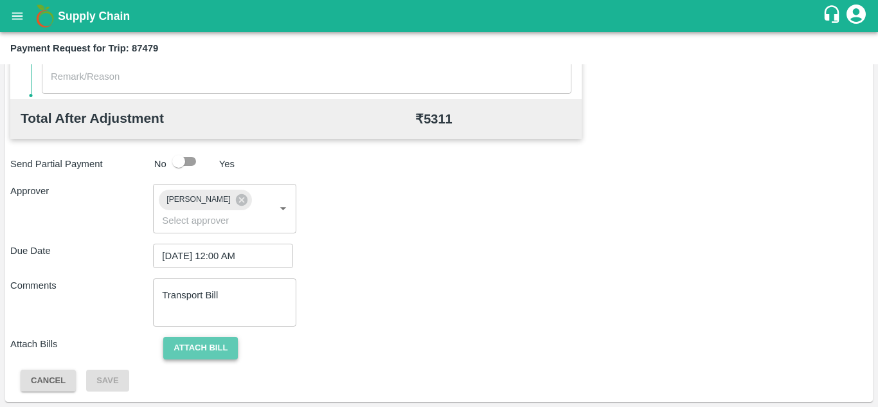
click at [217, 344] on button "Attach bill" at bounding box center [200, 348] width 75 height 23
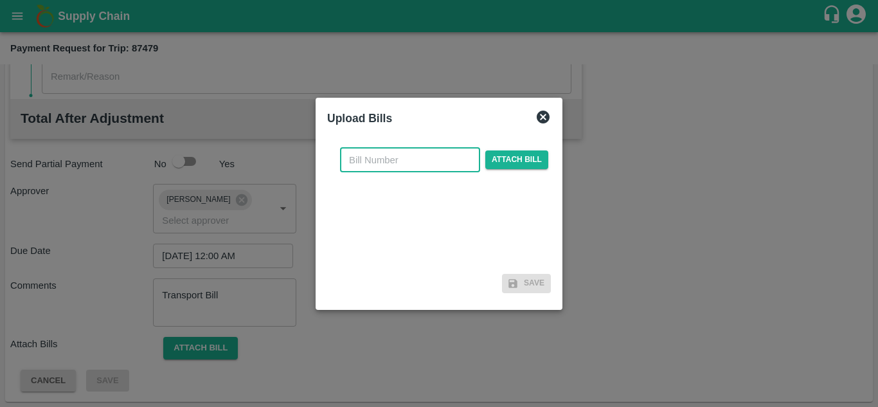
click at [362, 163] on input "text" at bounding box center [410, 160] width 140 height 24
type input "288"
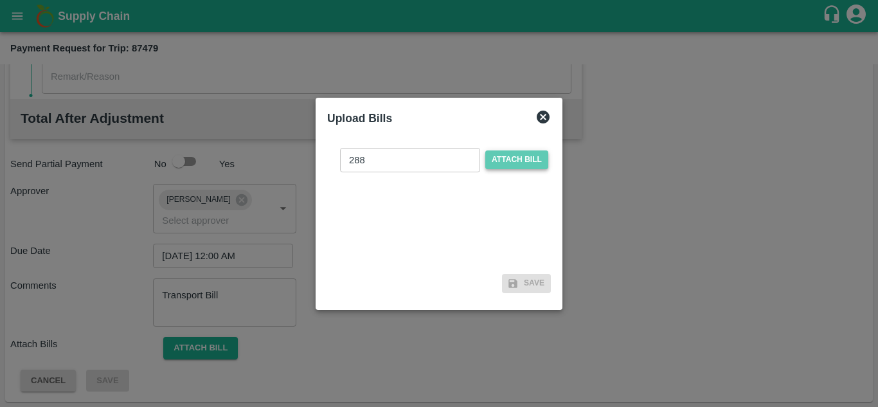
click at [505, 159] on span "Attach bill" at bounding box center [516, 159] width 63 height 19
click at [0, 0] on input "Attach bill" at bounding box center [0, 0] width 0 height 0
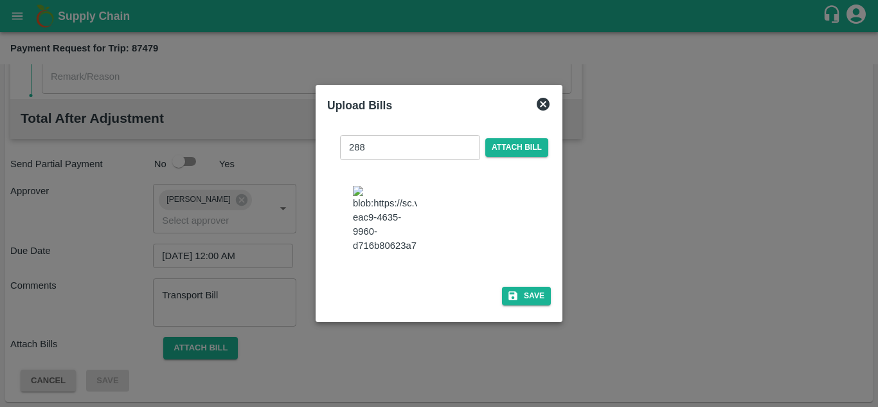
click at [377, 186] on img at bounding box center [385, 220] width 64 height 68
click at [541, 298] on button "Save" at bounding box center [526, 296] width 49 height 19
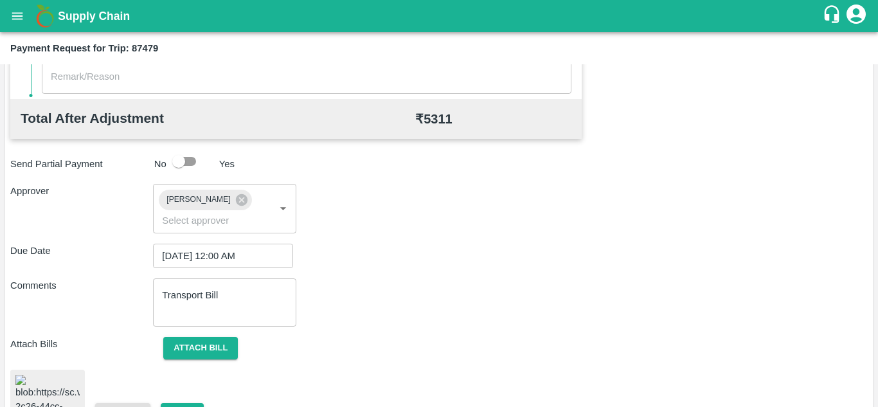
scroll to position [696, 0]
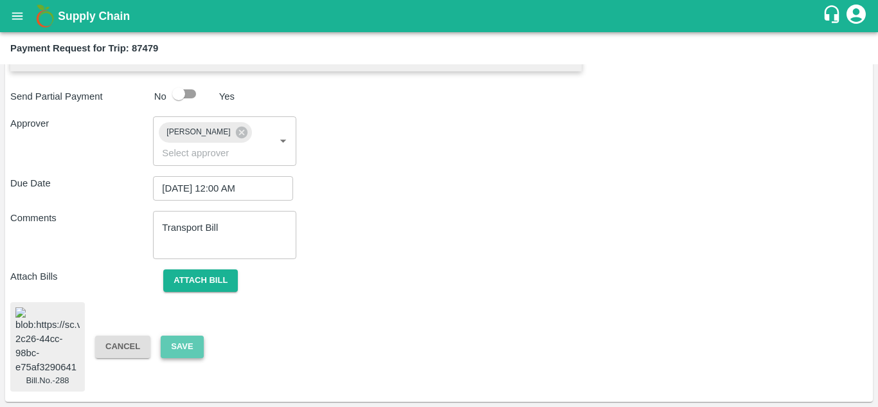
click at [186, 336] on button "Save" at bounding box center [182, 347] width 42 height 23
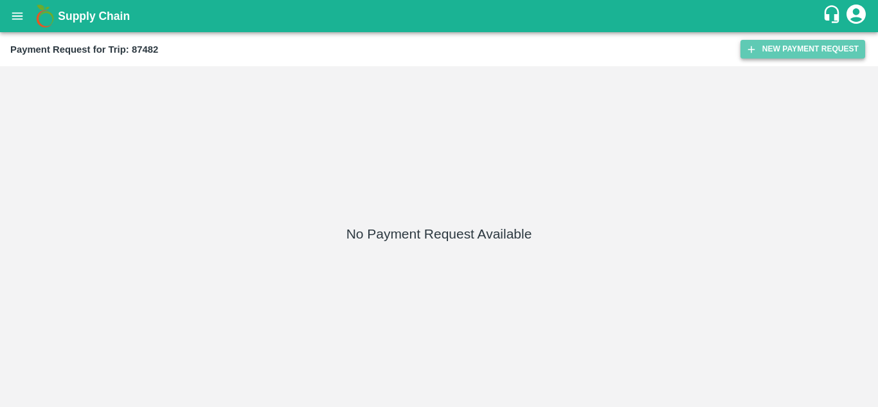
click at [788, 49] on button "New Payment Request" at bounding box center [803, 49] width 125 height 19
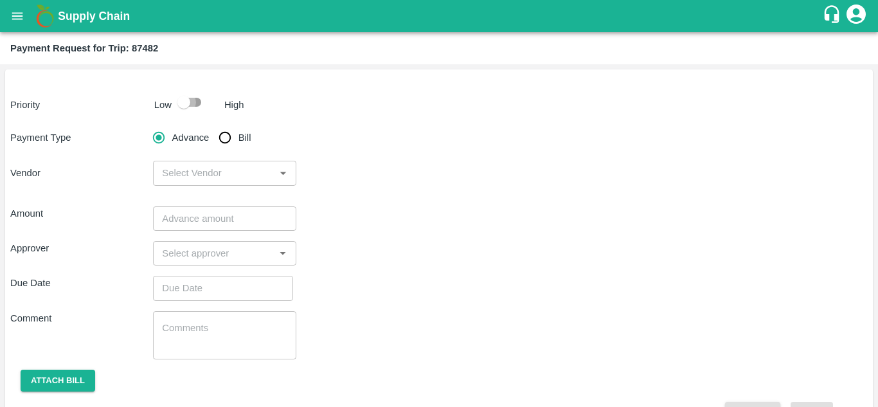
click at [196, 96] on input "checkbox" at bounding box center [183, 102] width 73 height 24
checkbox input "true"
click at [226, 139] on input "Bill" at bounding box center [225, 138] width 26 height 26
radio input "true"
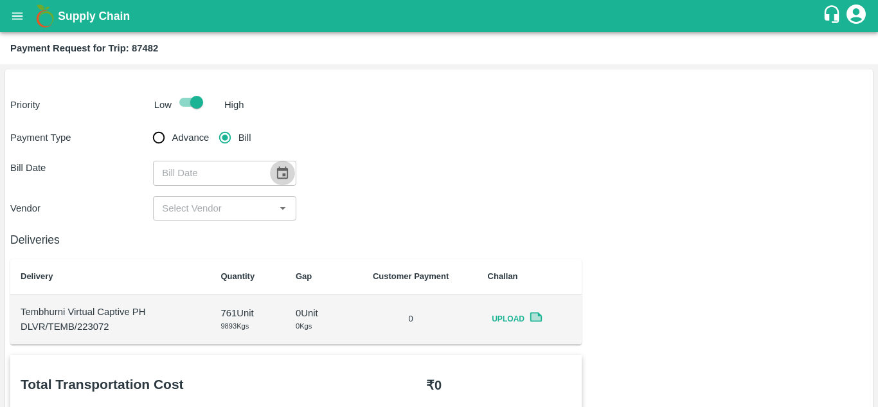
click at [280, 172] on icon "Choose date" at bounding box center [282, 173] width 14 height 14
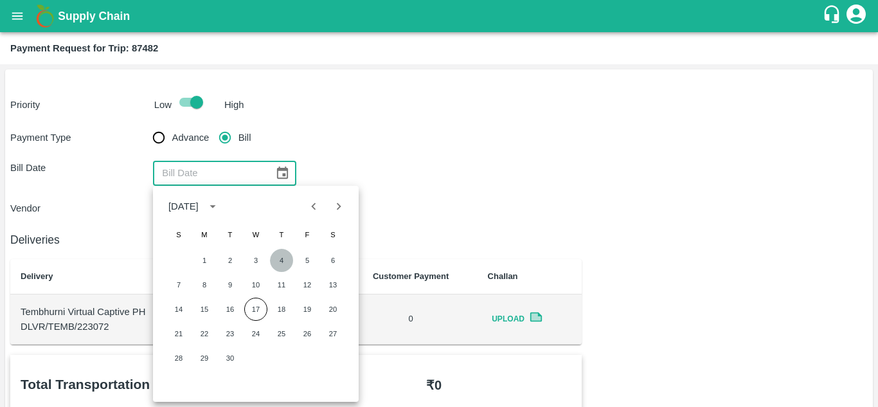
click at [283, 259] on button "4" at bounding box center [281, 260] width 23 height 23
type input "04/09/2025"
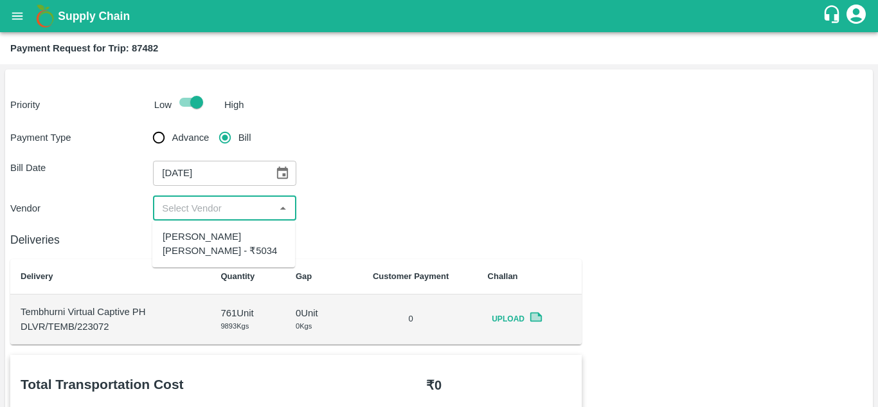
click at [217, 212] on input "input" at bounding box center [214, 208] width 114 height 17
click at [222, 242] on div "Dnyaneshwar Vitthal Godse - ₹5034" at bounding box center [224, 244] width 122 height 29
type input "Dnyaneshwar Vitthal Godse - ₹5034"
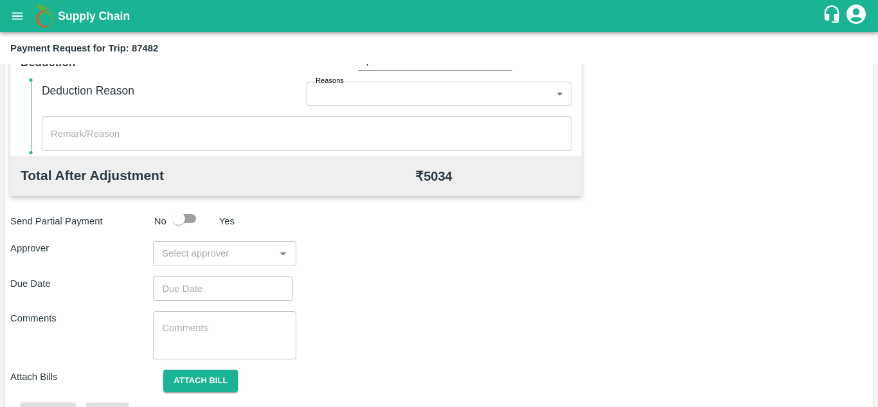
scroll to position [546, 0]
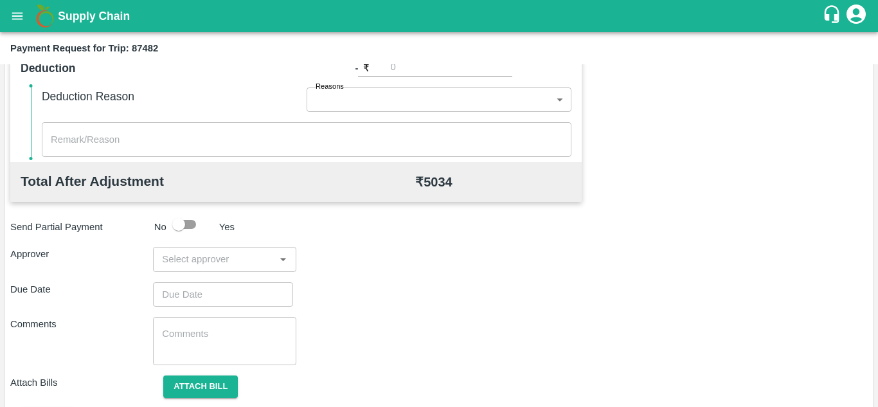
click at [213, 241] on div "Total Transportation Cost ₹ 5034 Advance payment - ₹ Additional Charges(+) Inam…" at bounding box center [439, 119] width 858 height 622
click at [203, 251] on input "input" at bounding box center [214, 259] width 114 height 17
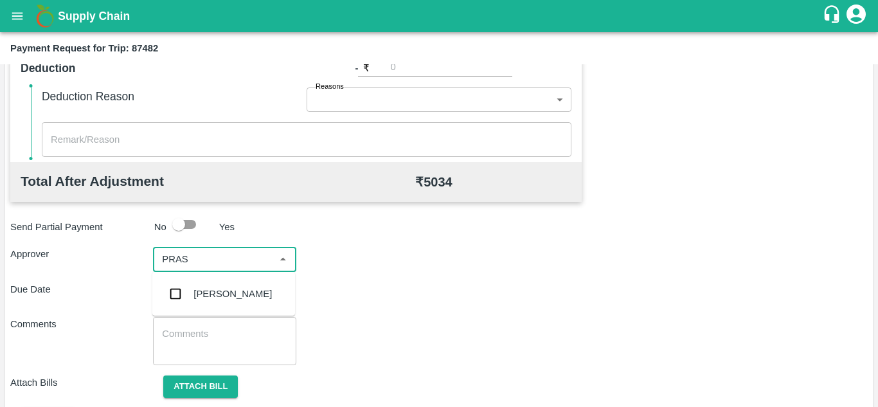
type input "PRASA"
click at [220, 290] on div "[PERSON_NAME]" at bounding box center [233, 294] width 78 height 14
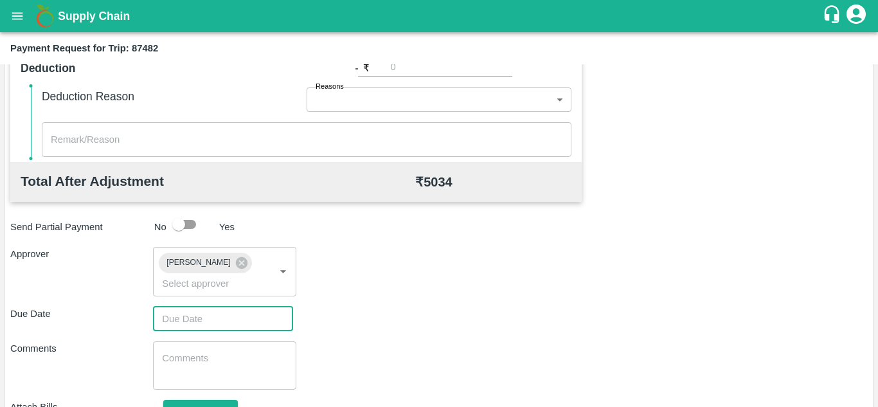
type input "DD/MM/YYYY hh:mm aa"
click at [186, 318] on input "DD/MM/YYYY hh:mm aa" at bounding box center [218, 319] width 131 height 24
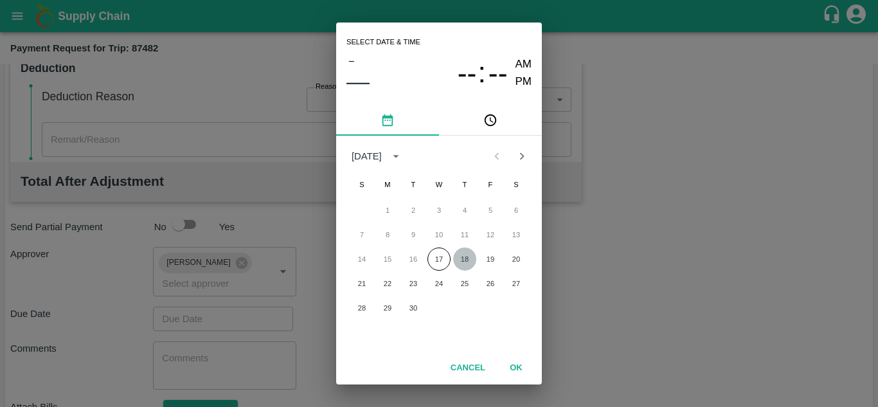
click at [464, 257] on button "18" at bounding box center [464, 259] width 23 height 23
type input "[DATE] 12:00 AM"
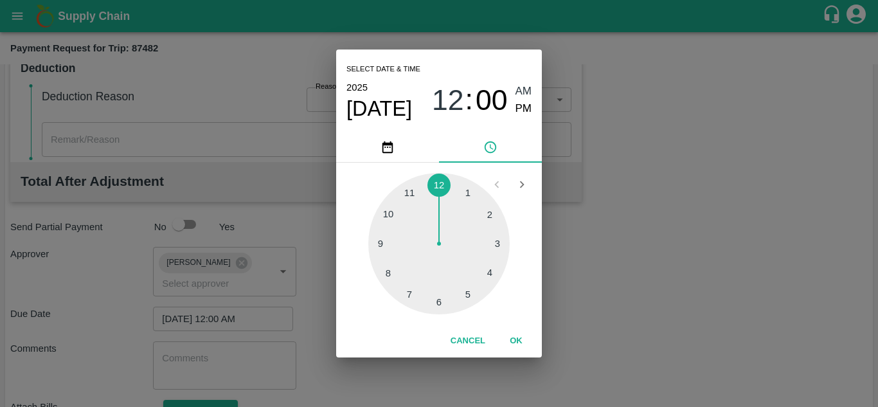
click at [526, 93] on span "AM" at bounding box center [524, 91] width 17 height 17
click at [513, 341] on button "OK" at bounding box center [516, 341] width 41 height 23
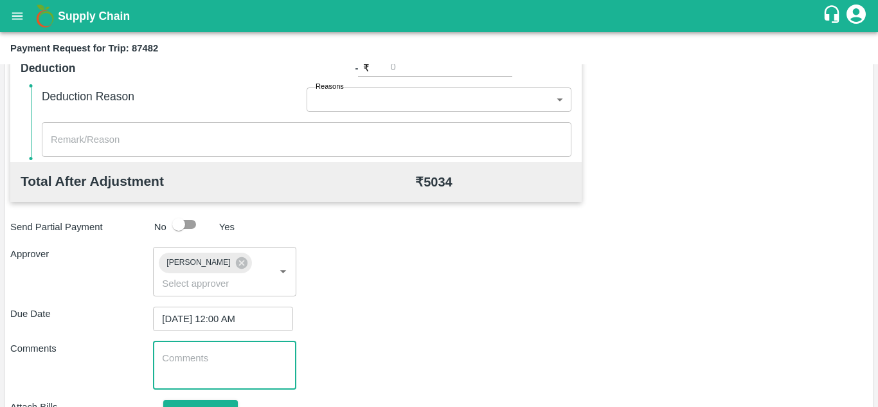
click at [210, 364] on textarea at bounding box center [224, 365] width 125 height 27
paste textarea "Transport Bill"
type textarea "Transport Bill"
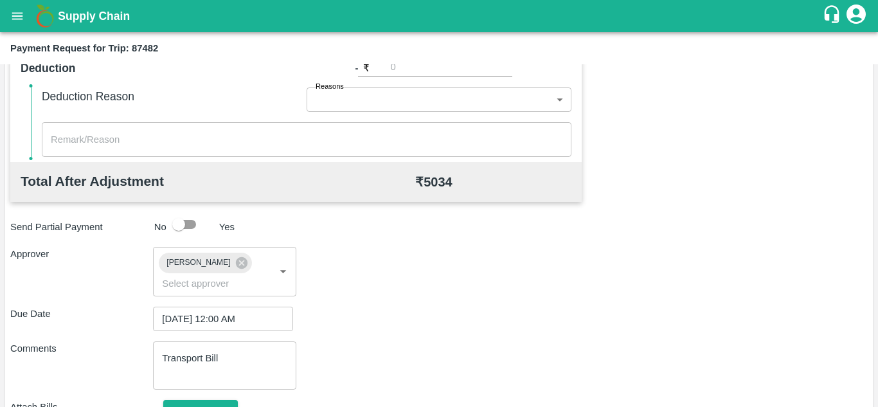
click at [407, 373] on div "Comments Transport Bill x ​" at bounding box center [439, 365] width 858 height 48
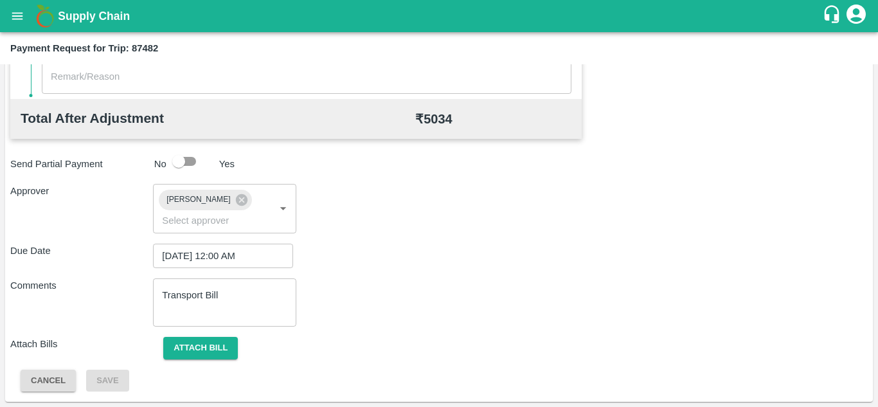
click at [199, 333] on div "Total Transportation Cost ₹ 5034 Advance payment - ₹ Additional Charges(+) Inam…" at bounding box center [439, 68] width 858 height 647
click at [201, 345] on button "Attach bill" at bounding box center [200, 348] width 75 height 23
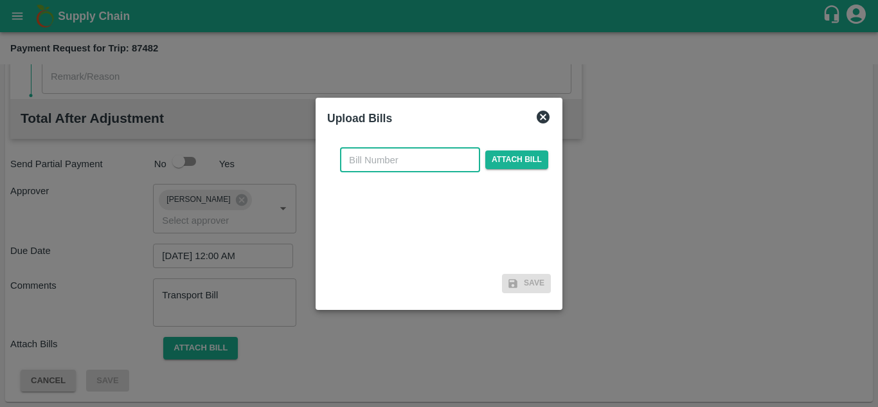
click at [372, 164] on input "text" at bounding box center [410, 160] width 140 height 24
type input "289"
click at [501, 157] on span "Attach bill" at bounding box center [516, 159] width 63 height 19
click at [0, 0] on input "Attach bill" at bounding box center [0, 0] width 0 height 0
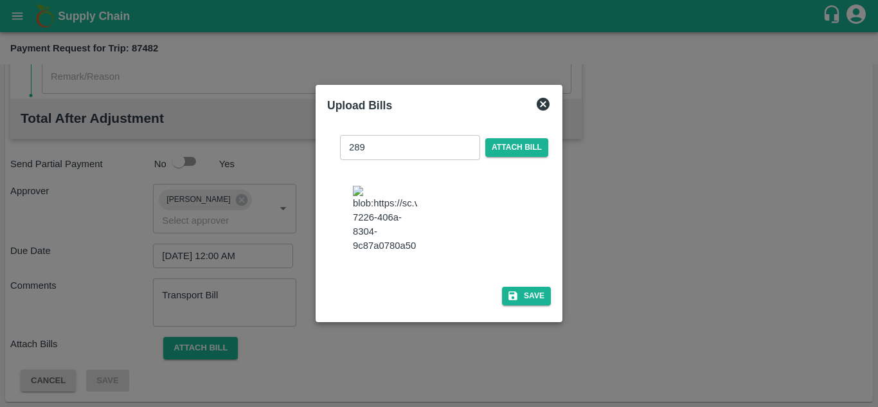
click at [407, 224] on img at bounding box center [385, 220] width 64 height 68
click at [536, 305] on button "Save" at bounding box center [526, 296] width 49 height 19
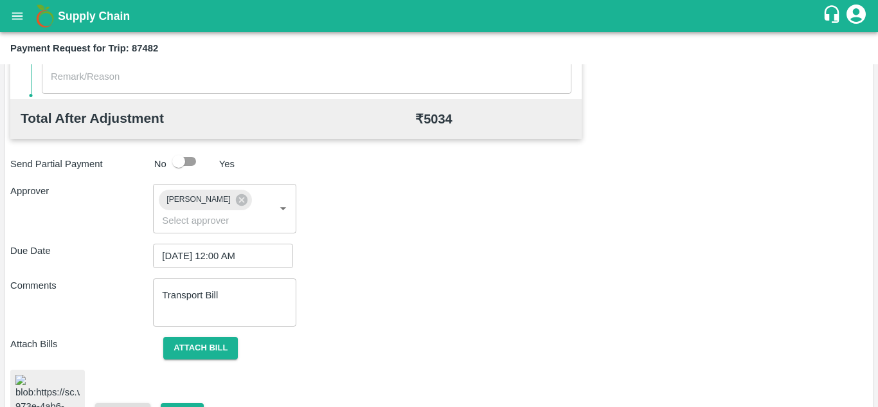
scroll to position [705, 0]
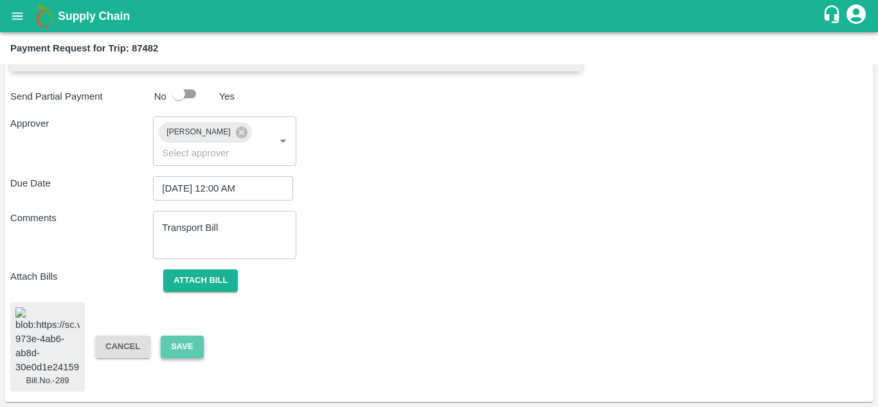
click at [182, 336] on button "Save" at bounding box center [182, 347] width 42 height 23
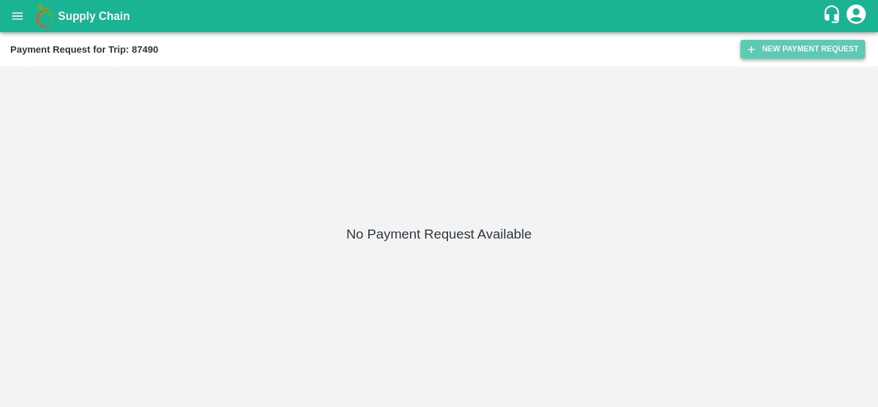
click at [812, 44] on button "New Payment Request" at bounding box center [803, 49] width 125 height 19
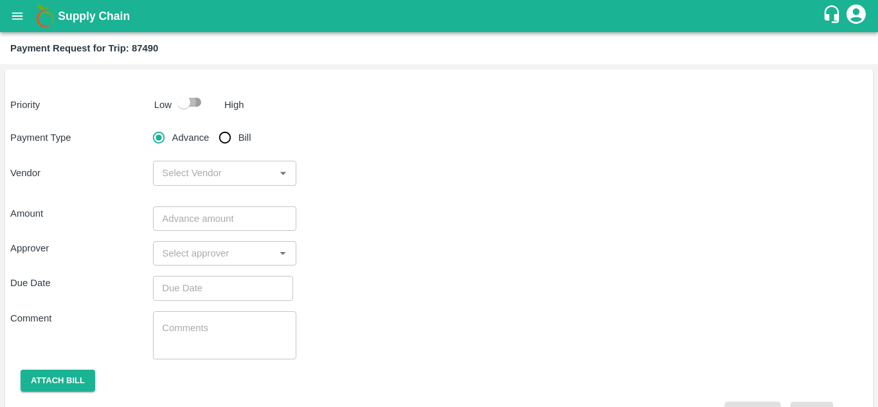
click at [195, 102] on input "checkbox" at bounding box center [183, 102] width 73 height 24
checkbox input "true"
click at [224, 136] on input "Bill" at bounding box center [225, 138] width 26 height 26
radio input "true"
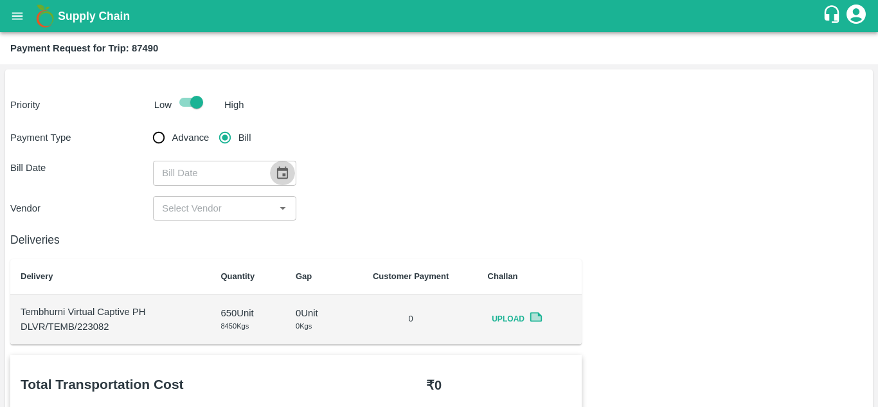
click at [280, 170] on icon "Choose date" at bounding box center [282, 173] width 11 height 12
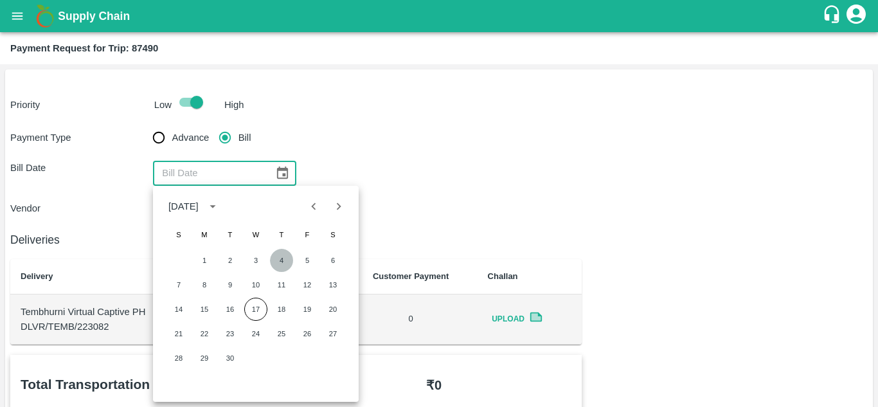
click at [285, 266] on button "4" at bounding box center [281, 260] width 23 height 23
type input "[DATE]"
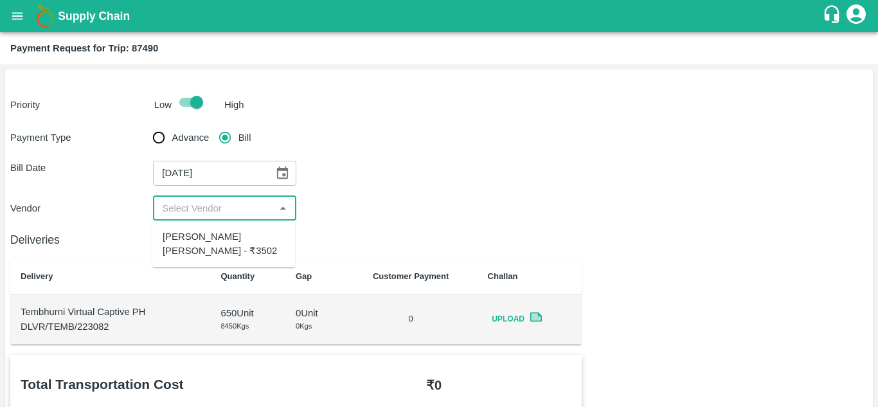
click at [208, 215] on input "input" at bounding box center [214, 208] width 114 height 17
click at [215, 241] on div "Dnyaneshwar Vitthal Godse - ₹3502" at bounding box center [224, 244] width 122 height 29
type input "Dnyaneshwar Vitthal Godse - ₹3502"
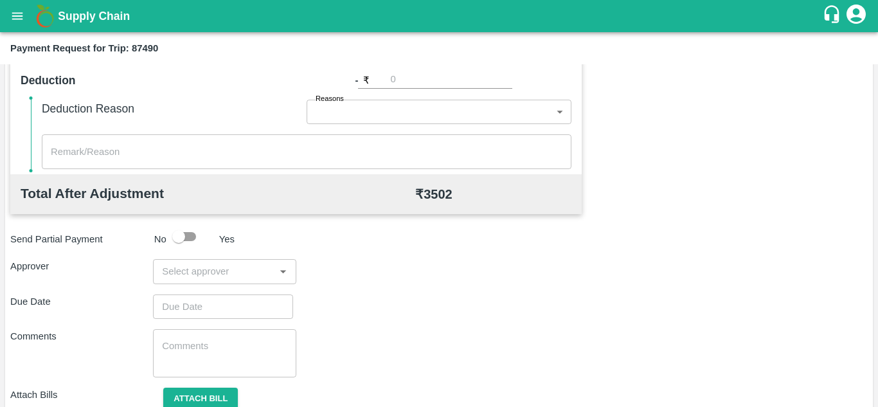
scroll to position [535, 0]
click at [158, 273] on input "input" at bounding box center [214, 270] width 114 height 17
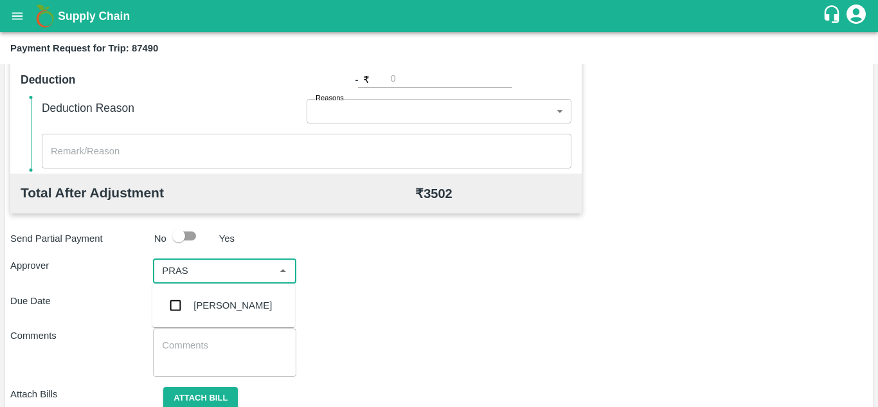
type input "PRASA"
click at [227, 298] on div "[PERSON_NAME]" at bounding box center [223, 305] width 143 height 33
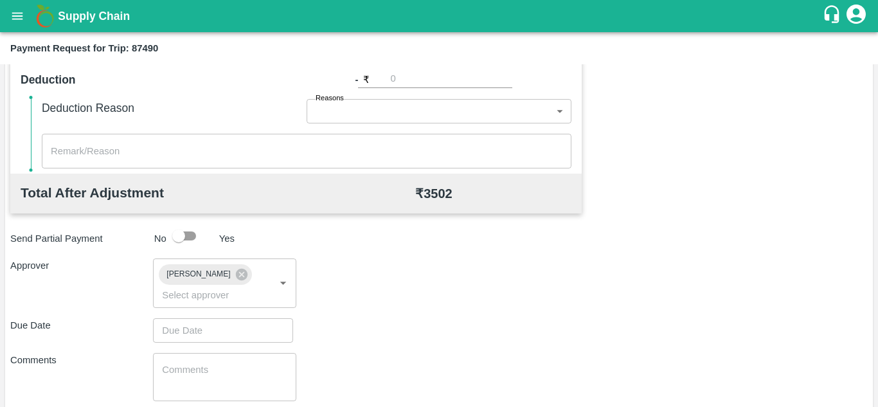
click at [375, 320] on div "Due Date ​" at bounding box center [439, 330] width 858 height 24
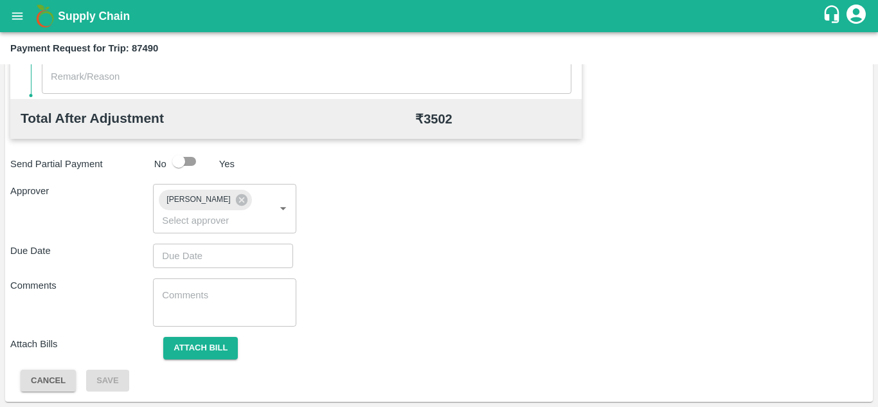
type input "DD/MM/YYYY hh:mm aa"
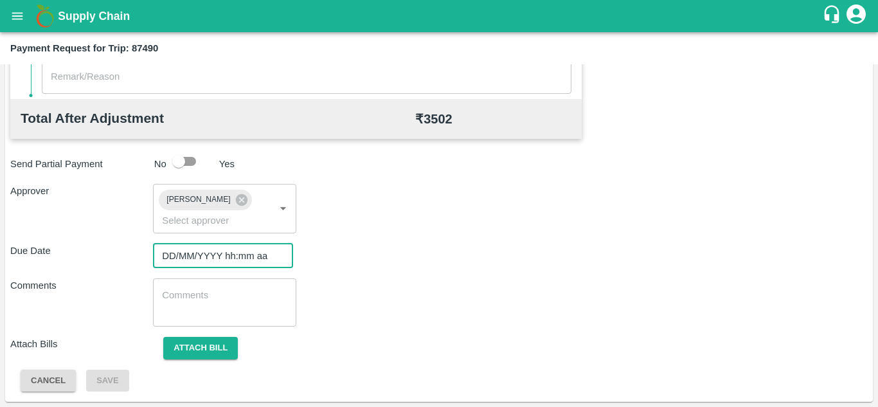
click at [210, 255] on input "DD/MM/YYYY hh:mm aa" at bounding box center [218, 256] width 131 height 24
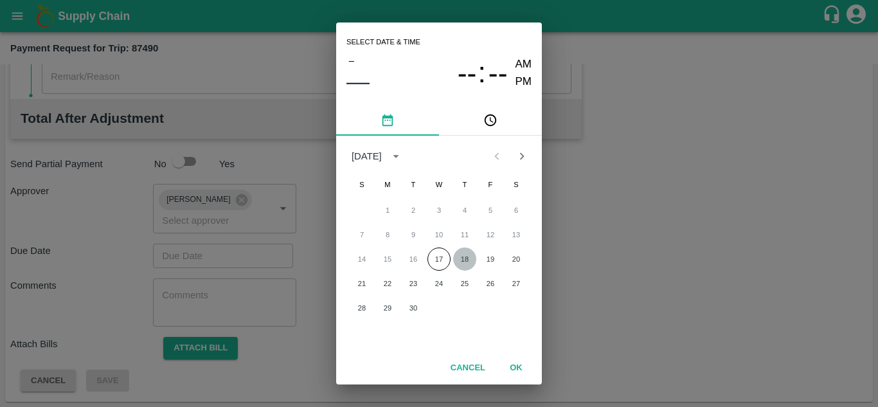
click at [465, 257] on button "18" at bounding box center [464, 259] width 23 height 23
type input "[DATE] 12:00 AM"
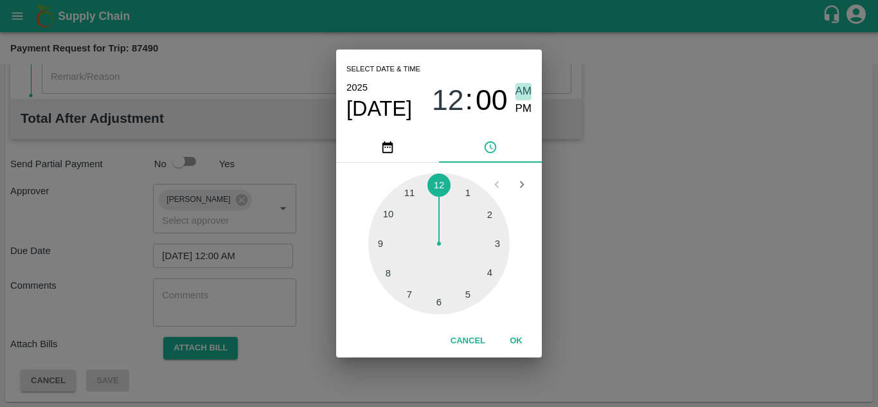
click at [527, 86] on span "AM" at bounding box center [524, 91] width 17 height 17
click at [512, 338] on button "OK" at bounding box center [516, 341] width 41 height 23
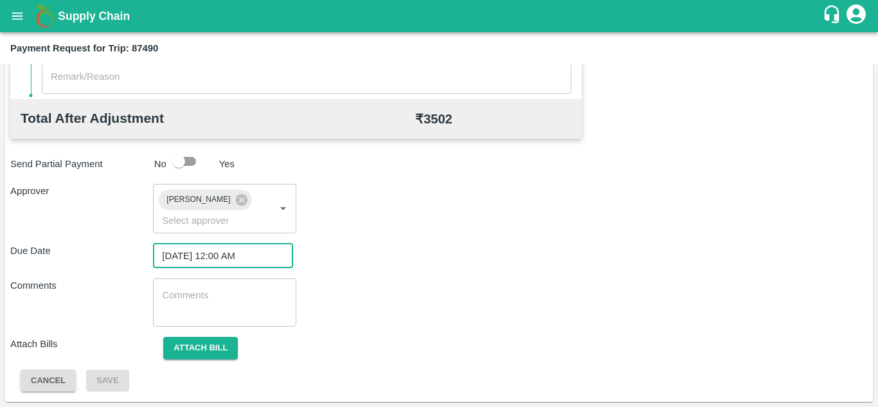
click at [198, 296] on textarea at bounding box center [224, 302] width 125 height 27
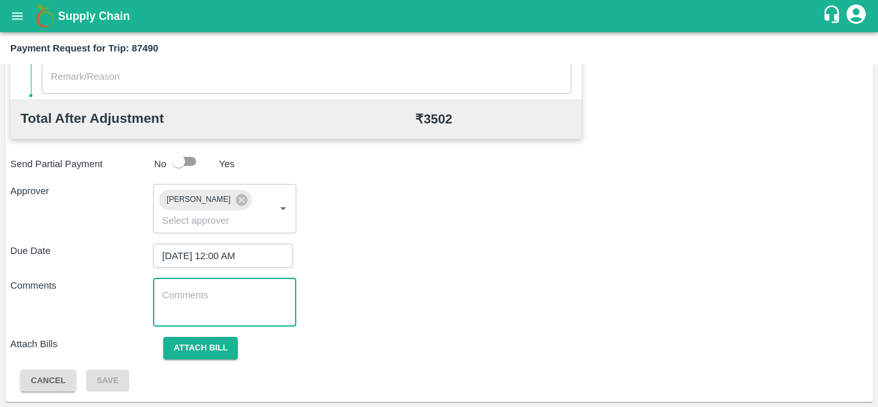
paste textarea "Transport Bill"
type textarea "Transport Bill"
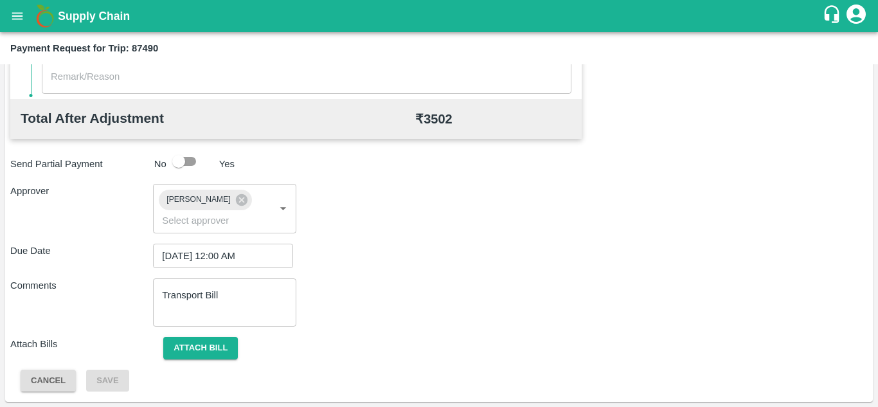
click at [422, 273] on div "Total Transportation Cost ₹ 3502 Advance payment - ₹ Additional Charges(+) Inam…" at bounding box center [439, 68] width 858 height 647
click at [225, 339] on button "Attach bill" at bounding box center [200, 348] width 75 height 23
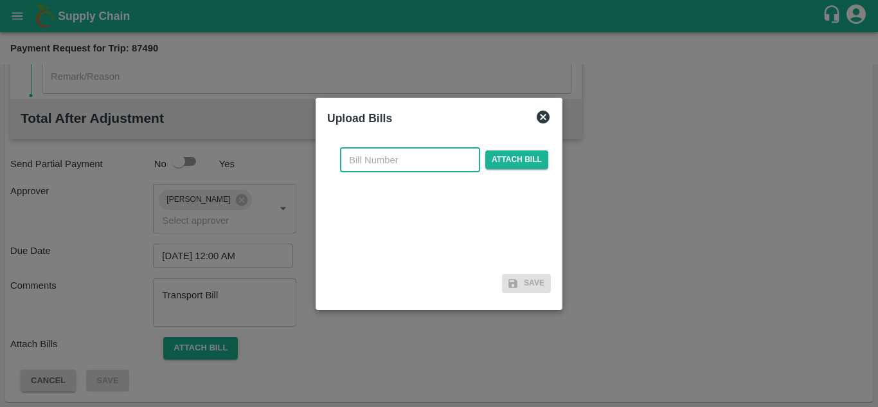
click at [381, 169] on input "text" at bounding box center [410, 160] width 140 height 24
type input "290"
click at [511, 161] on span "Attach bill" at bounding box center [516, 159] width 63 height 19
click at [0, 0] on input "Attach bill" at bounding box center [0, 0] width 0 height 0
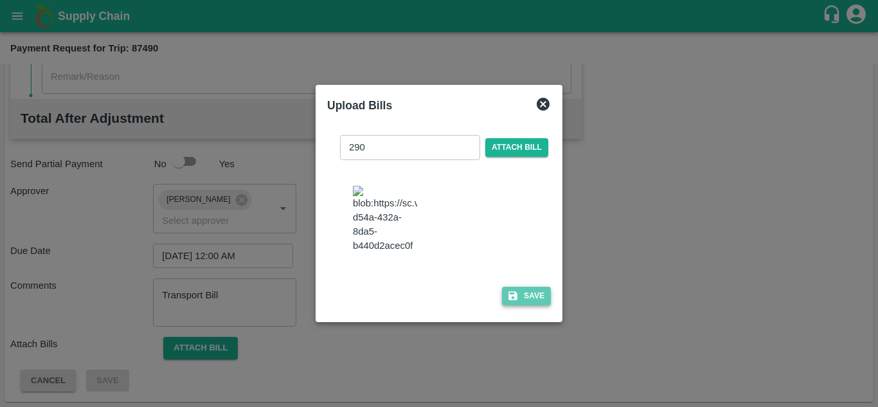
click at [532, 301] on button "Save" at bounding box center [526, 296] width 49 height 19
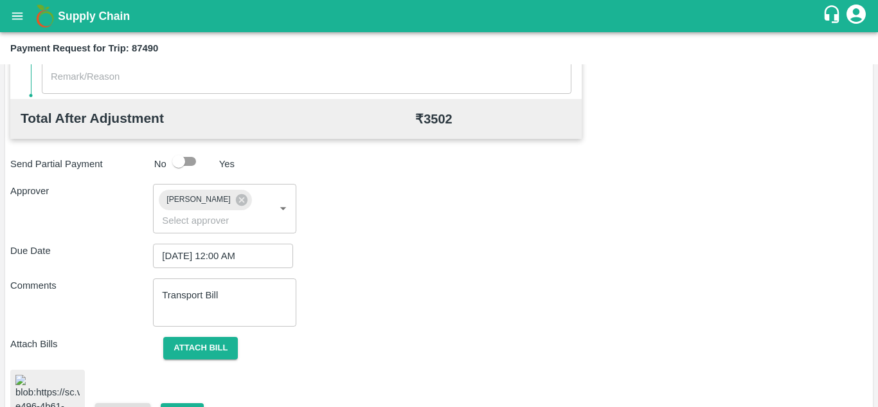
scroll to position [694, 0]
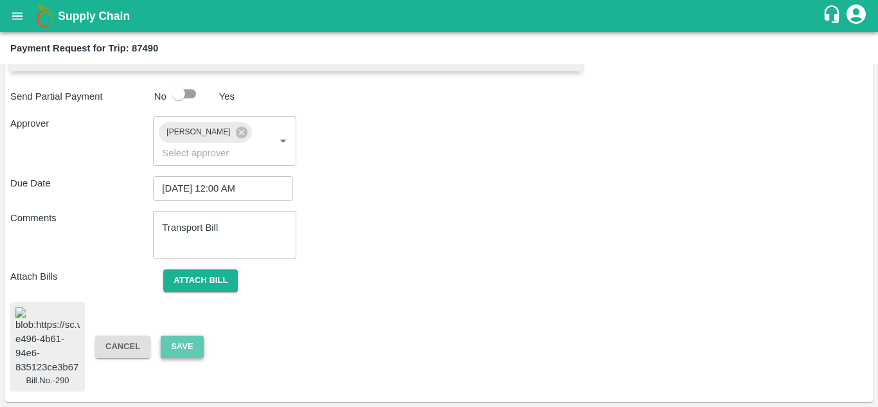
click at [181, 336] on button "Save" at bounding box center [182, 347] width 42 height 23
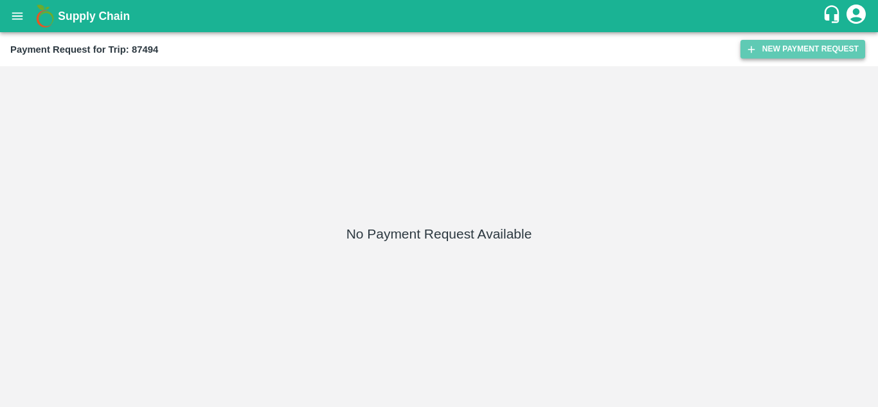
click at [798, 42] on button "New Payment Request" at bounding box center [803, 49] width 125 height 19
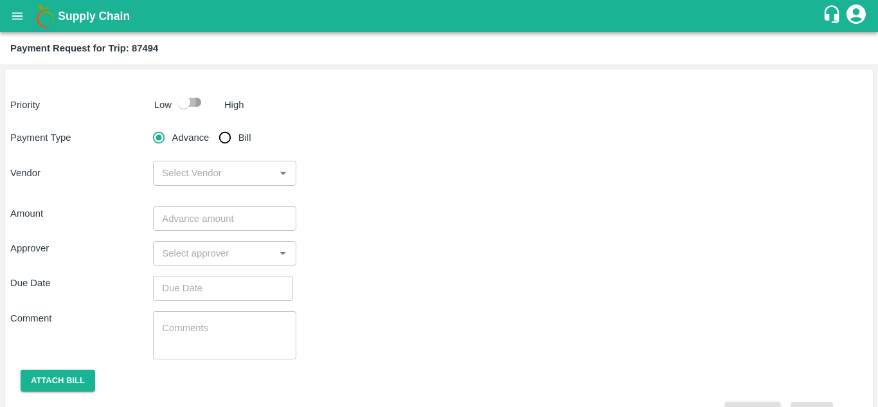
click at [193, 104] on input "checkbox" at bounding box center [183, 102] width 73 height 24
checkbox input "true"
click at [225, 134] on input "Bill" at bounding box center [225, 138] width 26 height 26
radio input "true"
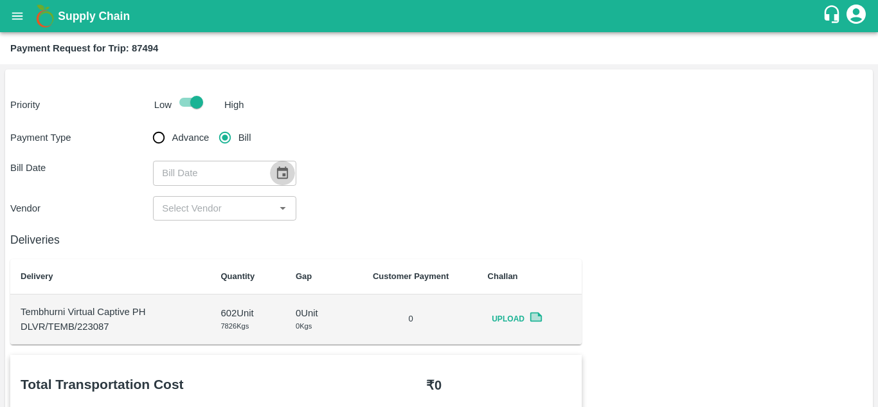
click at [277, 178] on icon "Choose date" at bounding box center [282, 173] width 11 height 12
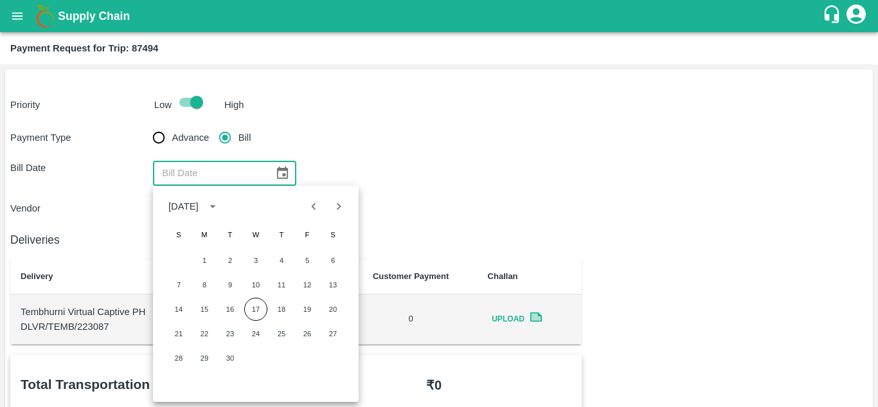
click at [419, 180] on div "Bill Date ​" at bounding box center [439, 173] width 858 height 24
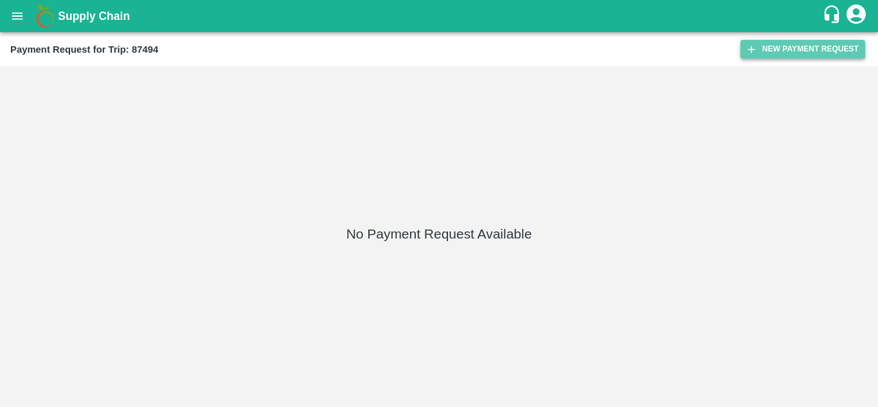
click at [799, 42] on button "New Payment Request" at bounding box center [803, 49] width 125 height 19
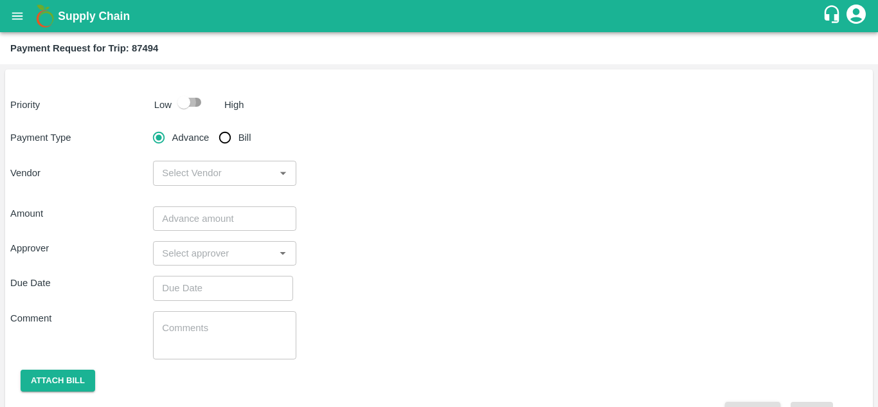
click at [193, 103] on input "checkbox" at bounding box center [183, 102] width 73 height 24
checkbox input "true"
click at [222, 134] on input "Bill" at bounding box center [225, 138] width 26 height 26
radio input "true"
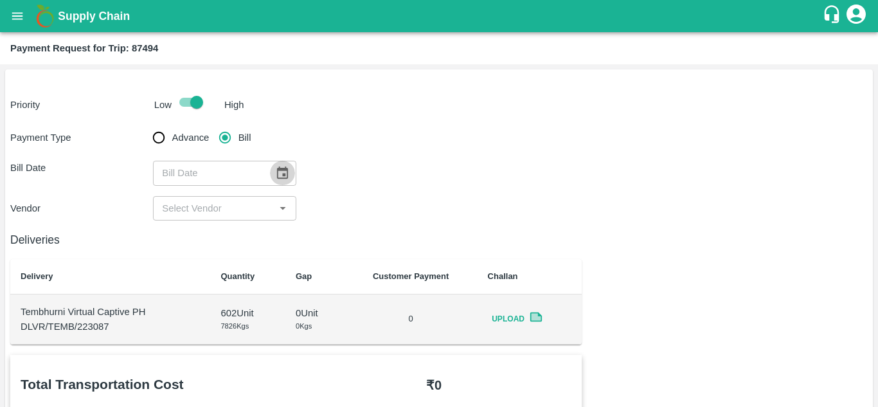
click at [276, 168] on icon "Choose date" at bounding box center [282, 173] width 14 height 14
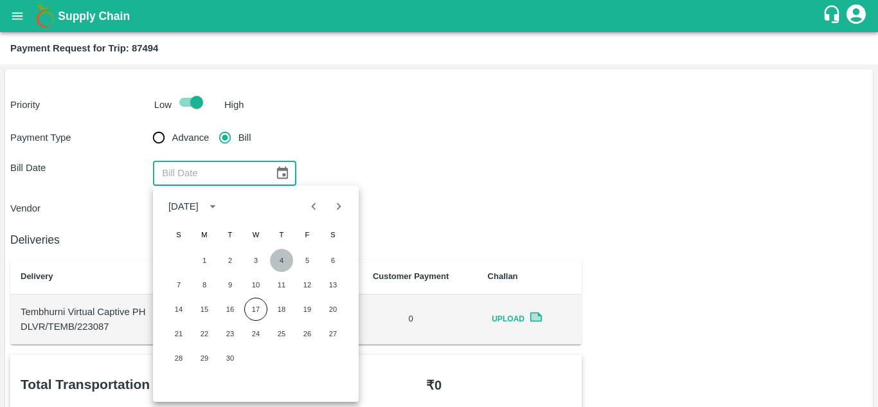
click at [280, 257] on button "4" at bounding box center [281, 260] width 23 height 23
type input "[DATE]"
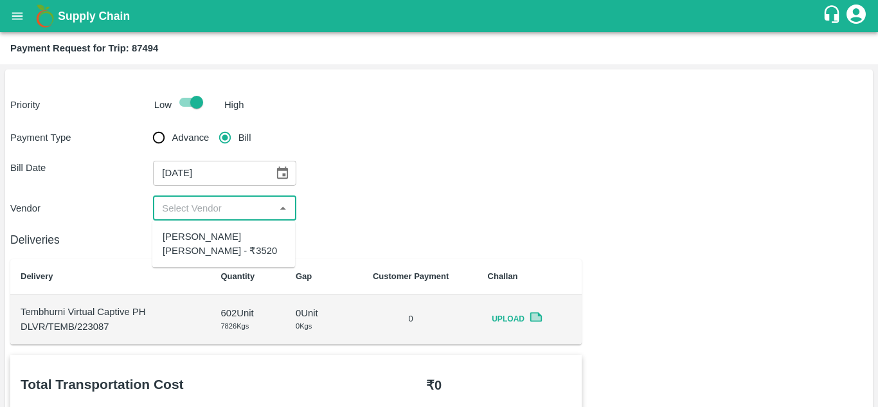
click at [221, 213] on input "input" at bounding box center [214, 208] width 114 height 17
click at [206, 235] on div "[PERSON_NAME] [PERSON_NAME] - ₹3520" at bounding box center [224, 244] width 122 height 29
type input "[PERSON_NAME] [PERSON_NAME] - ₹3520"
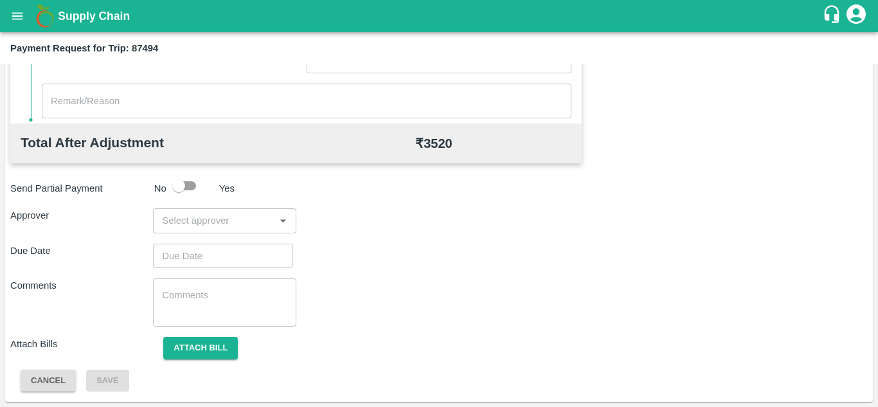
scroll to position [564, 0]
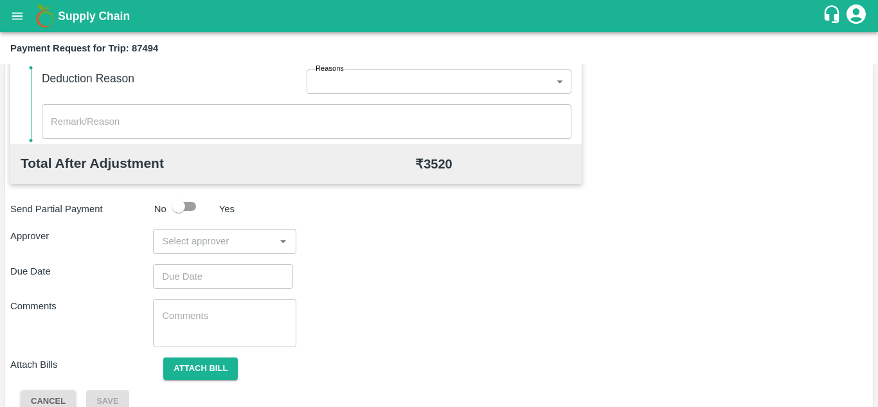
click at [195, 242] on input "input" at bounding box center [214, 241] width 114 height 17
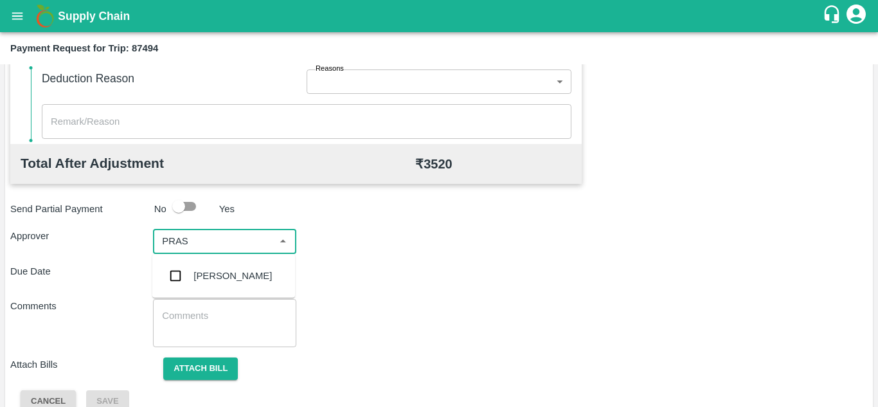
type input "PRASA"
click at [226, 273] on div "[PERSON_NAME]" at bounding box center [233, 276] width 78 height 14
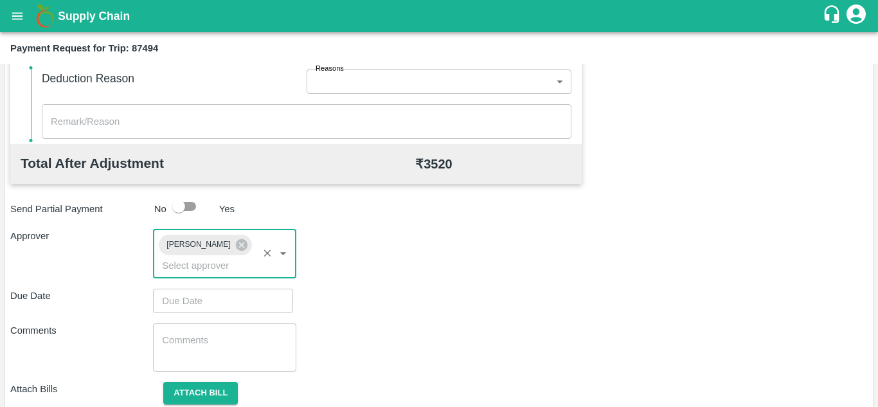
type input "DD/MM/YYYY hh:mm aa"
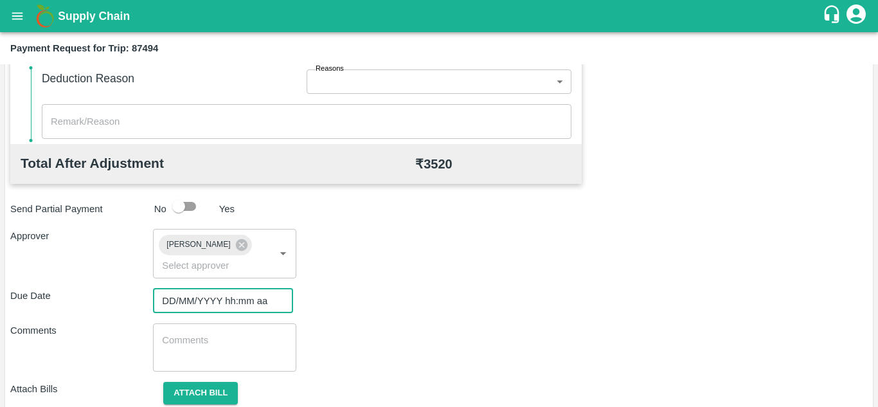
click at [187, 303] on input "DD/MM/YYYY hh:mm aa" at bounding box center [218, 301] width 131 height 24
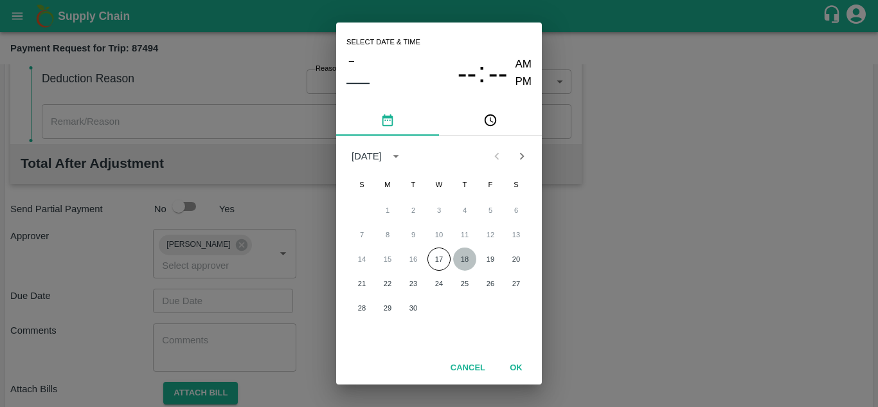
click at [467, 258] on button "18" at bounding box center [464, 259] width 23 height 23
type input "[DATE] 12:00 AM"
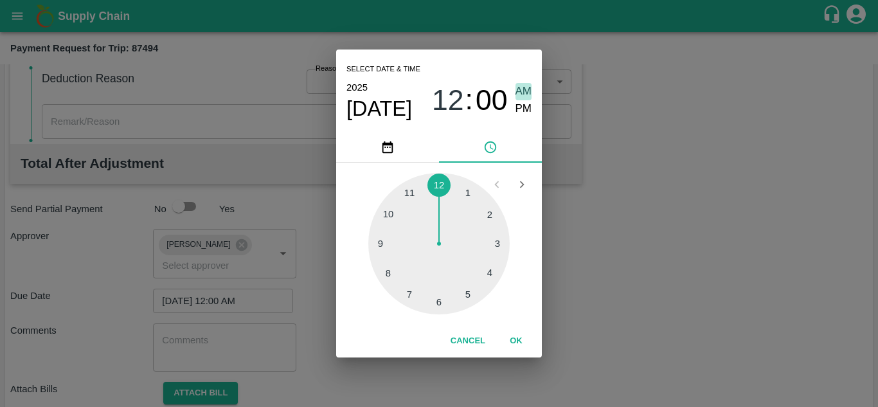
click at [525, 87] on span "AM" at bounding box center [524, 91] width 17 height 17
click at [516, 336] on button "OK" at bounding box center [516, 341] width 41 height 23
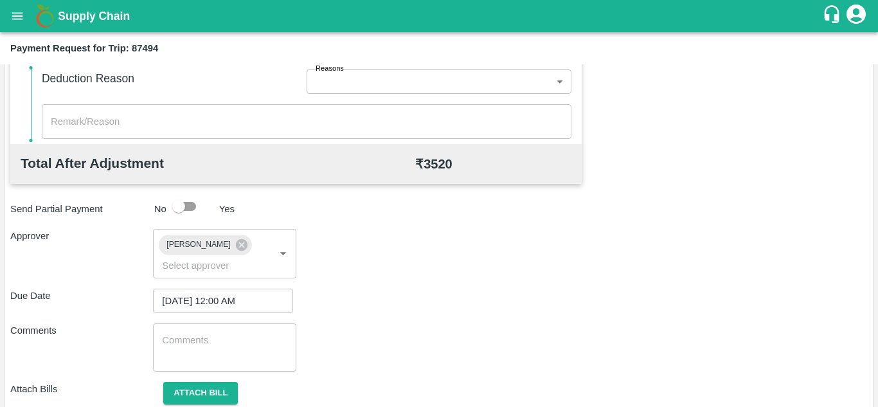
click at [407, 335] on div "Comments x ​" at bounding box center [439, 347] width 858 height 48
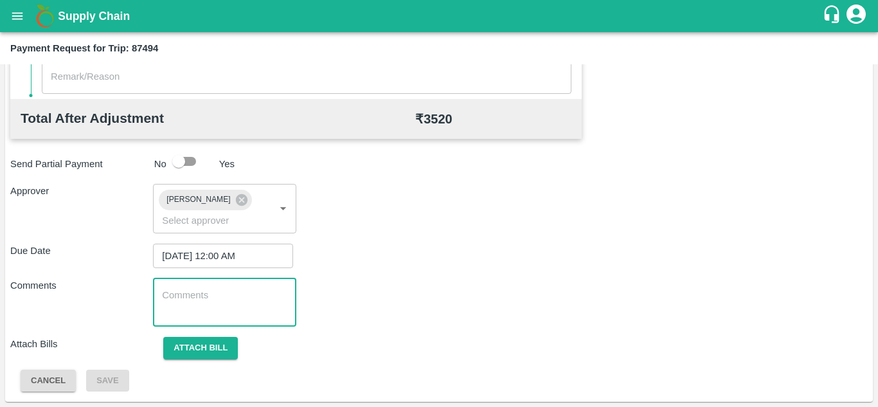
click at [201, 300] on textarea at bounding box center [224, 302] width 125 height 27
paste textarea "Transport Bill"
type textarea "Transport Bill"
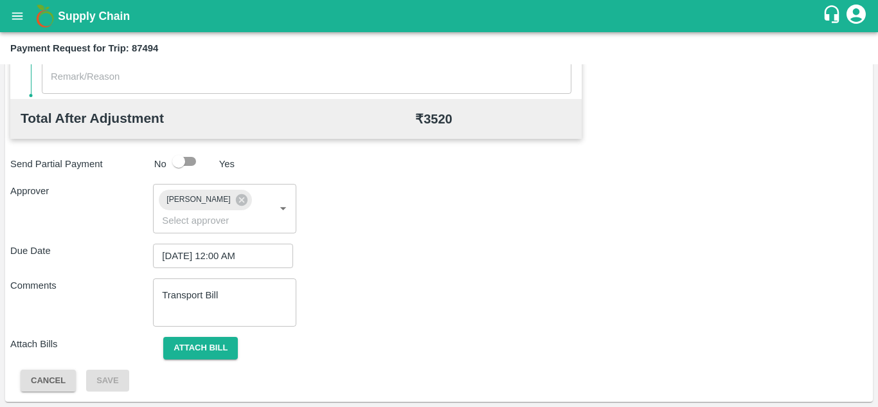
click at [389, 294] on div "Comments Transport Bill x ​" at bounding box center [439, 302] width 858 height 48
click at [195, 347] on button "Attach bill" at bounding box center [200, 348] width 75 height 23
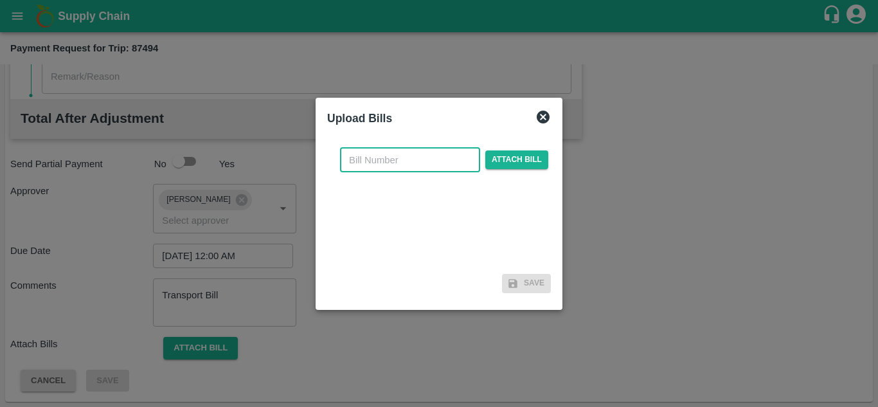
click at [384, 165] on input "text" at bounding box center [410, 160] width 140 height 24
type input "291"
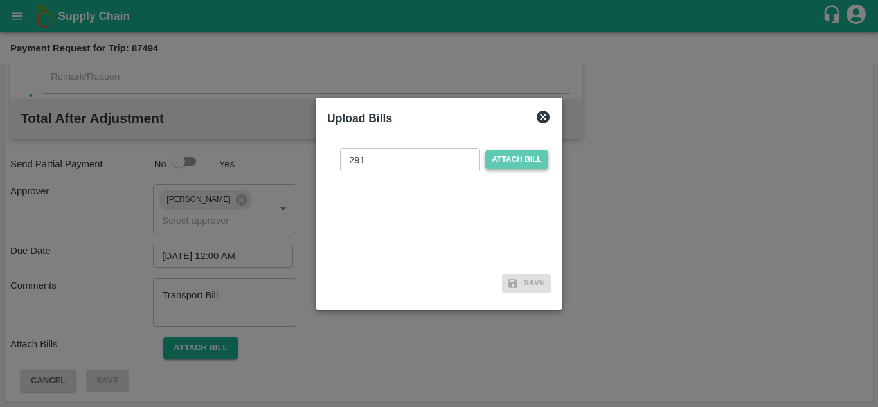
click at [496, 164] on span "Attach bill" at bounding box center [516, 159] width 63 height 19
click at [0, 0] on input "Attach bill" at bounding box center [0, 0] width 0 height 0
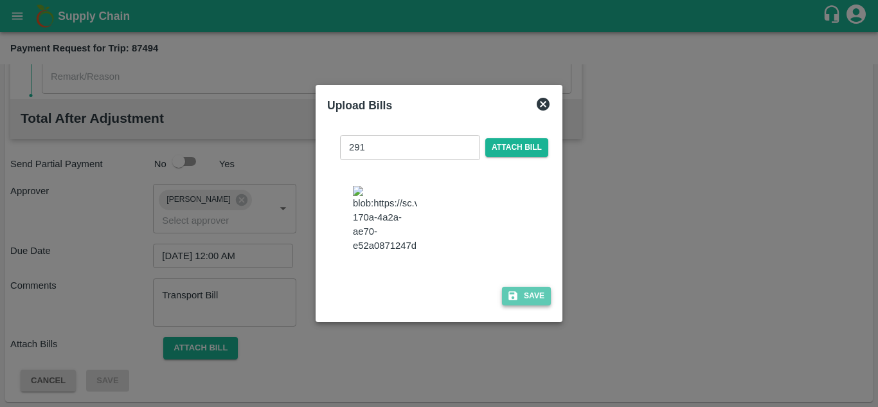
click at [530, 305] on button "Save" at bounding box center [526, 296] width 49 height 19
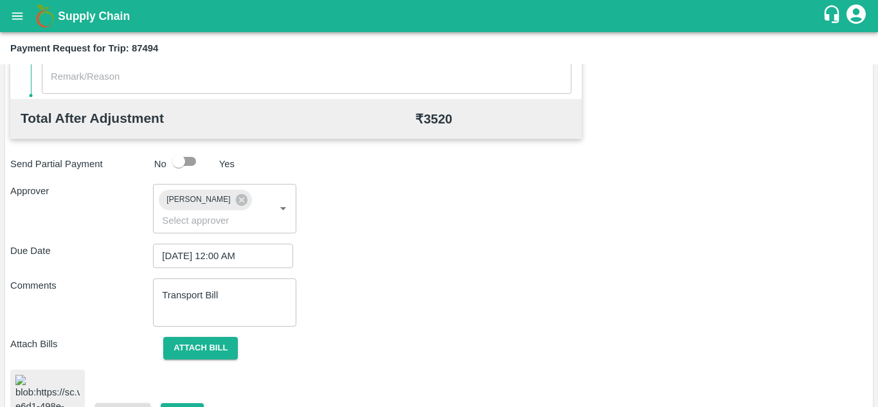
scroll to position [700, 0]
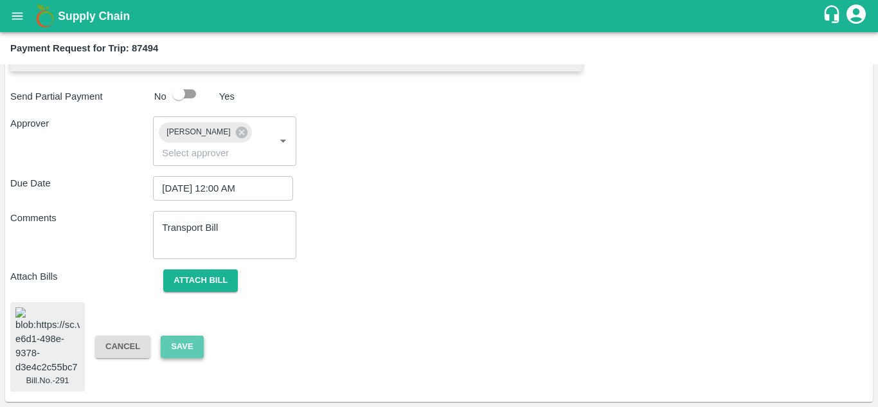
click at [192, 337] on button "Save" at bounding box center [182, 347] width 42 height 23
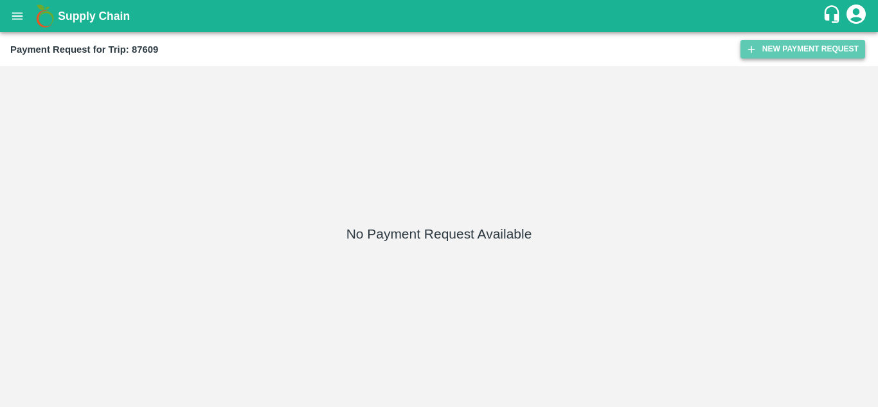
click at [791, 43] on button "New Payment Request" at bounding box center [803, 49] width 125 height 19
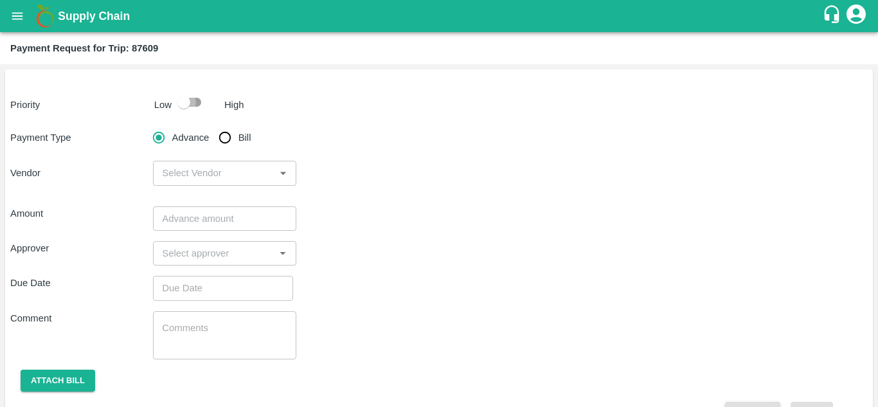
click at [186, 102] on input "checkbox" at bounding box center [183, 102] width 73 height 24
checkbox input "true"
click at [234, 141] on input "Bill" at bounding box center [225, 138] width 26 height 26
radio input "true"
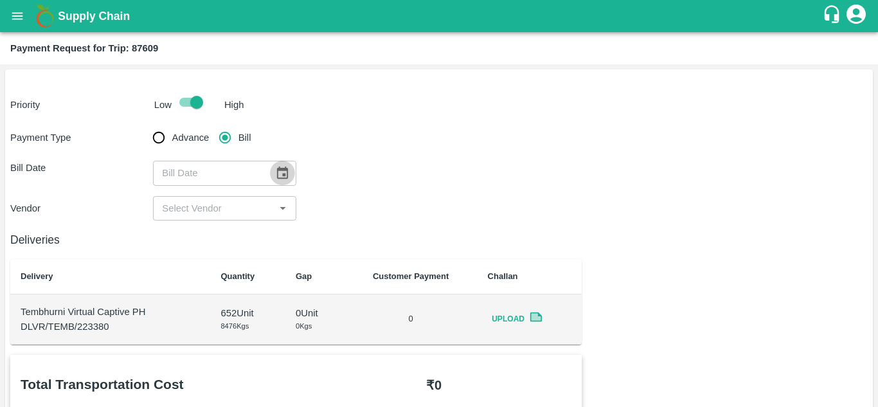
click at [280, 179] on icon "Choose date" at bounding box center [282, 173] width 14 height 14
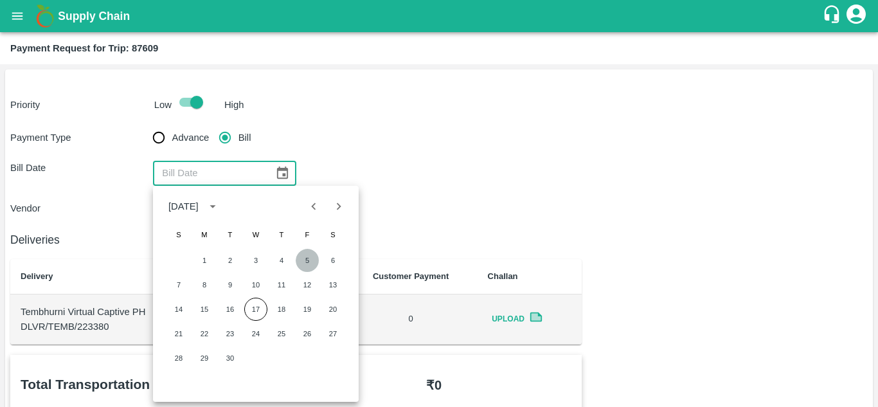
click at [307, 262] on button "5" at bounding box center [307, 260] width 23 height 23
type input "[DATE]"
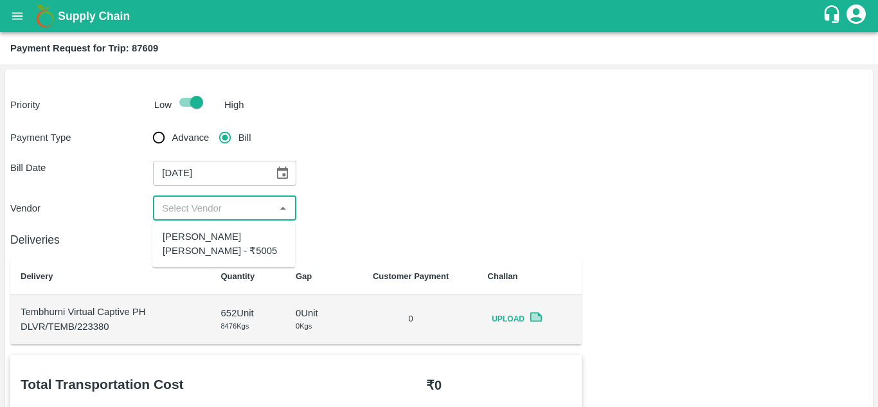
click at [218, 214] on input "input" at bounding box center [214, 208] width 114 height 17
click at [212, 238] on div "[PERSON_NAME] [PERSON_NAME] - ₹5005" at bounding box center [224, 244] width 122 height 29
type input "[PERSON_NAME] [PERSON_NAME] - ₹5005"
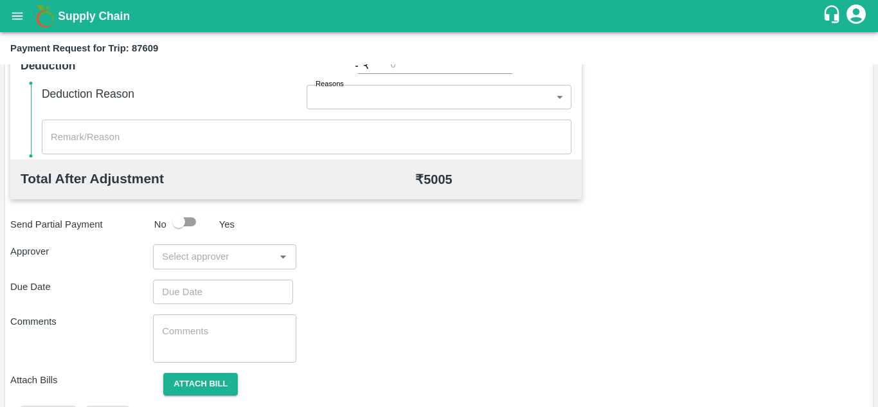
scroll to position [585, 0]
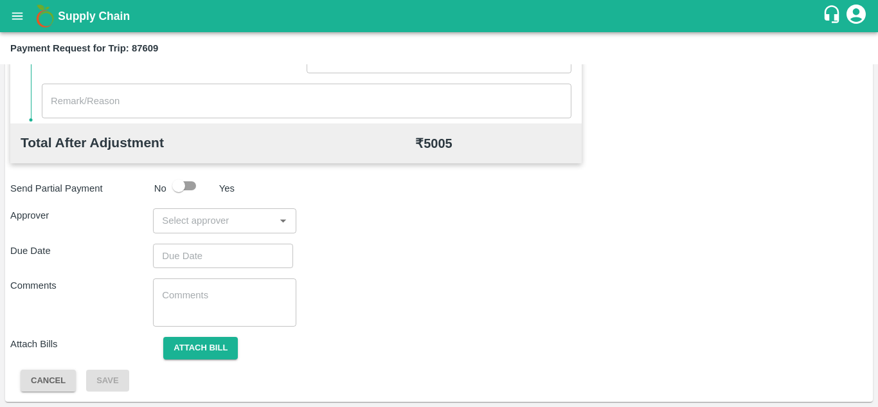
click at [188, 222] on input "input" at bounding box center [214, 220] width 114 height 17
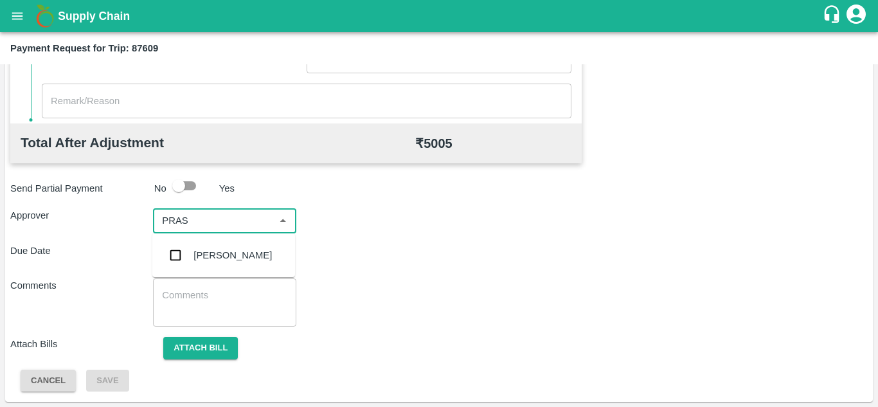
type input "PRASA"
click at [216, 250] on div "[PERSON_NAME]" at bounding box center [233, 255] width 78 height 14
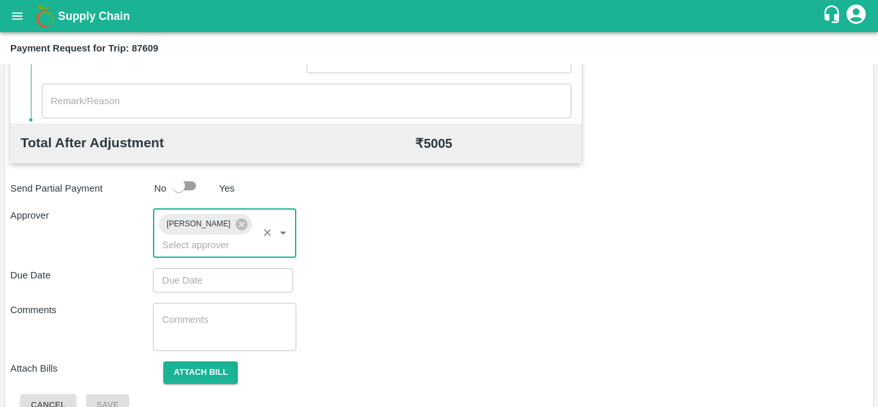
type input "DD/MM/YYYY hh:mm aa"
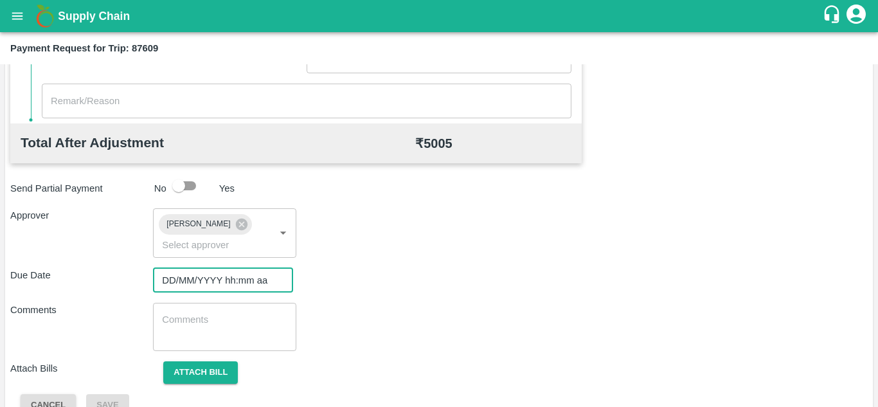
click at [188, 278] on input "DD/MM/YYYY hh:mm aa" at bounding box center [218, 280] width 131 height 24
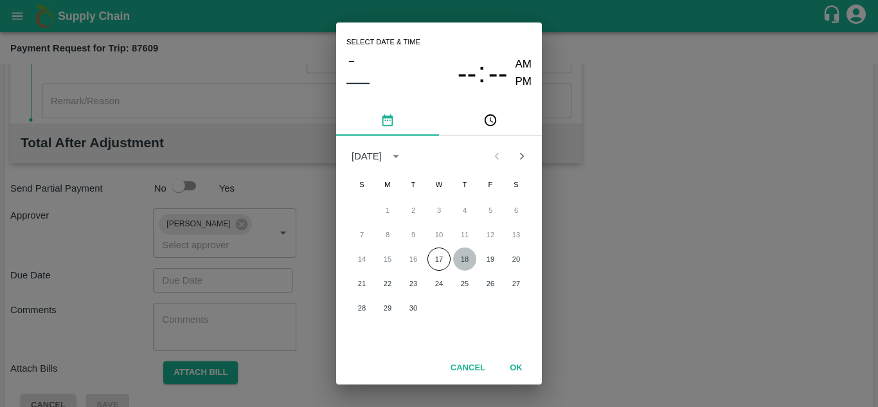
click at [466, 257] on button "18" at bounding box center [464, 259] width 23 height 23
type input "[DATE] 12:00 AM"
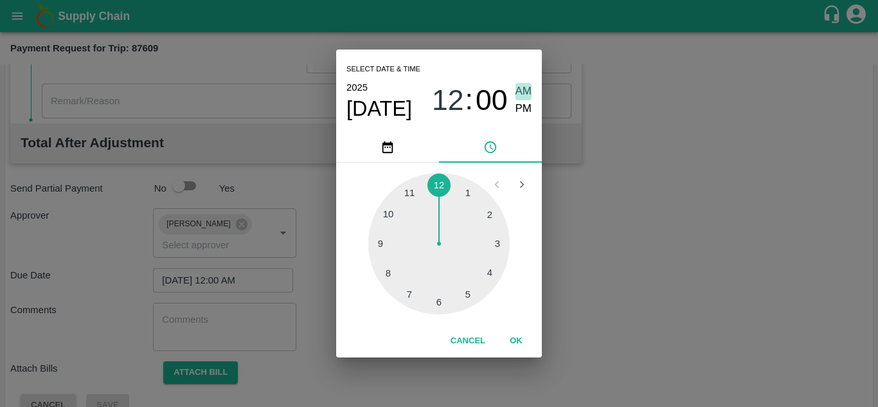
click at [526, 91] on span "AM" at bounding box center [524, 91] width 17 height 17
click at [519, 338] on button "OK" at bounding box center [516, 341] width 41 height 23
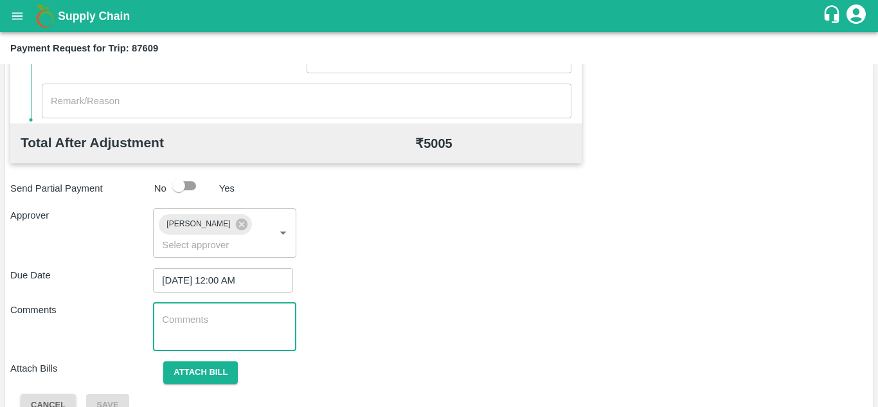
click at [225, 335] on textarea at bounding box center [224, 326] width 125 height 27
paste textarea "Transport Bill"
type textarea "Transport Bill"
click at [381, 308] on div "Comments Transport Bill x ​" at bounding box center [439, 327] width 858 height 48
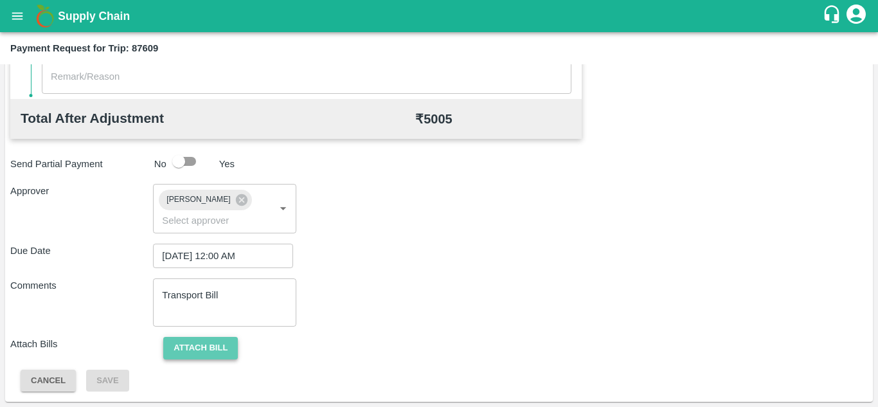
click at [201, 341] on button "Attach bill" at bounding box center [200, 348] width 75 height 23
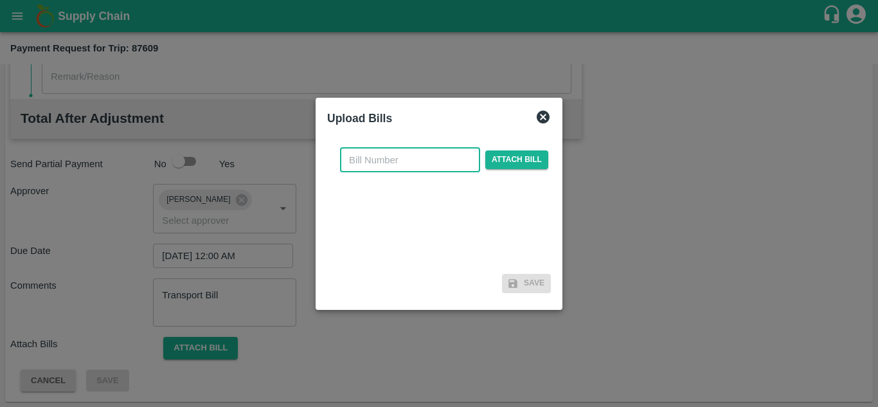
click at [376, 165] on input "text" at bounding box center [410, 160] width 140 height 24
type input "2"
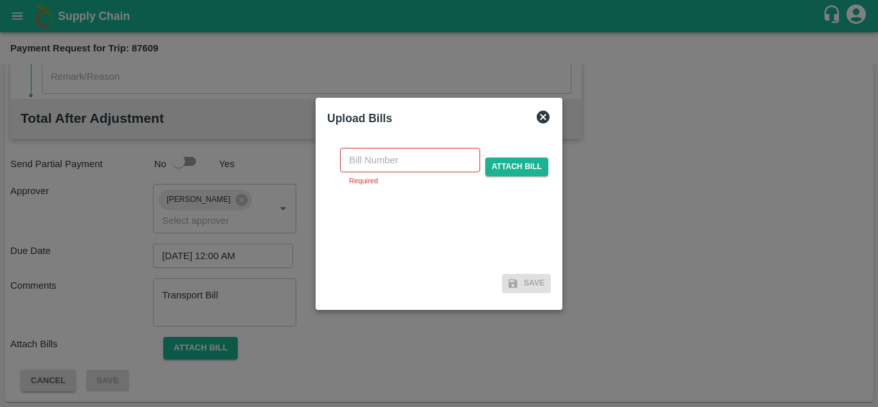
click at [539, 119] on icon at bounding box center [543, 116] width 15 height 15
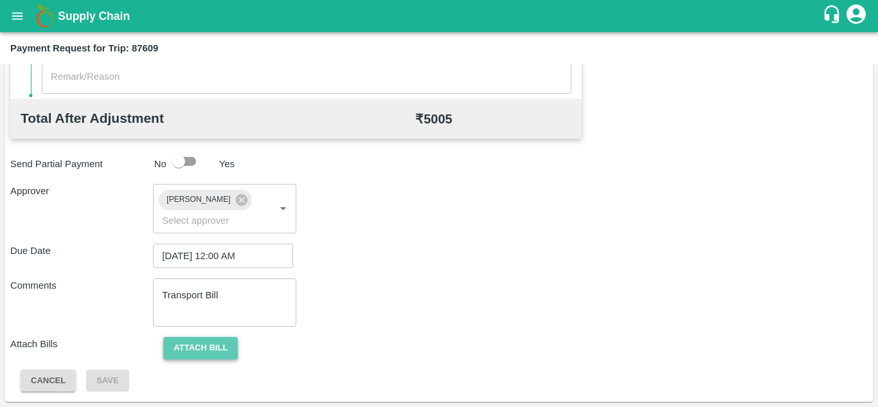
click at [207, 352] on button "Attach bill" at bounding box center [200, 348] width 75 height 23
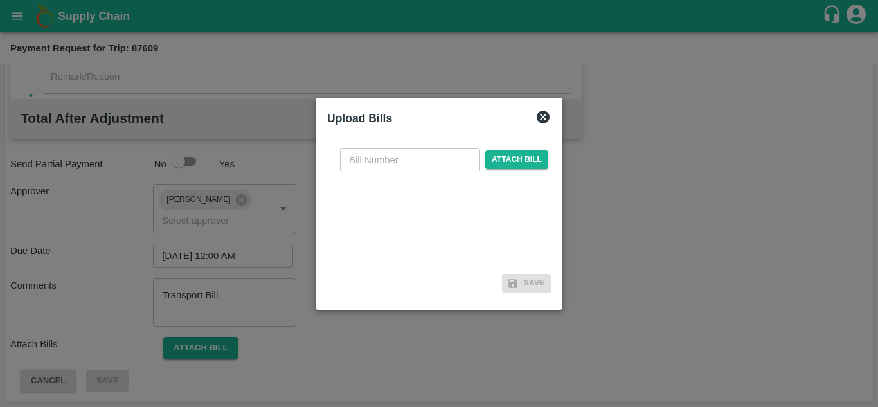
click at [380, 158] on input "text" at bounding box center [410, 160] width 140 height 24
type input "292"
click at [501, 156] on span "Attach bill" at bounding box center [516, 159] width 63 height 19
click at [0, 0] on input "Attach bill" at bounding box center [0, 0] width 0 height 0
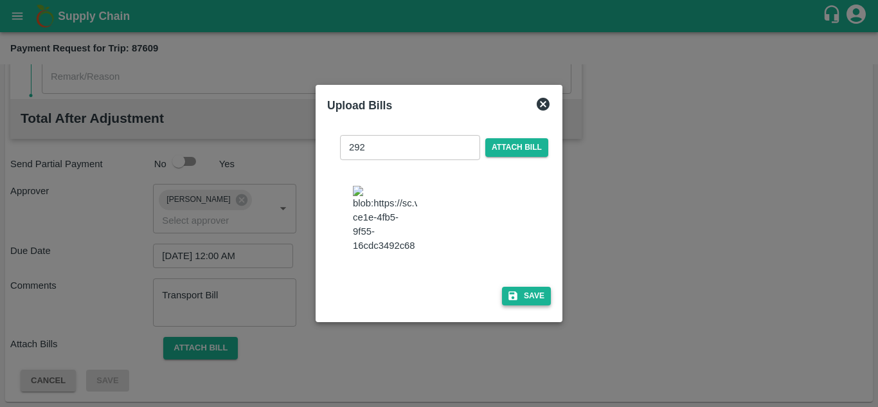
click at [543, 302] on button "Save" at bounding box center [526, 296] width 49 height 19
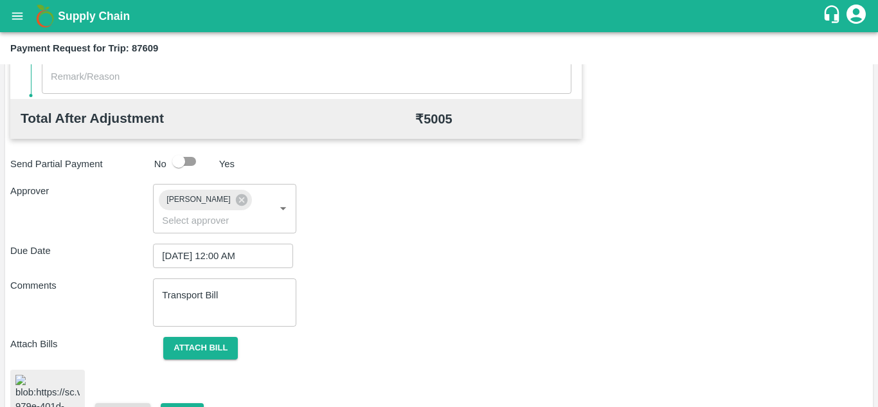
scroll to position [699, 0]
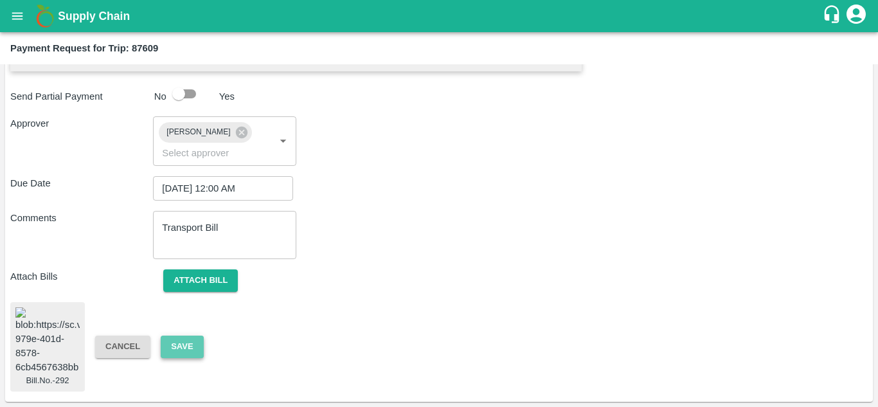
click at [187, 336] on button "Save" at bounding box center [182, 347] width 42 height 23
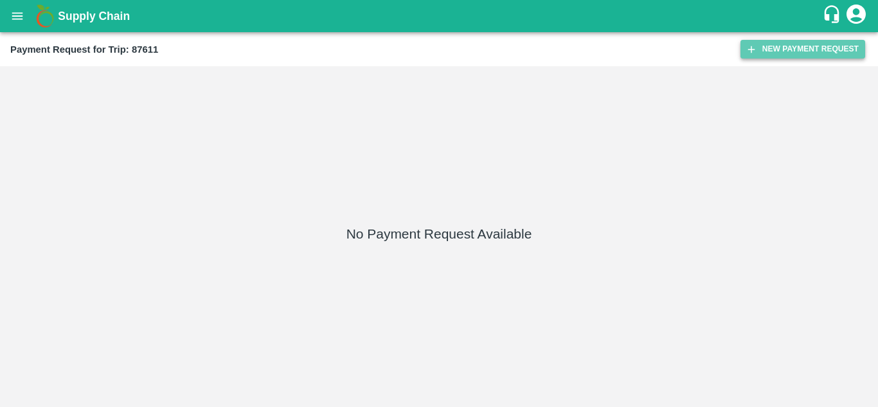
click at [815, 43] on button "New Payment Request" at bounding box center [803, 49] width 125 height 19
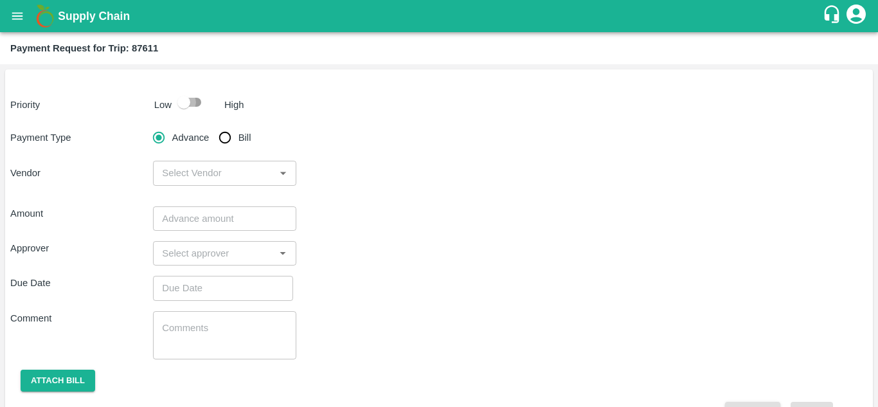
click at [197, 105] on input "checkbox" at bounding box center [183, 102] width 73 height 24
checkbox input "true"
click at [224, 140] on input "Bill" at bounding box center [225, 138] width 26 height 26
radio input "true"
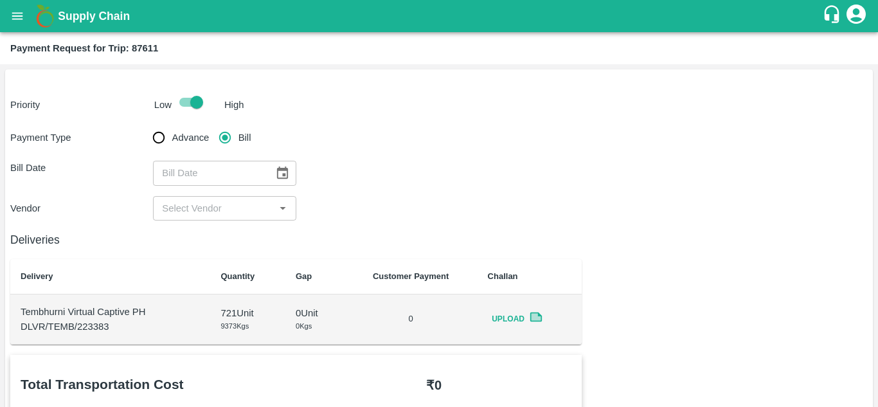
click at [286, 173] on icon "Choose date" at bounding box center [282, 173] width 11 height 12
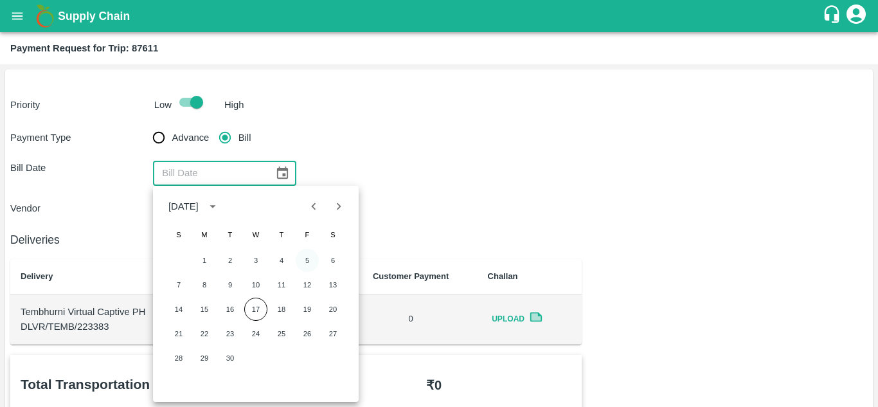
click at [310, 264] on button "5" at bounding box center [307, 260] width 23 height 23
type input "[DATE]"
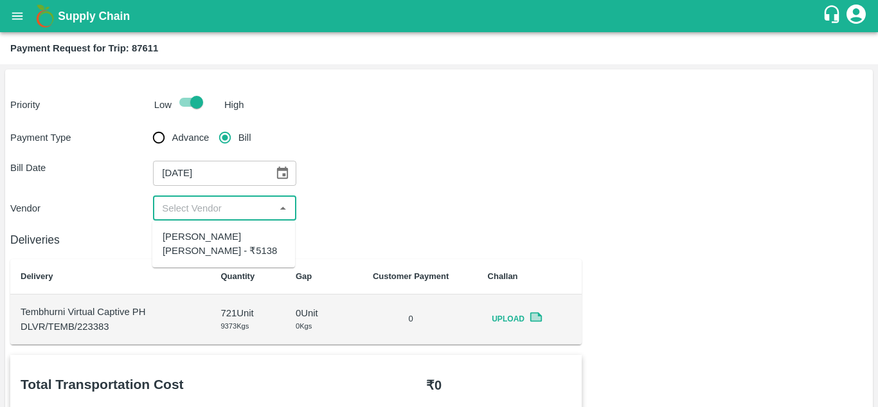
click at [215, 214] on input "input" at bounding box center [214, 208] width 114 height 17
click at [221, 250] on div "[PERSON_NAME] [PERSON_NAME] - ₹5138" at bounding box center [224, 244] width 122 height 29
type input "[PERSON_NAME] [PERSON_NAME] - ₹5138"
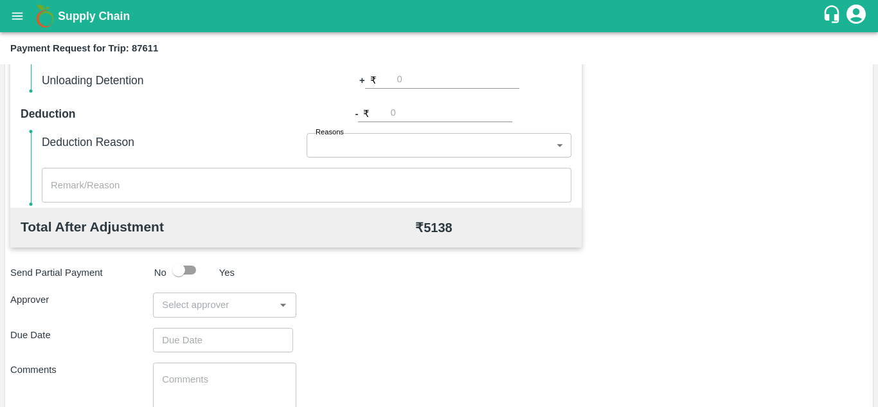
scroll to position [583, 0]
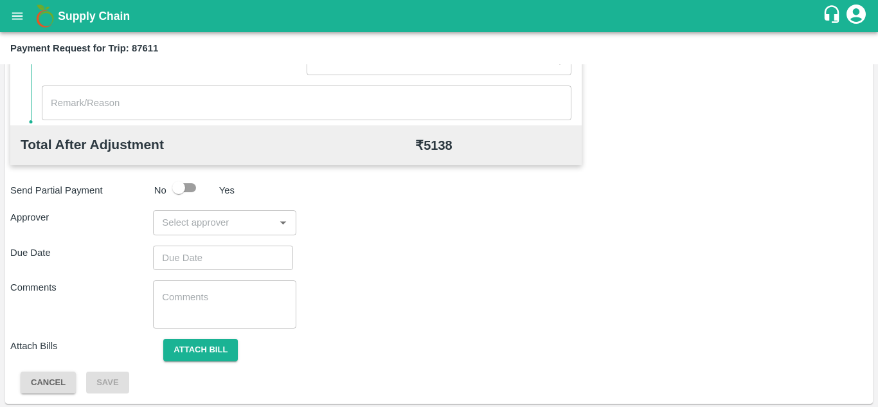
click at [208, 217] on input "input" at bounding box center [214, 222] width 114 height 17
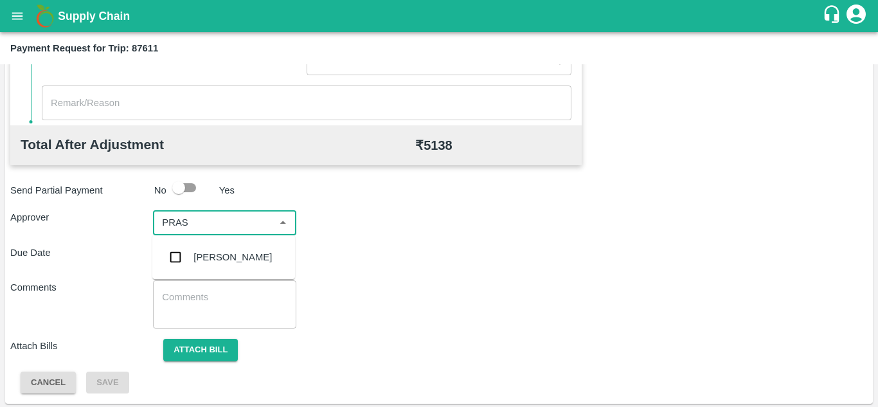
type input "PRASA"
click at [226, 253] on div "[PERSON_NAME]" at bounding box center [233, 257] width 78 height 14
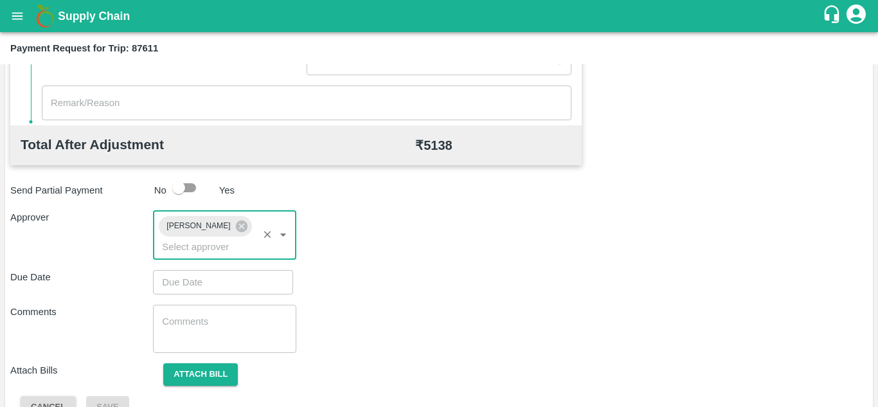
type input "DD/MM/YYYY hh:mm aa"
click at [211, 274] on input "DD/MM/YYYY hh:mm aa" at bounding box center [218, 282] width 131 height 24
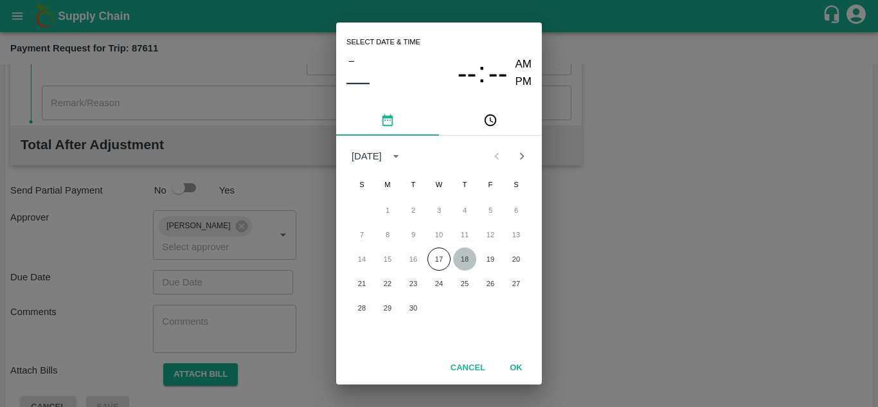
click at [464, 256] on button "18" at bounding box center [464, 259] width 23 height 23
type input "[DATE] 12:00 AM"
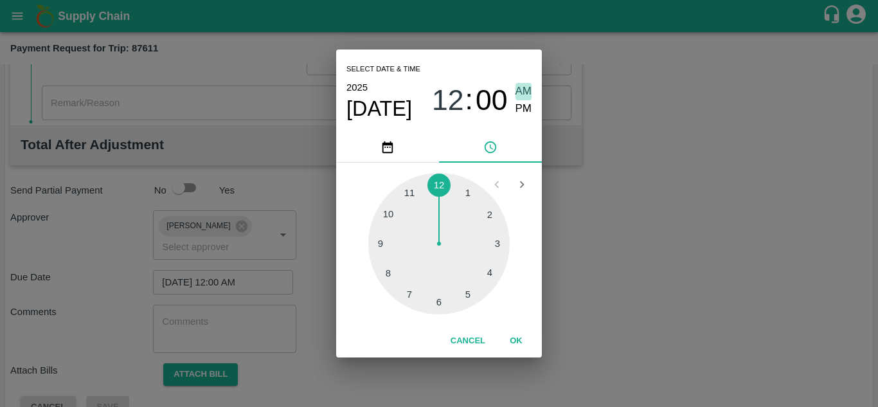
click at [524, 91] on span "AM" at bounding box center [524, 91] width 17 height 17
click at [515, 335] on button "OK" at bounding box center [516, 341] width 41 height 23
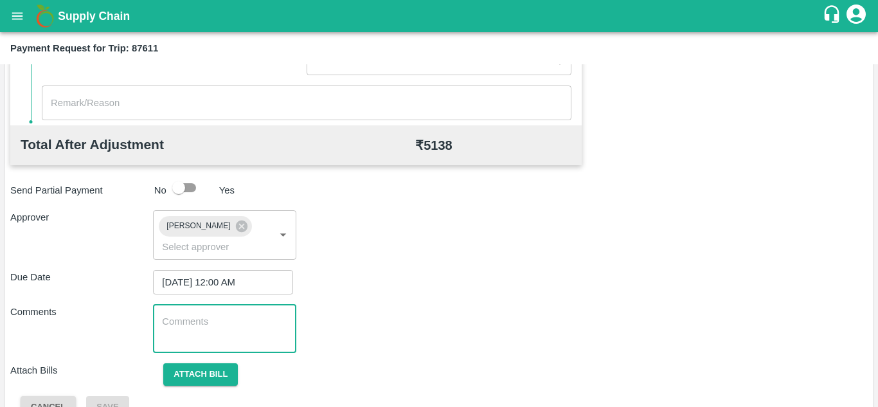
click at [222, 317] on textarea at bounding box center [224, 328] width 125 height 27
paste textarea "Transport Bill"
type textarea "Transport Bill"
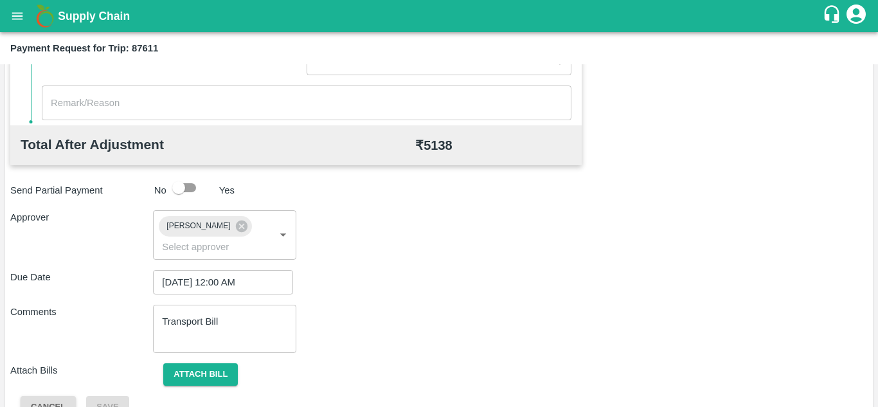
click at [418, 327] on div "Comments Transport Bill x ​" at bounding box center [439, 329] width 858 height 48
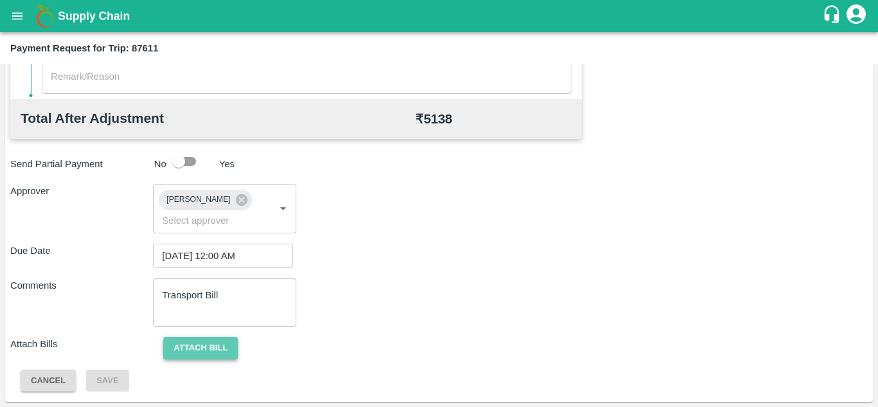
click at [217, 339] on button "Attach bill" at bounding box center [200, 348] width 75 height 23
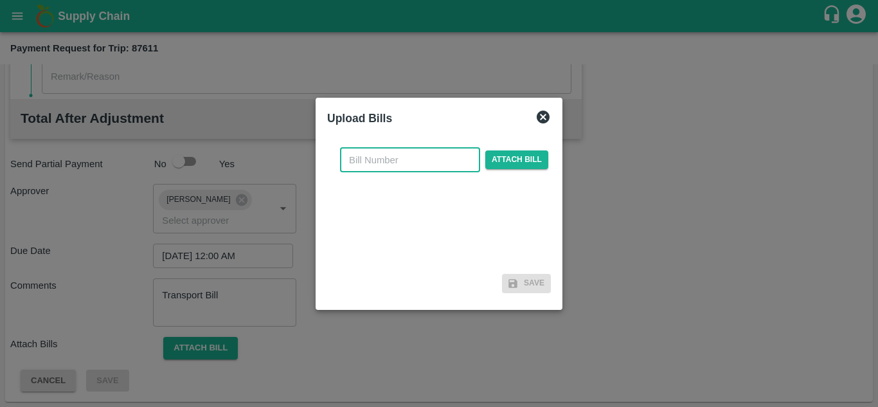
click at [380, 158] on input "text" at bounding box center [410, 160] width 140 height 24
type input "293"
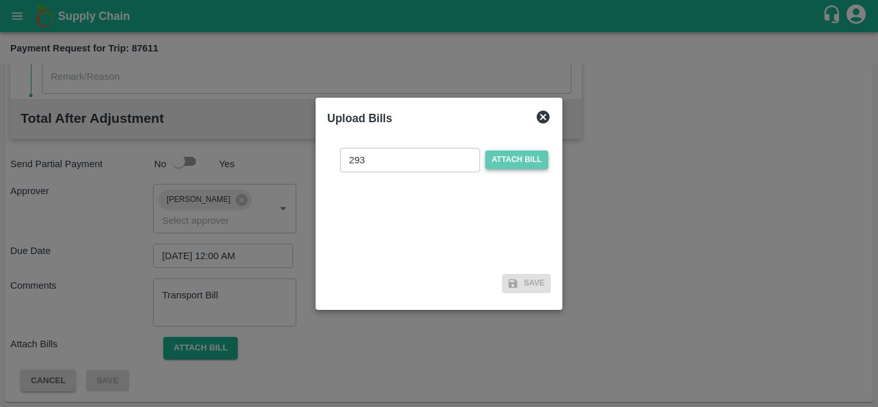
click at [520, 154] on span "Attach bill" at bounding box center [516, 159] width 63 height 19
click at [0, 0] on input "Attach bill" at bounding box center [0, 0] width 0 height 0
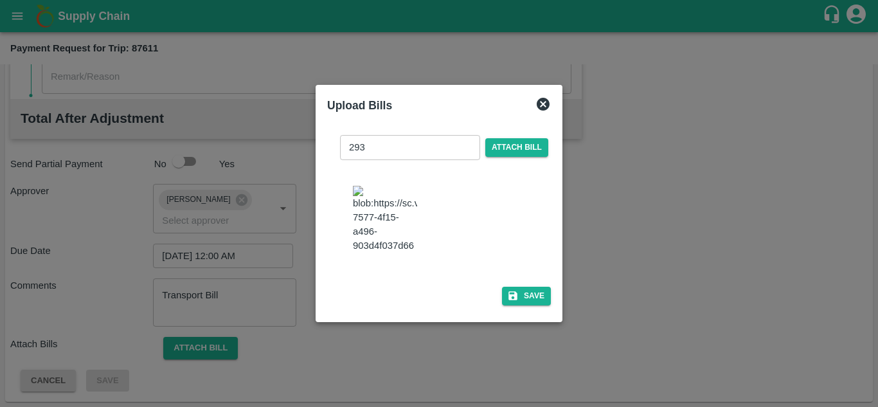
click at [390, 231] on img at bounding box center [385, 220] width 64 height 68
click at [529, 303] on button "Save" at bounding box center [526, 296] width 49 height 19
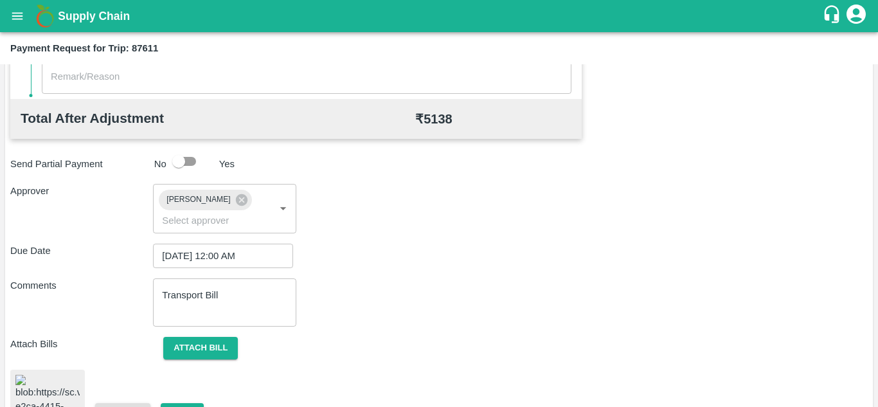
scroll to position [701, 0]
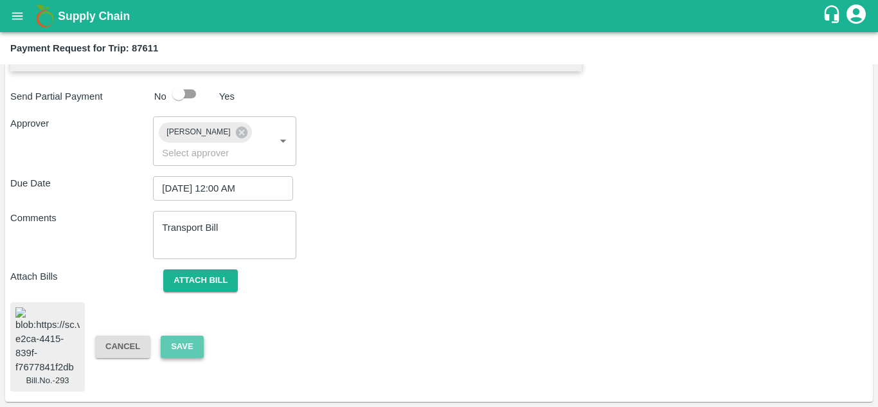
click at [191, 338] on button "Save" at bounding box center [182, 347] width 42 height 23
